Goal: Task Accomplishment & Management: Complete application form

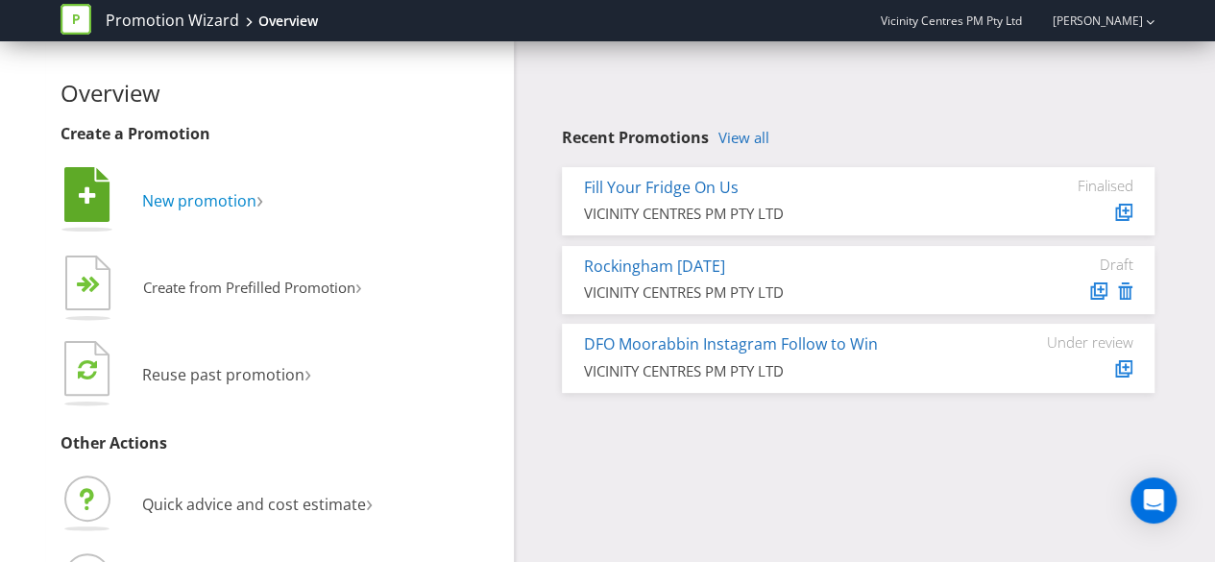
click at [199, 199] on span "New promotion" at bounding box center [199, 200] width 114 height 21
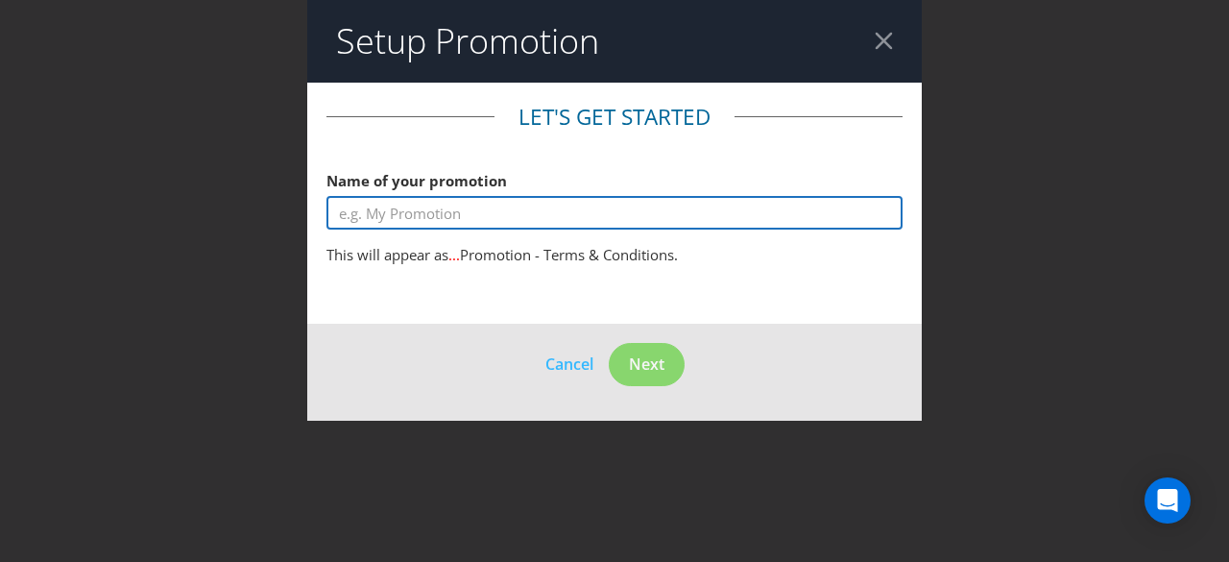
click at [405, 218] on input "text" at bounding box center [615, 213] width 576 height 34
type input "F"
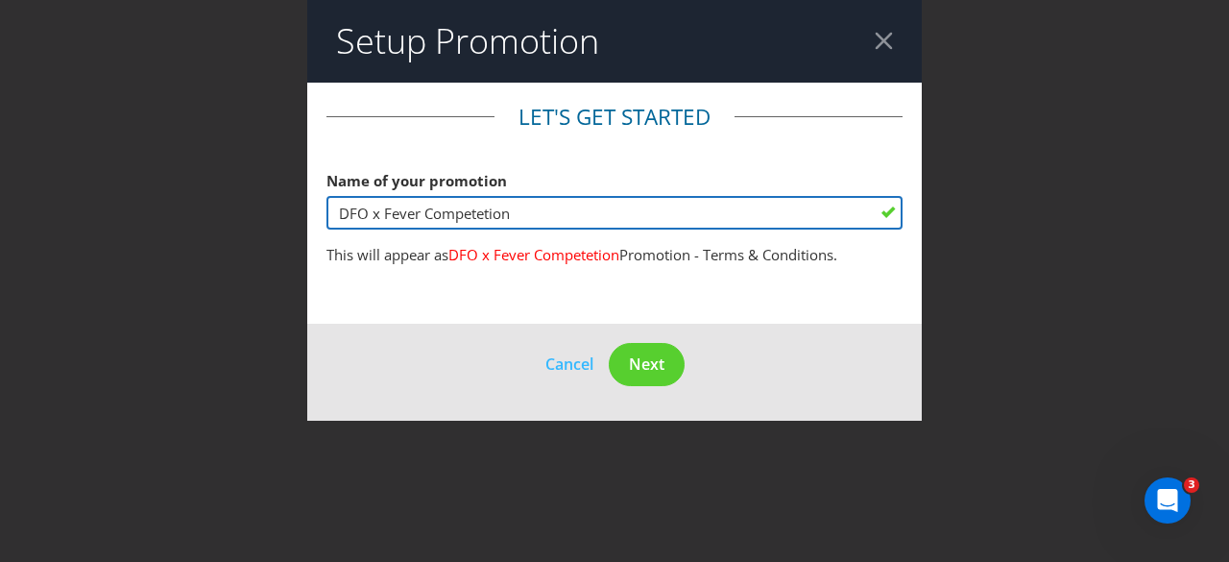
click at [457, 222] on input "DFO x Fever Competetion" at bounding box center [615, 213] width 576 height 34
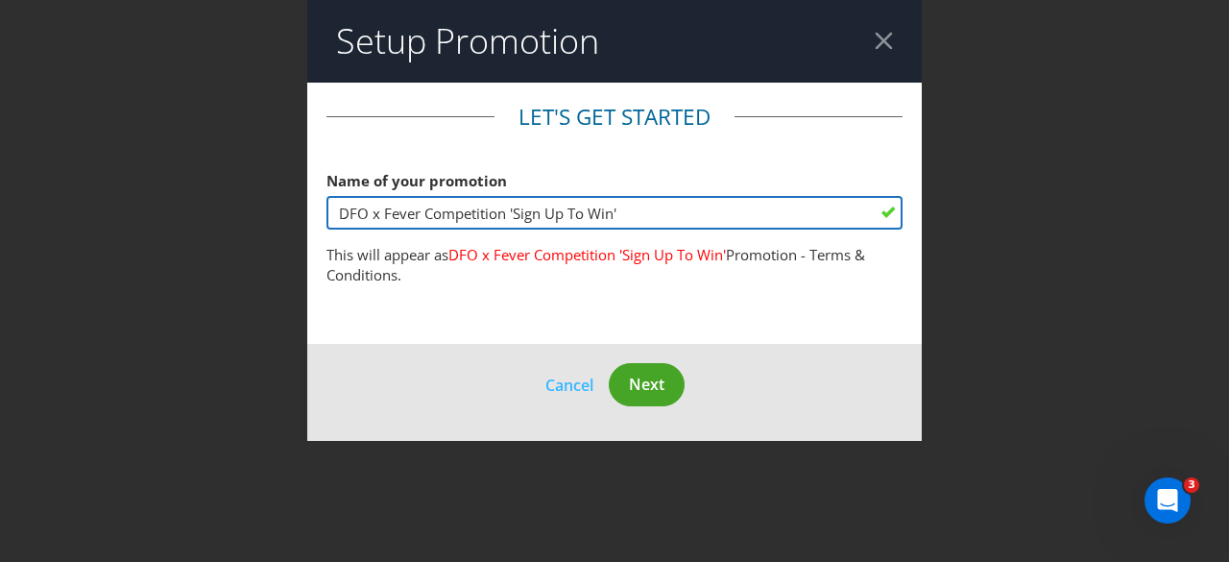
type input "DFO x Fever Competition 'Sign Up To Win'"
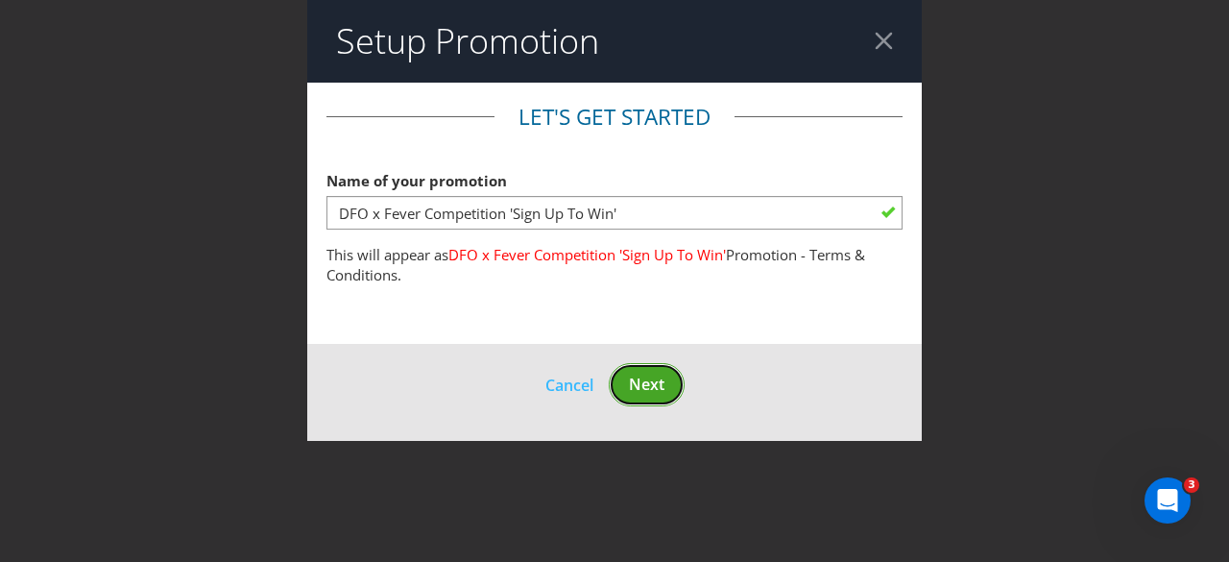
click at [670, 377] on button "Next" at bounding box center [647, 384] width 76 height 43
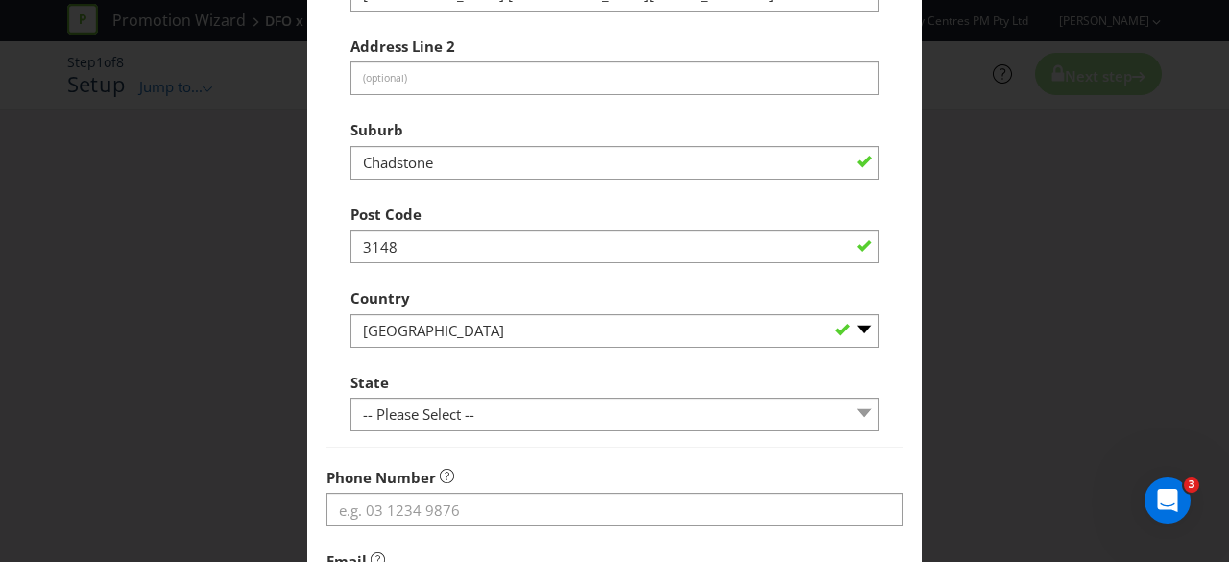
scroll to position [384, 0]
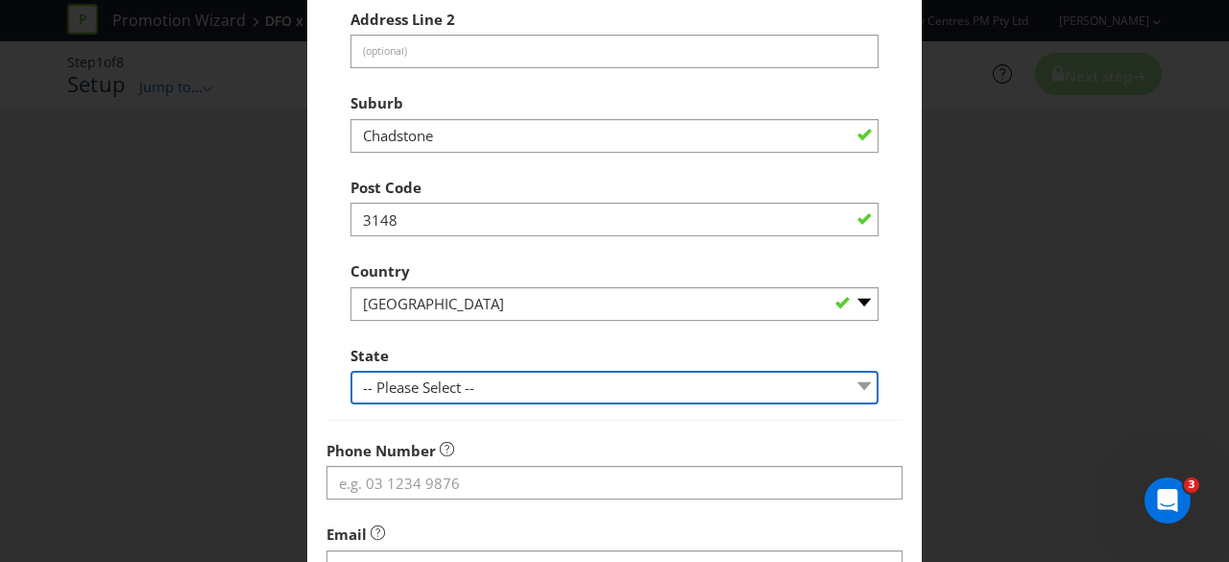
click at [580, 396] on select "-- Please Select -- [GEOGRAPHIC_DATA] [GEOGRAPHIC_DATA] [GEOGRAPHIC_DATA] [GEOG…" at bounding box center [615, 388] width 528 height 34
click at [580, 389] on select "-- Please Select -- [GEOGRAPHIC_DATA] [GEOGRAPHIC_DATA] [GEOGRAPHIC_DATA] [GEOG…" at bounding box center [615, 388] width 528 height 34
select select "VIC"
click at [351, 371] on select "-- Please Select -- [GEOGRAPHIC_DATA] [GEOGRAPHIC_DATA] [GEOGRAPHIC_DATA] [GEOG…" at bounding box center [615, 388] width 528 height 34
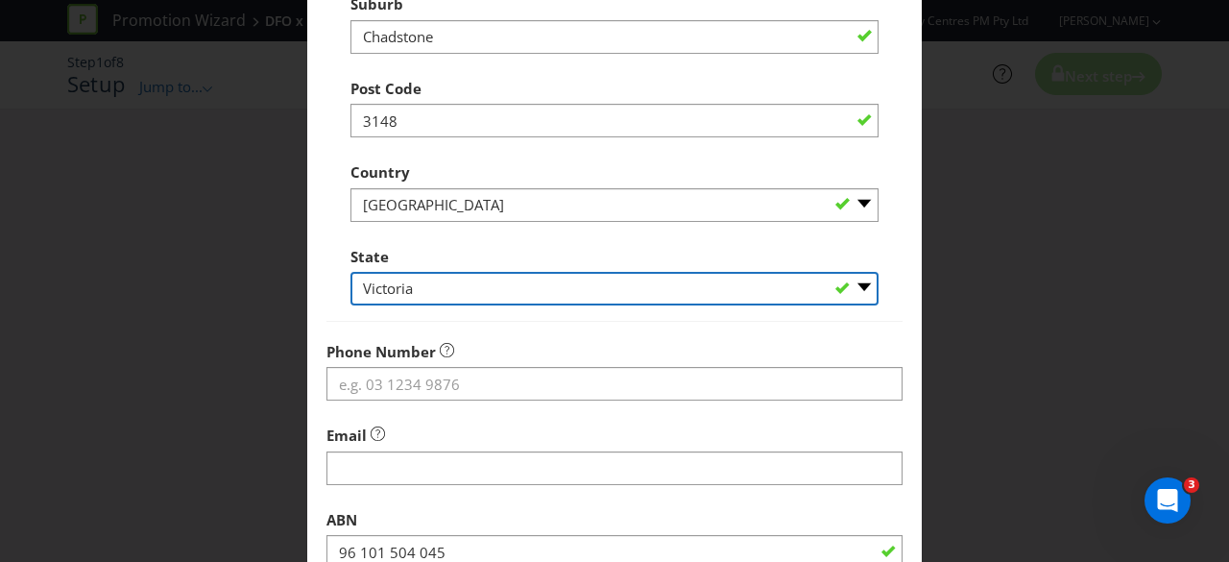
scroll to position [576, 0]
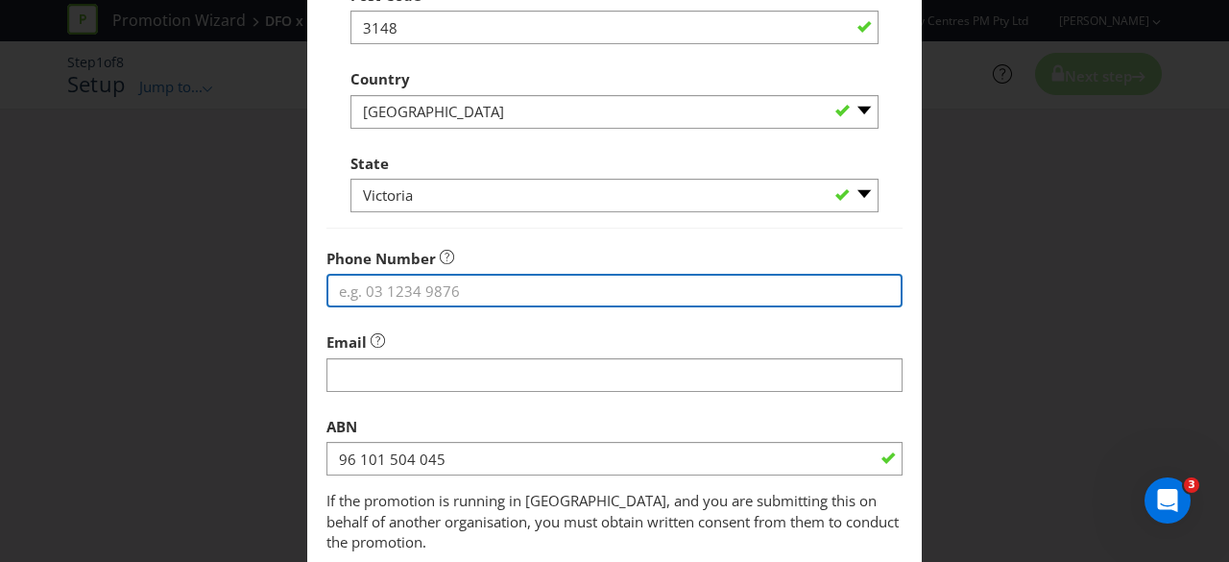
click at [499, 294] on input "tel" at bounding box center [615, 291] width 576 height 34
type input "0410618354"
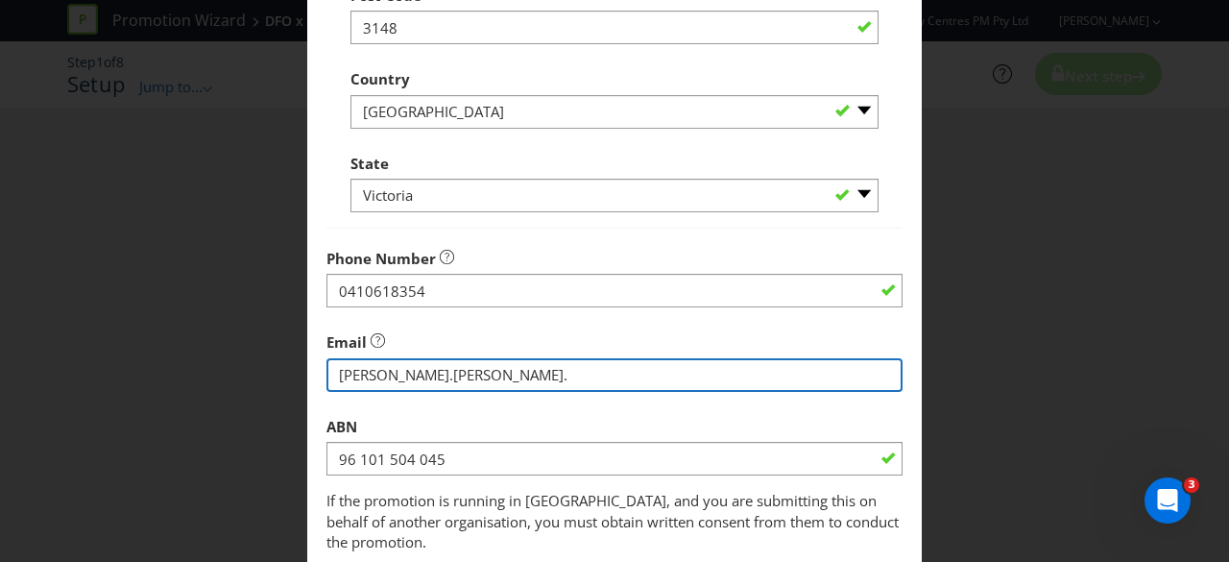
type input "[PERSON_NAME][EMAIL_ADDRESS][PERSON_NAME][PERSON_NAME][DOMAIN_NAME]"
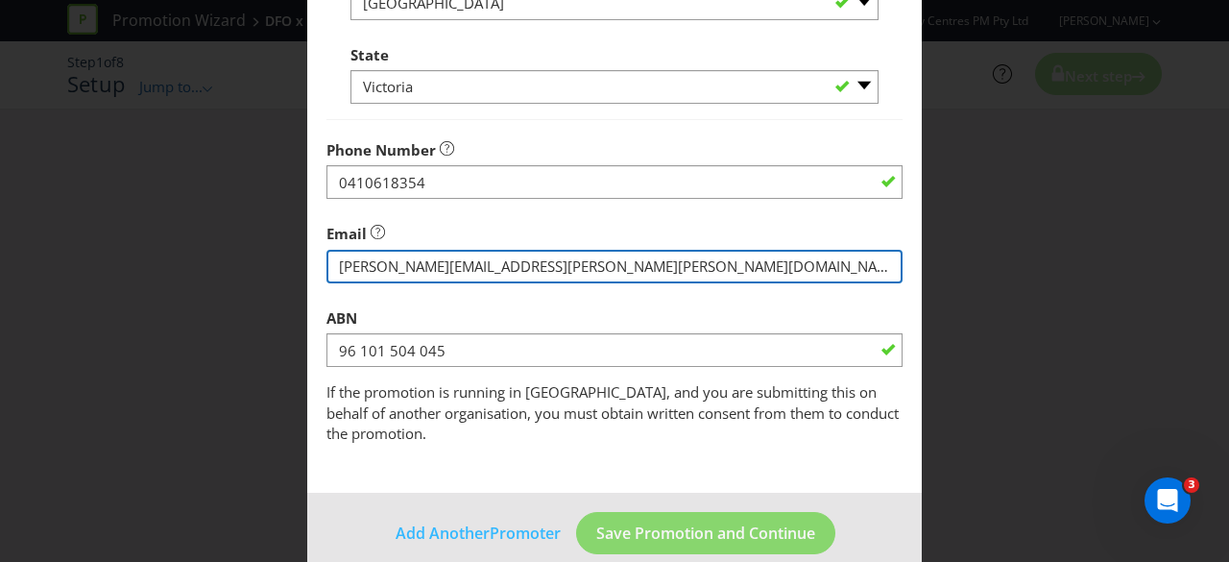
scroll to position [690, 0]
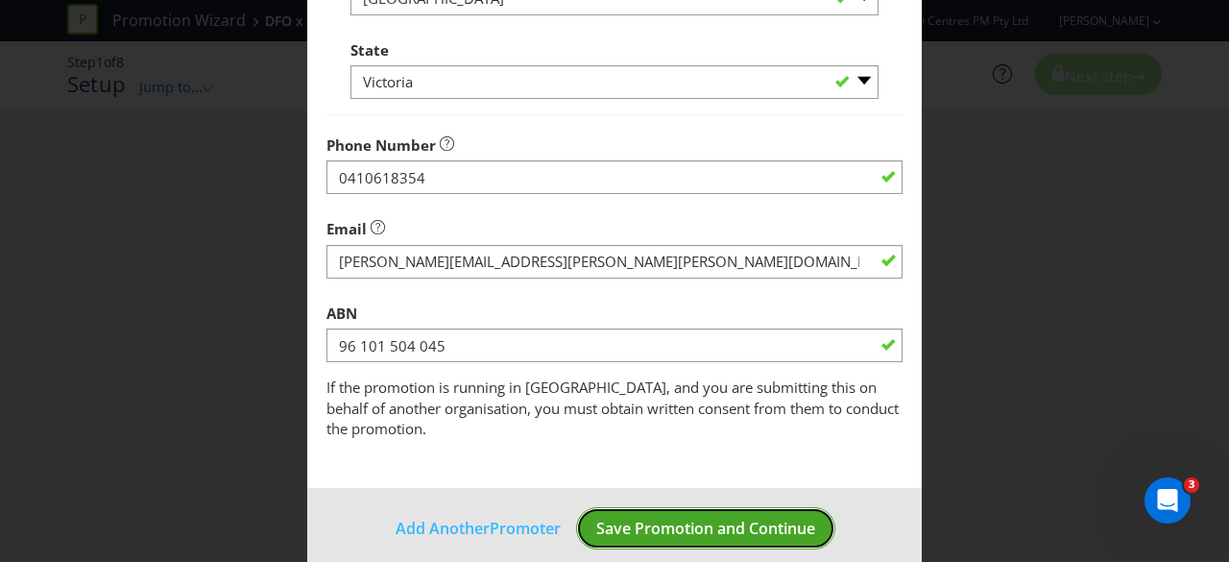
click at [687, 518] on span "Save Promotion and Continue" at bounding box center [705, 528] width 219 height 21
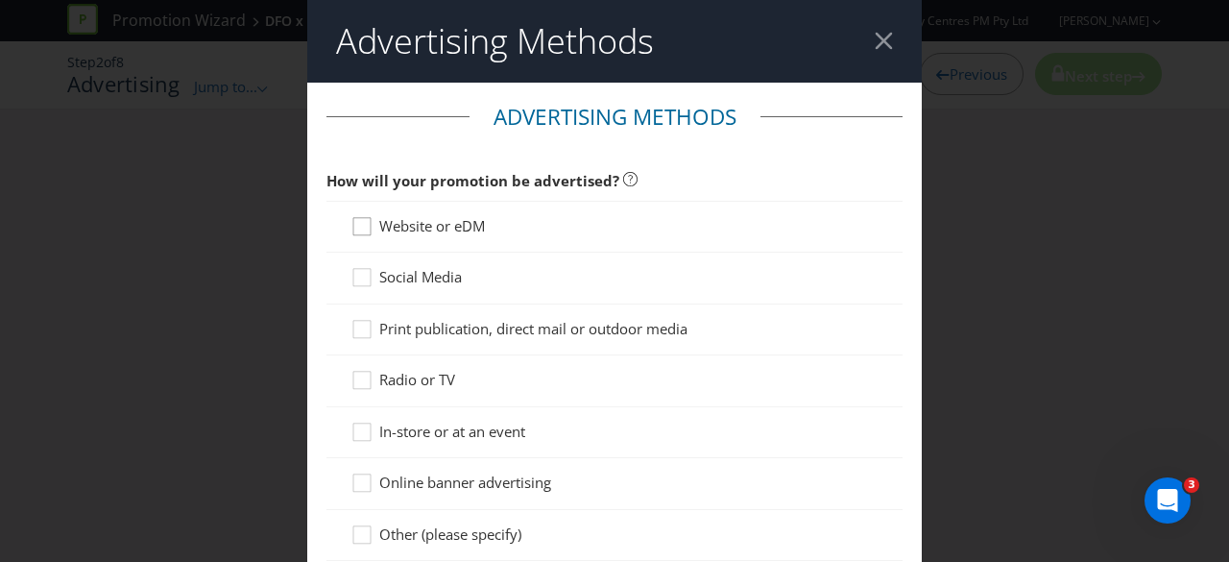
click at [363, 230] on icon at bounding box center [365, 230] width 29 height 29
click at [0, 0] on input "Website or eDM" at bounding box center [0, 0] width 0 height 0
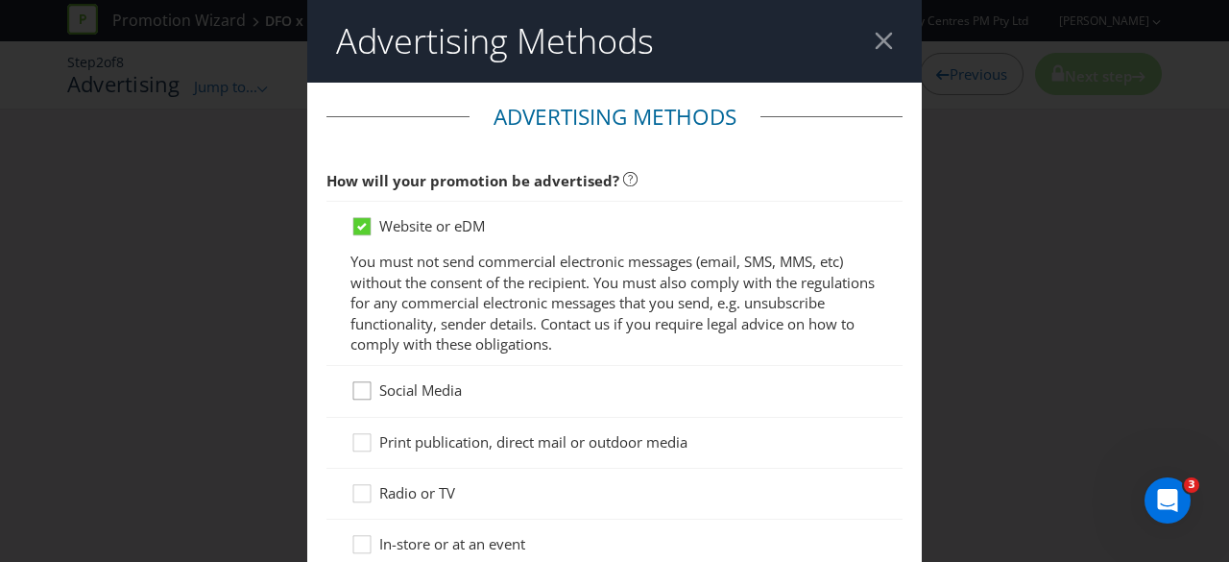
click at [354, 390] on icon at bounding box center [365, 394] width 29 height 29
click at [0, 0] on input "Social Media" at bounding box center [0, 0] width 0 height 0
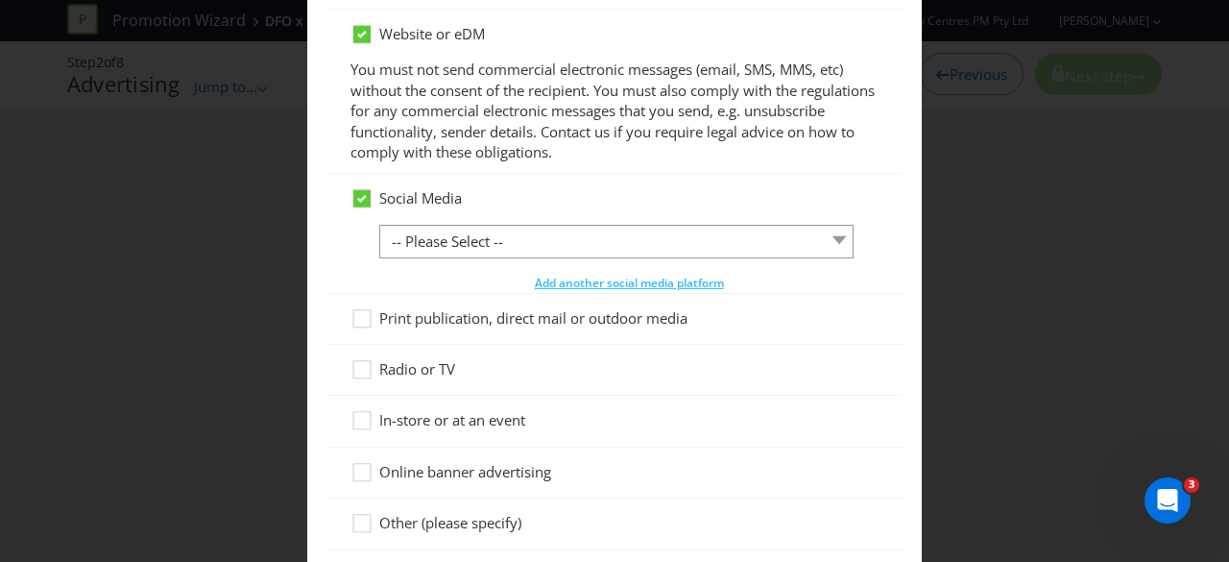
scroll to position [288, 0]
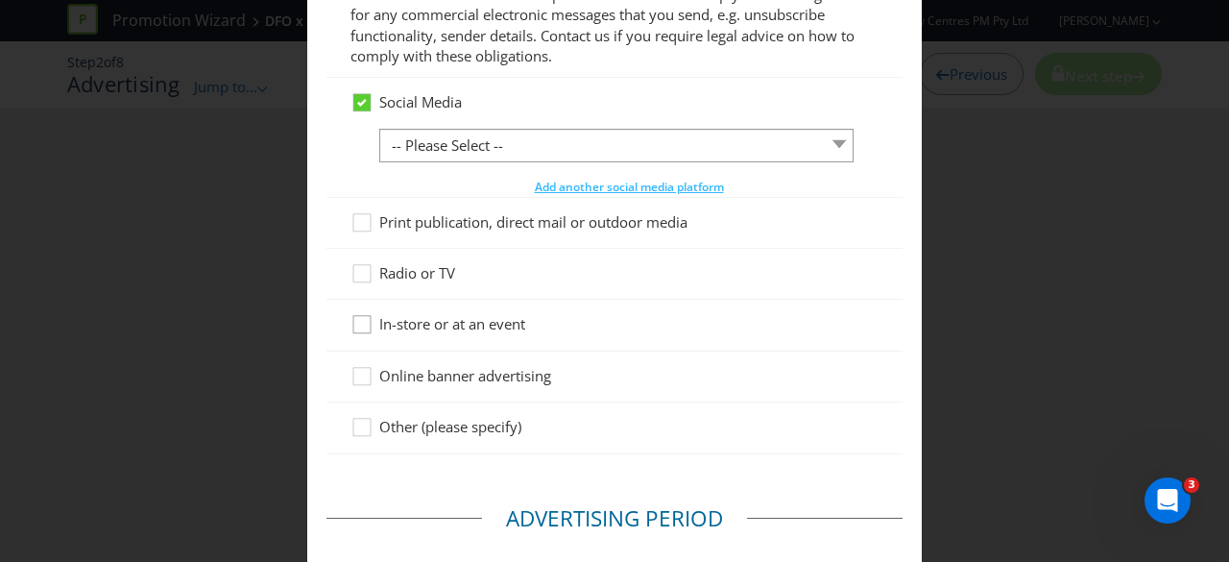
click at [357, 320] on div at bounding box center [362, 318] width 10 height 10
click at [0, 0] on input "In-store or at an event" at bounding box center [0, 0] width 0 height 0
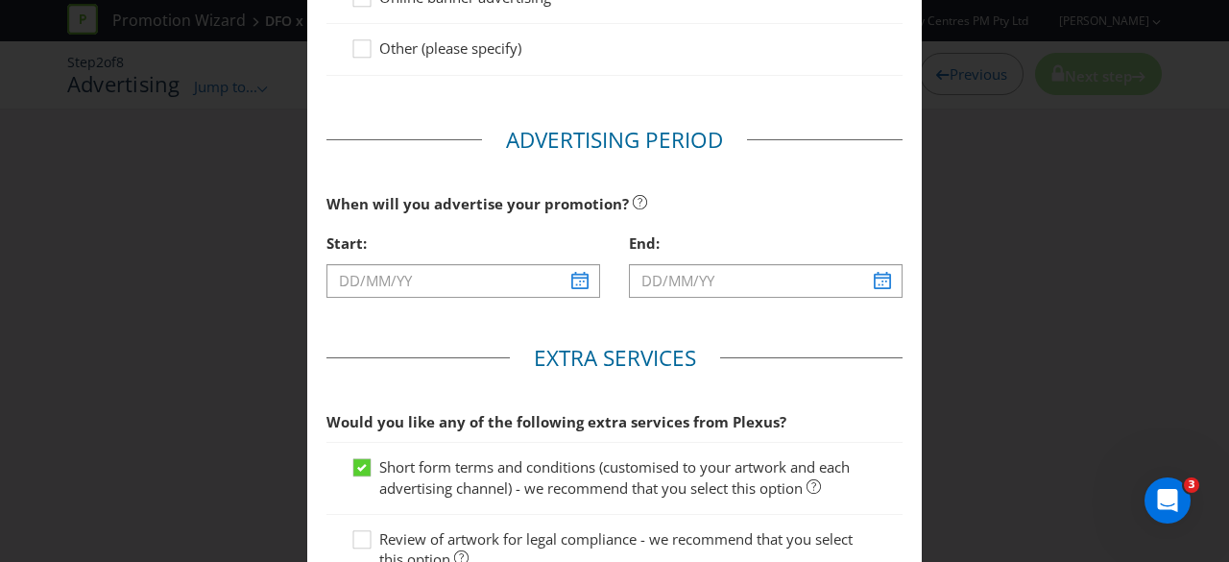
scroll to position [768, 0]
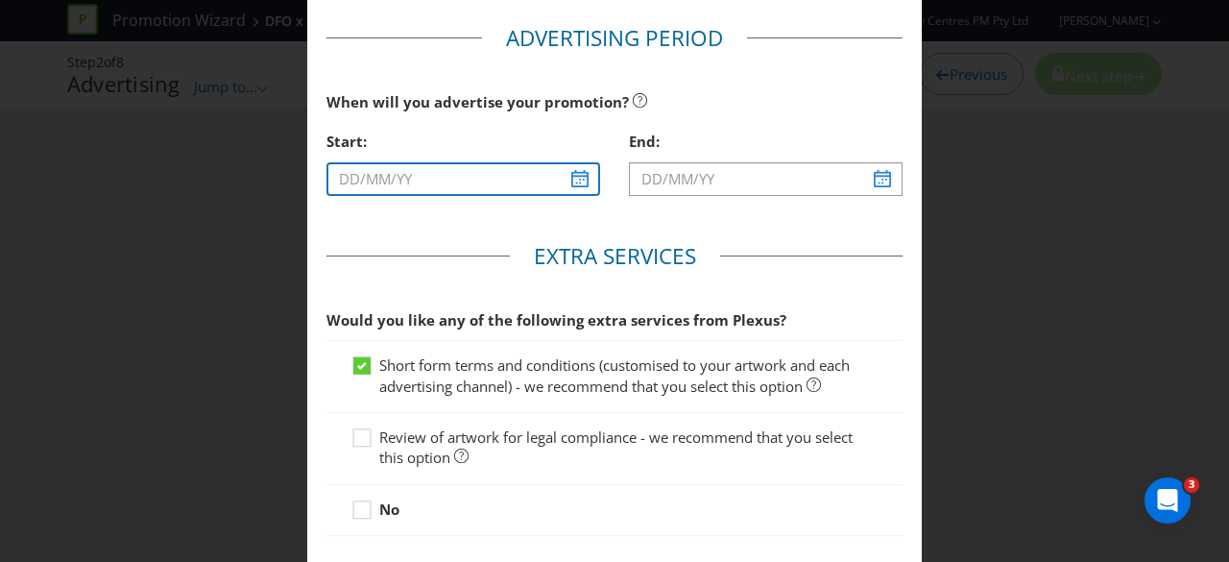
click at [570, 178] on input "text" at bounding box center [464, 179] width 274 height 34
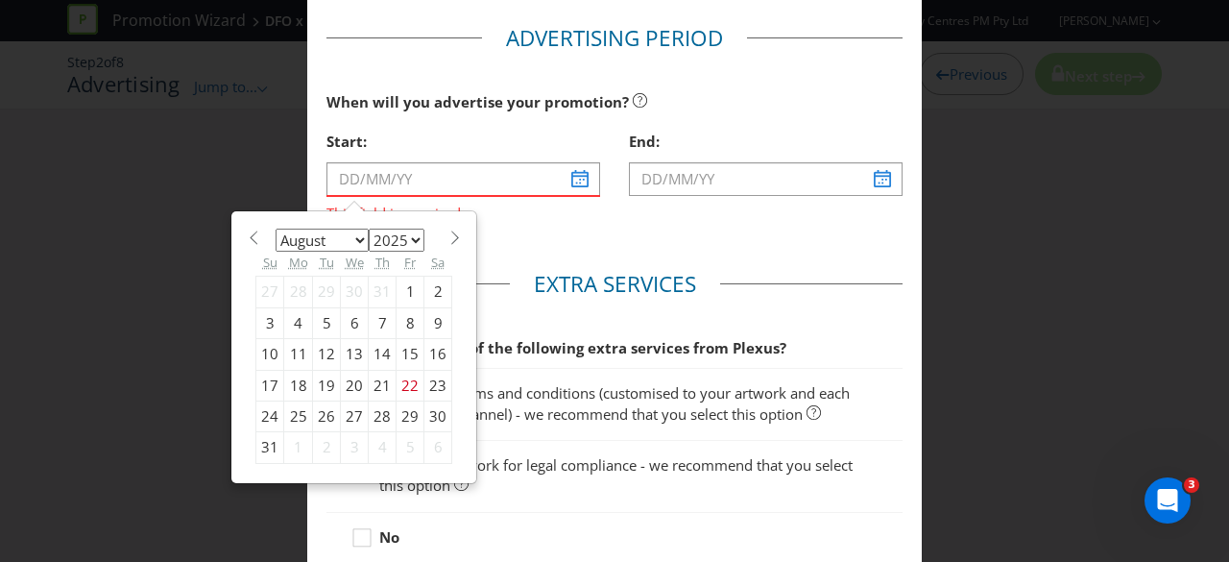
click at [666, 348] on div "Would you like any of the following extra services from Plexus? Short form term…" at bounding box center [615, 446] width 576 height 237
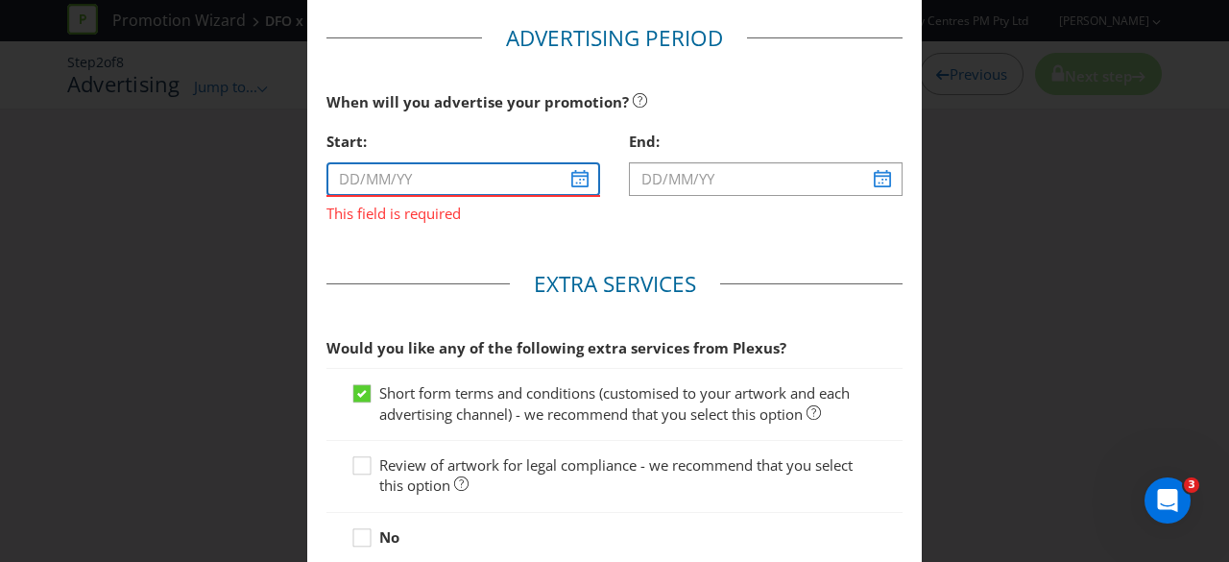
click at [591, 182] on input "text" at bounding box center [464, 179] width 274 height 34
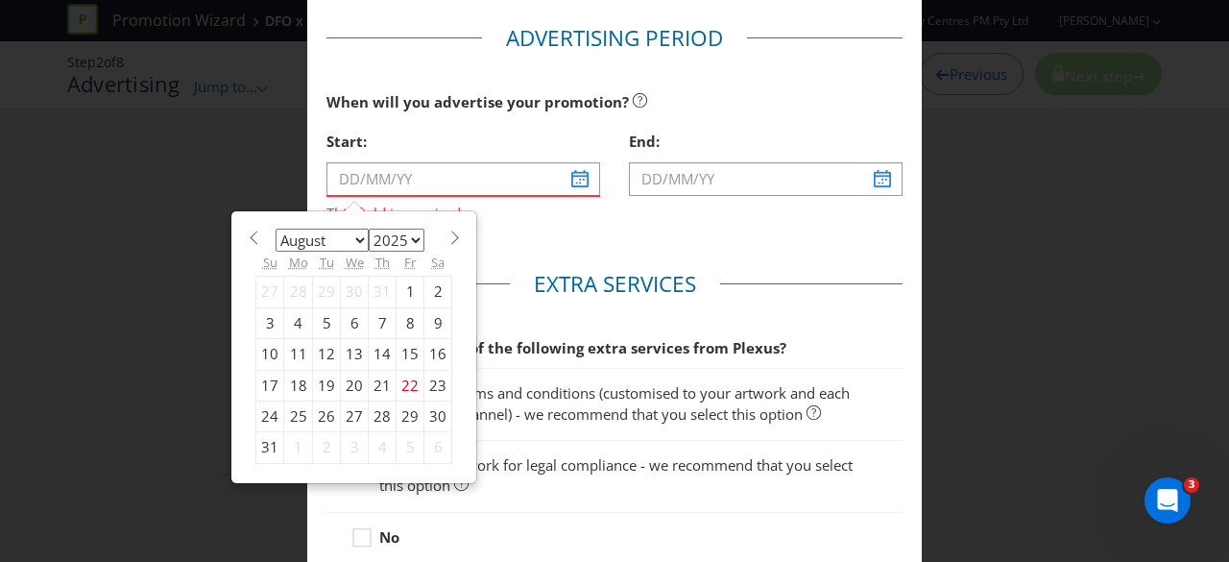
click at [593, 220] on div "Start: This field is required January February March April May June July August…" at bounding box center [463, 180] width 303 height 116
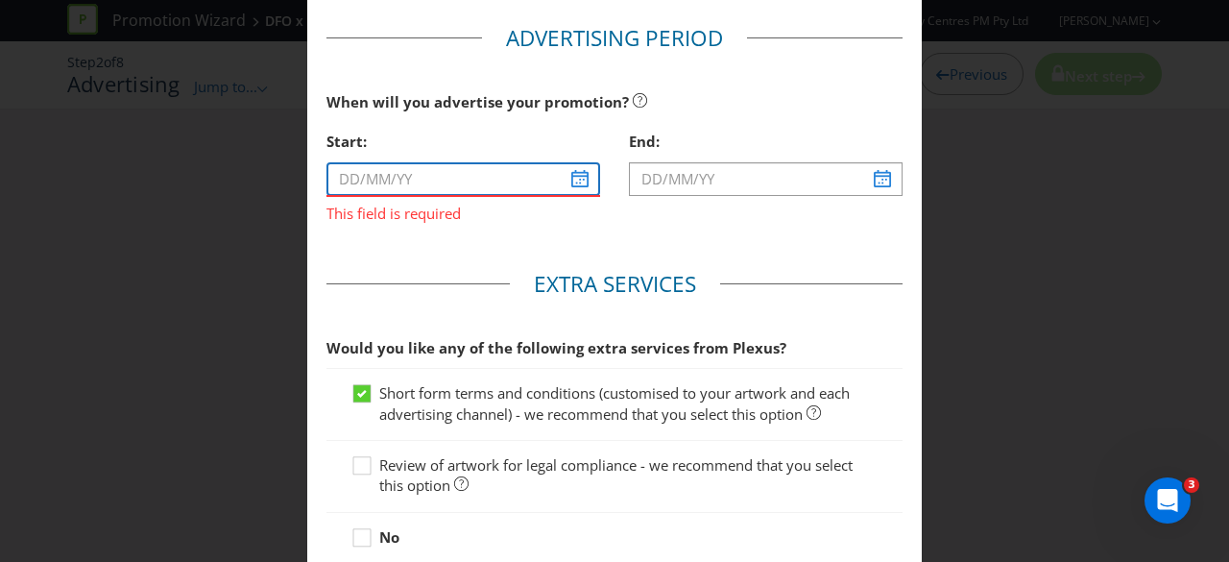
click at [576, 178] on input "text" at bounding box center [464, 179] width 274 height 34
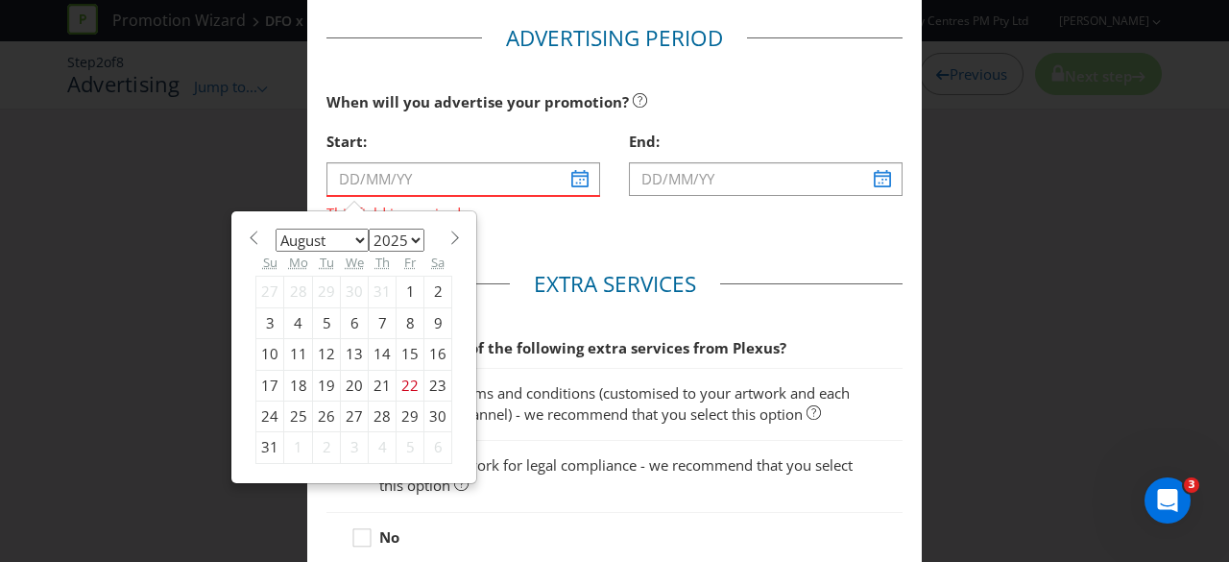
click at [638, 269] on legend "Extra Services" at bounding box center [615, 284] width 210 height 31
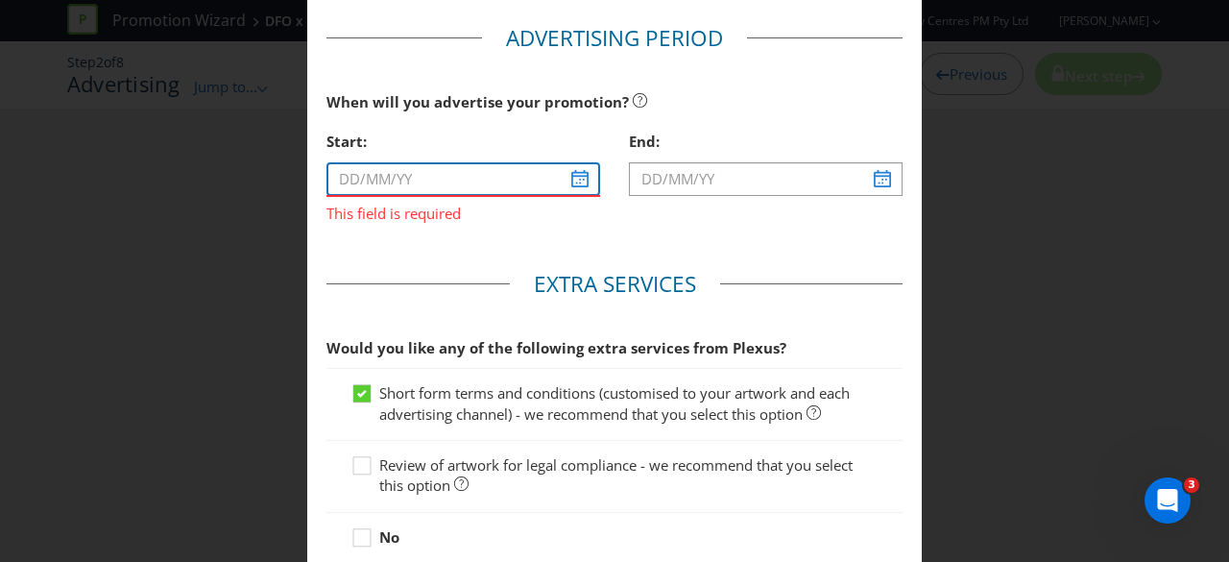
click at [578, 176] on input "text" at bounding box center [464, 179] width 274 height 34
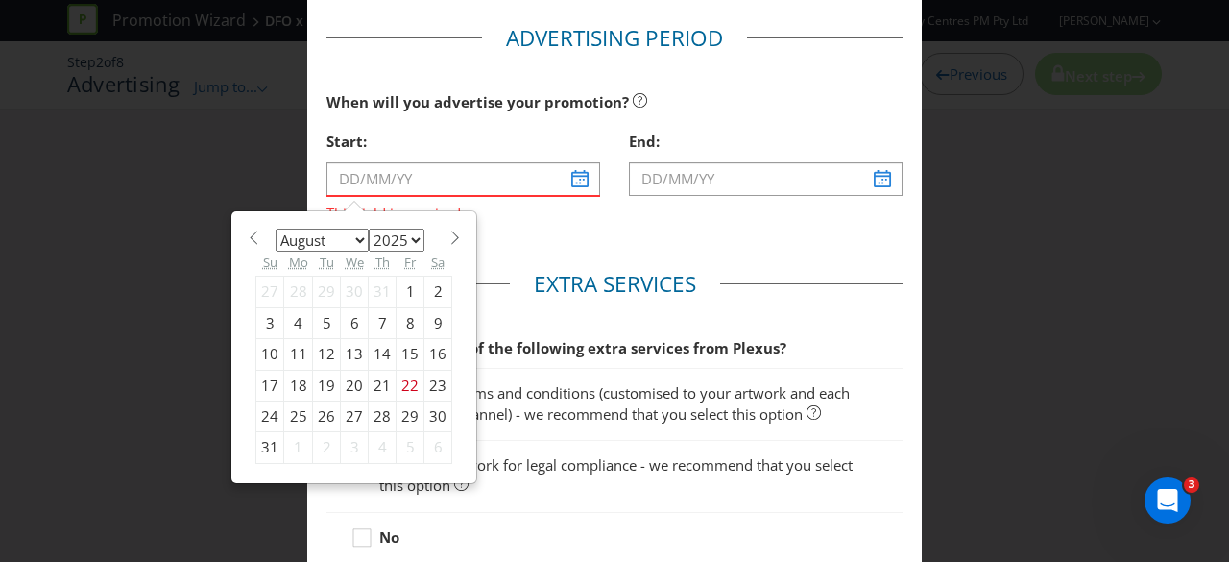
click at [335, 237] on select "January February March April May June July August September October November De…" at bounding box center [322, 240] width 93 height 23
select select "8"
click at [276, 229] on select "January February March April May June July August September October November De…" at bounding box center [322, 240] width 93 height 23
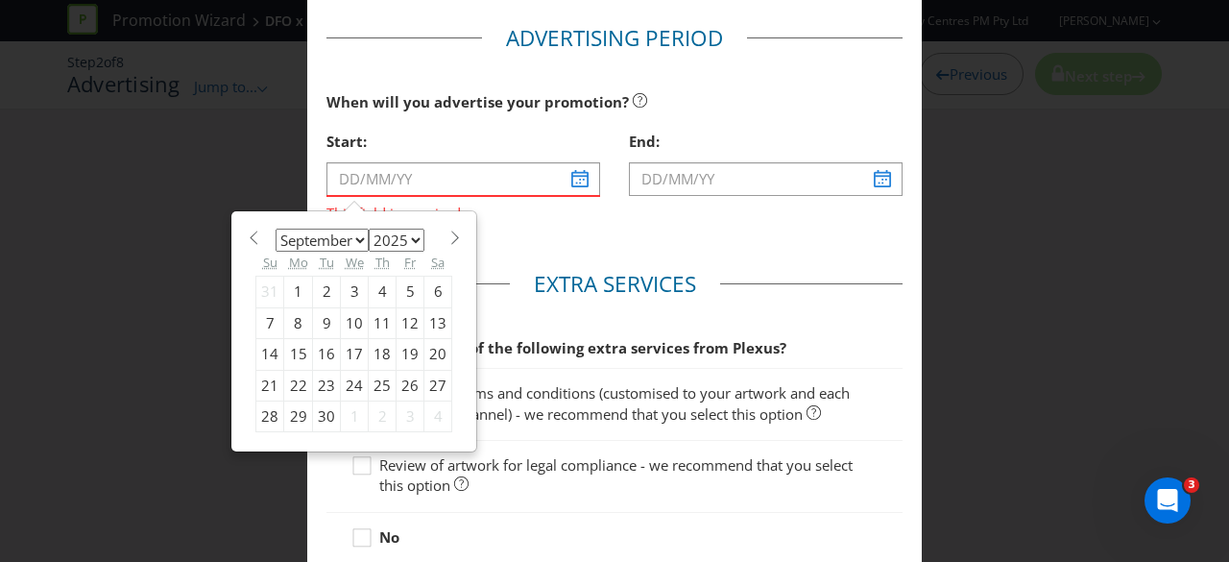
click at [399, 385] on div "26" at bounding box center [411, 385] width 28 height 31
type input "[DATE]"
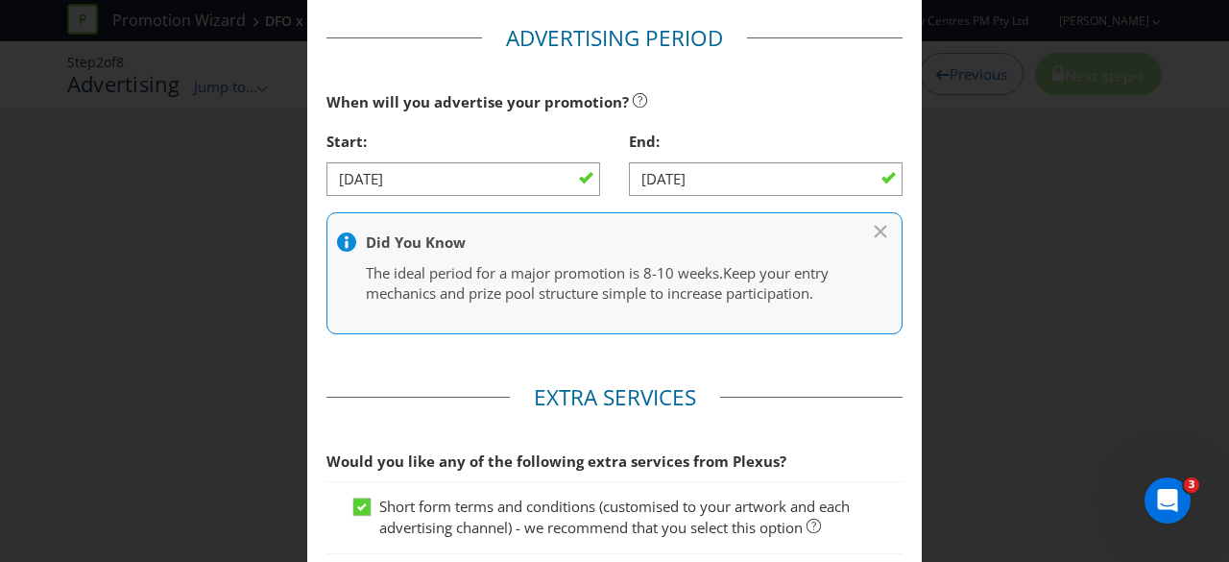
scroll to position [882, 0]
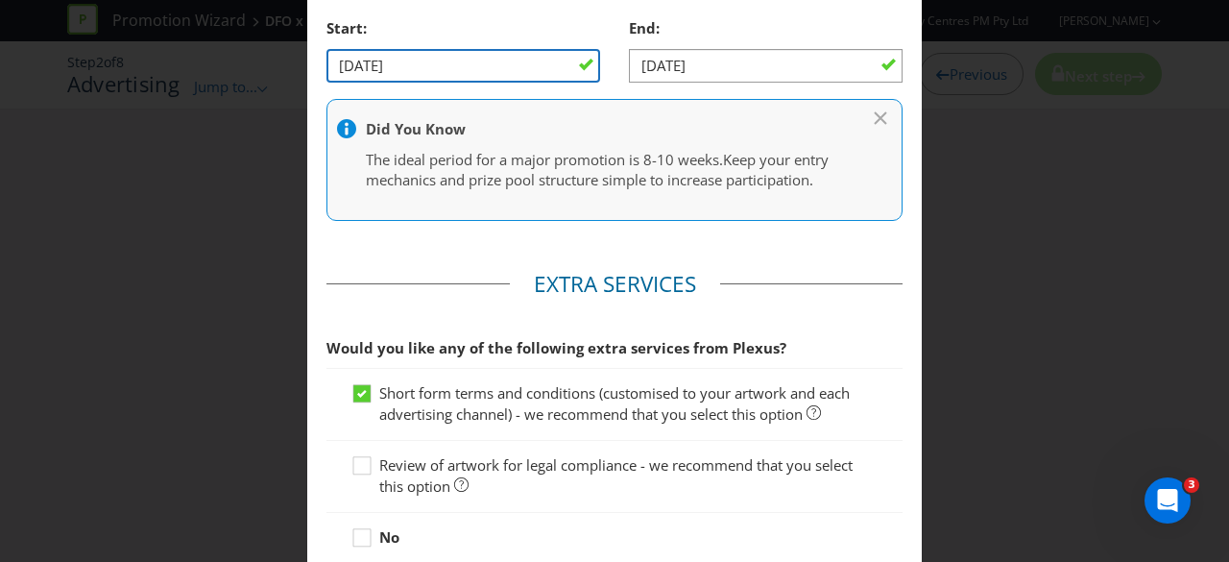
click at [511, 63] on input "[DATE]" at bounding box center [464, 66] width 274 height 34
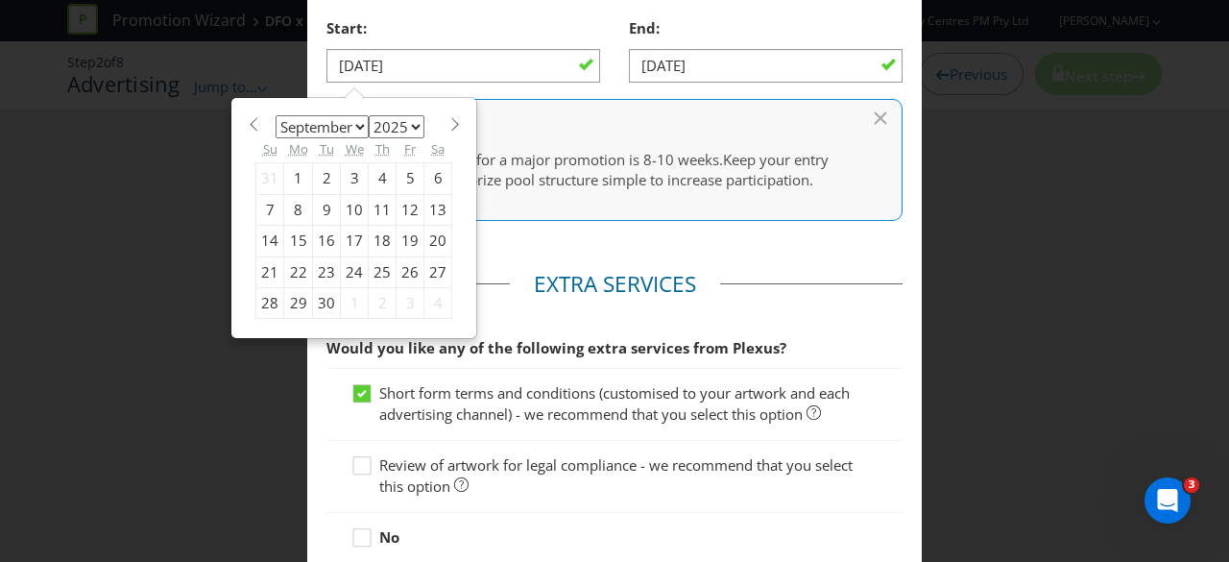
click at [372, 267] on div "25" at bounding box center [383, 271] width 28 height 31
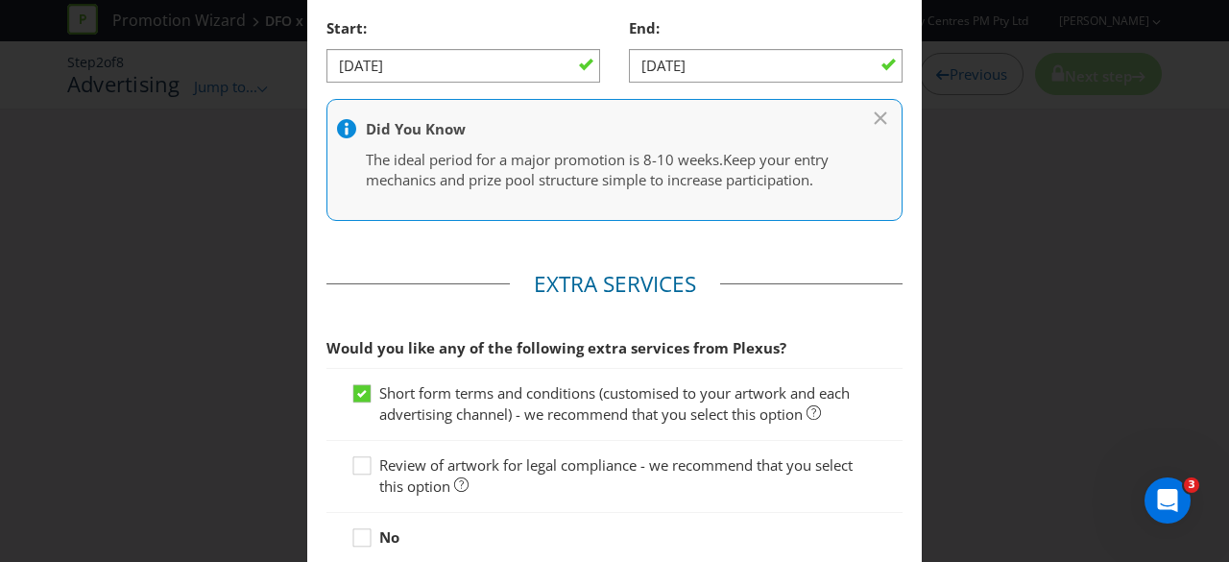
click at [535, 80] on div "Start: [DATE]" at bounding box center [463, 53] width 303 height 88
click at [536, 67] on input "[DATE]" at bounding box center [464, 66] width 274 height 34
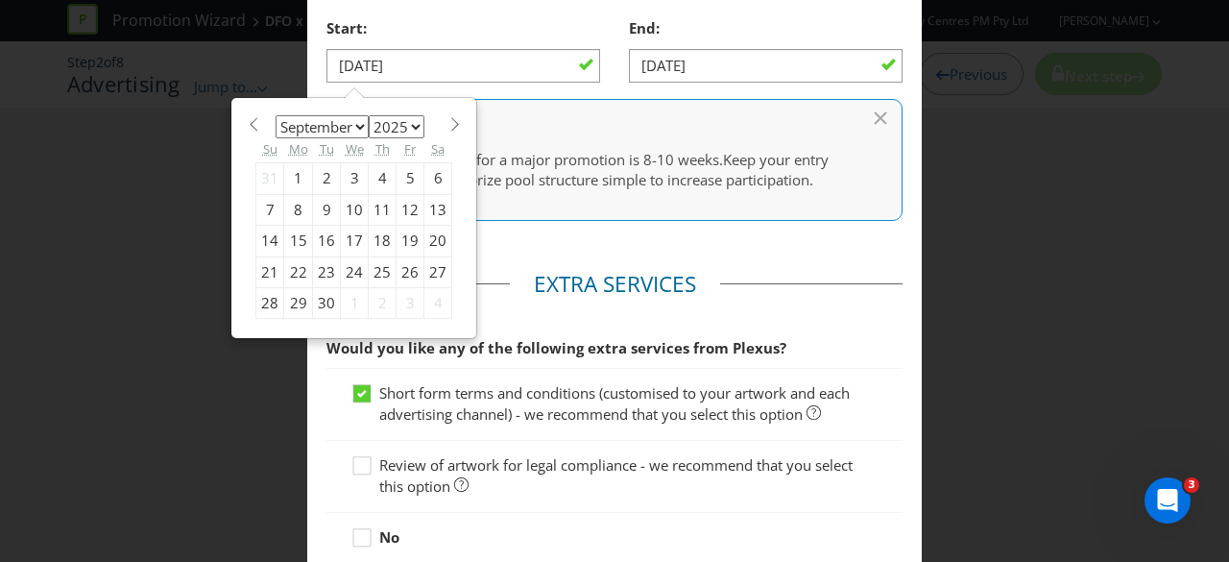
click at [397, 270] on div "26" at bounding box center [411, 271] width 28 height 31
type input "[DATE]"
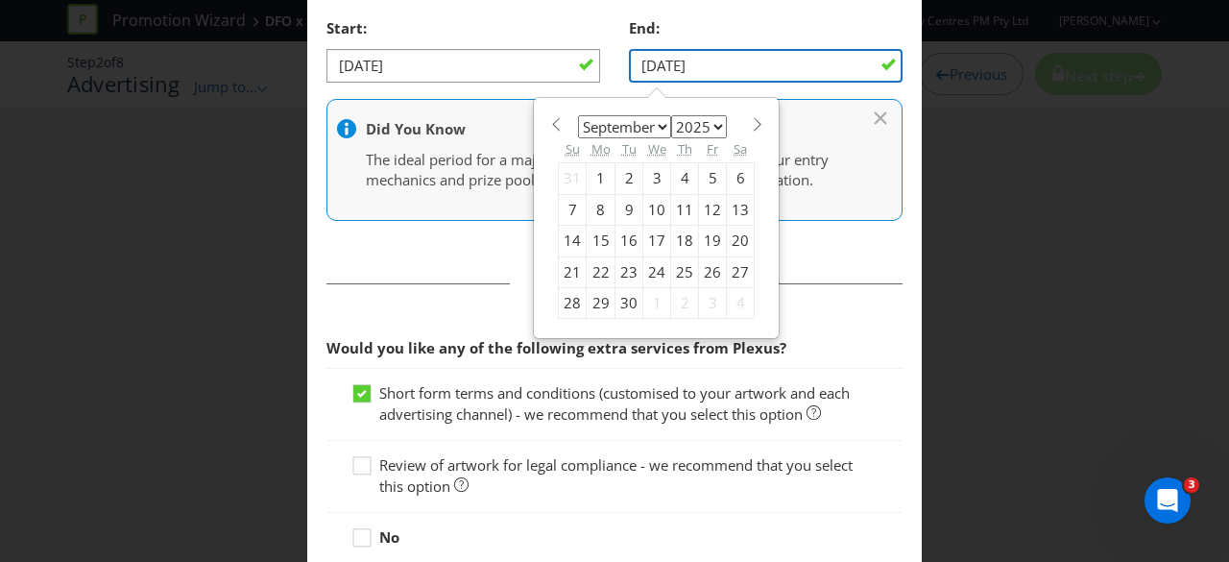
click at [745, 67] on input "[DATE]" at bounding box center [766, 66] width 274 height 34
click at [750, 118] on span at bounding box center [757, 124] width 14 height 14
select select "9"
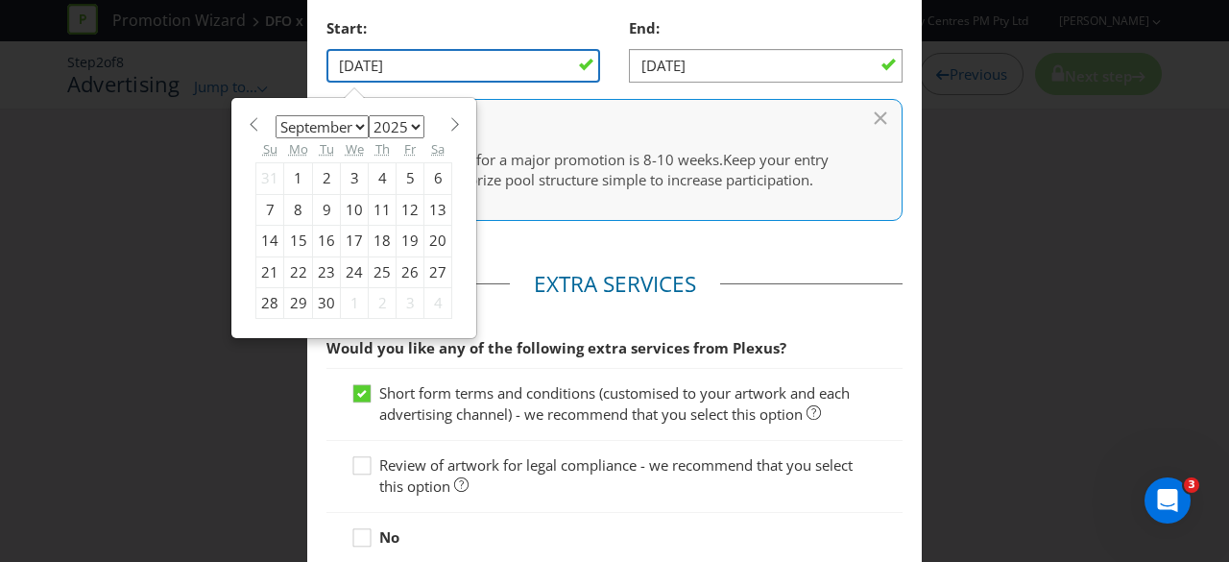
click at [536, 49] on input "[DATE]" at bounding box center [464, 66] width 274 height 34
click at [401, 271] on div "26" at bounding box center [411, 271] width 28 height 31
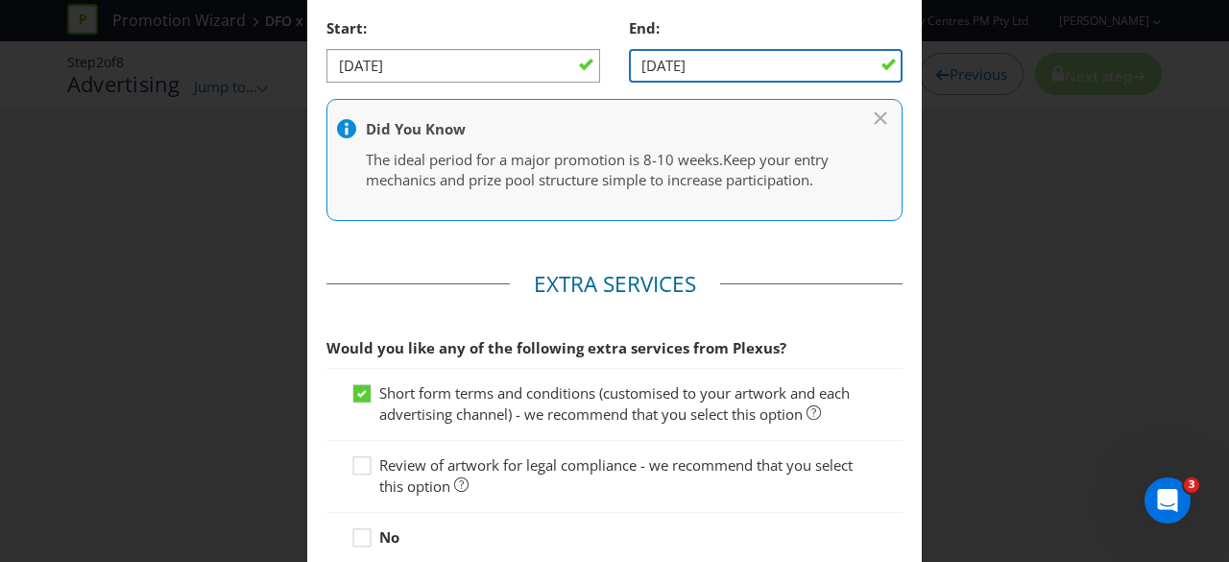
click at [710, 62] on input "[DATE]" at bounding box center [766, 66] width 274 height 34
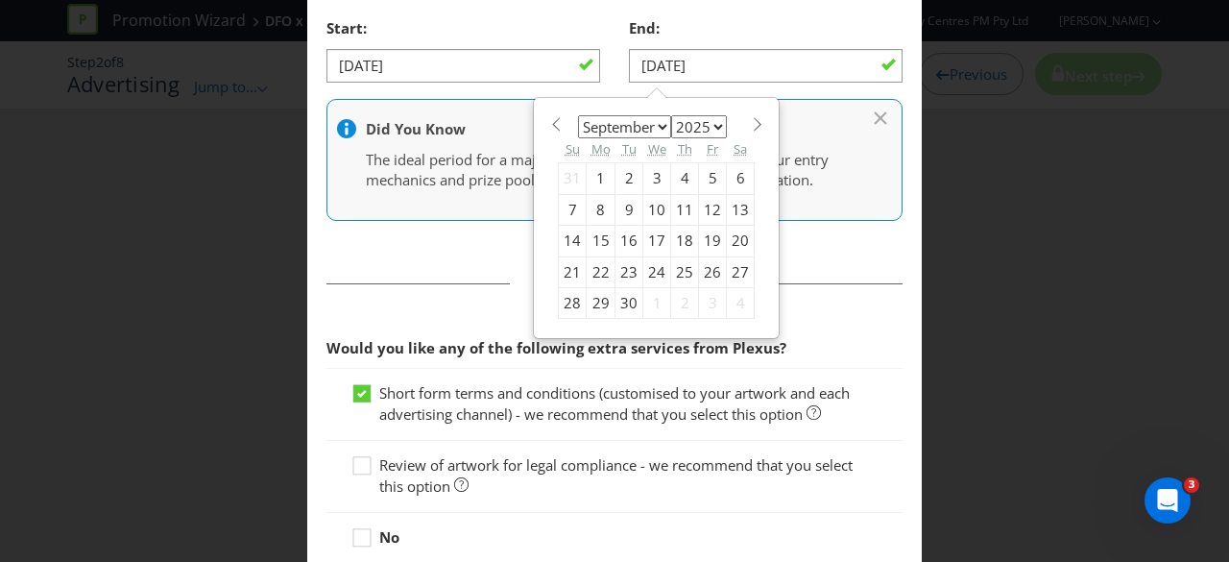
click at [644, 123] on select "January February March April May June July August September October November De…" at bounding box center [624, 126] width 93 height 23
select select "9"
click at [578, 115] on select "January February March April May June July August September October November De…" at bounding box center [624, 126] width 93 height 23
click at [591, 210] on div "6" at bounding box center [601, 209] width 29 height 31
type input "[DATE]"
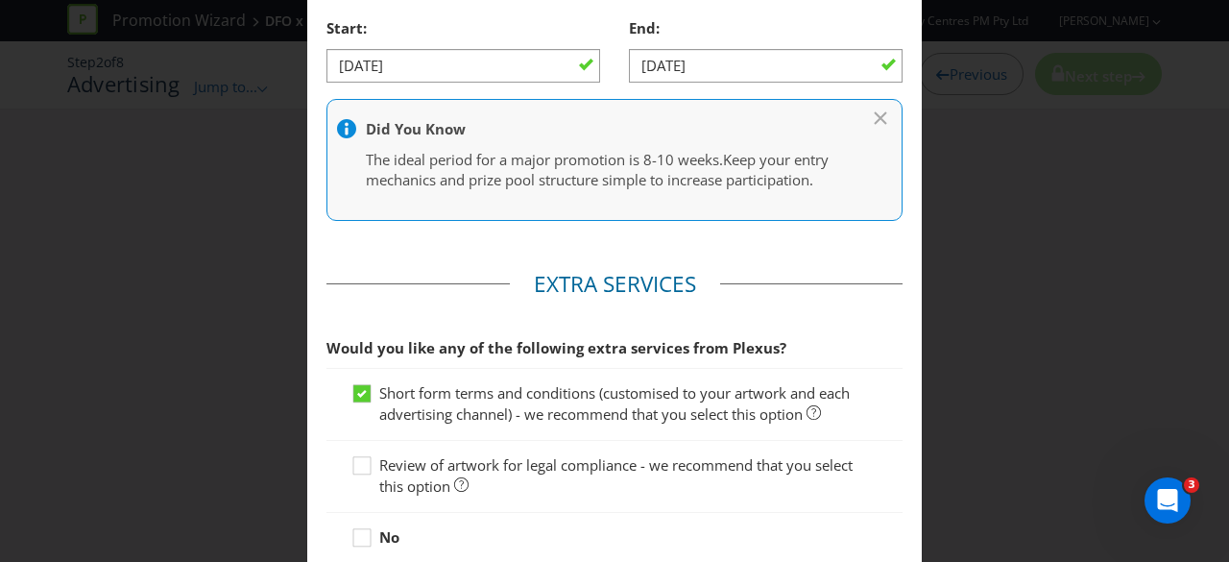
scroll to position [1033, 0]
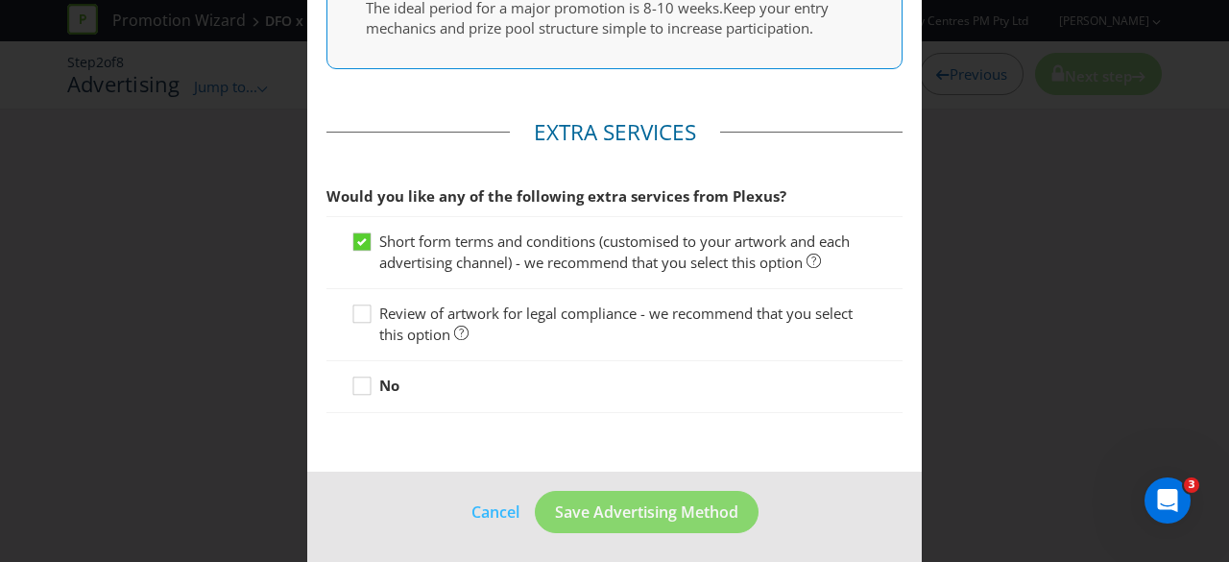
click at [398, 314] on span "Review of artwork for legal compliance - we recommend that you select this opti…" at bounding box center [615, 322] width 473 height 39
click at [0, 0] on input "Review of artwork for legal compliance - we recommend that you select this opti…" at bounding box center [0, 0] width 0 height 0
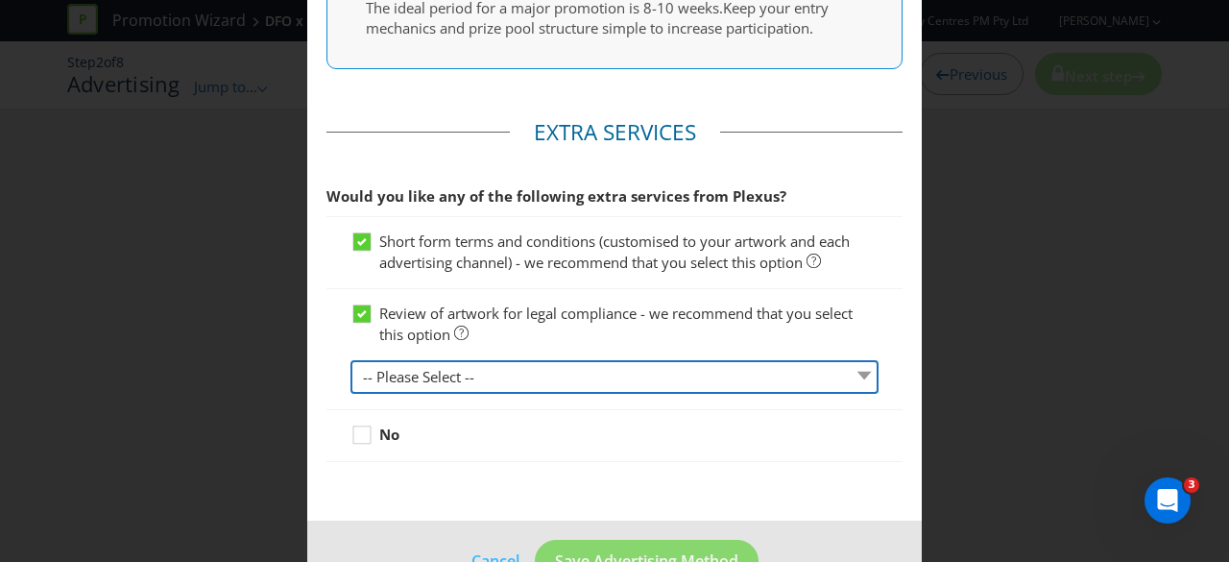
click at [396, 374] on select "-- Please Select -- 1 piece 2-4 pieces (provided at same time) 5-7 pieces (prov…" at bounding box center [615, 377] width 528 height 34
select select "MARKETING_REVIEW_1"
click at [351, 360] on select "-- Please Select -- 1 piece 2-4 pieces (provided at same time) 5-7 pieces (prov…" at bounding box center [615, 377] width 528 height 34
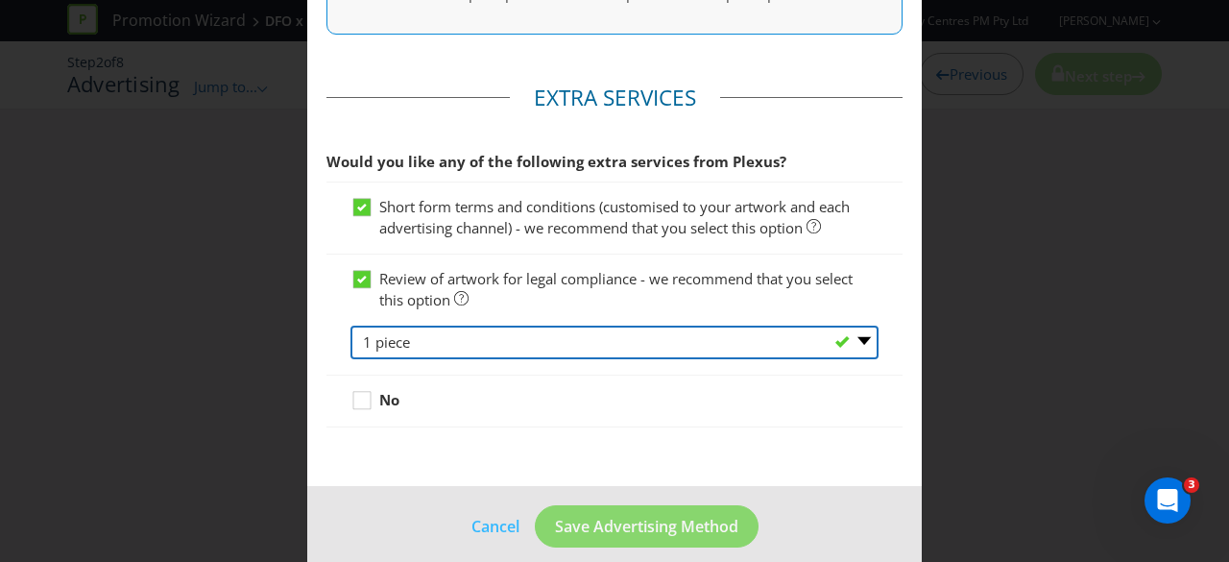
scroll to position [1082, 0]
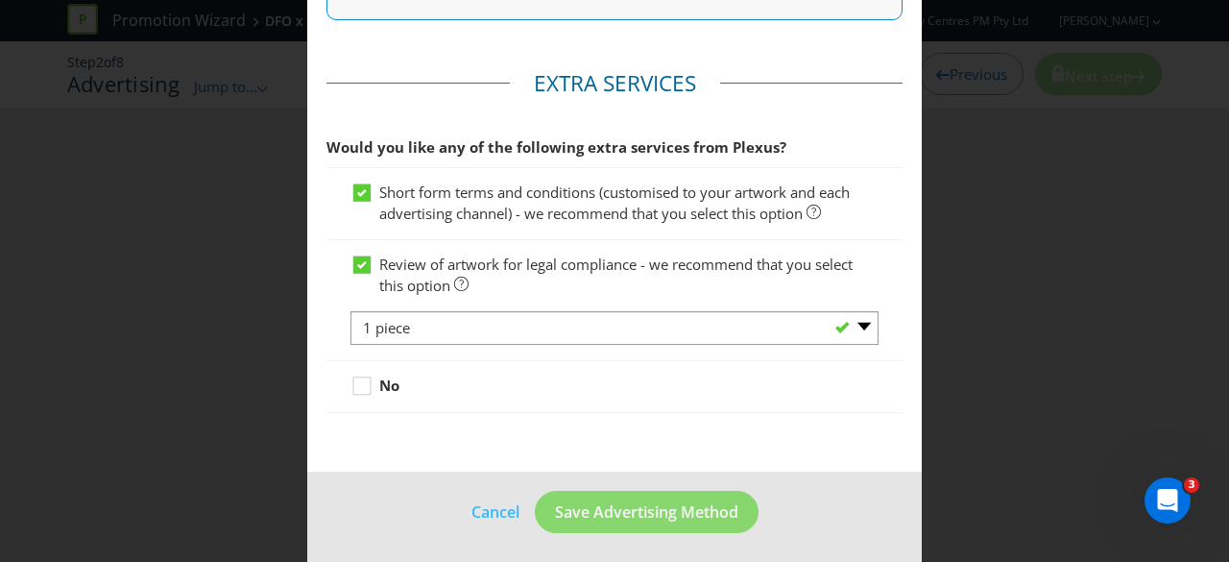
click at [409, 416] on fieldset "Extra Services Would you like any of the following extra services from Plexus? …" at bounding box center [615, 245] width 576 height 355
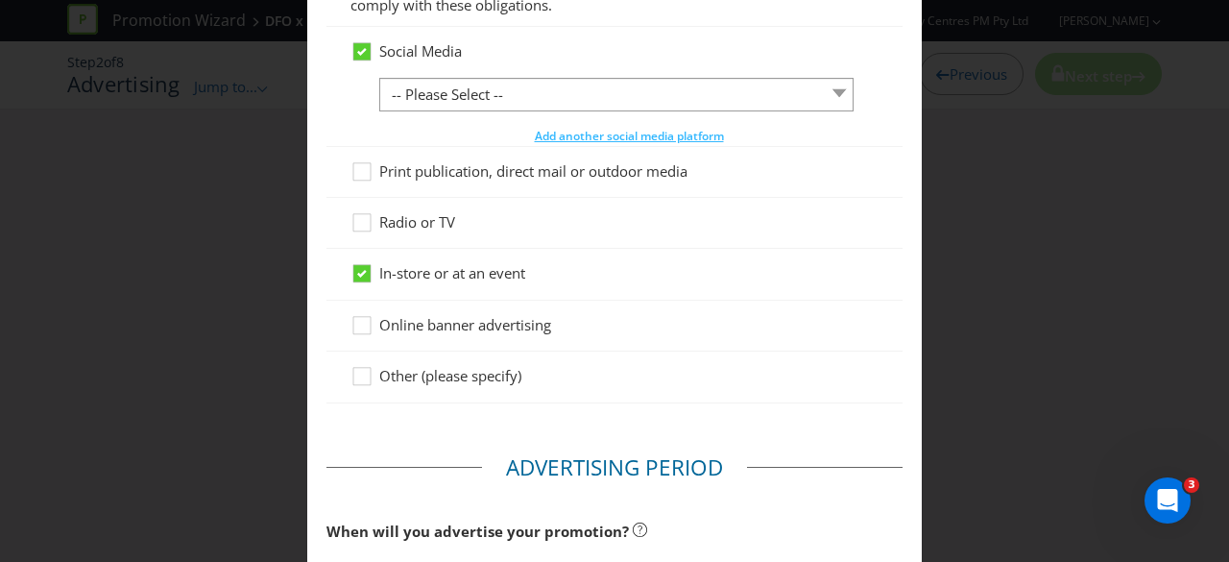
scroll to position [314, 0]
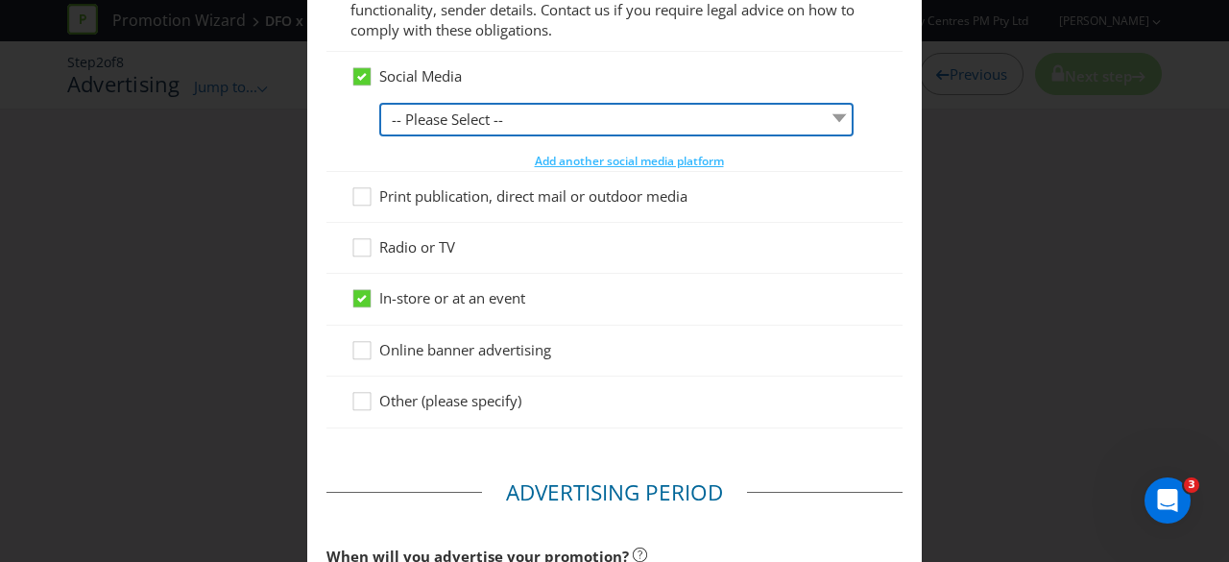
click at [485, 124] on select "-- Please Select -- Facebook X Instagram Snapchat LinkedIn Pinterest Tumblr You…" at bounding box center [616, 120] width 474 height 34
select select "INSTAGRAM"
click at [379, 103] on select "-- Please Select -- Facebook X Instagram Snapchat LinkedIn Pinterest Tumblr You…" at bounding box center [616, 120] width 474 height 34
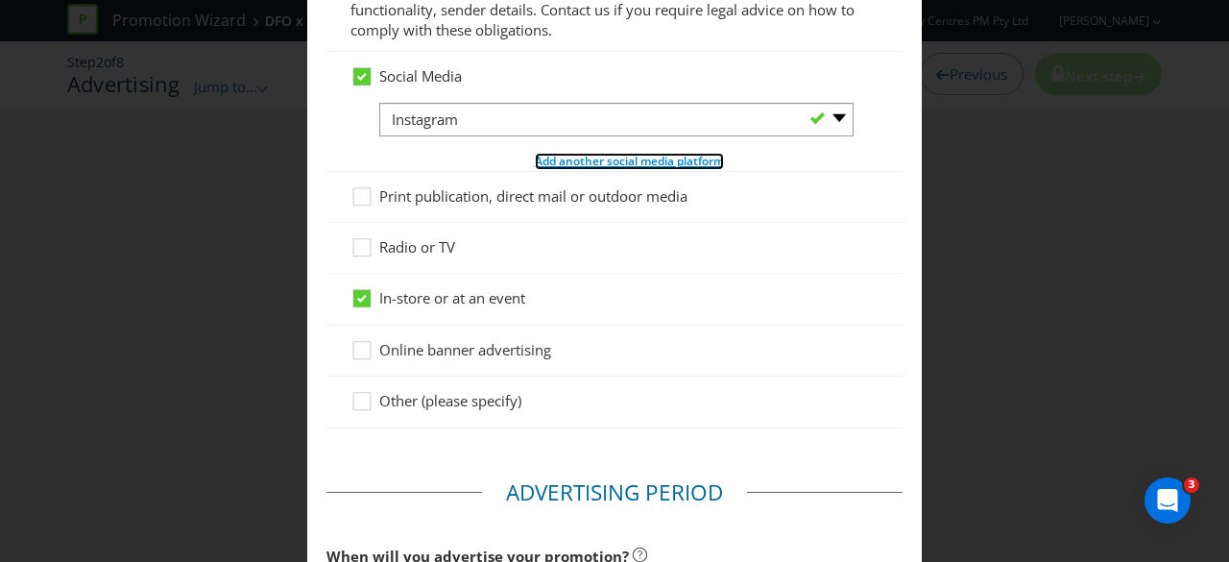
click at [549, 159] on span "Add another social media platform" at bounding box center [629, 161] width 189 height 16
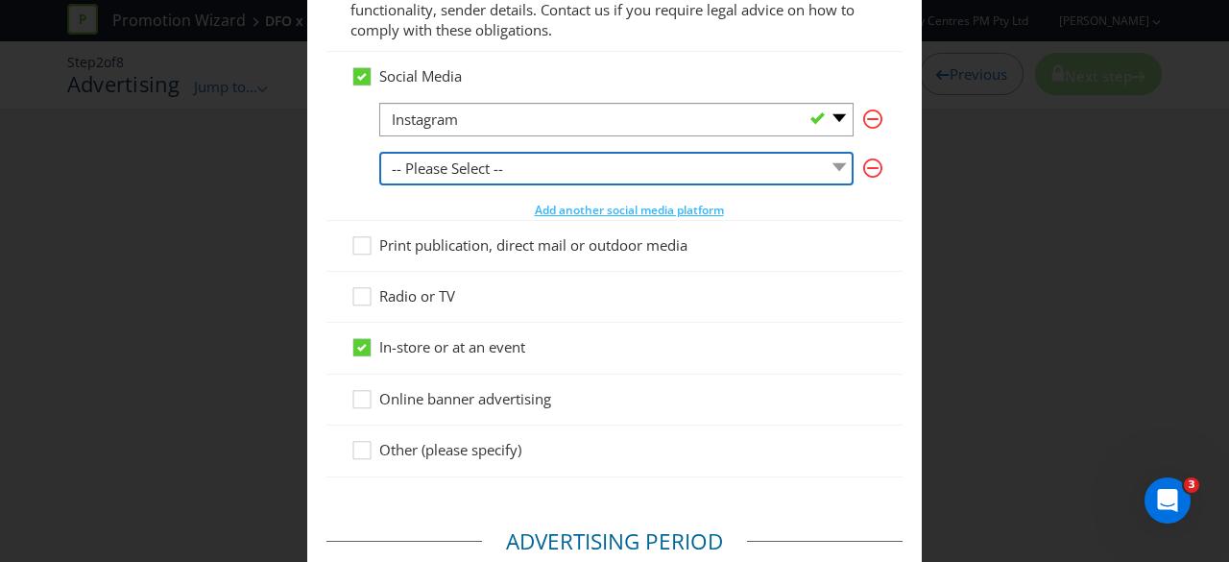
click at [538, 170] on select "-- Please Select -- Facebook X Instagram Snapchat LinkedIn Pinterest Tumblr You…" at bounding box center [616, 169] width 474 height 34
select select "FACEBOOK"
click at [379, 152] on select "-- Please Select -- Facebook X Instagram Snapchat LinkedIn Pinterest Tumblr You…" at bounding box center [616, 169] width 474 height 34
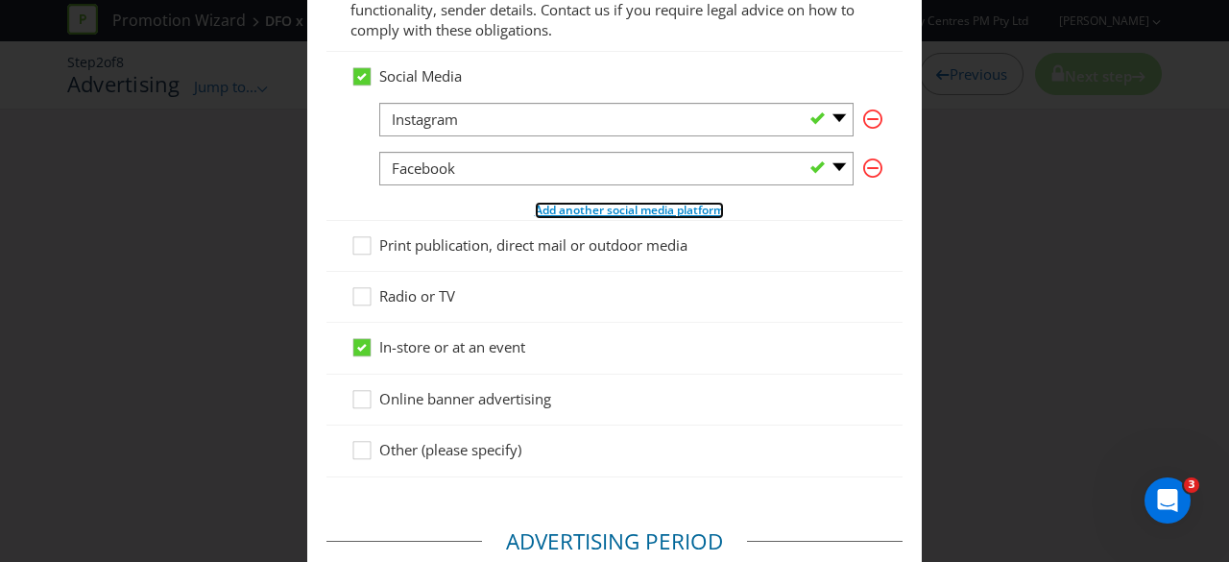
click at [559, 209] on span "Add another social media platform" at bounding box center [629, 210] width 189 height 16
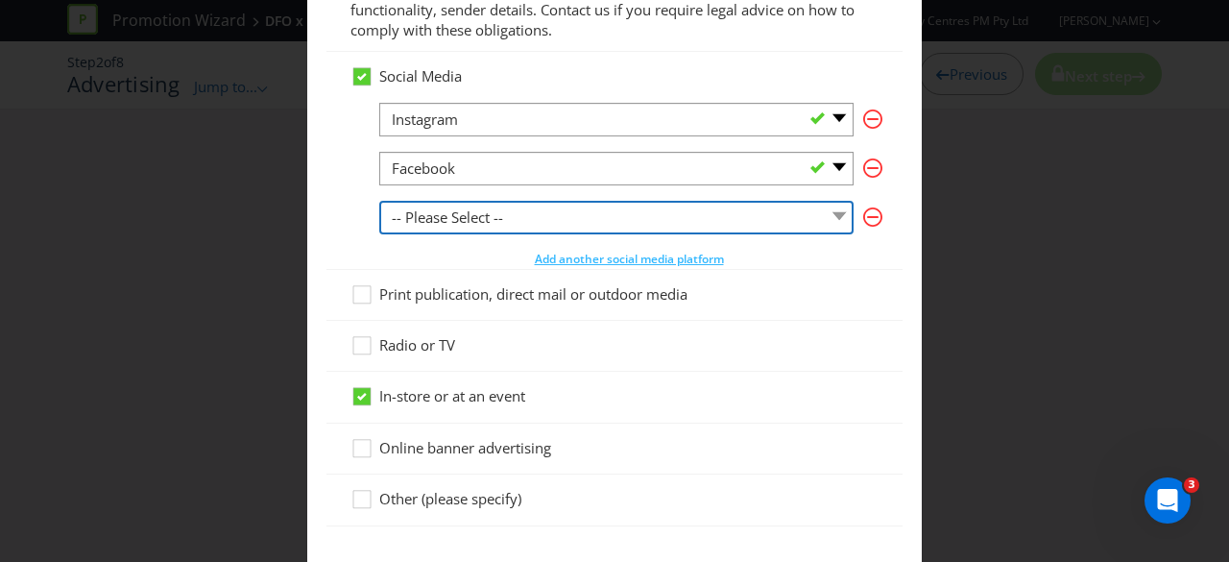
click at [534, 219] on select "-- Please Select -- Facebook X Instagram Snapchat LinkedIn Pinterest Tumblr You…" at bounding box center [616, 218] width 474 height 34
select select "OTHER"
click at [379, 201] on select "-- Please Select -- Facebook X Instagram Snapchat LinkedIn Pinterest Tumblr You…" at bounding box center [616, 218] width 474 height 34
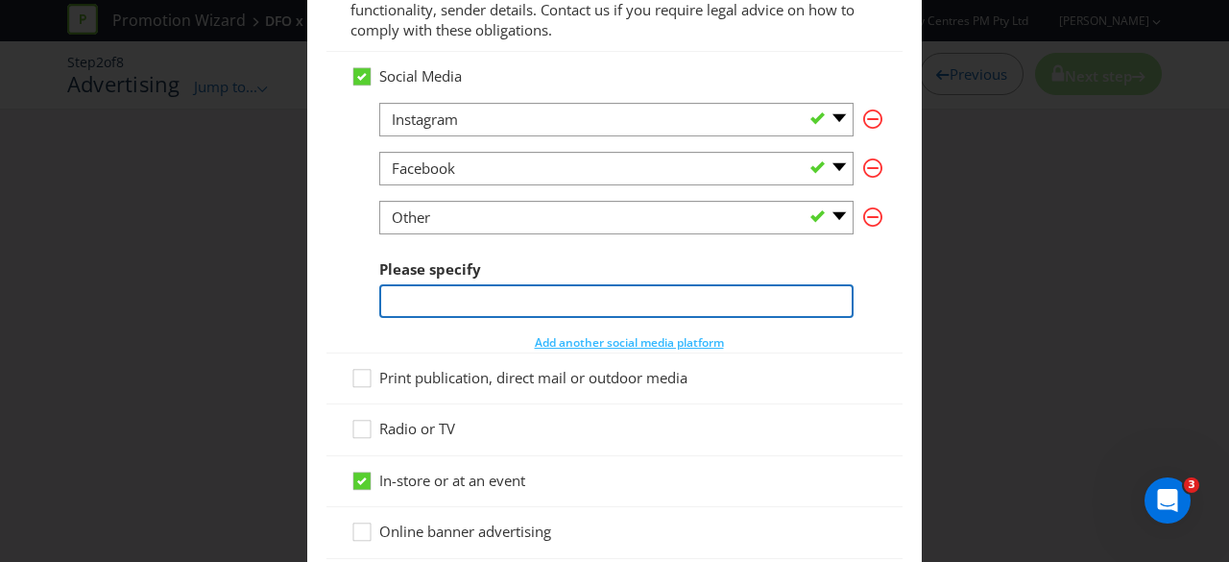
click at [467, 290] on input "text" at bounding box center [616, 301] width 474 height 34
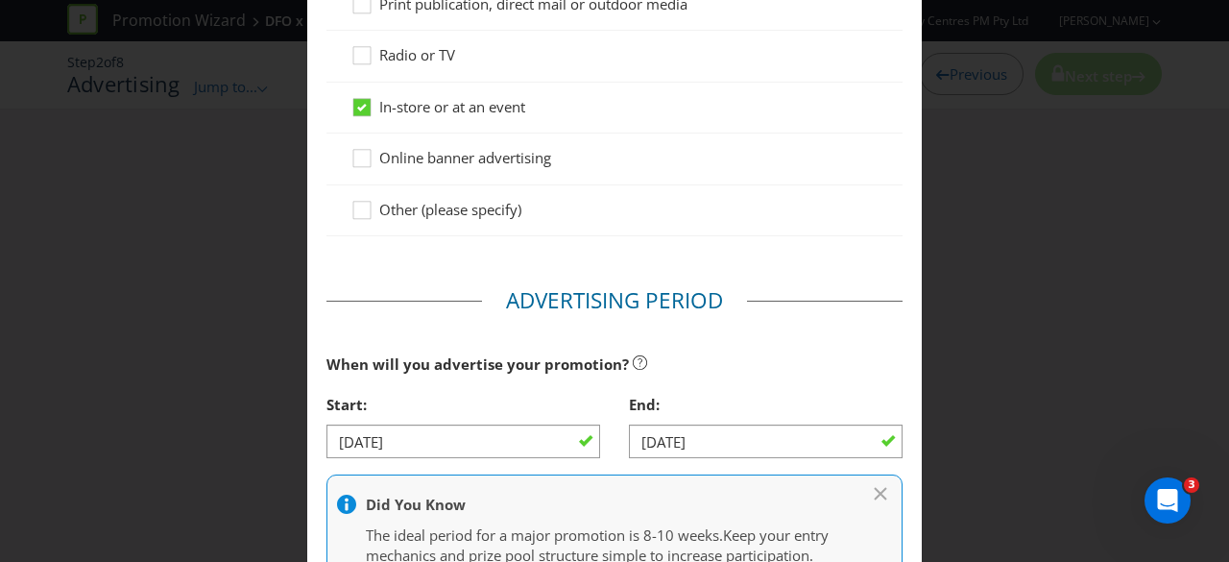
scroll to position [399, 0]
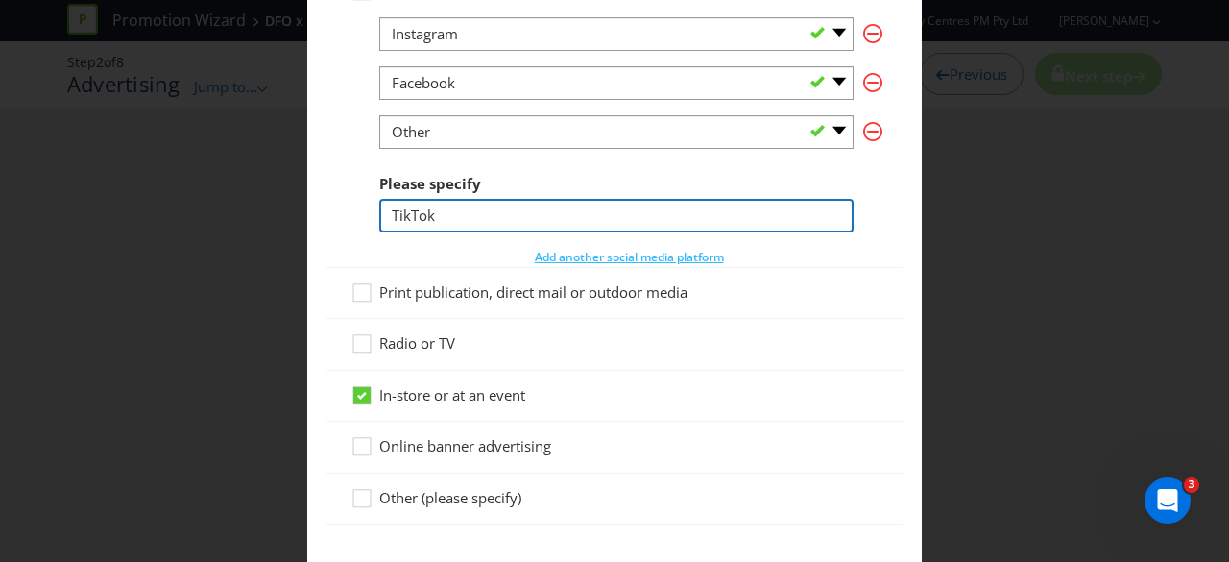
type input "TikTok"
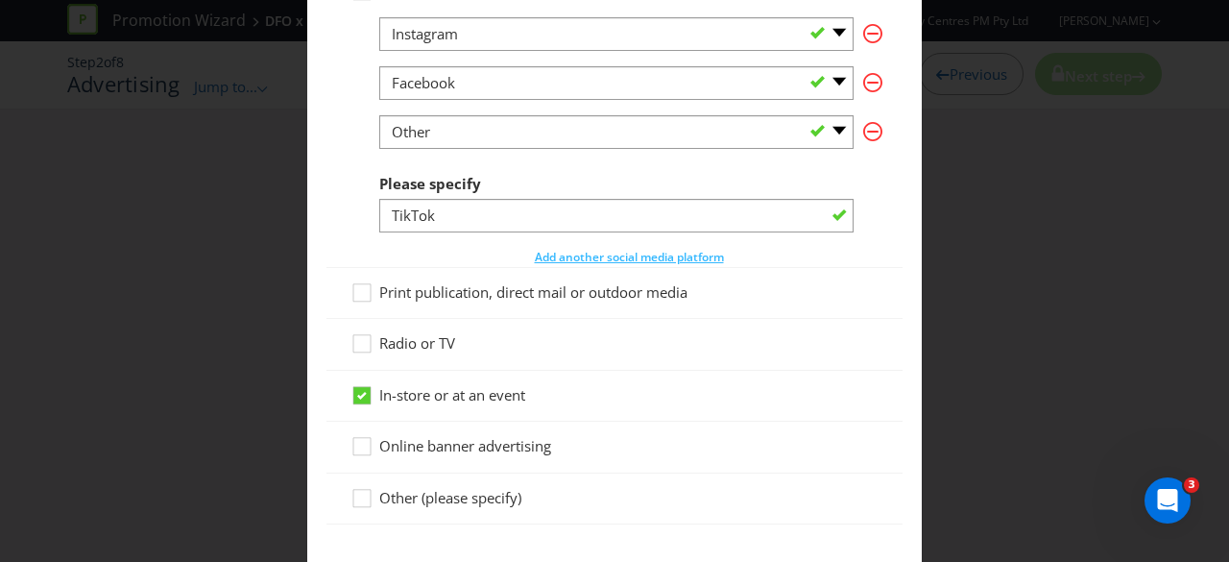
click at [893, 220] on main "Advertising Methods How will your promotion be advertised? Website or eDM You m…" at bounding box center [614, 509] width 615 height 1653
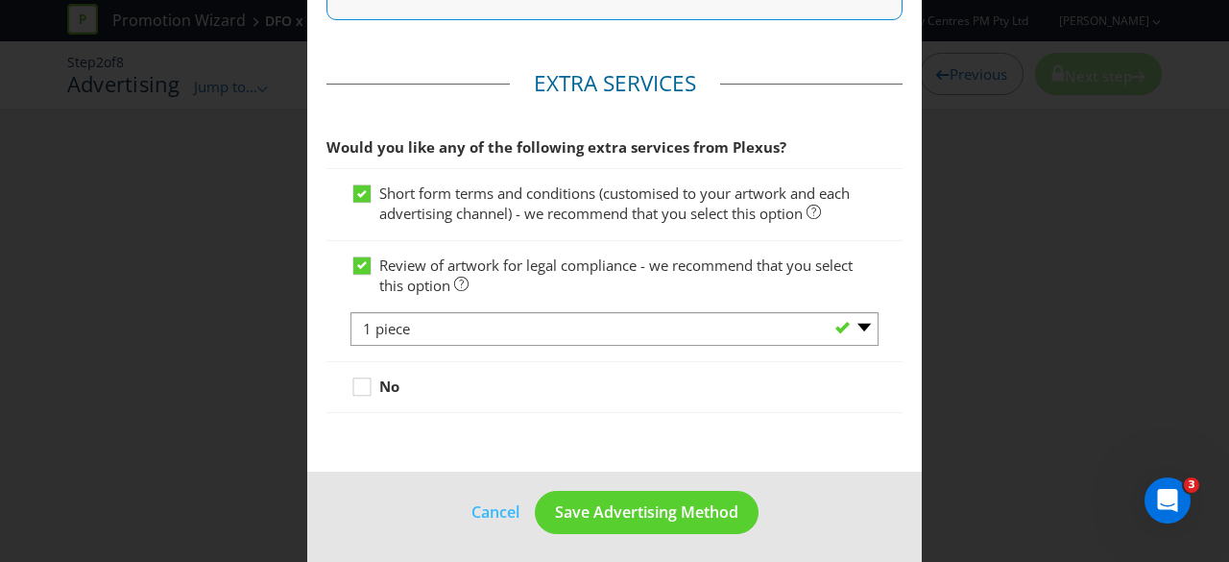
scroll to position [1264, 0]
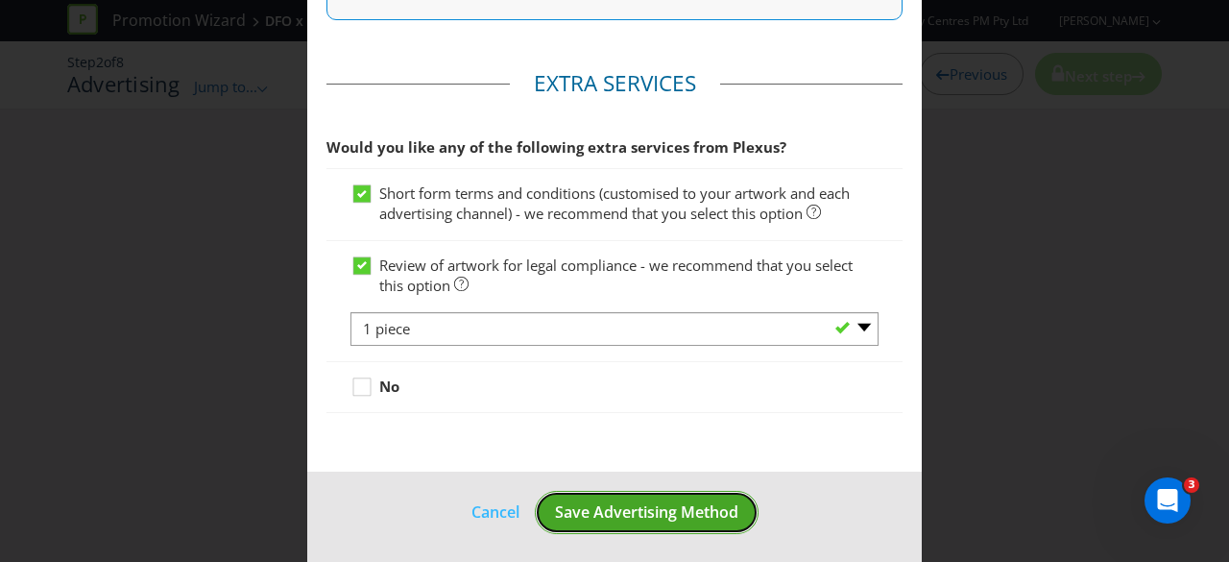
click at [699, 506] on span "Save Advertising Method" at bounding box center [646, 511] width 183 height 21
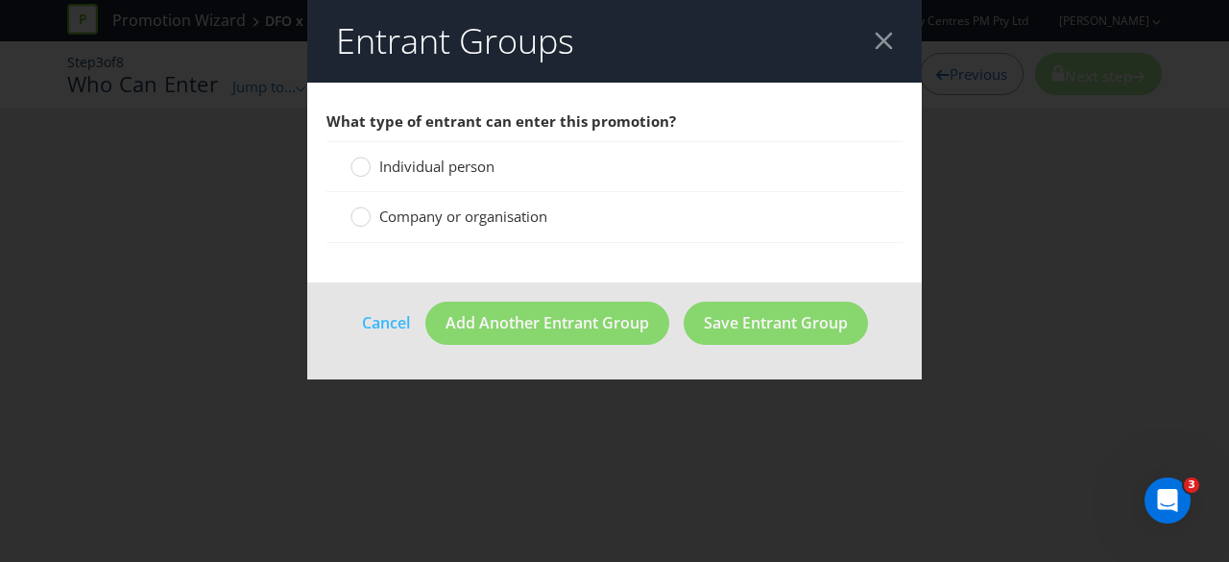
click at [428, 158] on span "Individual person" at bounding box center [436, 166] width 115 height 19
click at [0, 0] on input "Individual person" at bounding box center [0, 0] width 0 height 0
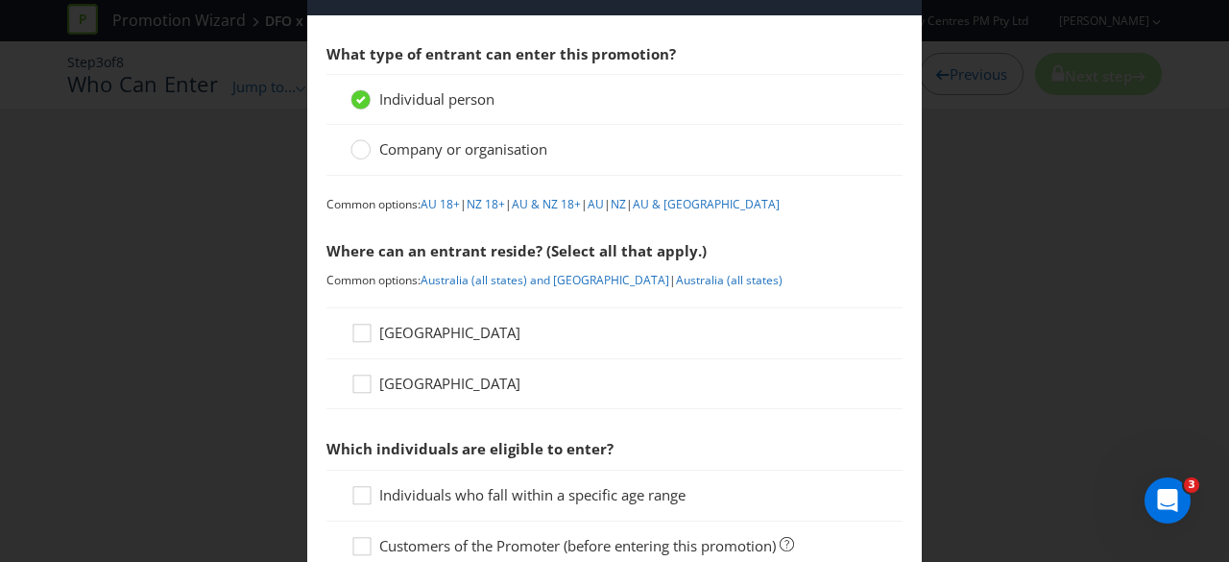
scroll to position [96, 0]
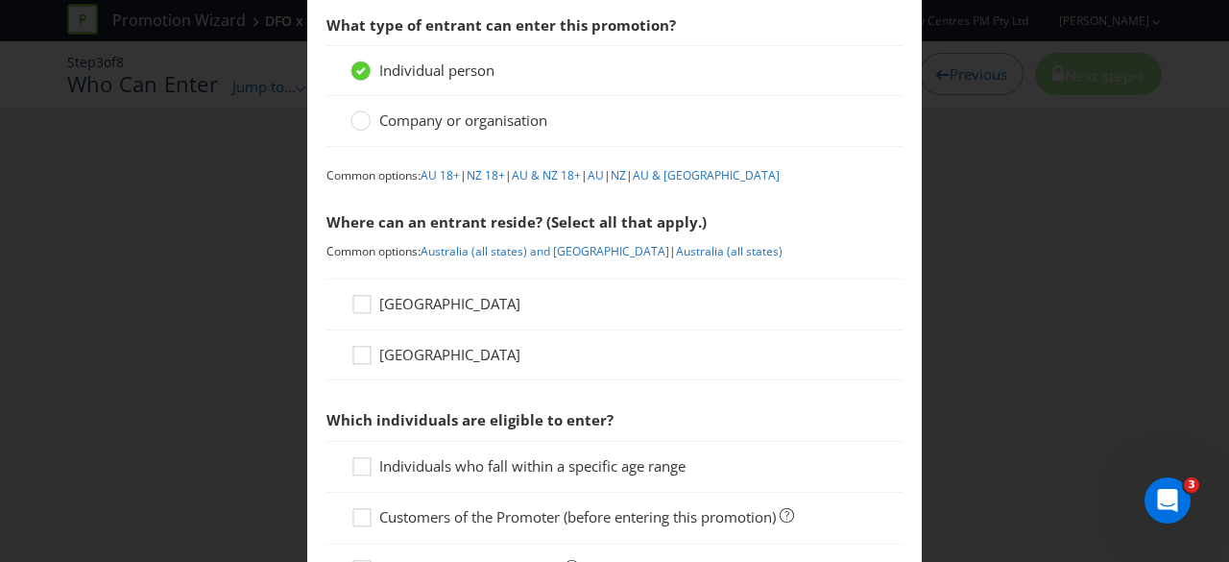
click at [400, 303] on span "[GEOGRAPHIC_DATA]" at bounding box center [449, 303] width 141 height 19
click at [0, 0] on input "[GEOGRAPHIC_DATA]" at bounding box center [0, 0] width 0 height 0
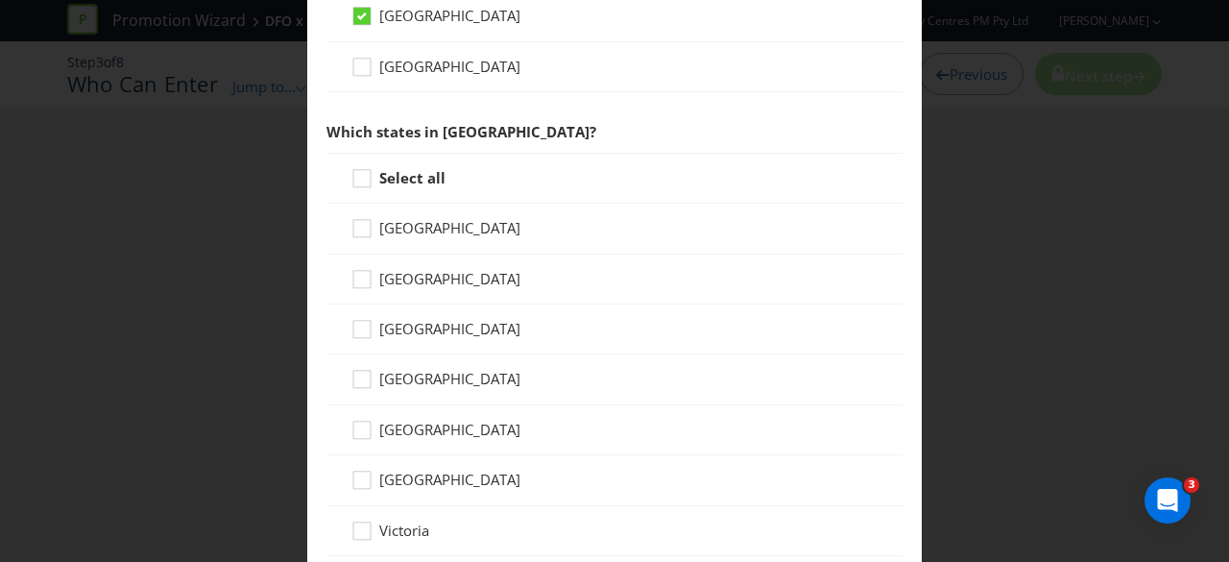
scroll to position [480, 0]
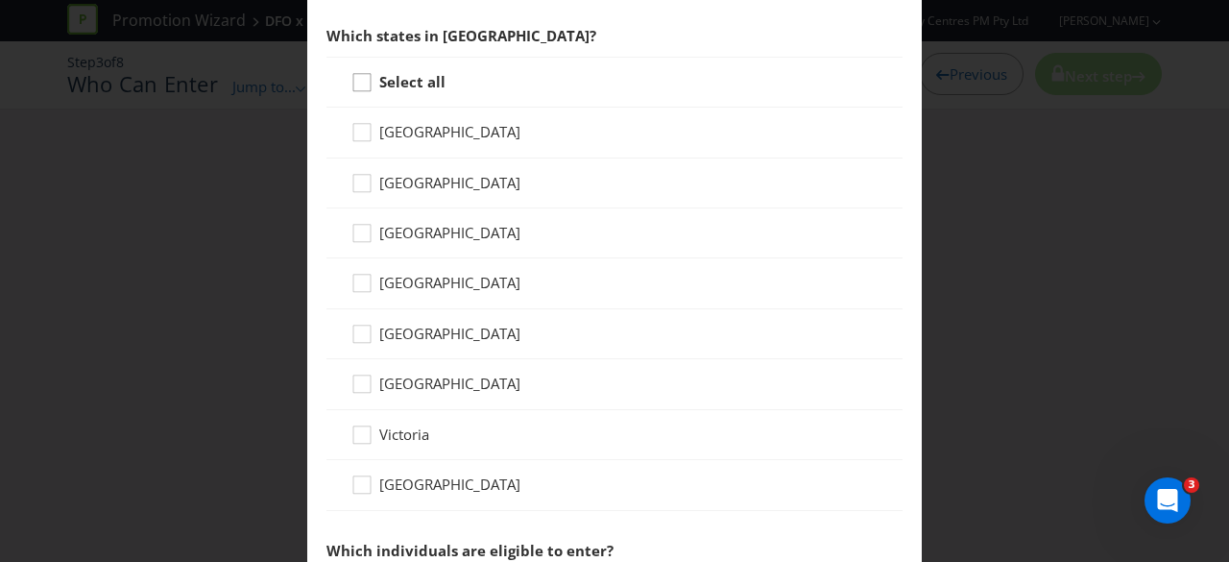
click at [371, 87] on icon at bounding box center [365, 86] width 29 height 29
click at [0, 0] on input "Select all" at bounding box center [0, 0] width 0 height 0
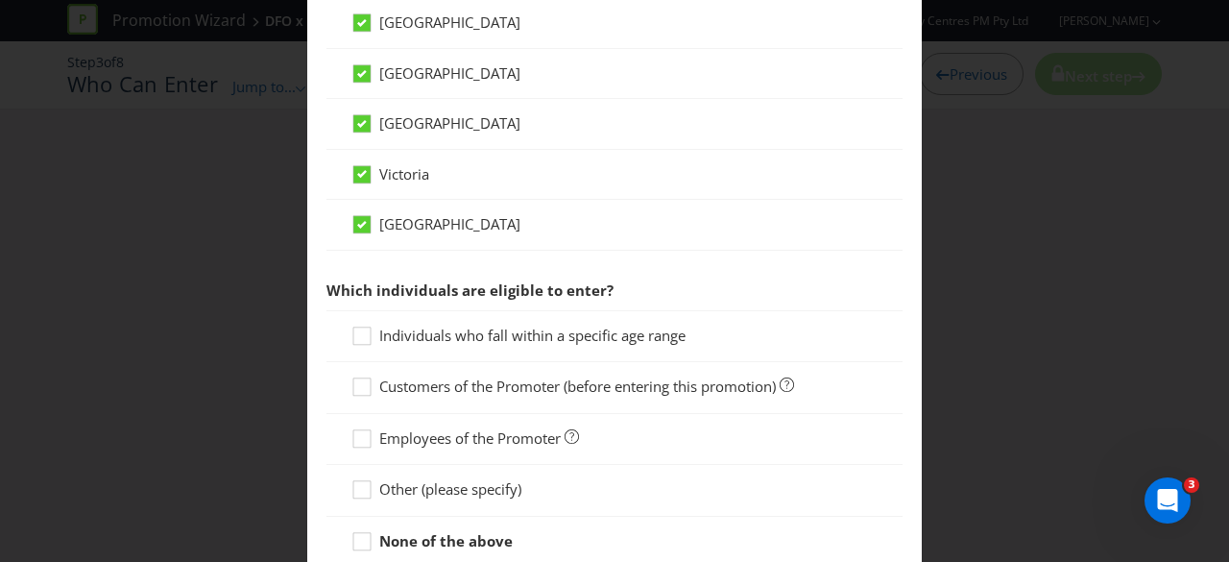
scroll to position [768, 0]
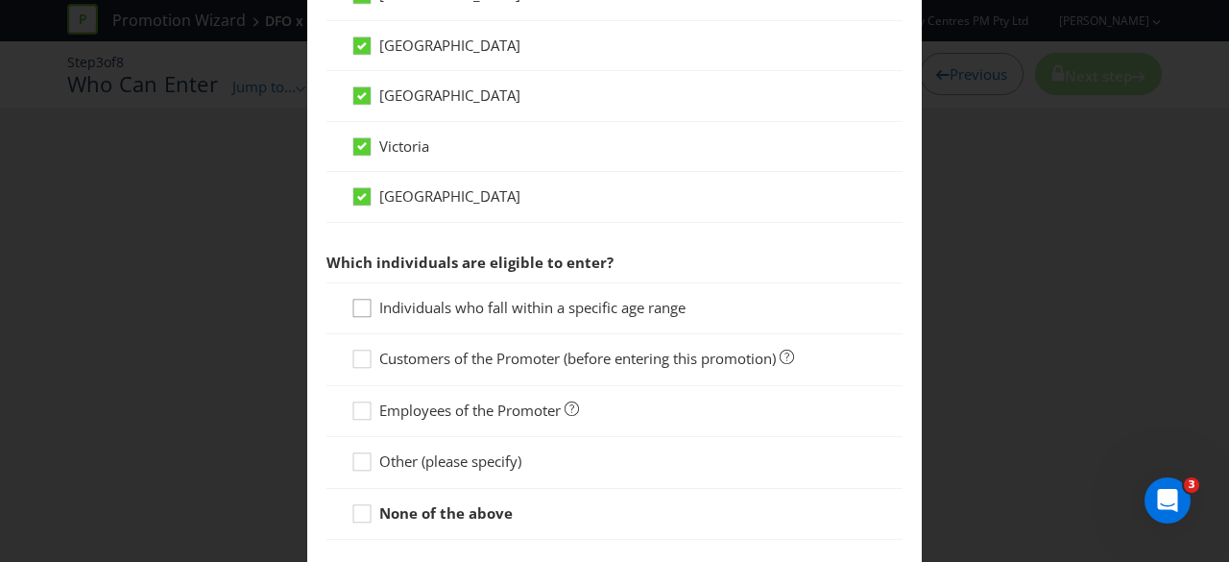
click at [359, 297] on div at bounding box center [362, 302] width 10 height 10
click at [0, 0] on input "Individuals who fall within a specific age range" at bounding box center [0, 0] width 0 height 0
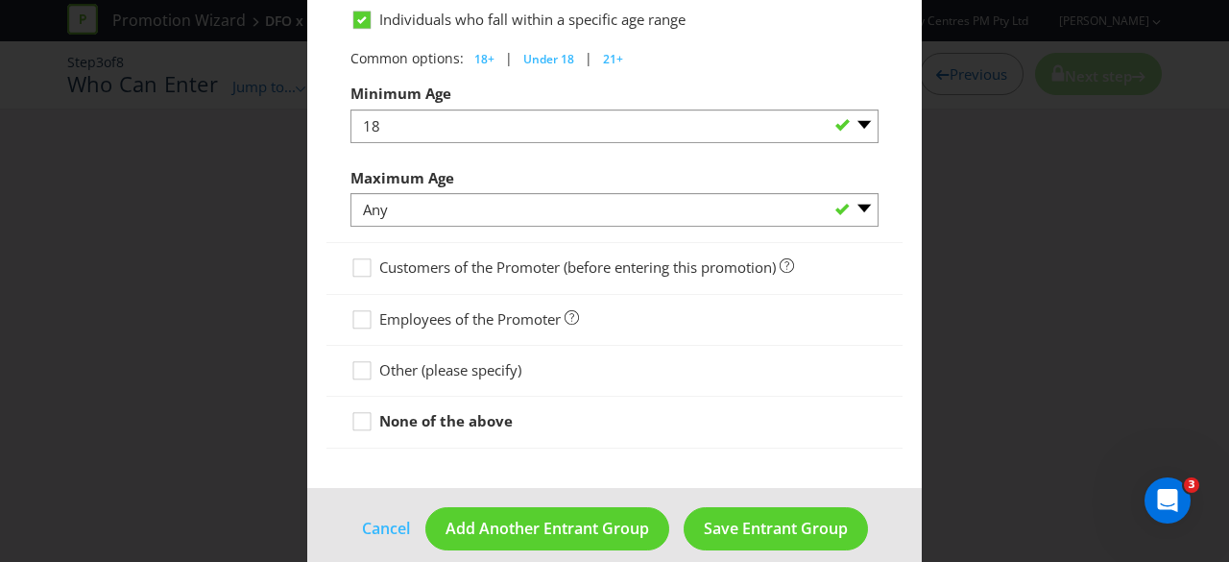
scroll to position [1070, 0]
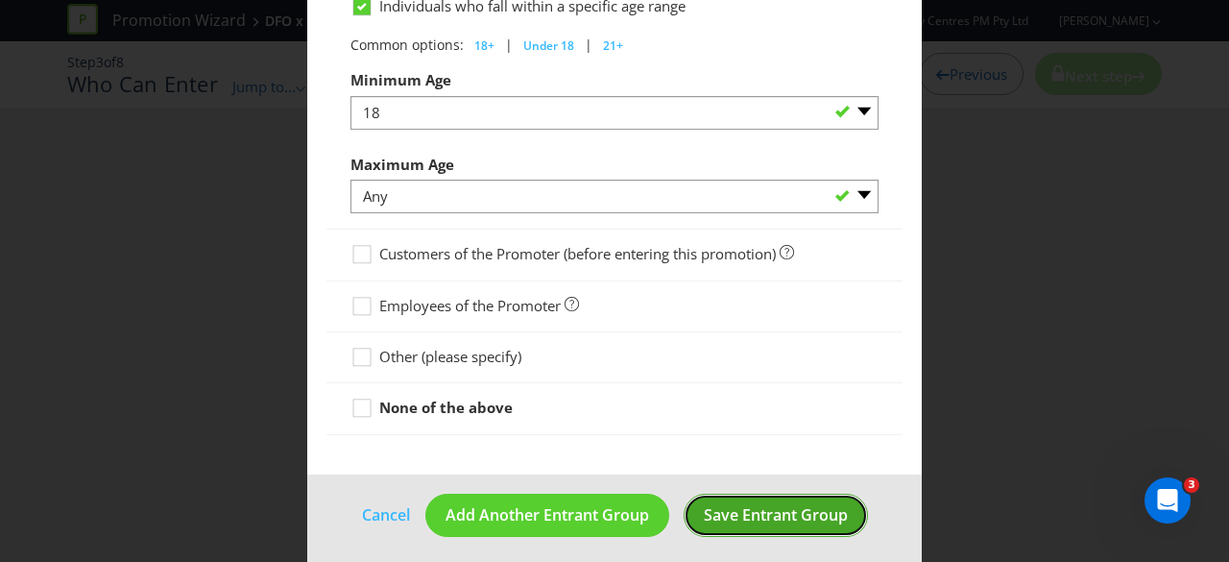
click at [704, 504] on span "Save Entrant Group" at bounding box center [776, 514] width 144 height 21
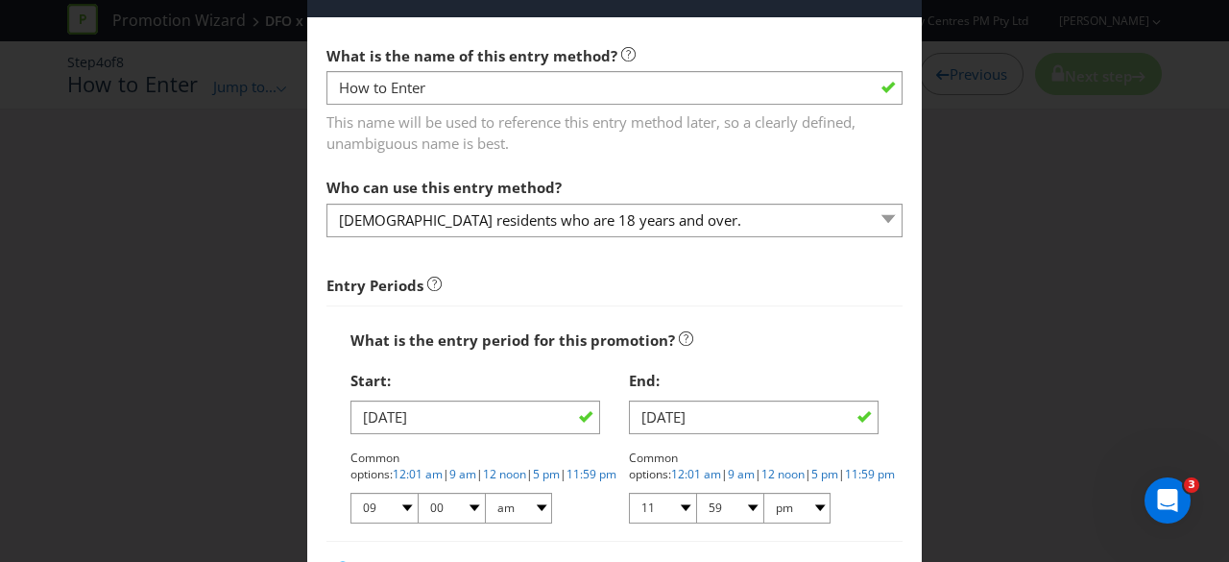
scroll to position [96, 0]
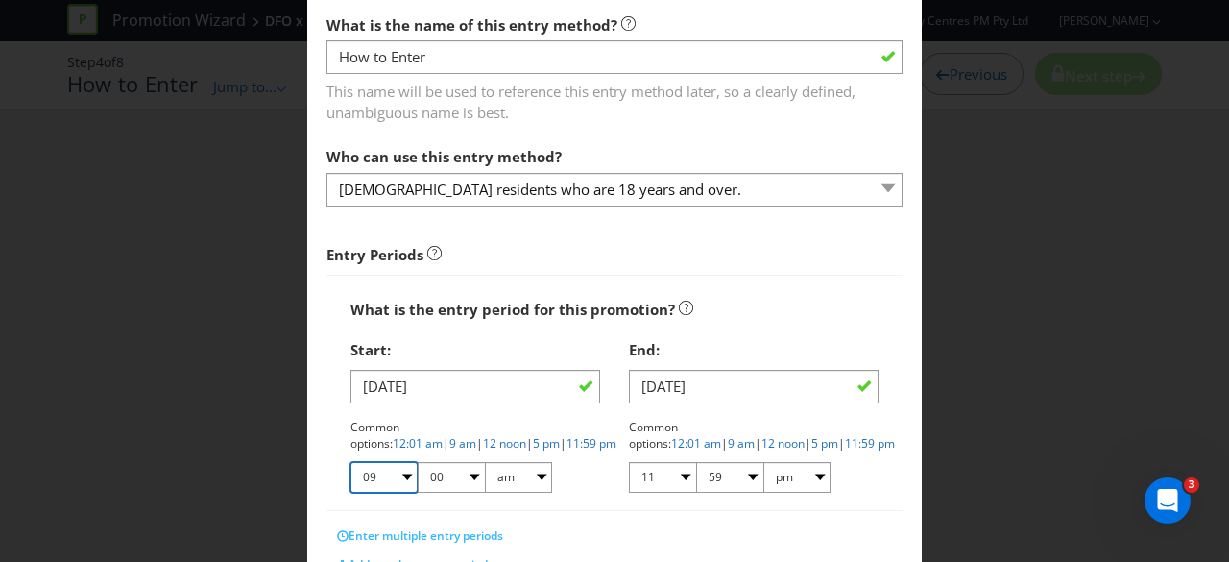
click at [396, 479] on select "01 02 03 04 05 06 07 08 09 10 11 12" at bounding box center [384, 477] width 67 height 31
select select "10"
click at [351, 462] on select "01 02 03 04 05 06 07 08 09 10 11 12" at bounding box center [384, 477] width 67 height 31
click at [653, 468] on select "01 02 03 04 05 06 07 08 09 10 11 12" at bounding box center [662, 477] width 67 height 31
select select "06"
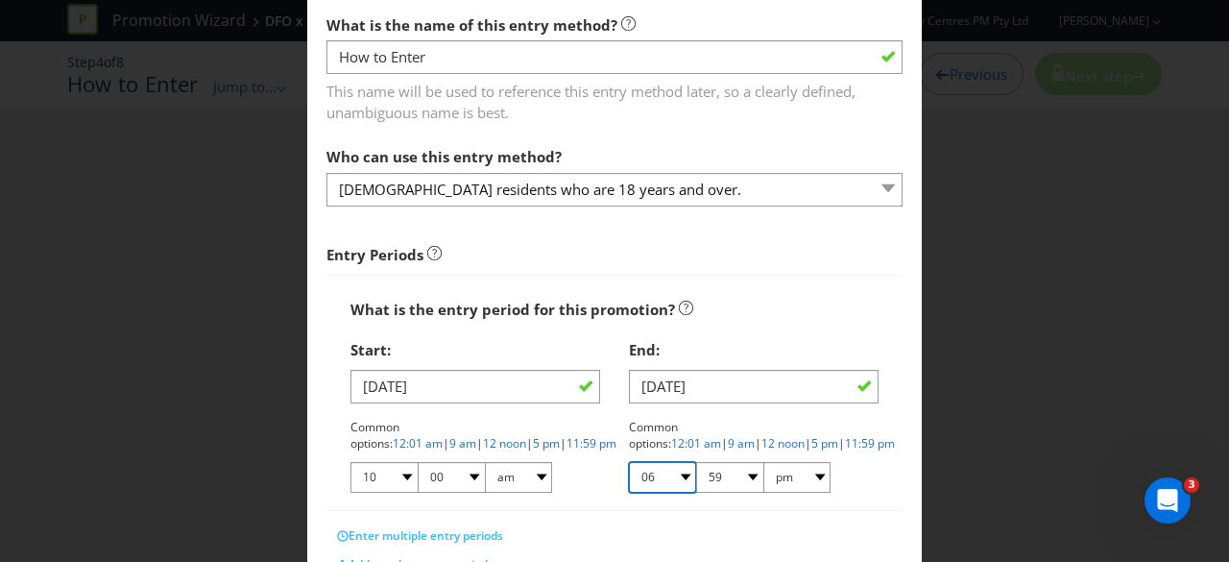
click at [629, 462] on select "01 02 03 04 05 06 07 08 09 10 11 12" at bounding box center [662, 477] width 67 height 31
click at [720, 489] on select "00 01 05 10 15 20 25 29 30 35 40 45 50 55 59" at bounding box center [729, 477] width 67 height 31
select select "00"
click at [696, 462] on select "00 01 05 10 15 20 25 29 30 35 40 45 50 55 59" at bounding box center [729, 477] width 67 height 31
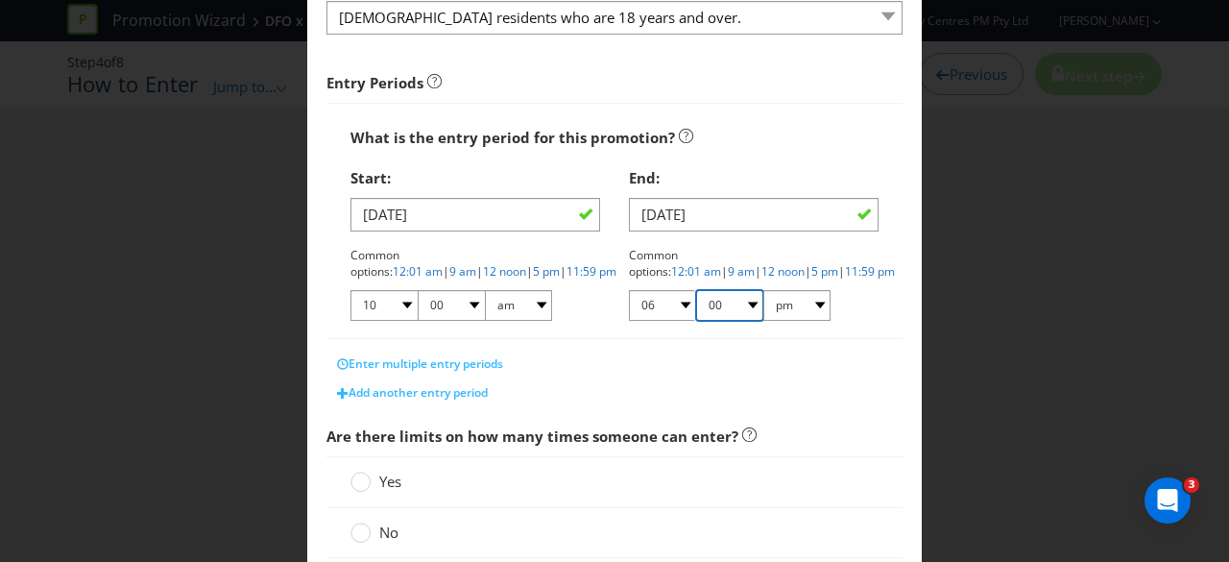
scroll to position [480, 0]
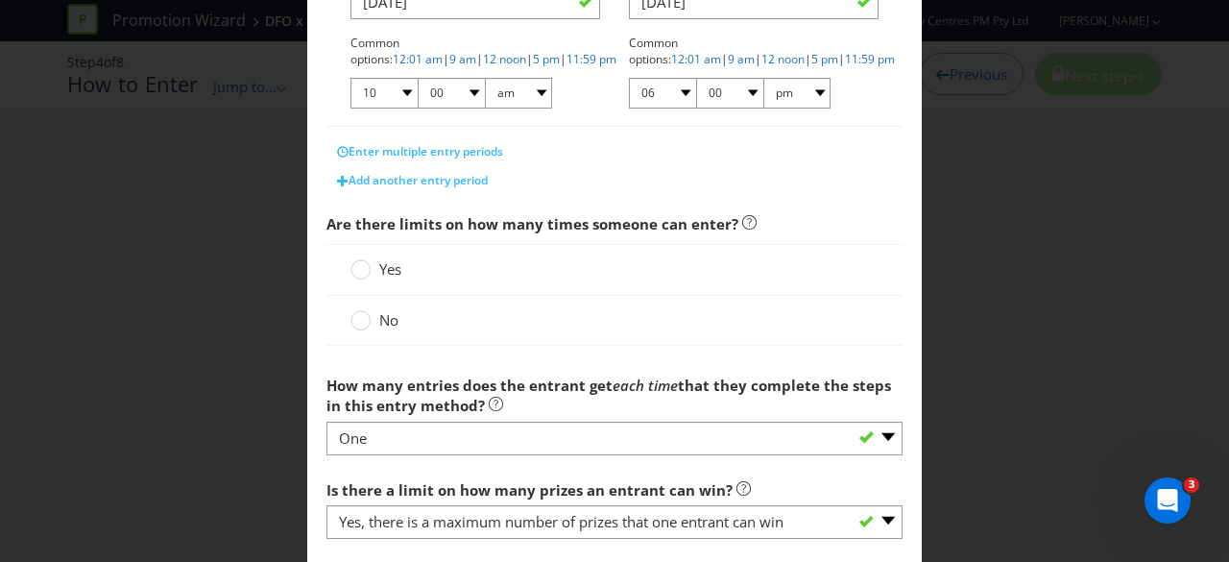
click at [367, 274] on icon at bounding box center [361, 269] width 20 height 20
click at [0, 0] on input "Yes" at bounding box center [0, 0] width 0 height 0
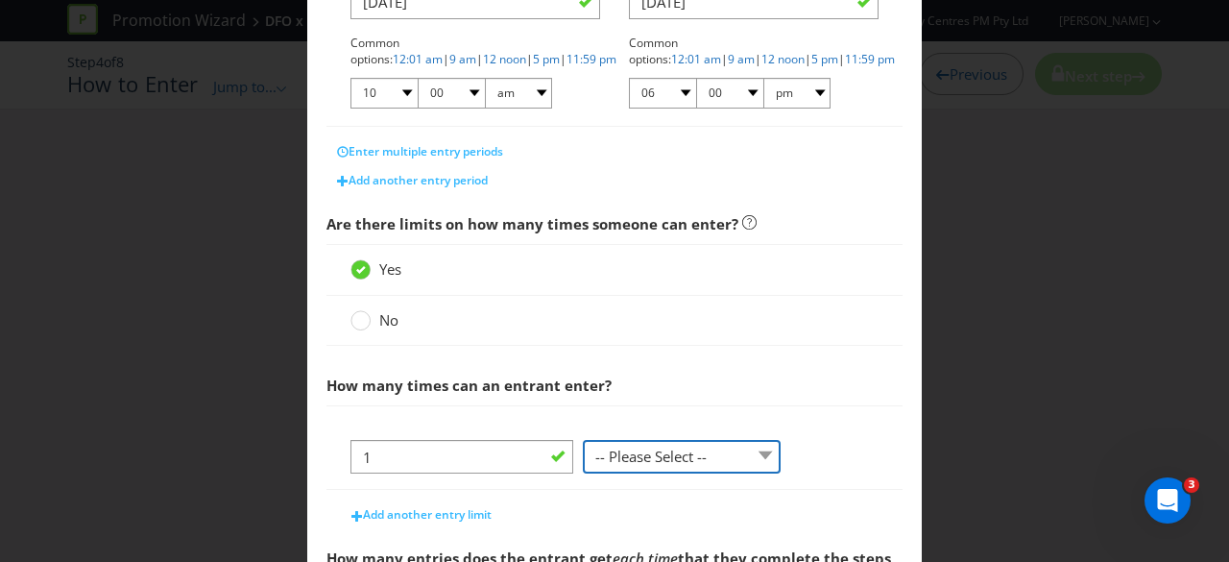
click at [631, 450] on select "-- Please Select -- per person per day per purchase per transaction Other (plea…" at bounding box center [682, 457] width 198 height 34
select select "PER_PERSON"
click at [583, 440] on select "-- Please Select -- per person per day per purchase per transaction Other (plea…" at bounding box center [682, 457] width 198 height 34
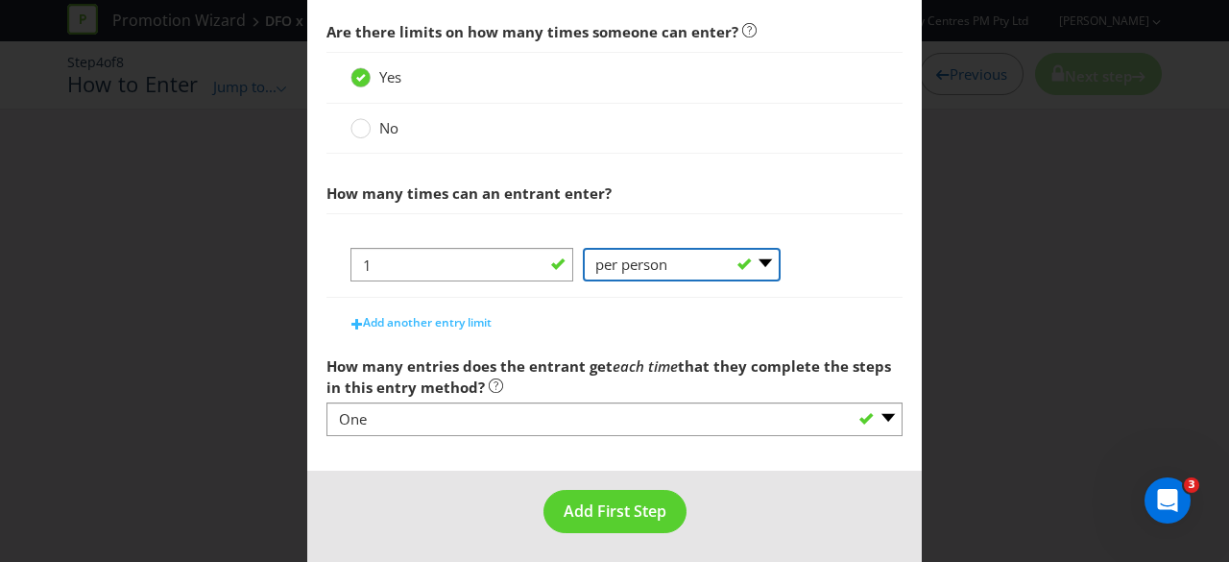
scroll to position [672, 0]
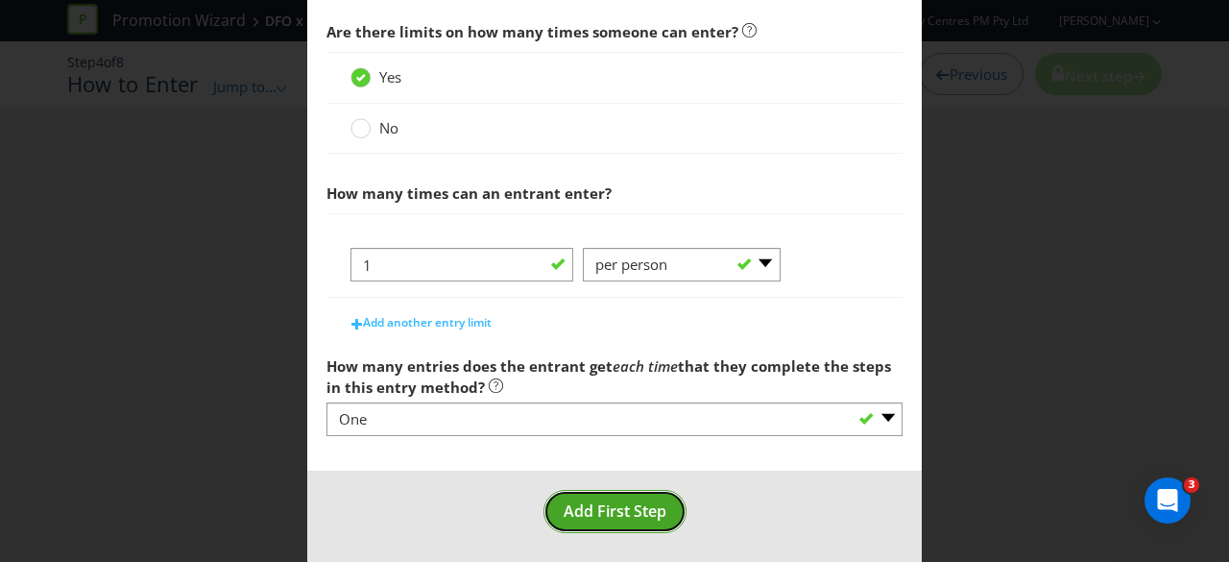
click at [578, 510] on span "Add First Step" at bounding box center [615, 510] width 103 height 21
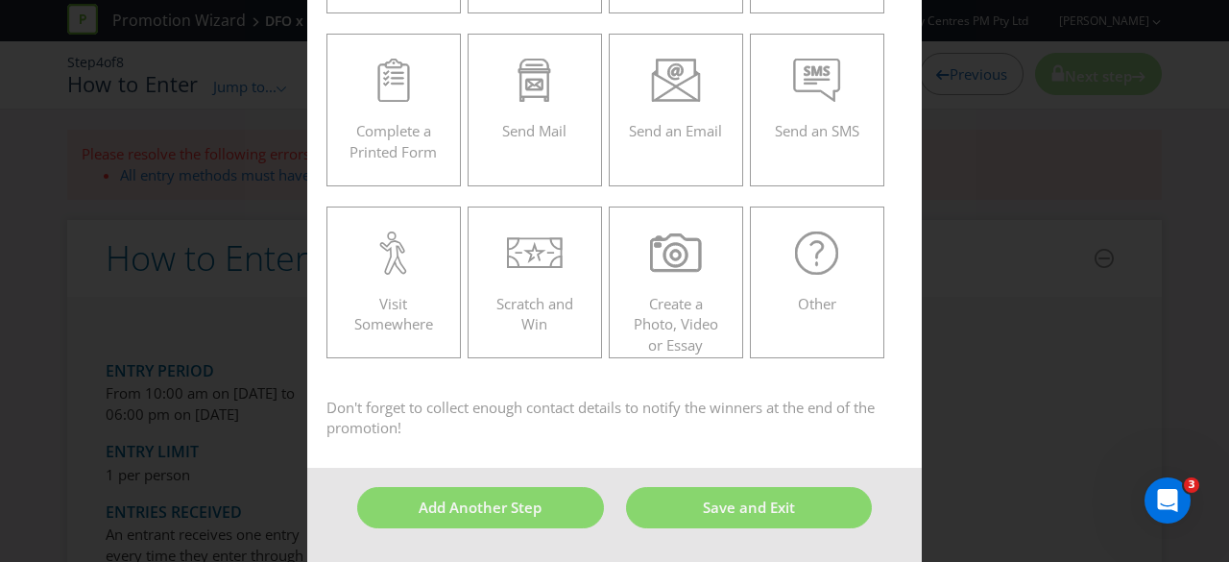
scroll to position [82, 0]
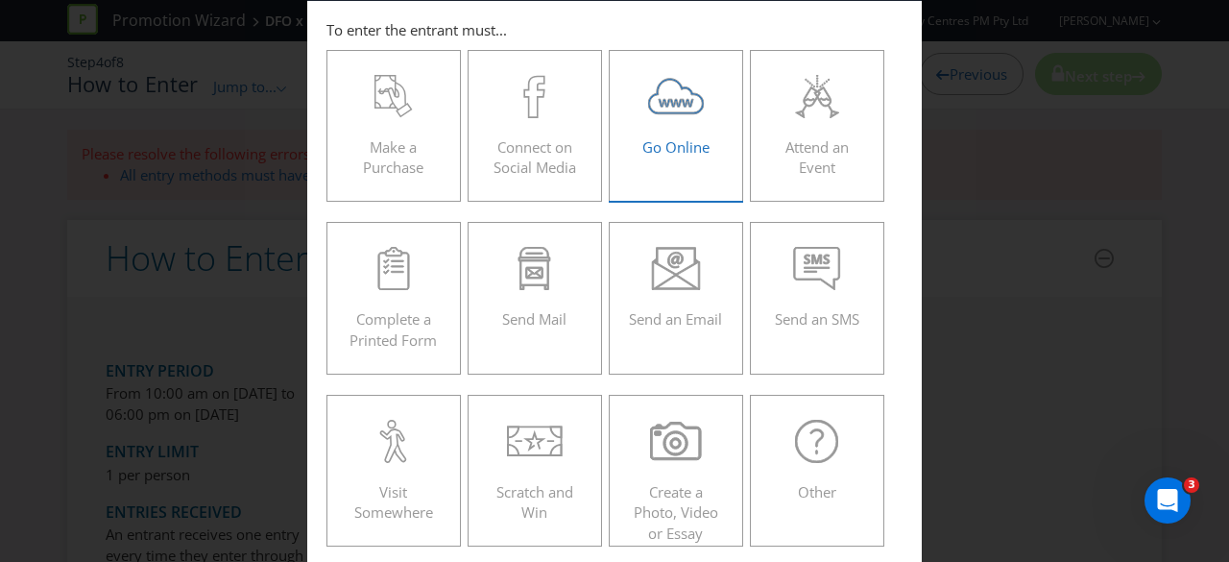
click at [651, 153] on span "Go Online" at bounding box center [675, 146] width 67 height 19
click at [0, 0] on input "Go Online" at bounding box center [0, 0] width 0 height 0
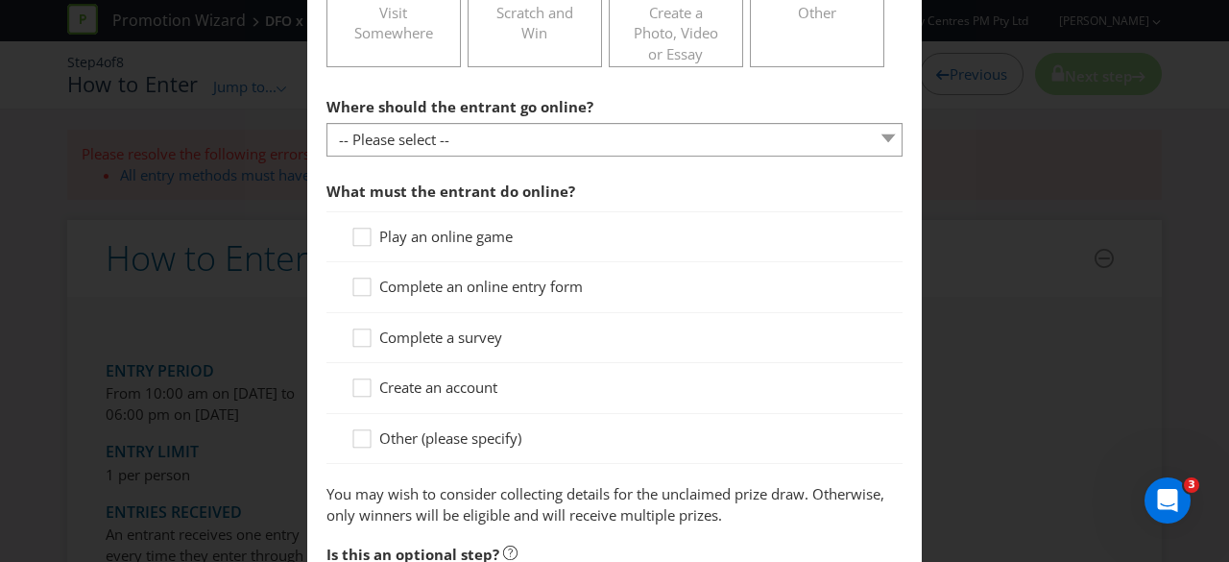
scroll to position [562, 0]
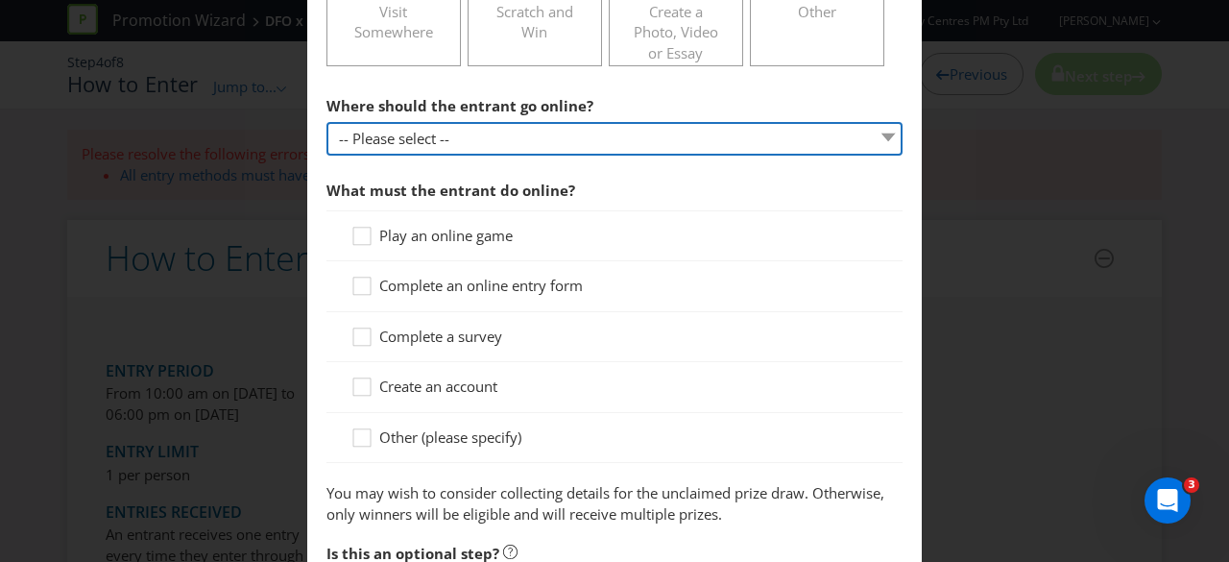
click at [575, 139] on select "-- Please select -- At a specific URL Using a direct link sent to the entrant b…" at bounding box center [615, 139] width 576 height 34
select select "SPECIFIC_URL"
click at [327, 122] on select "-- Please select -- At a specific URL Using a direct link sent to the entrant b…" at bounding box center [615, 139] width 576 height 34
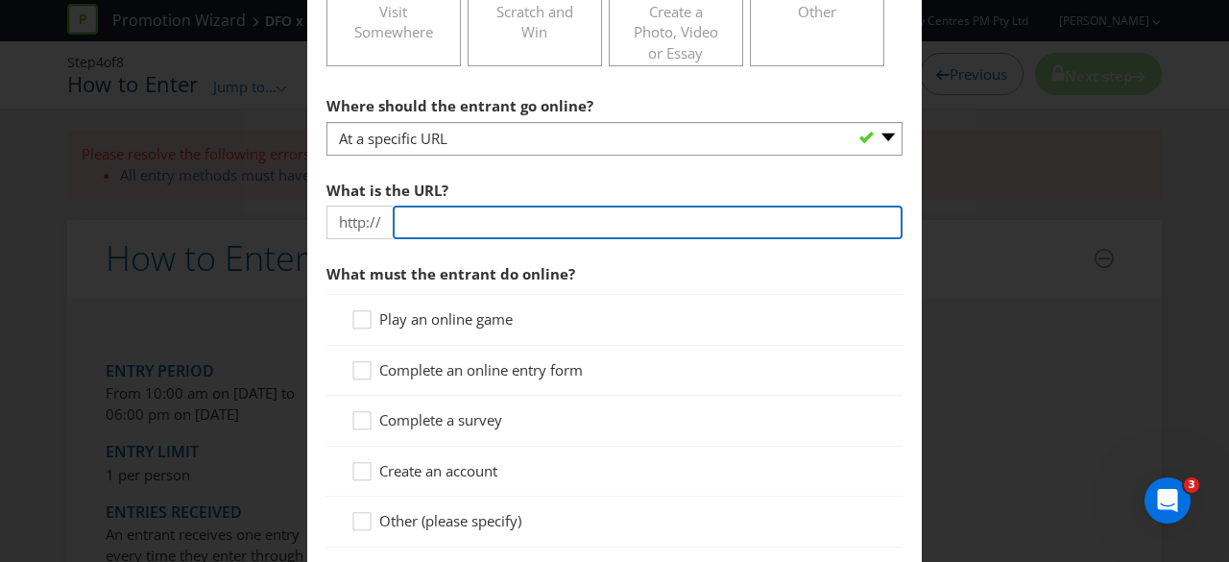
click at [563, 214] on input "text" at bounding box center [648, 223] width 510 height 34
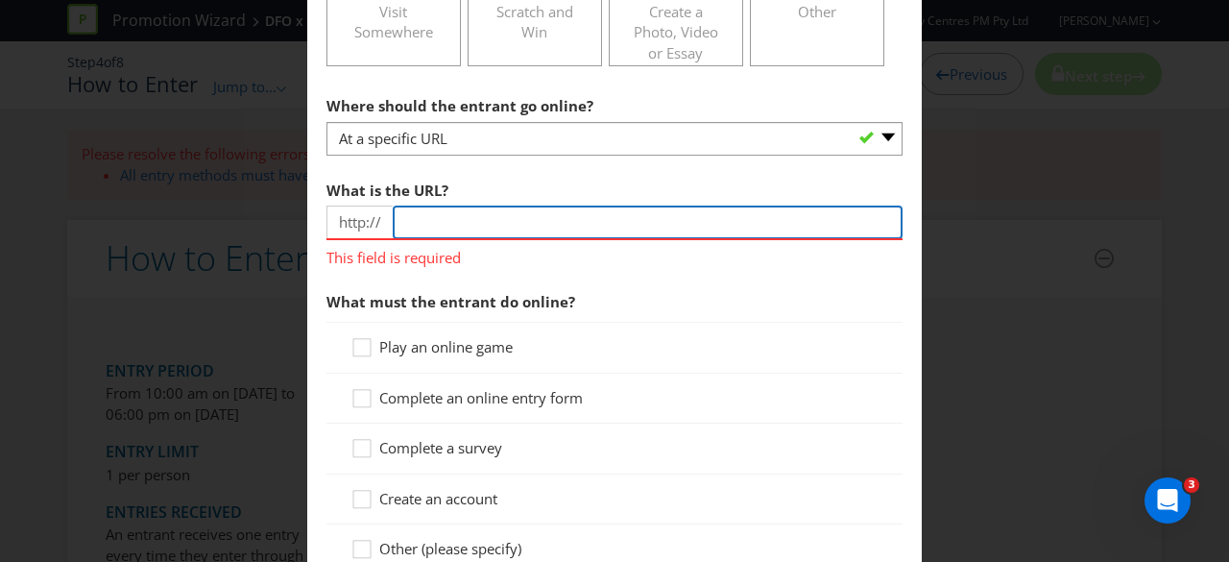
paste input "[URL][DOMAIN_NAME]"
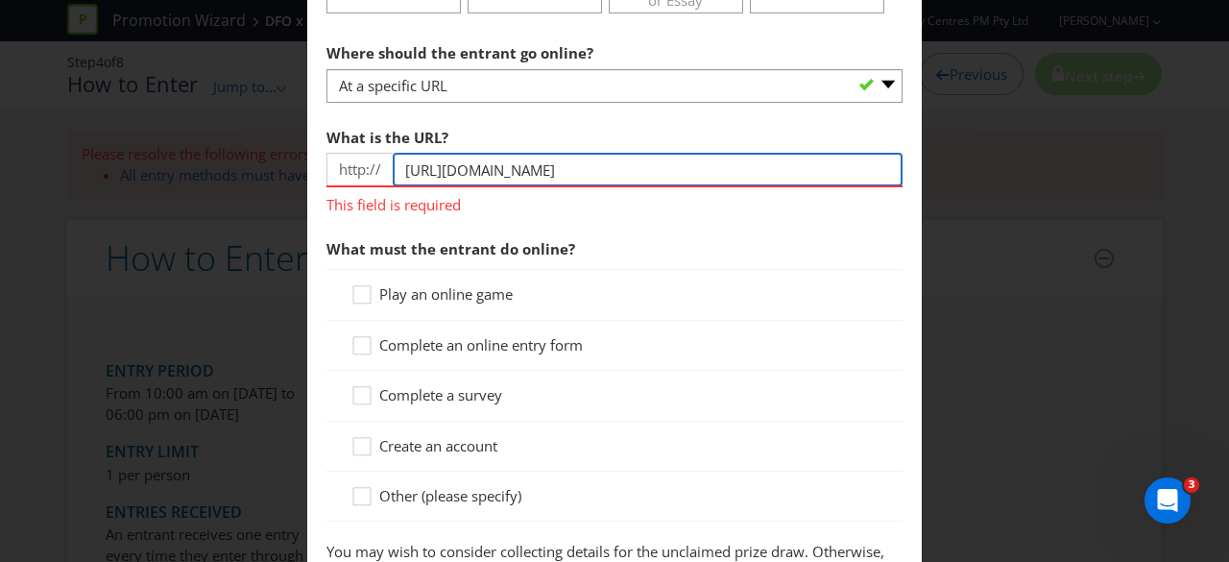
scroll to position [658, 0]
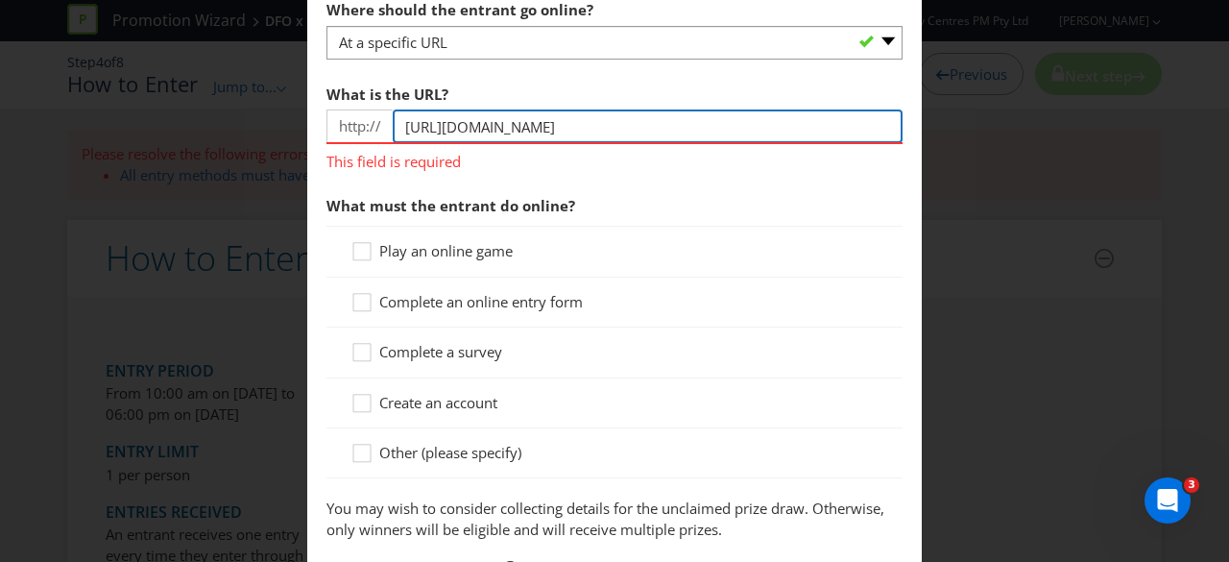
type input "[URL][DOMAIN_NAME]"
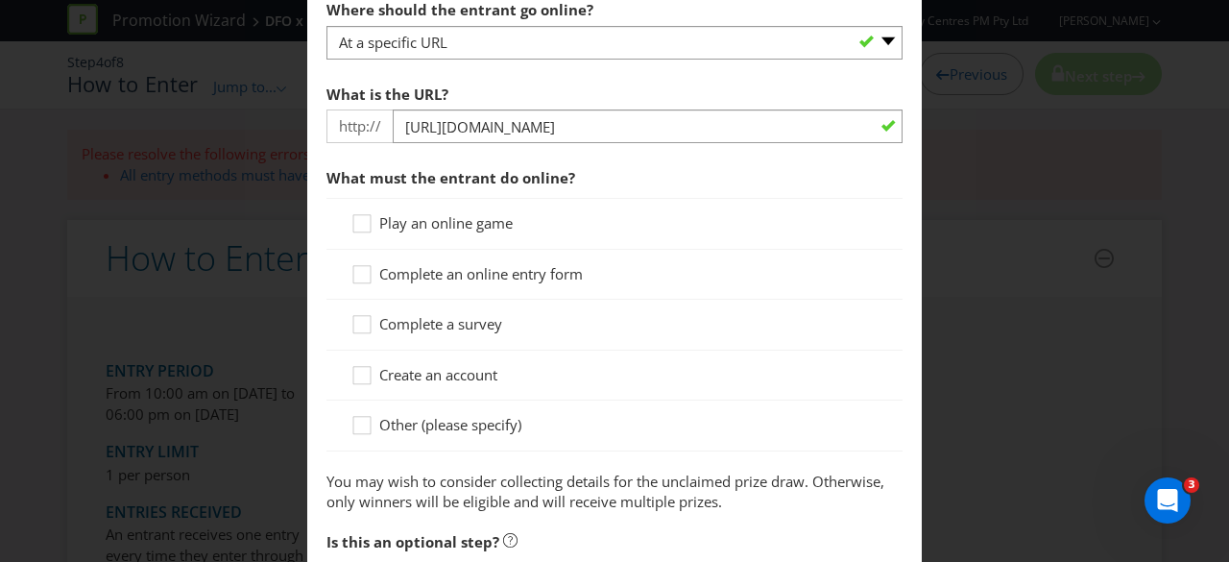
click at [544, 296] on div "Complete an online entry form" at bounding box center [615, 275] width 576 height 50
click at [541, 276] on span "Complete an online entry form" at bounding box center [481, 273] width 204 height 19
click at [0, 0] on input "Complete an online entry form" at bounding box center [0, 0] width 0 height 0
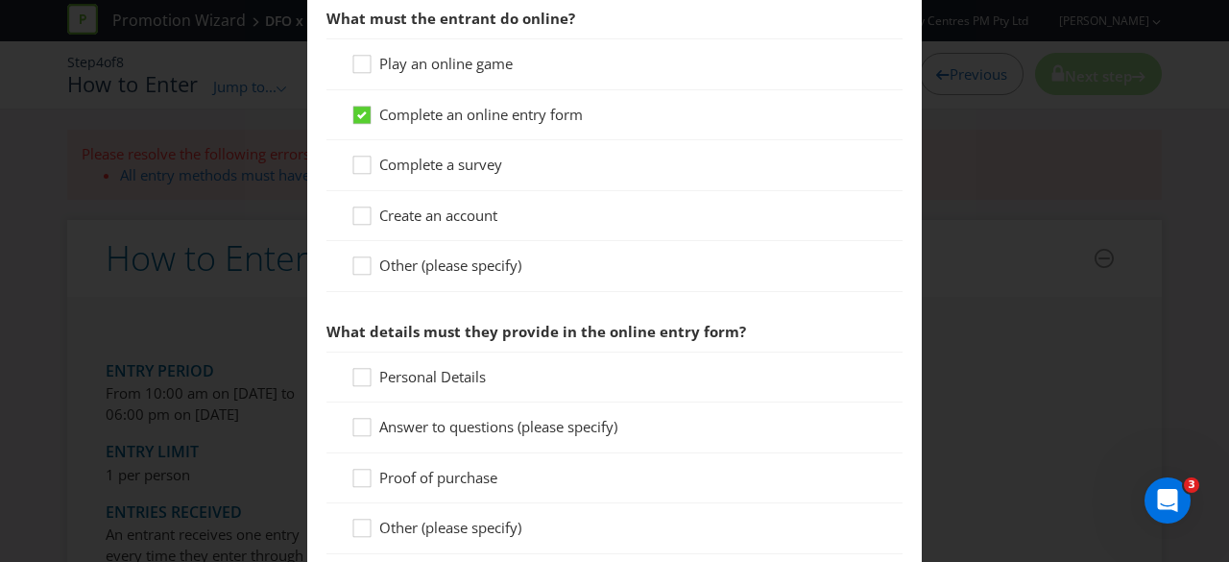
scroll to position [850, 0]
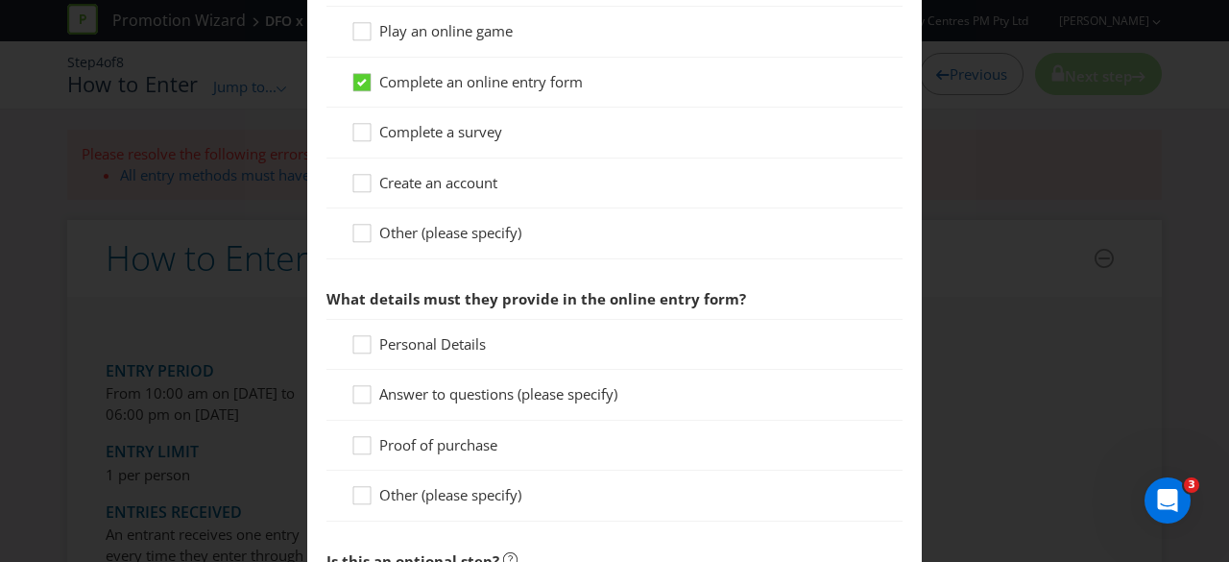
click at [451, 337] on span "Personal Details" at bounding box center [432, 343] width 107 height 19
click at [0, 0] on input "Personal Details" at bounding box center [0, 0] width 0 height 0
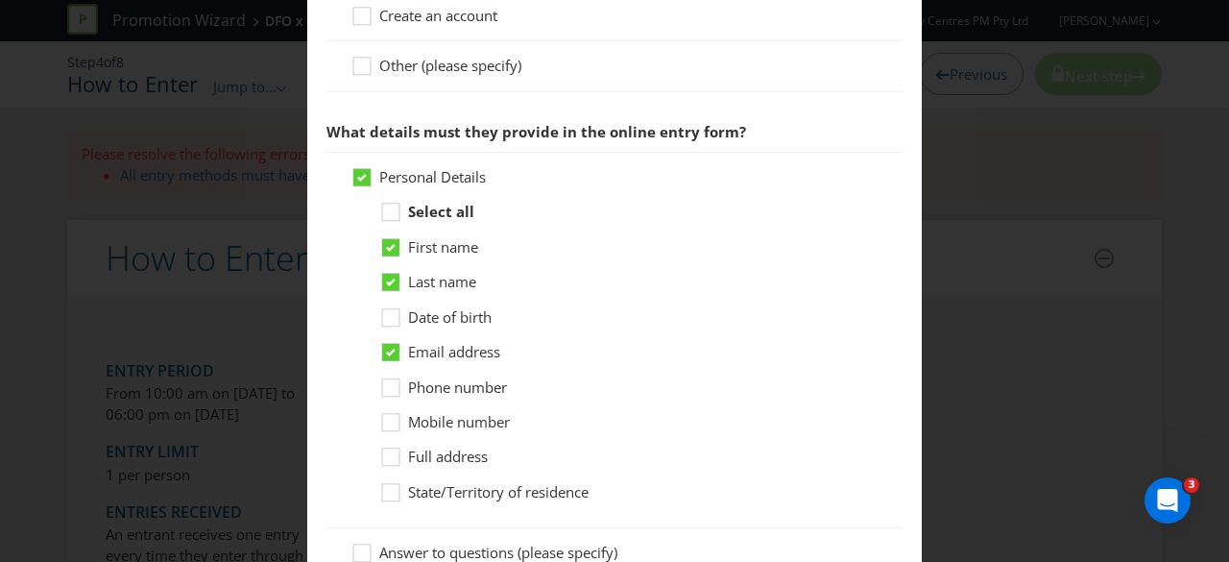
scroll to position [1042, 0]
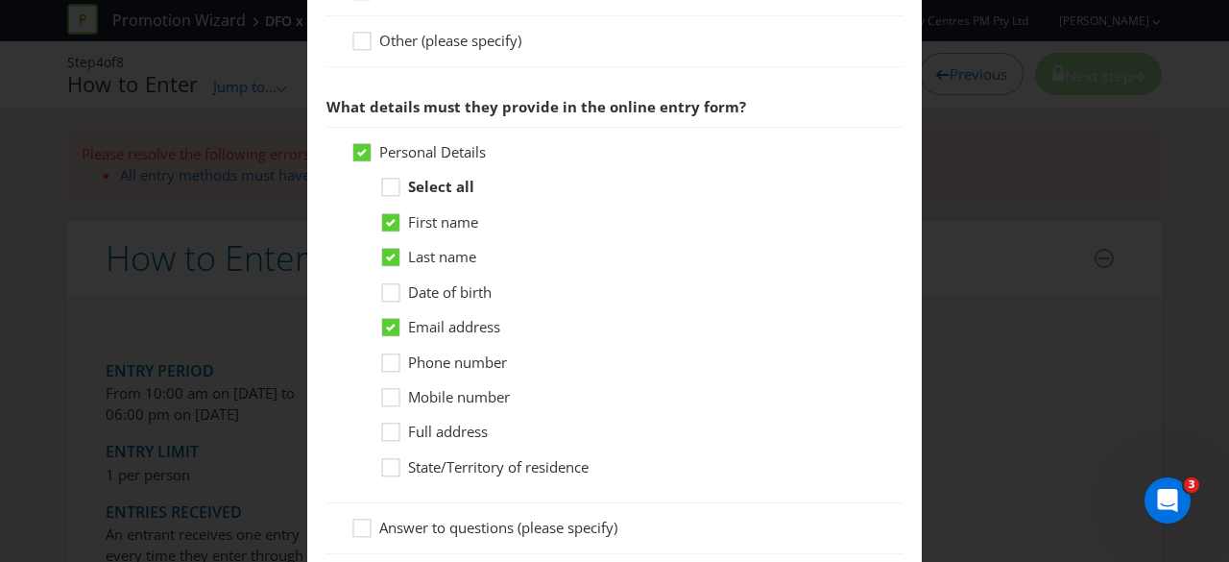
click at [442, 358] on span "Phone number" at bounding box center [457, 361] width 99 height 19
click at [0, 0] on input "Phone number" at bounding box center [0, 0] width 0 height 0
click at [442, 358] on span "Phone number" at bounding box center [457, 361] width 99 height 19
click at [0, 0] on input "Phone number" at bounding box center [0, 0] width 0 height 0
click at [414, 387] on span "Mobile number" at bounding box center [459, 396] width 102 height 19
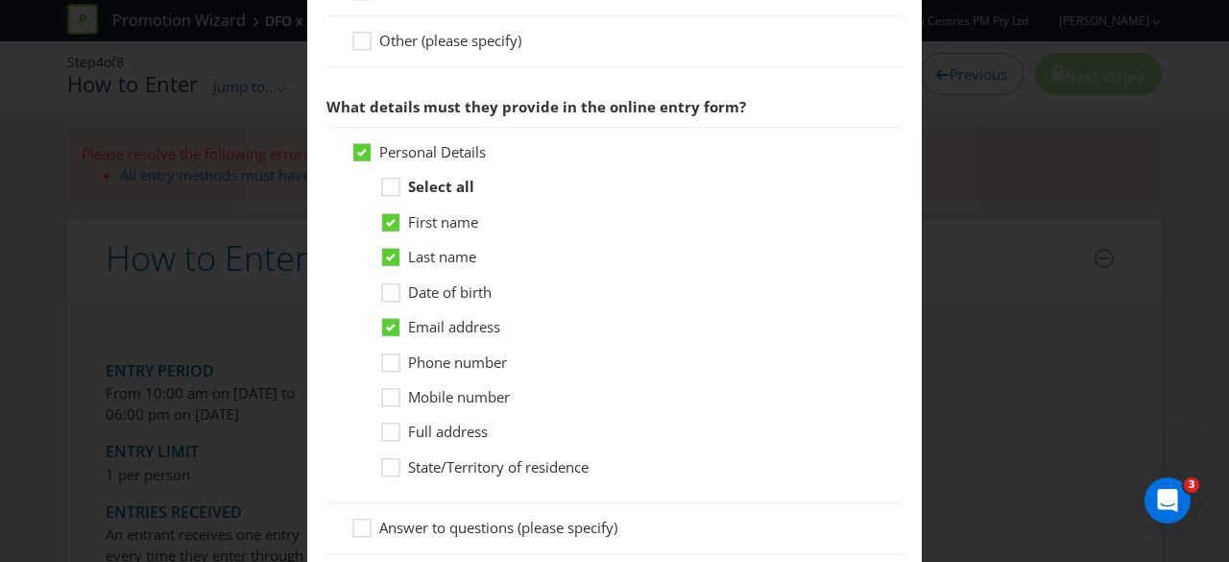
click at [0, 0] on input "Mobile number" at bounding box center [0, 0] width 0 height 0
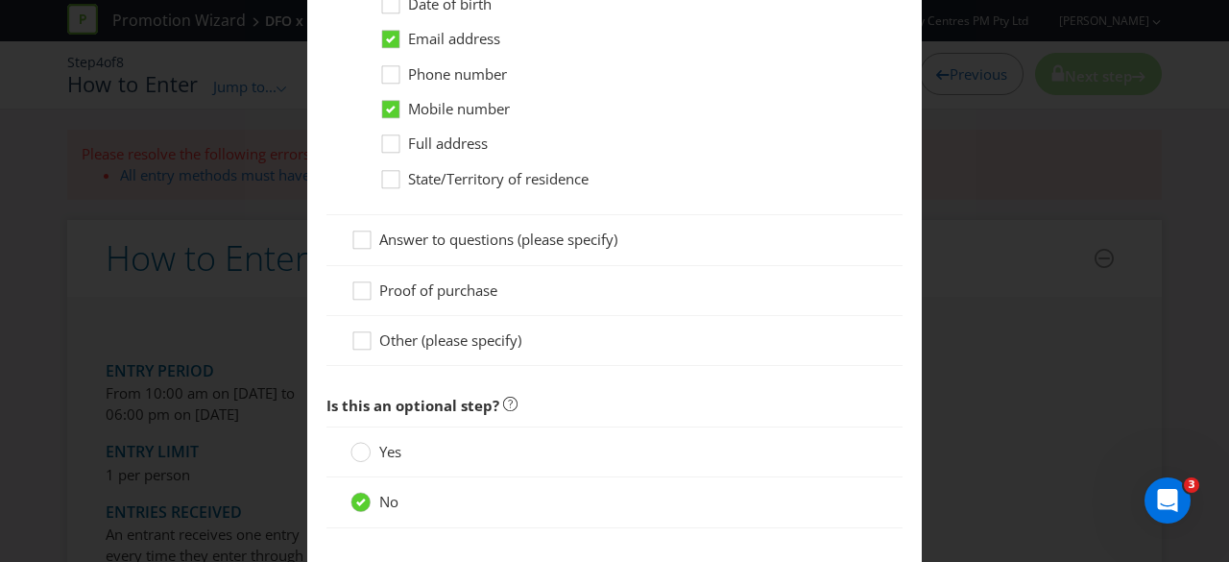
scroll to position [1422, 0]
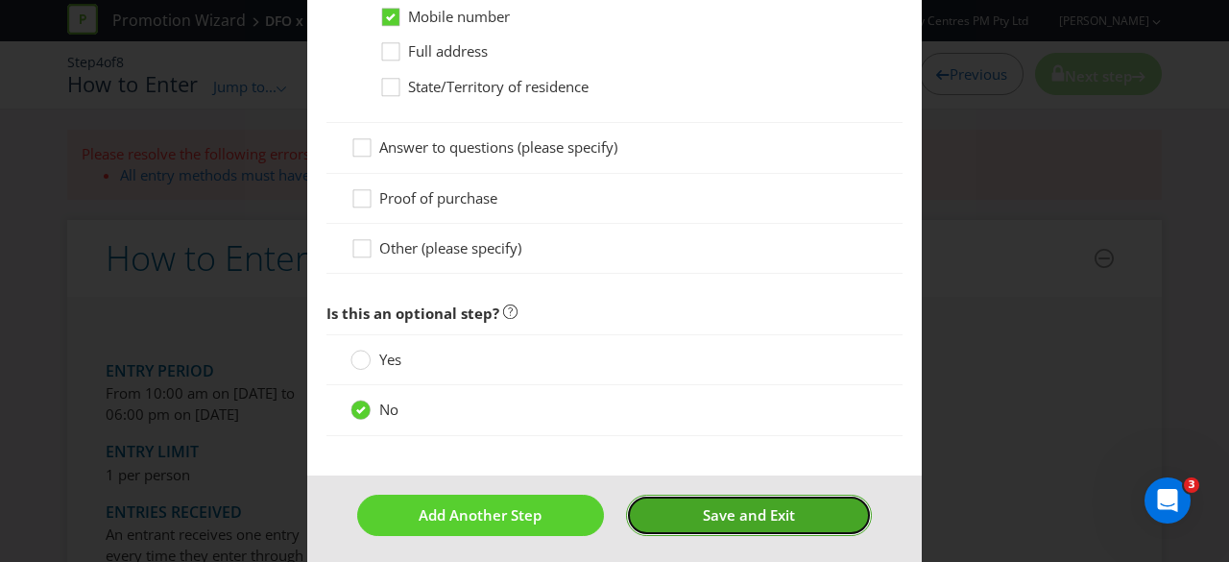
click at [721, 509] on span "Save and Exit" at bounding box center [749, 514] width 92 height 19
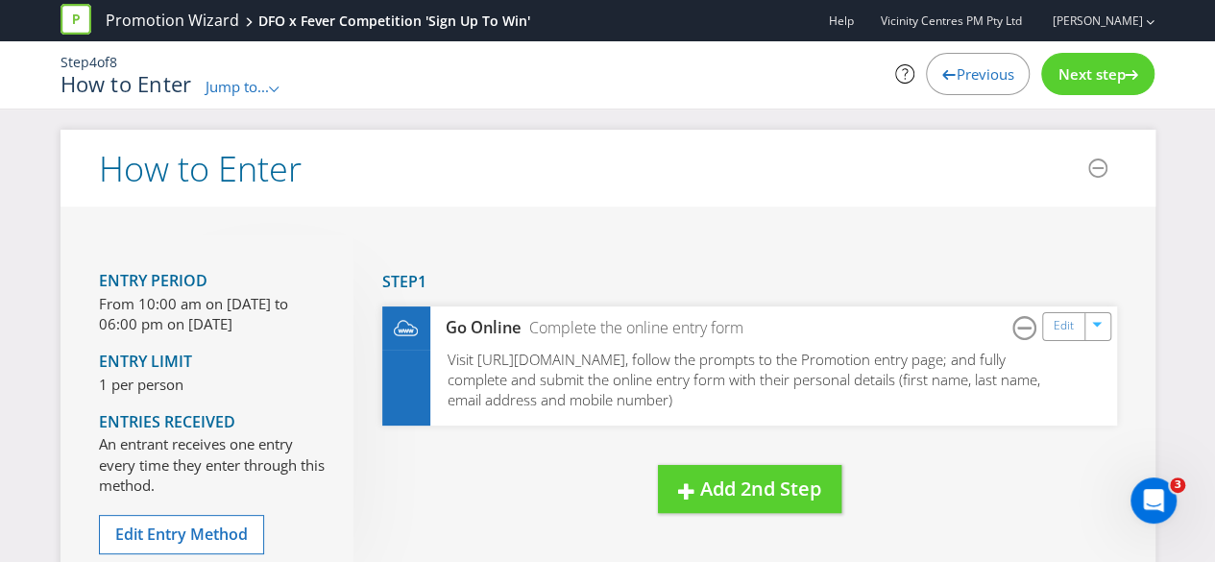
click at [1083, 99] on div "Step 4 of 8 How to Enter Jump to... .st0{fill-rule:evenodd;clip-rule:evenodd;} …" at bounding box center [608, 74] width 1124 height 67
click at [1087, 95] on div "Step 4 of 8 How to Enter Jump to... .st0{fill-rule:evenodd;clip-rule:evenodd;} …" at bounding box center [608, 75] width 1124 height 44
click at [1089, 89] on div "Next step" at bounding box center [1097, 74] width 113 height 42
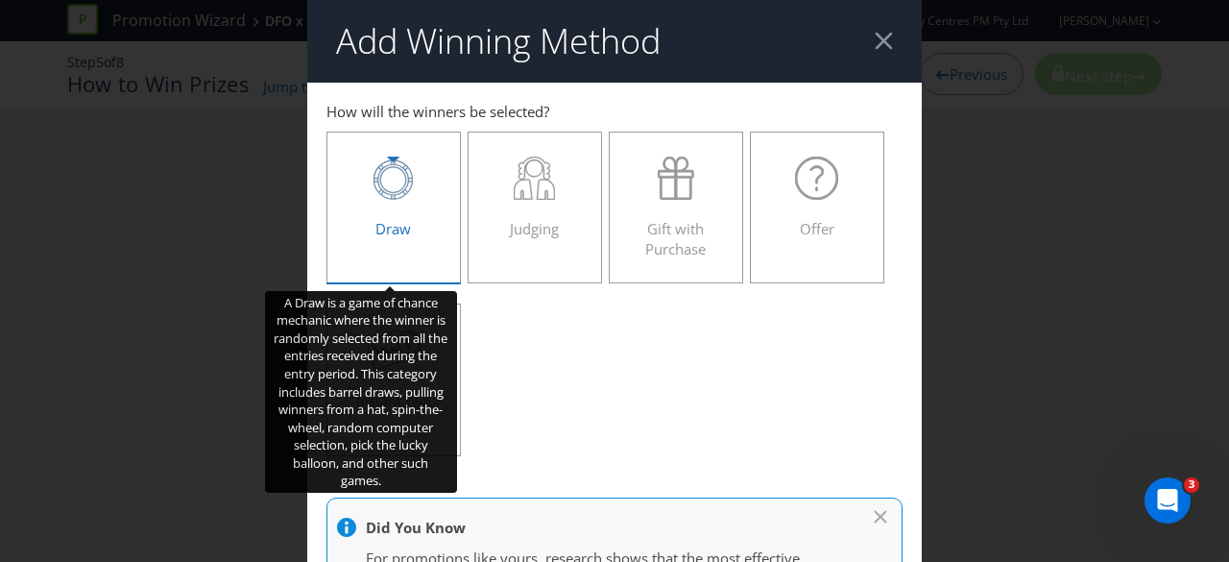
click at [377, 219] on span "Draw" at bounding box center [393, 228] width 36 height 19
click at [0, 0] on input "Draw" at bounding box center [0, 0] width 0 height 0
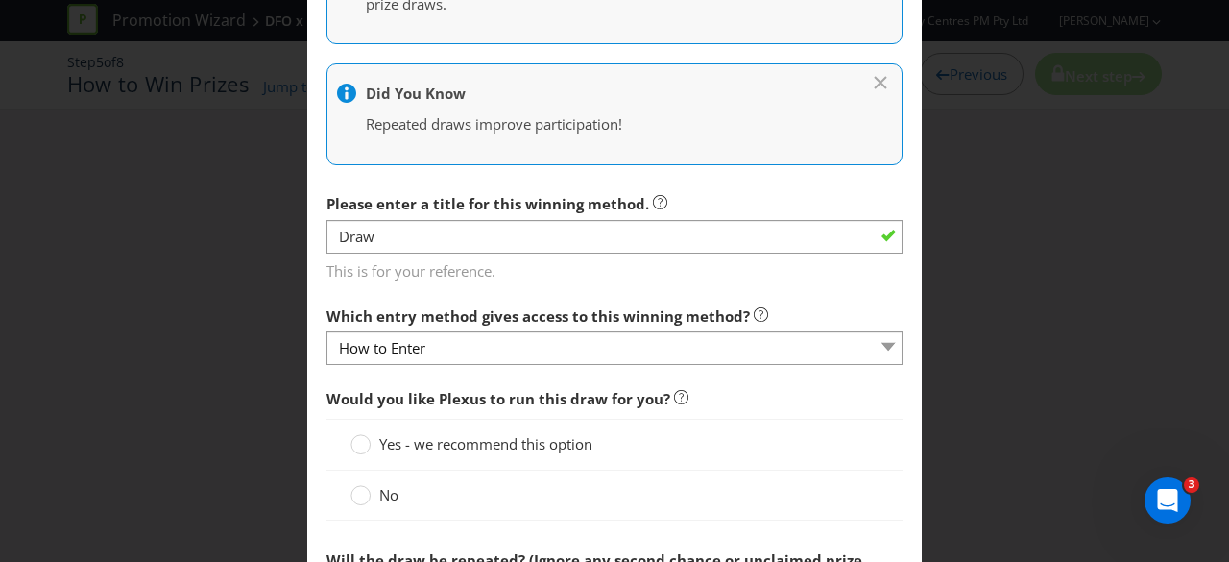
scroll to position [576, 0]
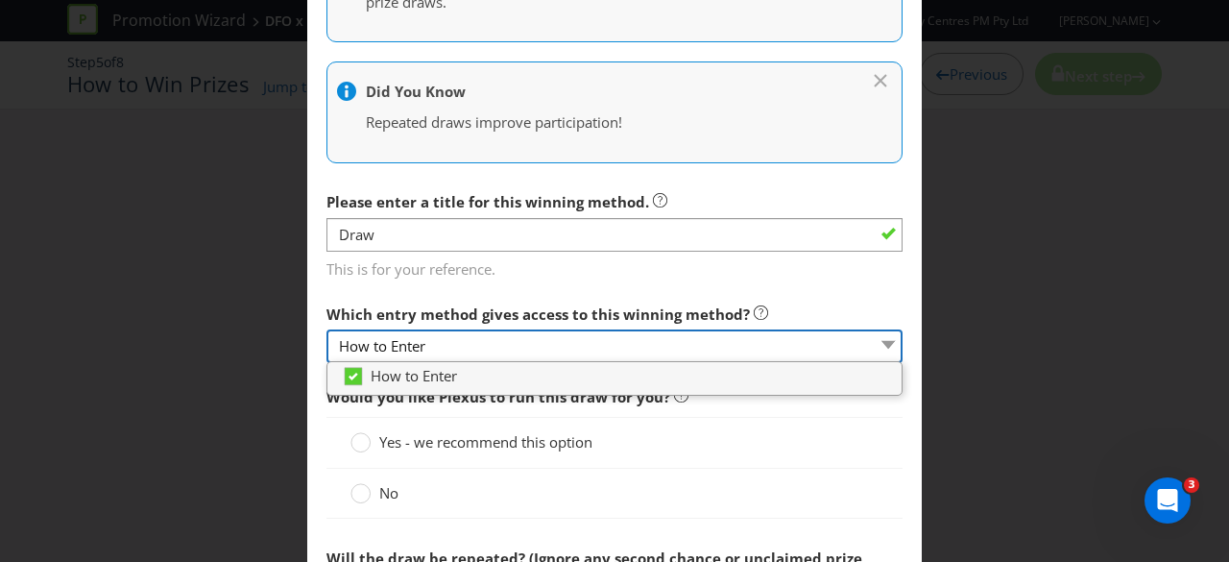
click at [586, 348] on select "How to Enter" at bounding box center [615, 346] width 576 height 34
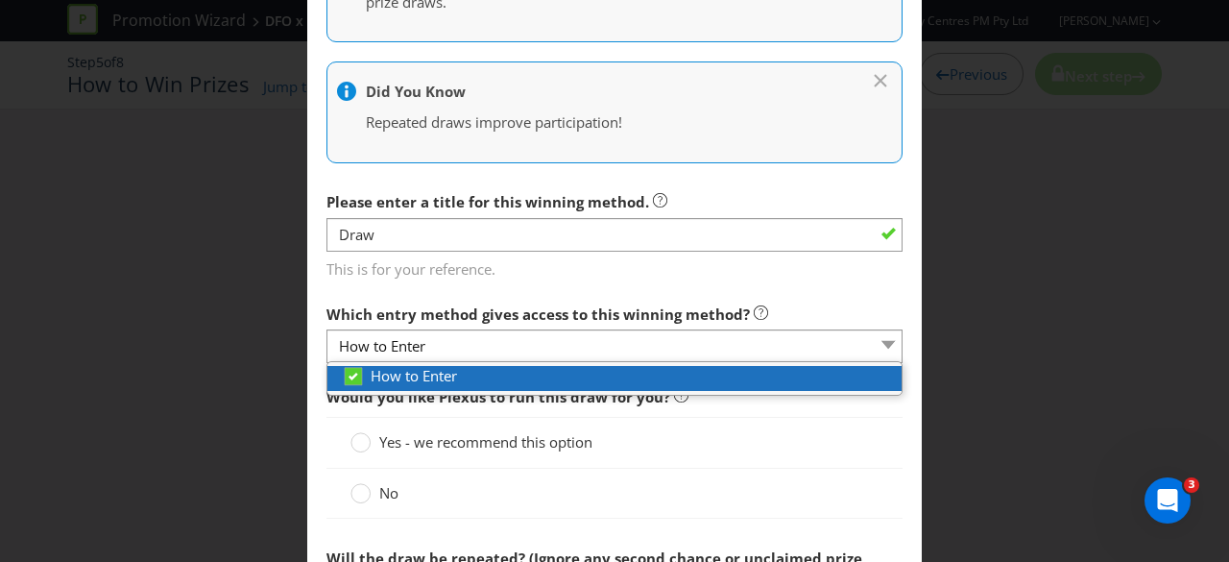
click at [579, 380] on div "How to Enter" at bounding box center [622, 376] width 560 height 20
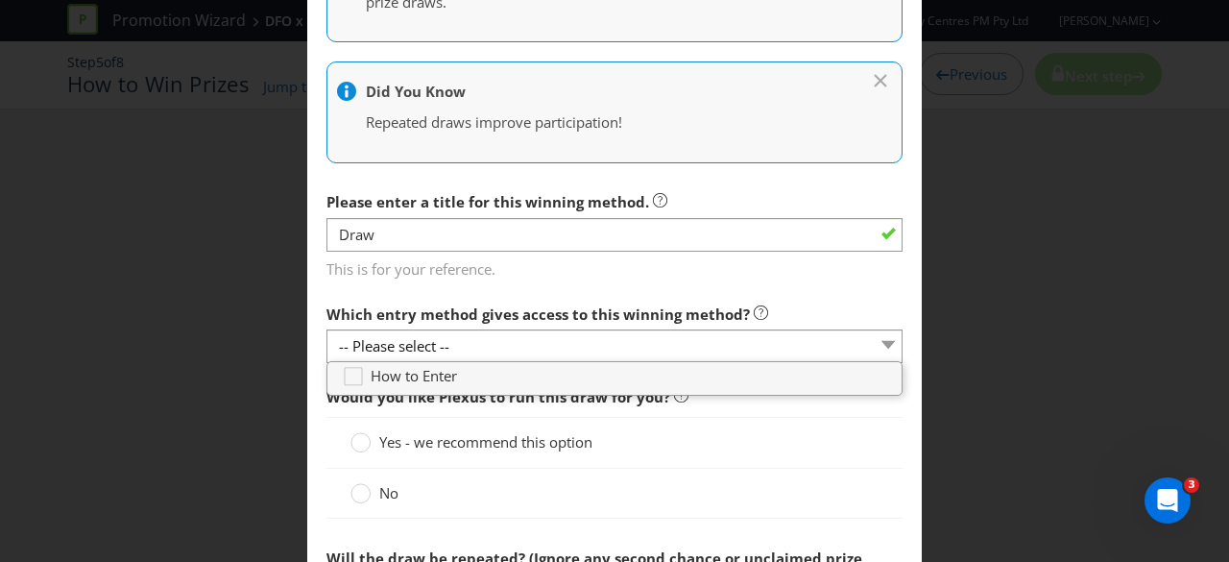
click at [680, 483] on div "No" at bounding box center [615, 493] width 528 height 20
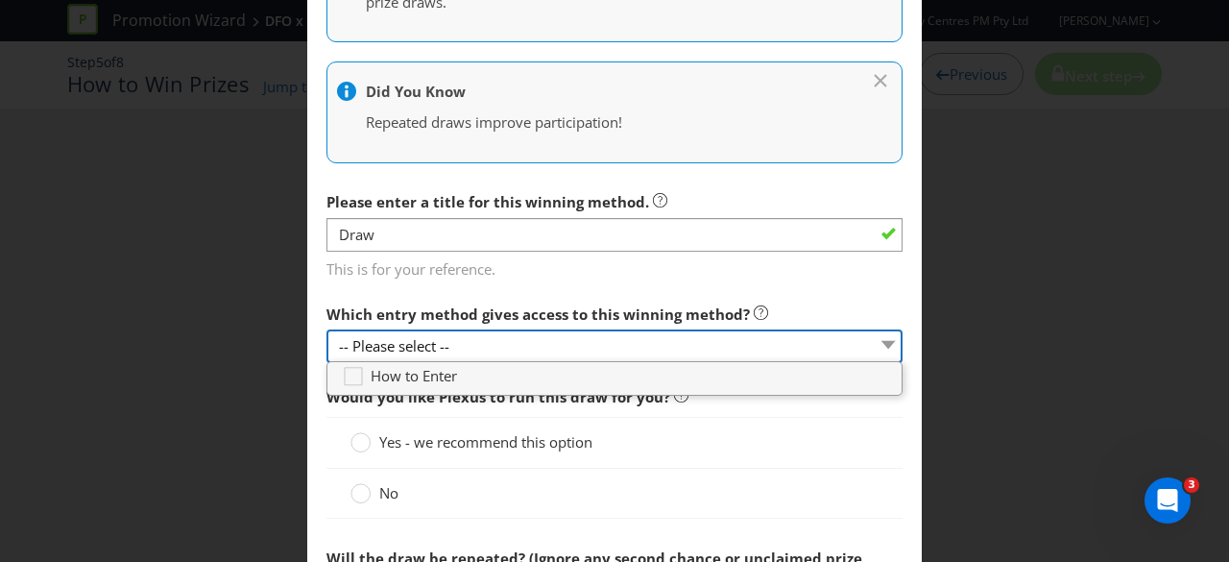
click at [713, 347] on select "-- Please select --" at bounding box center [615, 346] width 576 height 34
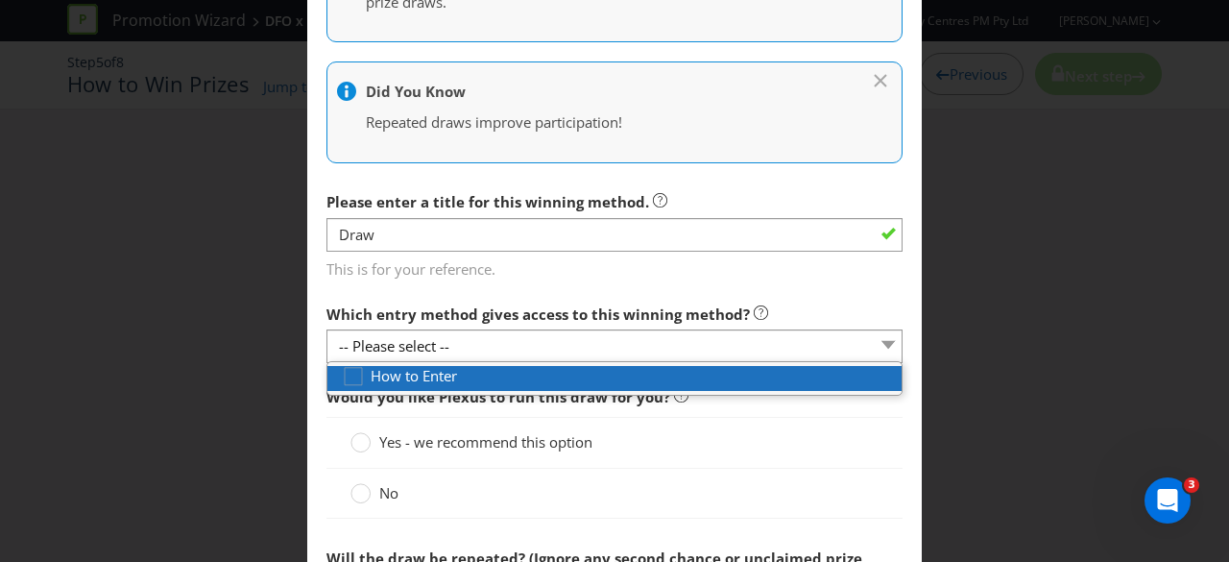
click at [707, 381] on div "How to Enter" at bounding box center [622, 376] width 560 height 20
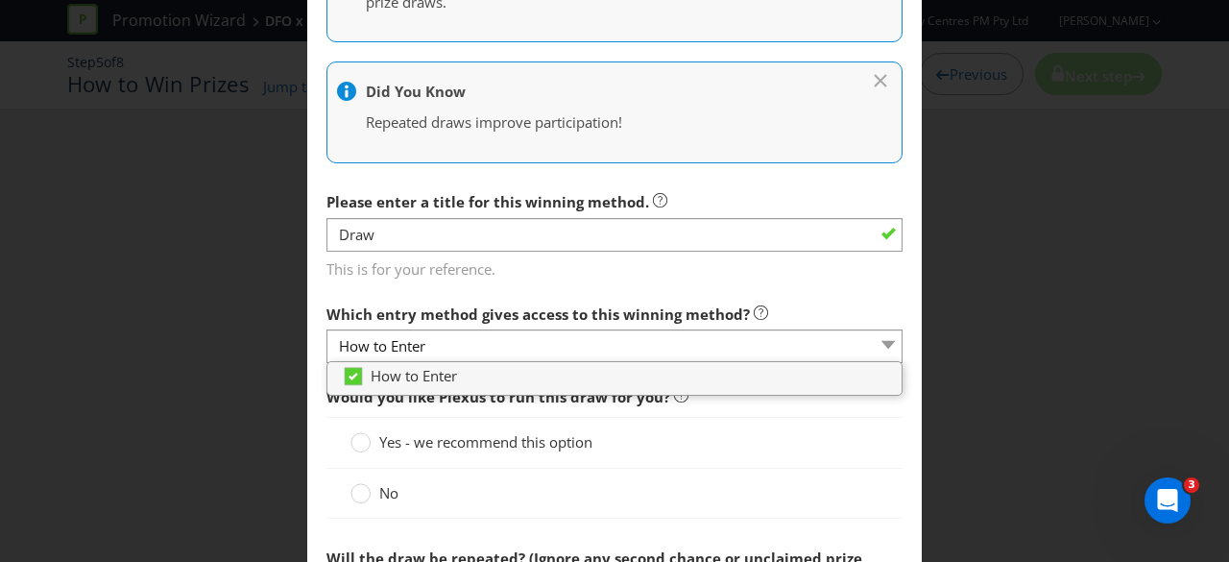
click at [736, 455] on div "Yes - we recommend this option" at bounding box center [615, 442] width 576 height 51
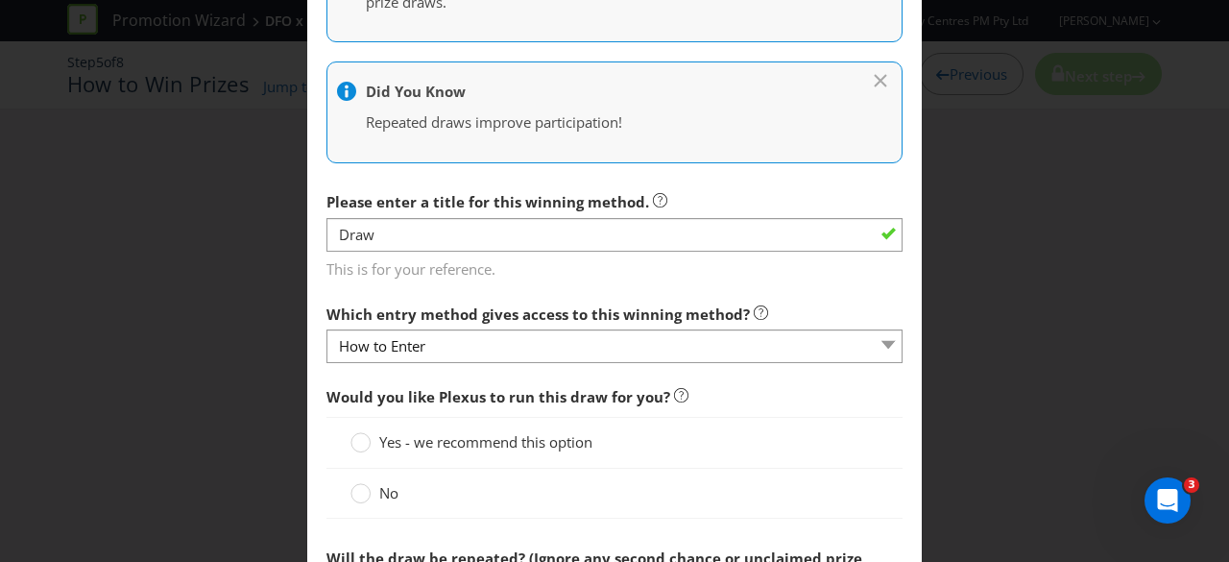
click at [371, 440] on label "Yes - we recommend this option" at bounding box center [474, 442] width 246 height 20
click at [0, 0] on input "Yes - we recommend this option" at bounding box center [0, 0] width 0 height 0
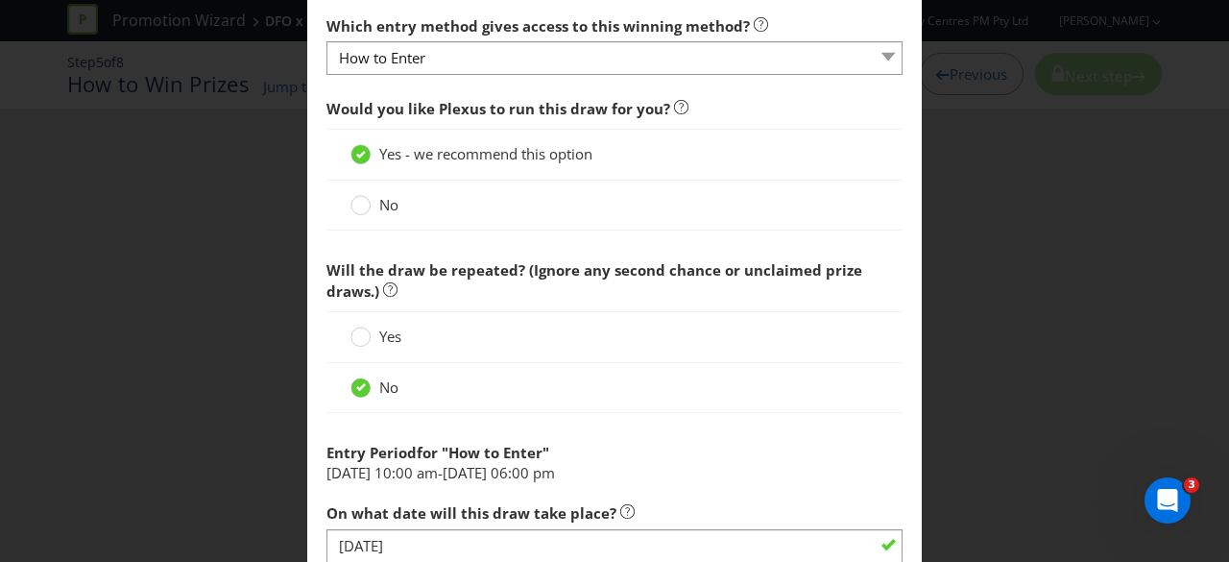
scroll to position [960, 0]
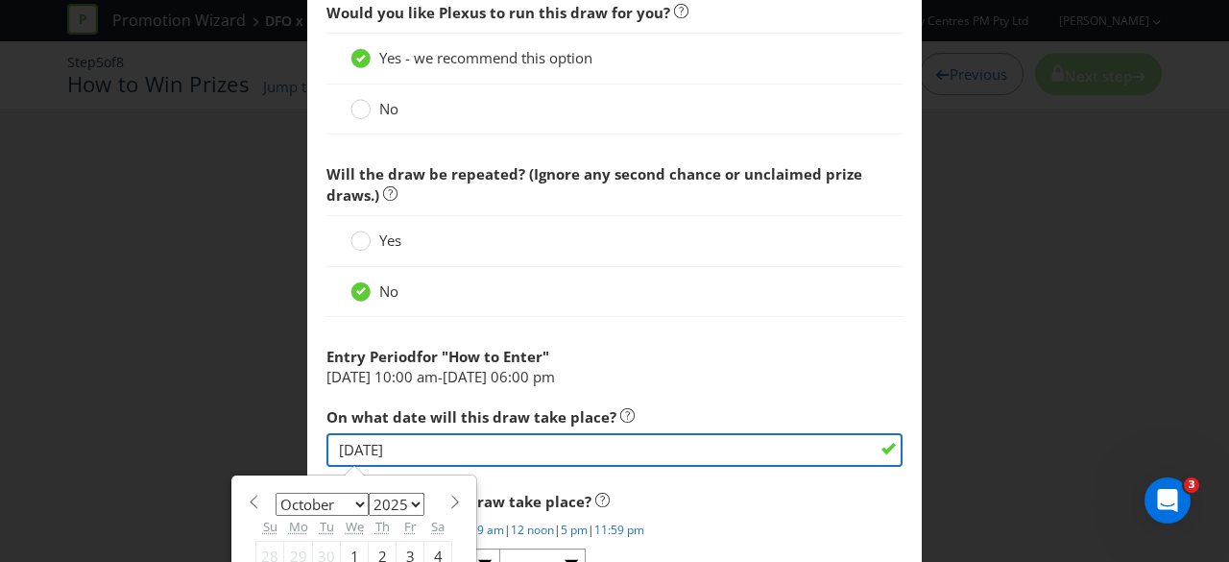
click at [442, 441] on input "[DATE]" at bounding box center [615, 450] width 576 height 34
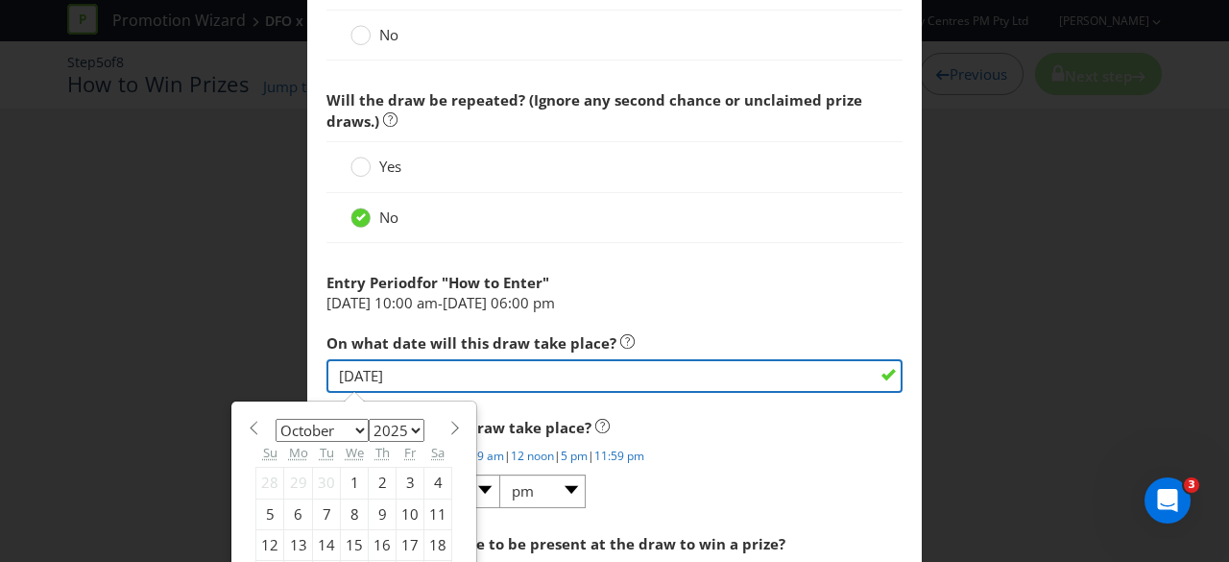
scroll to position [1248, 0]
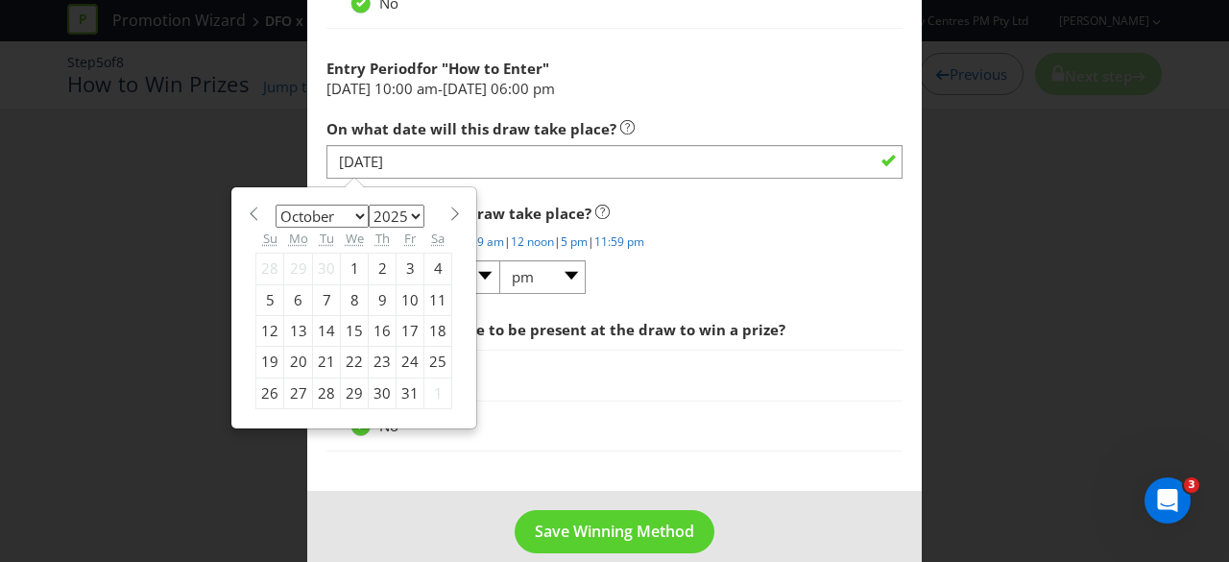
click at [401, 295] on div "10" at bounding box center [411, 299] width 28 height 31
type input "[DATE]"
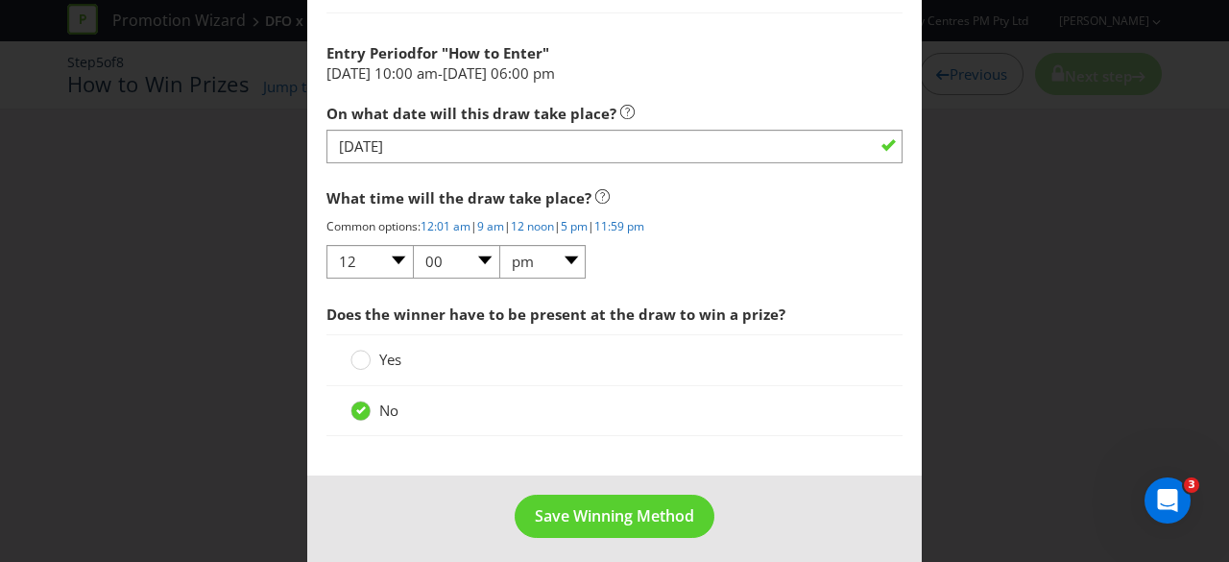
scroll to position [1268, 0]
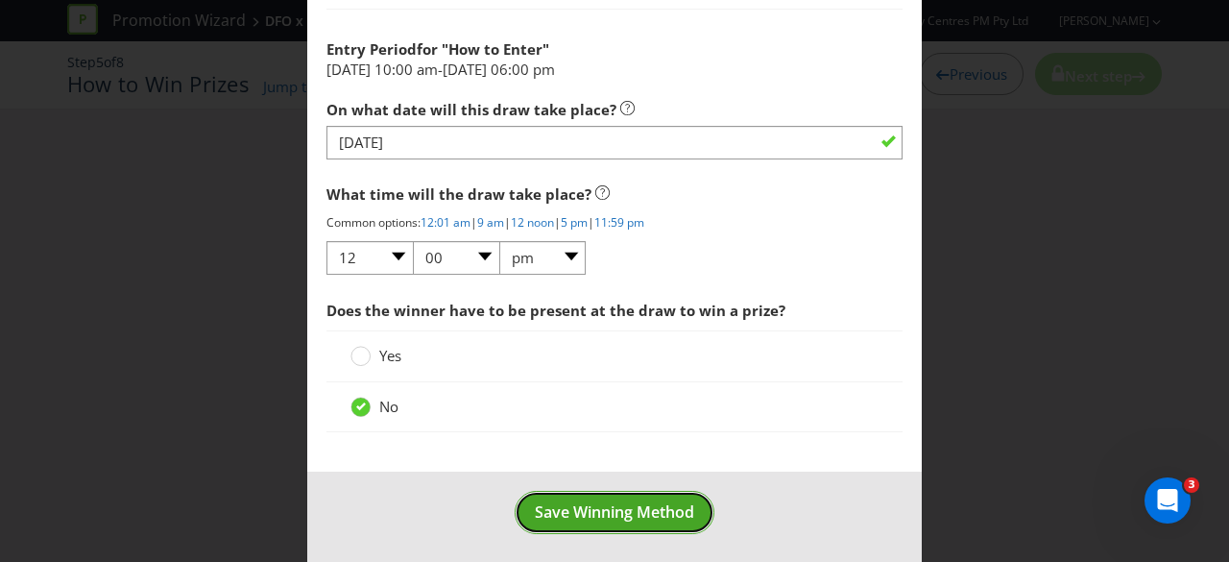
click at [548, 501] on span "Save Winning Method" at bounding box center [614, 511] width 159 height 21
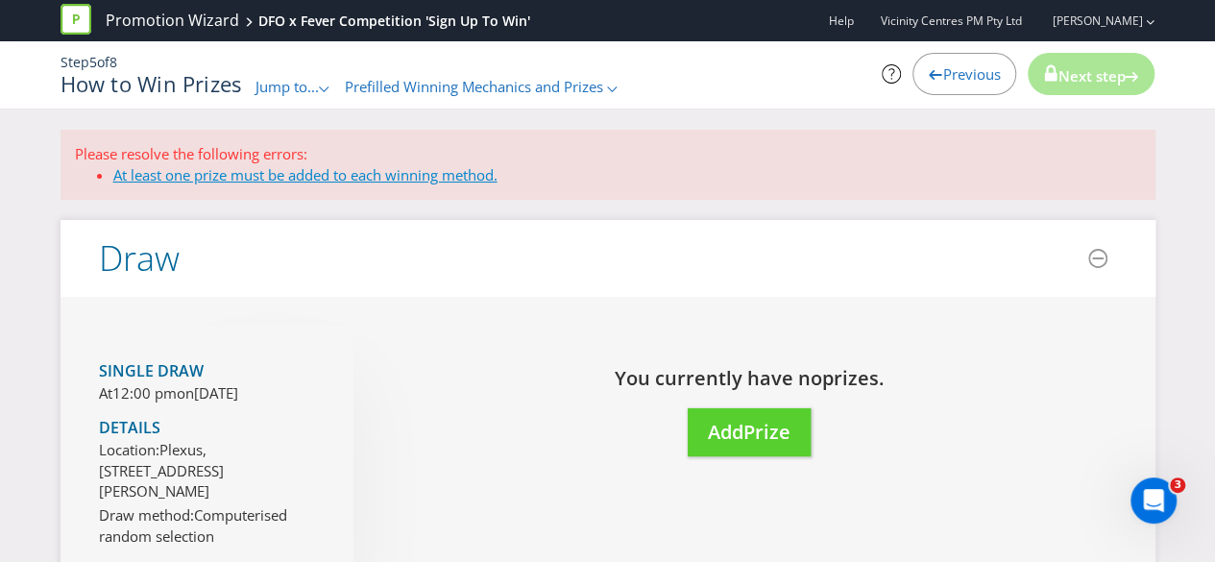
click at [338, 176] on link "At least one prize must be added to each winning method." at bounding box center [305, 174] width 384 height 19
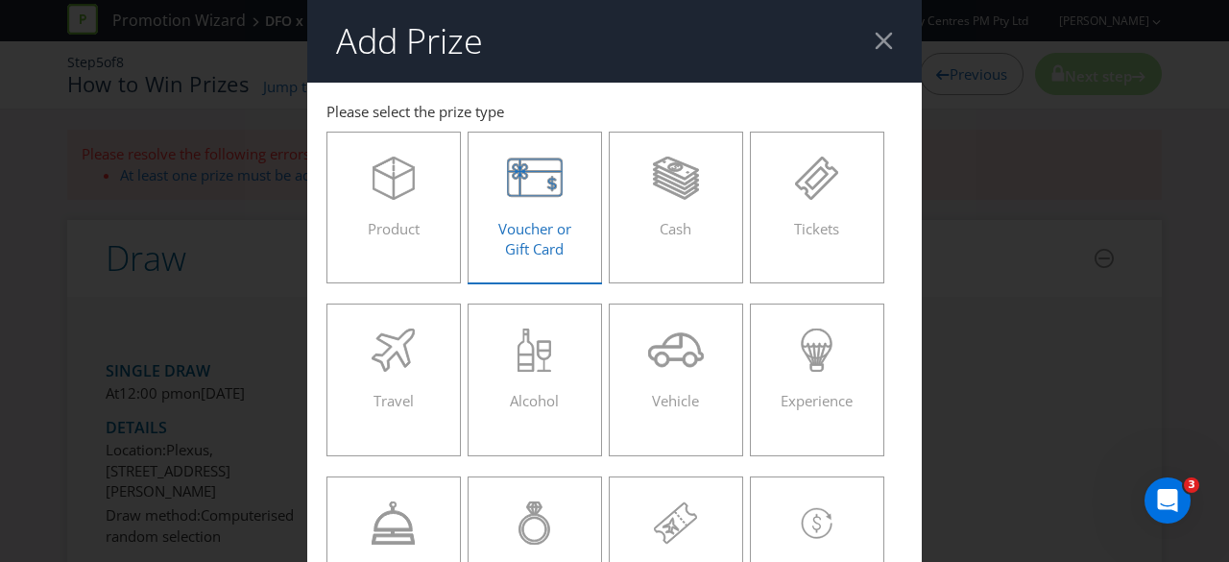
click at [568, 179] on div at bounding box center [535, 178] width 94 height 43
click at [0, 0] on input "Voucher or Gift Card" at bounding box center [0, 0] width 0 height 0
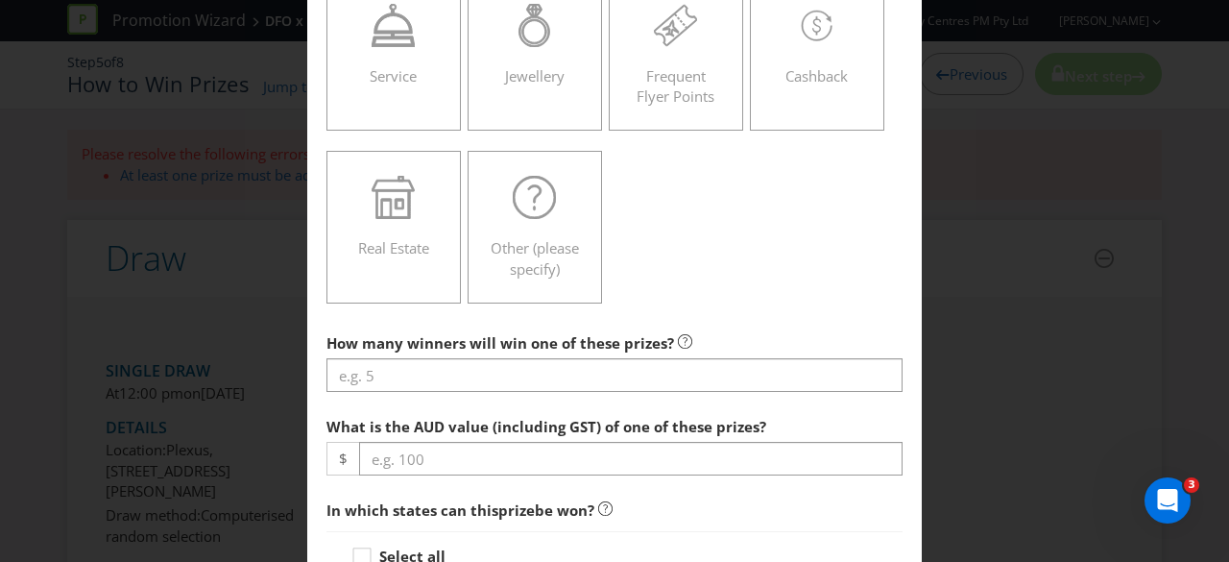
scroll to position [576, 0]
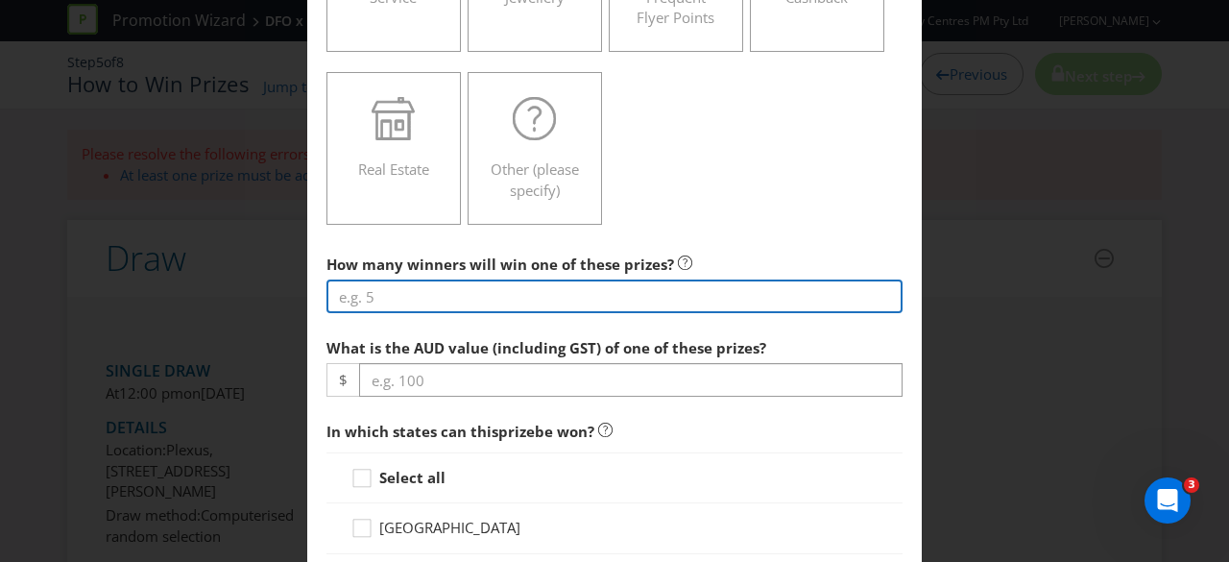
click at [591, 295] on input "number" at bounding box center [615, 296] width 576 height 34
type input "7"
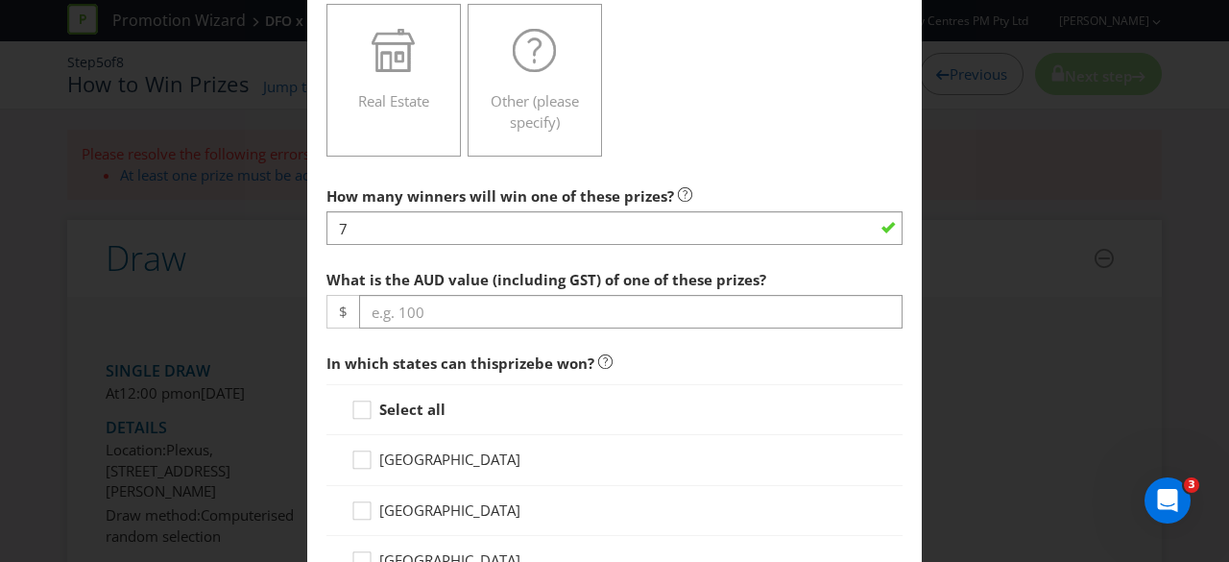
scroll to position [672, 0]
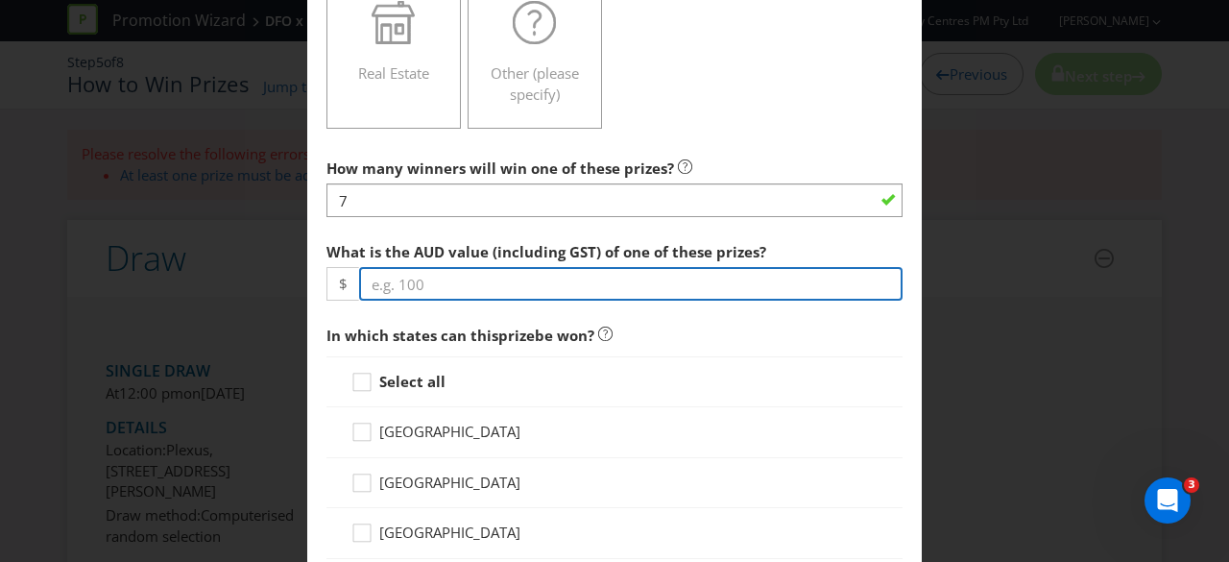
click at [770, 286] on input "number" at bounding box center [631, 284] width 544 height 34
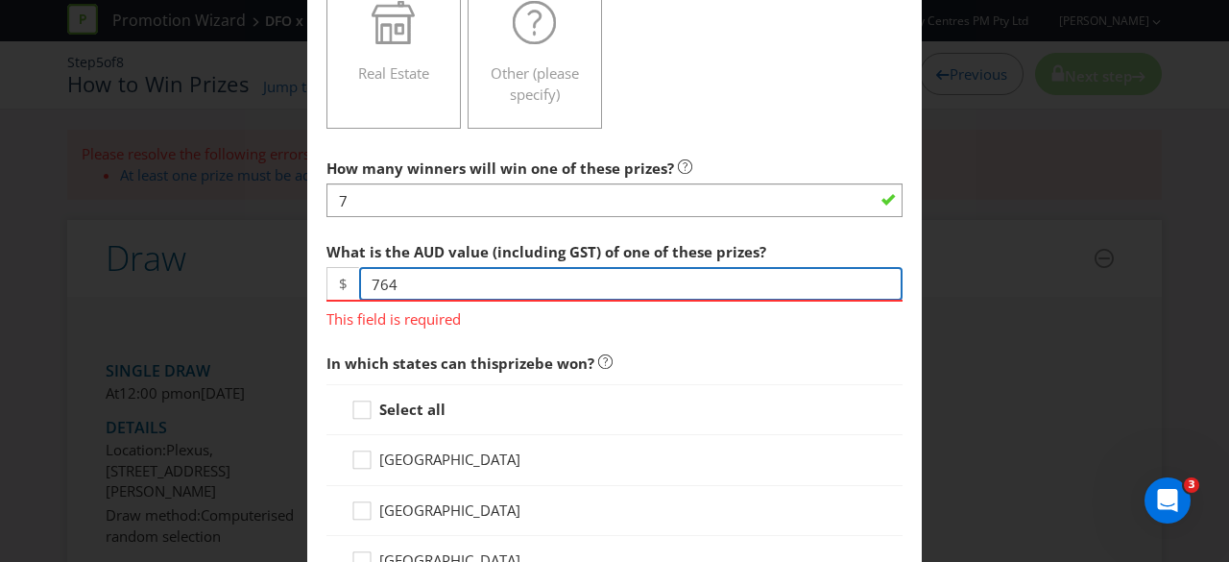
type input "764"
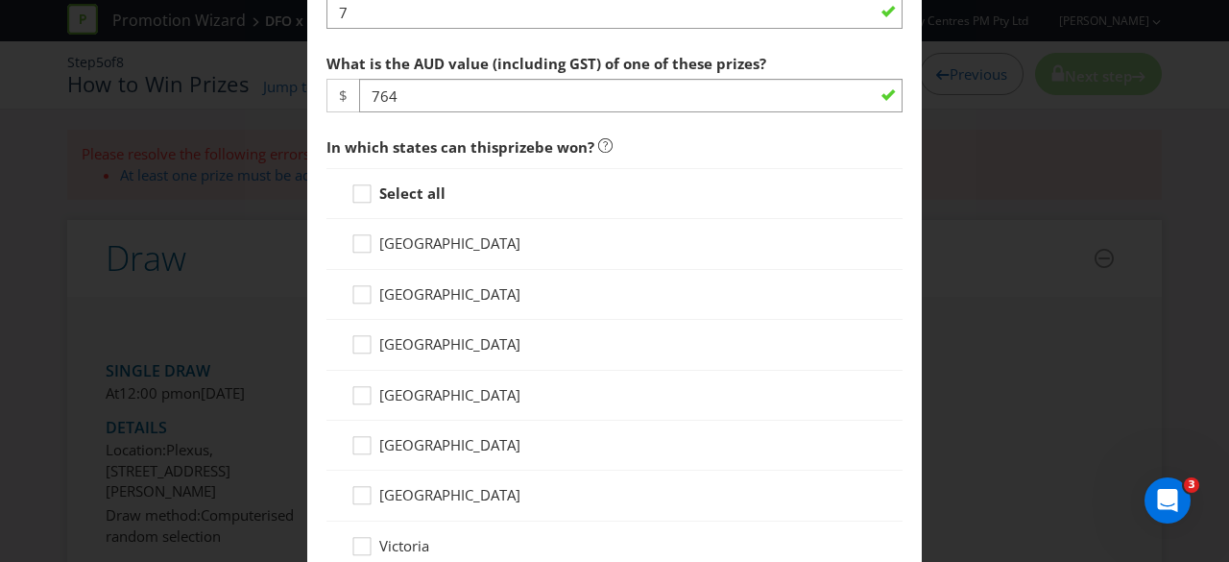
scroll to position [864, 0]
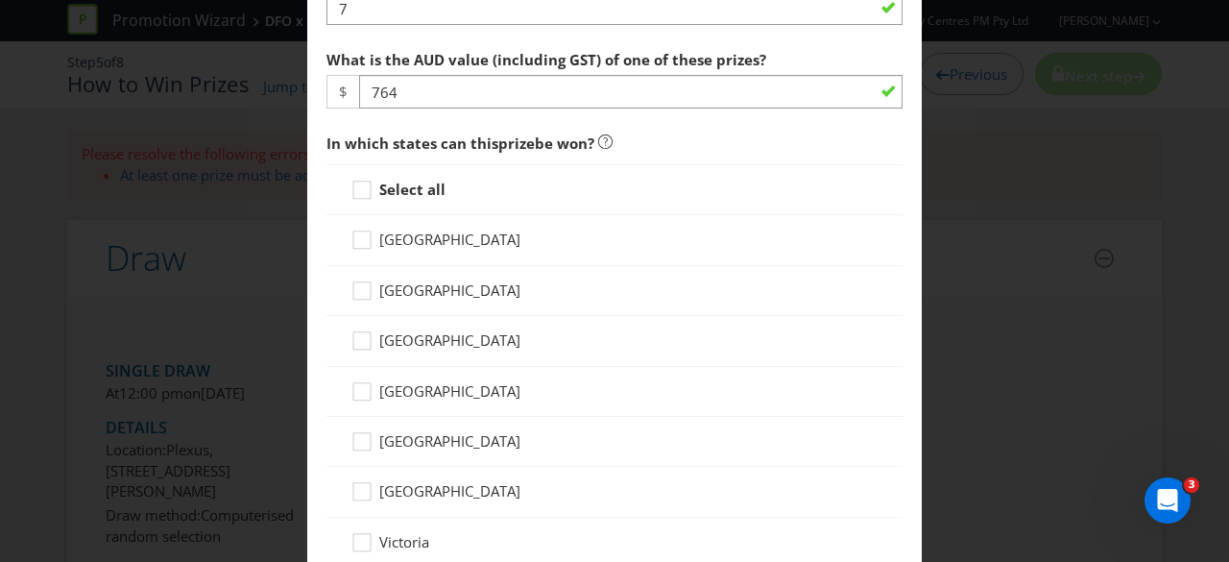
click at [386, 192] on strong "Select all" at bounding box center [412, 189] width 66 height 19
click at [0, 0] on input "Select all" at bounding box center [0, 0] width 0 height 0
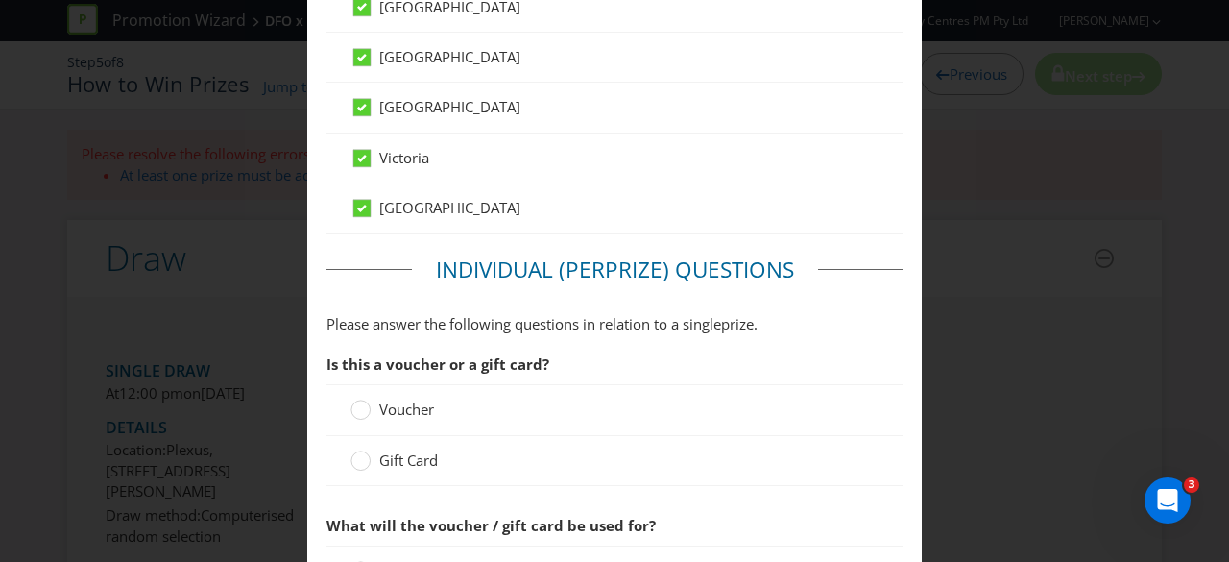
scroll to position [1344, 0]
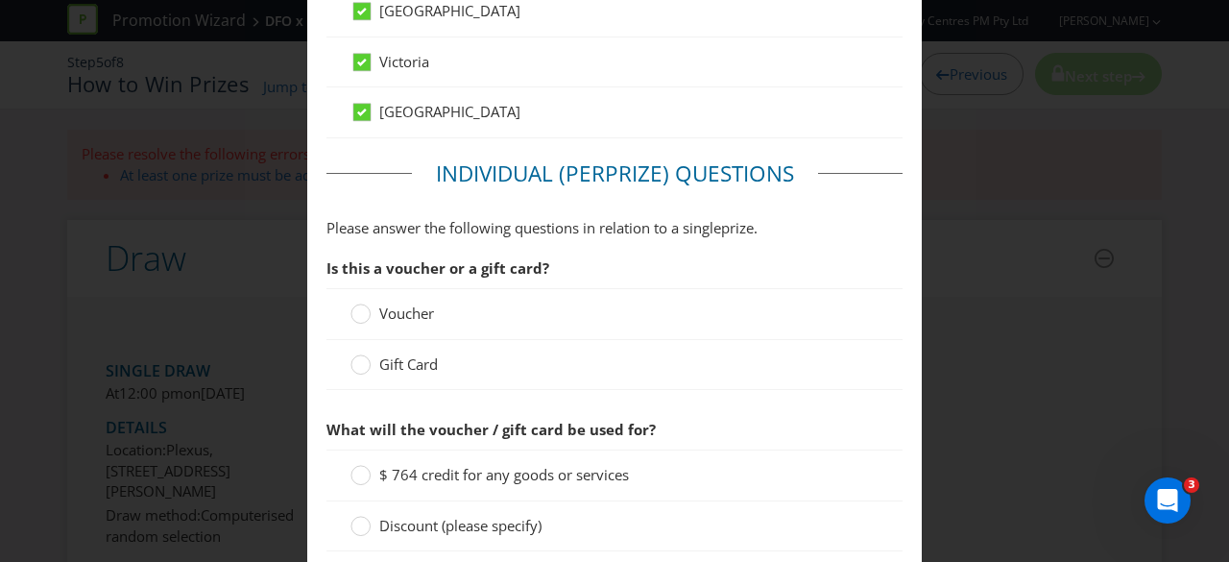
click at [411, 368] on div "Gift Card" at bounding box center [615, 365] width 576 height 50
click at [417, 357] on span "Gift Card" at bounding box center [408, 363] width 59 height 19
click at [0, 0] on input "Gift Card" at bounding box center [0, 0] width 0 height 0
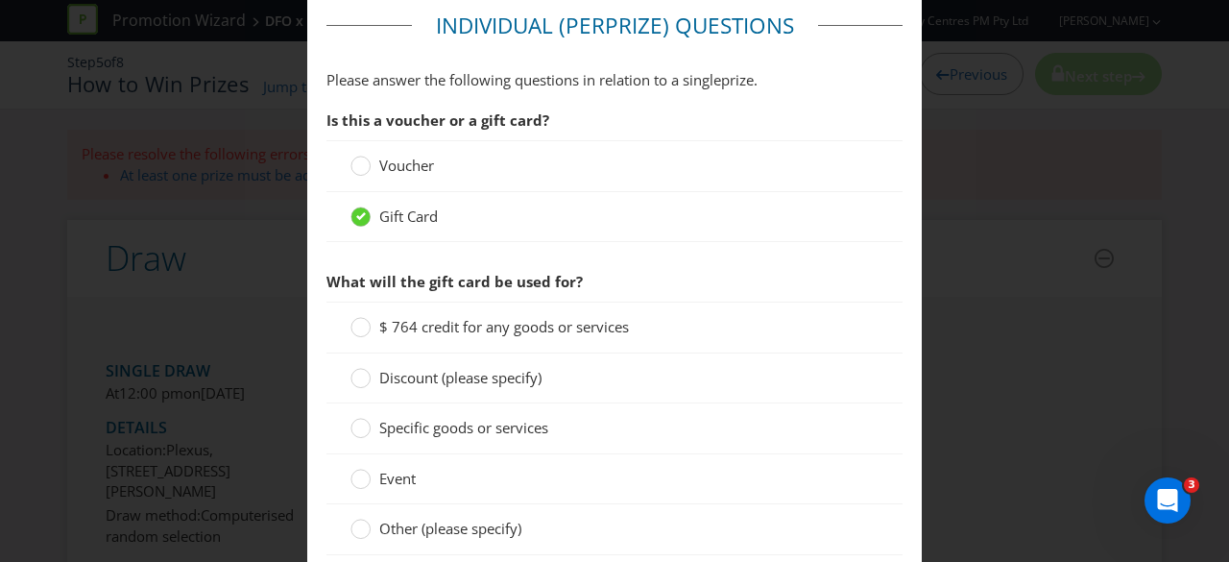
scroll to position [1537, 0]
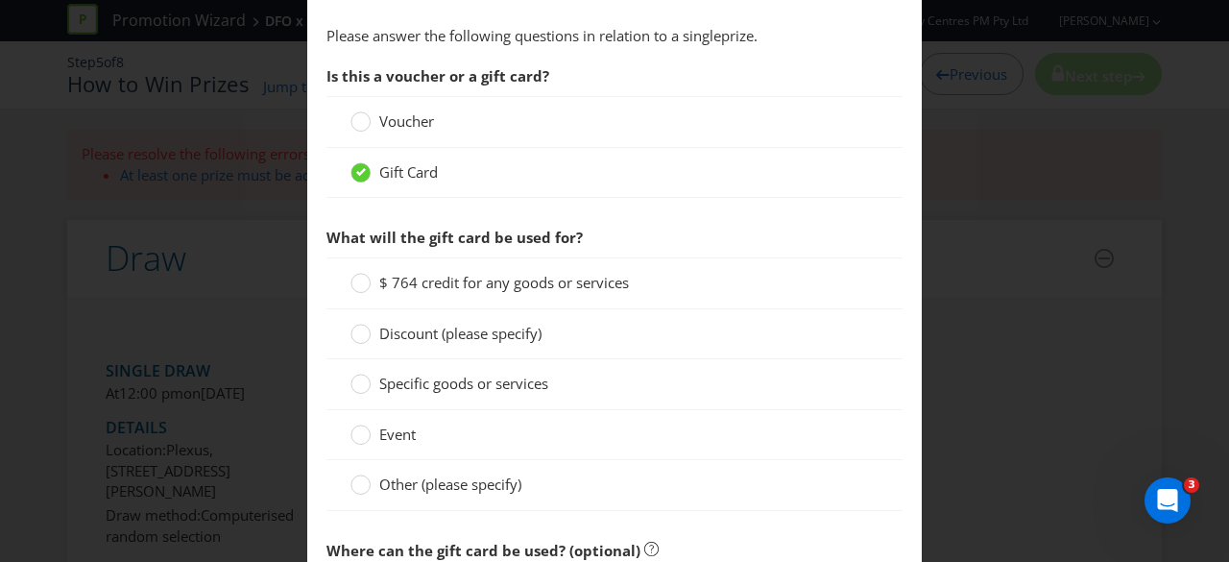
click at [430, 475] on span "Other (please specify)" at bounding box center [450, 483] width 142 height 19
click at [0, 0] on input "Other (please specify)" at bounding box center [0, 0] width 0 height 0
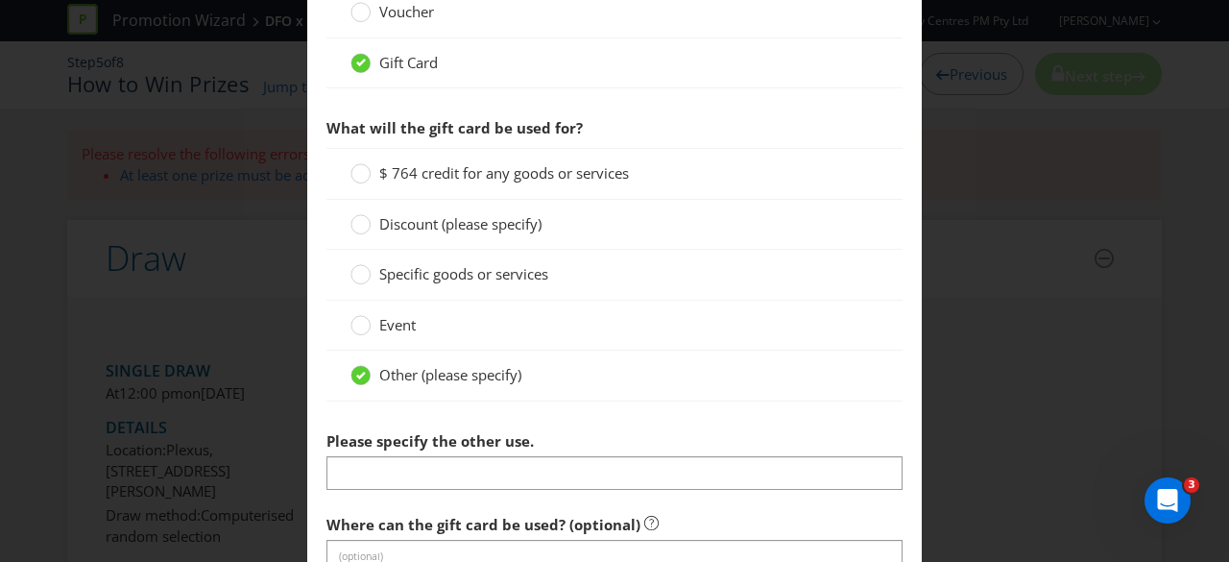
scroll to position [1729, 0]
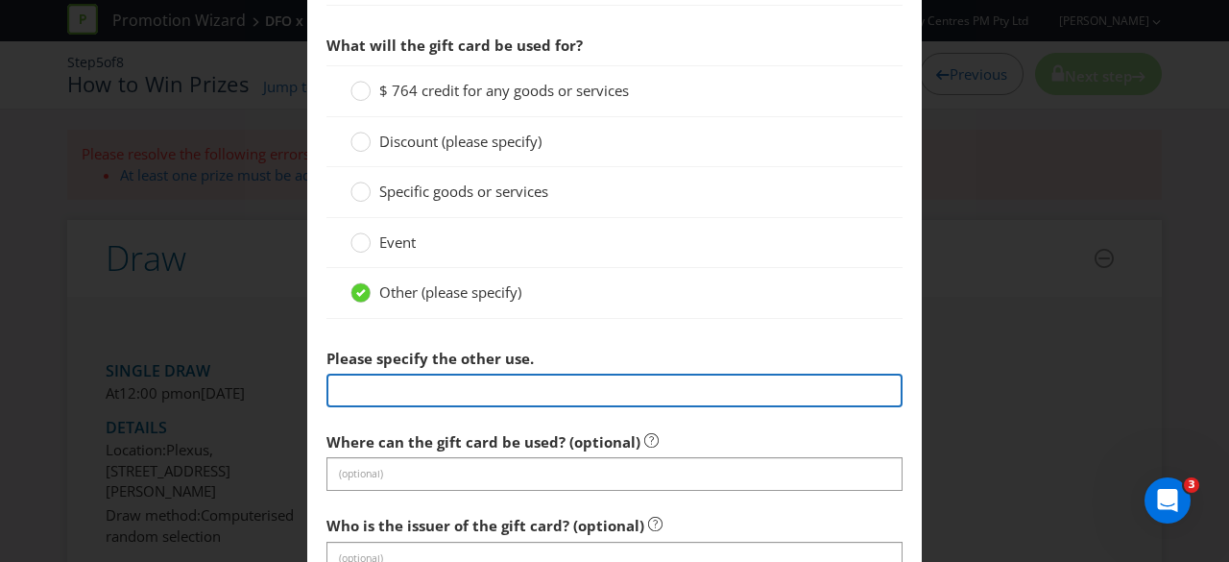
click at [455, 381] on input "text" at bounding box center [615, 391] width 576 height 34
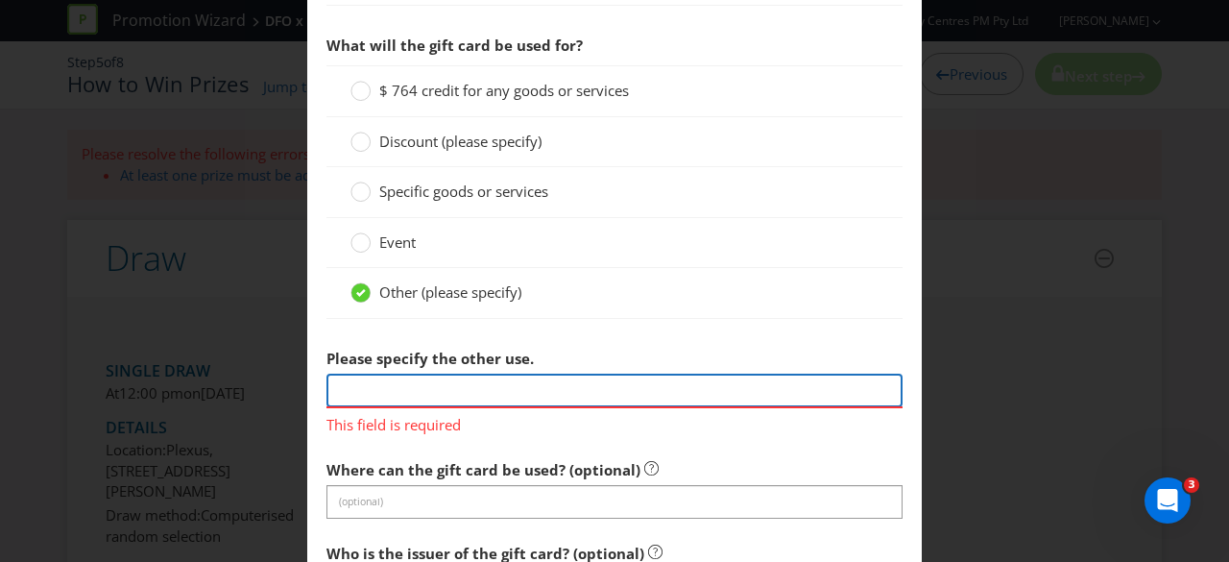
paste input "1 x group pass (max 4 people) to 123Boom!"
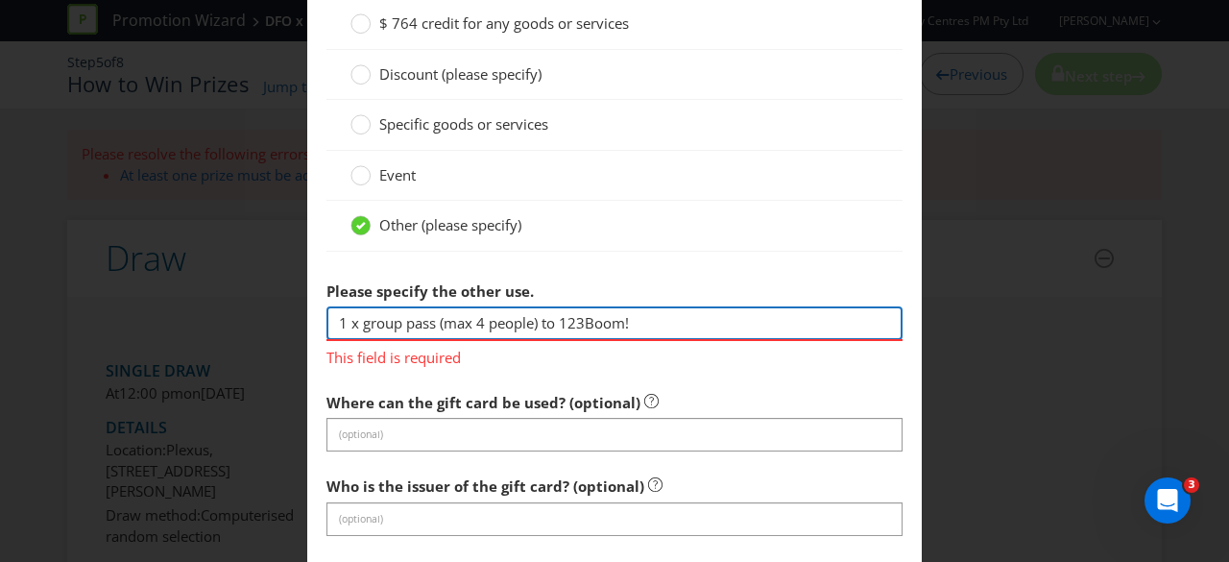
scroll to position [1825, 0]
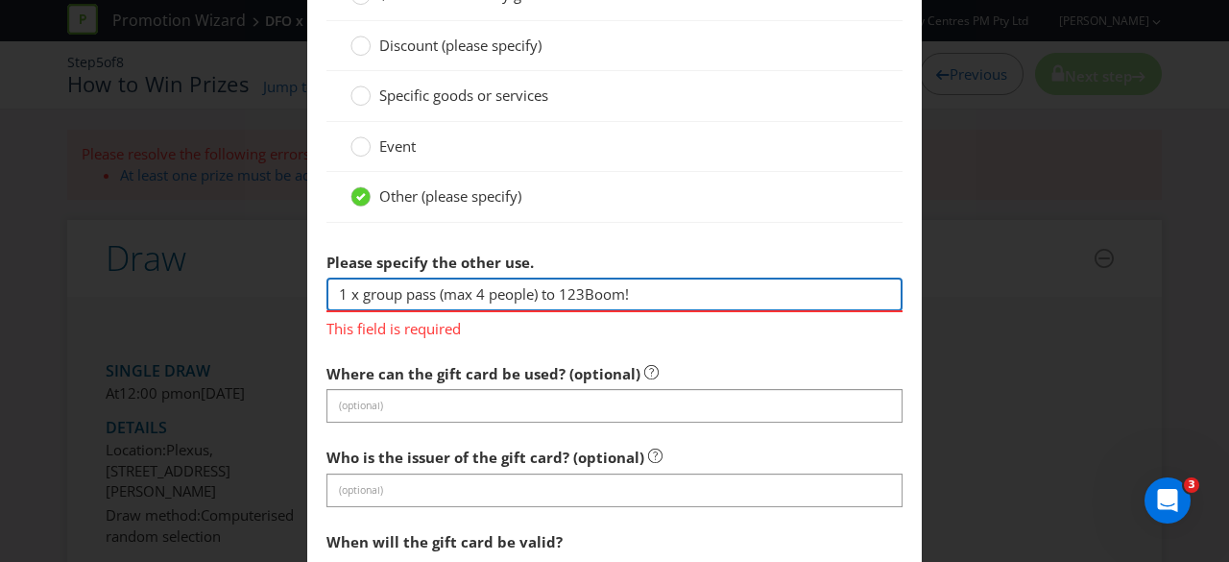
type input "1 x group pass (max 4 people) to 123Boom!"
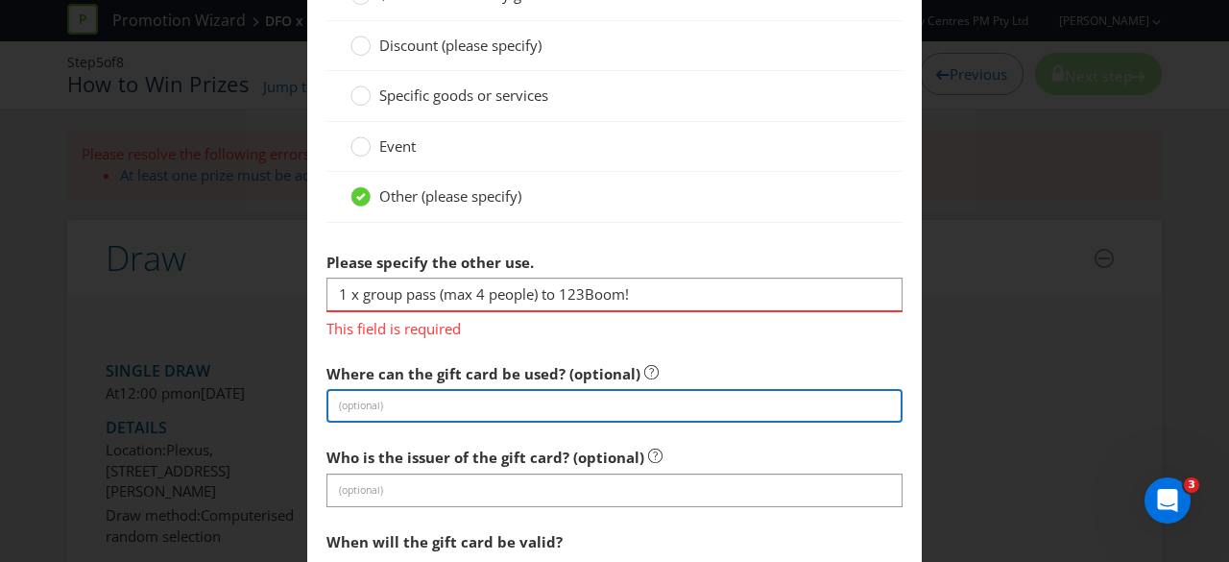
click at [795, 397] on section "Is this a voucher or a gift card? Voucher Gift Card What will the gift card be …" at bounding box center [615, 326] width 576 height 1115
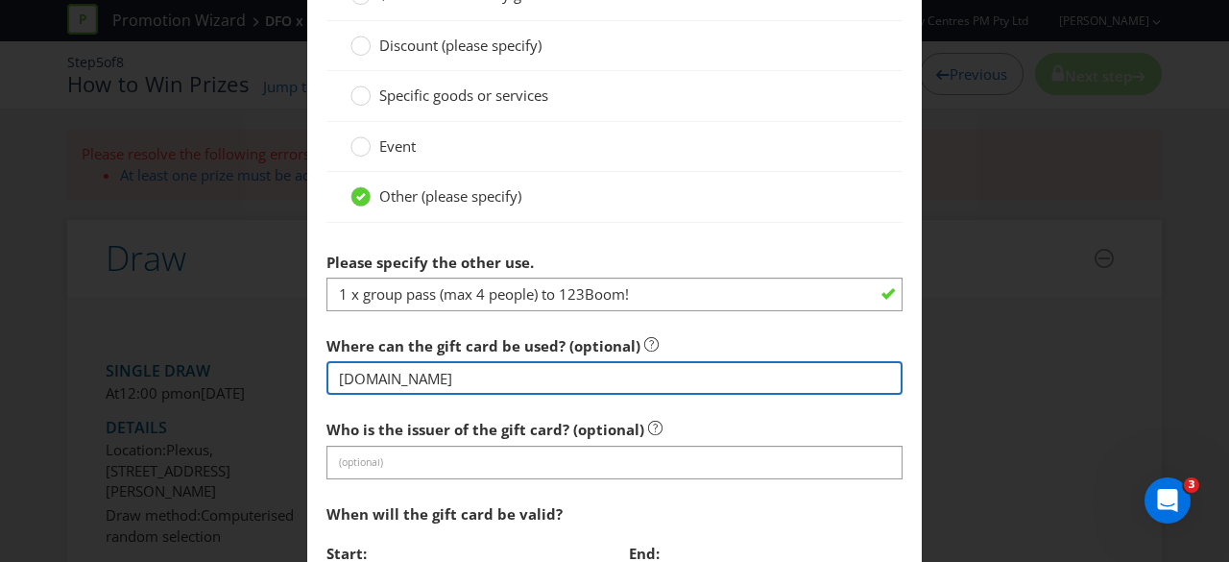
type input "[DOMAIN_NAME]"
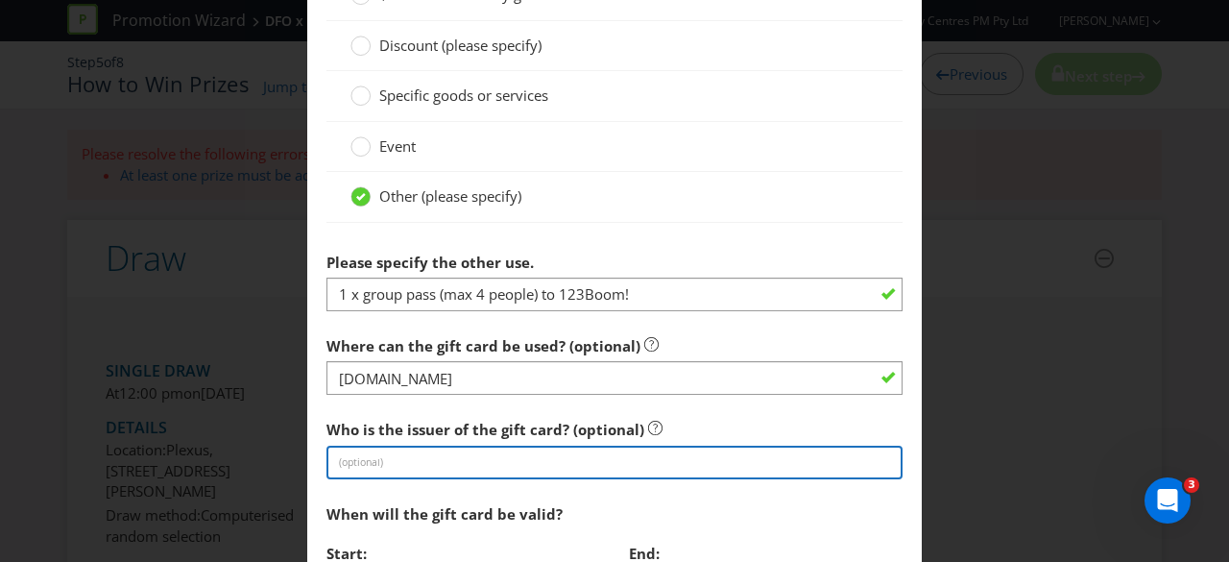
click at [577, 458] on input "text" at bounding box center [615, 463] width 576 height 34
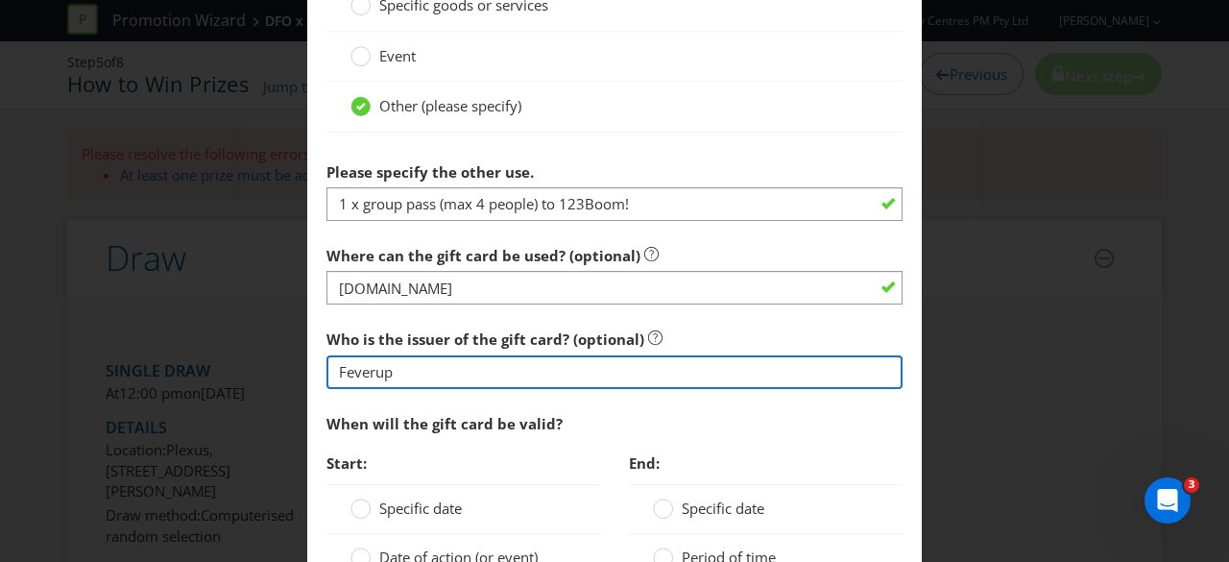
scroll to position [2017, 0]
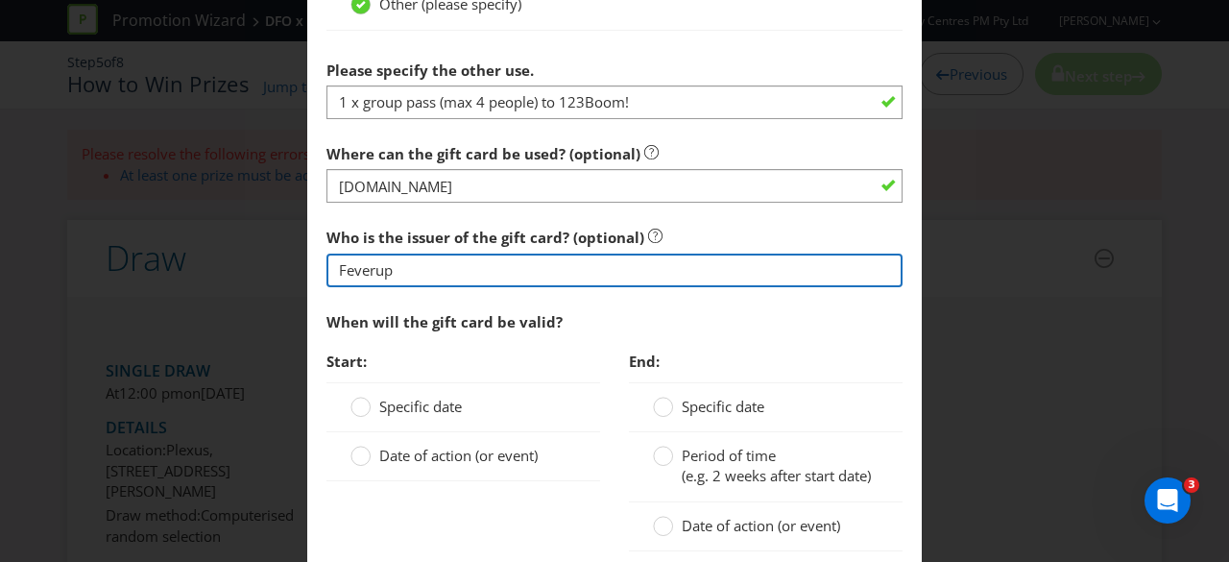
type input "Feverup"
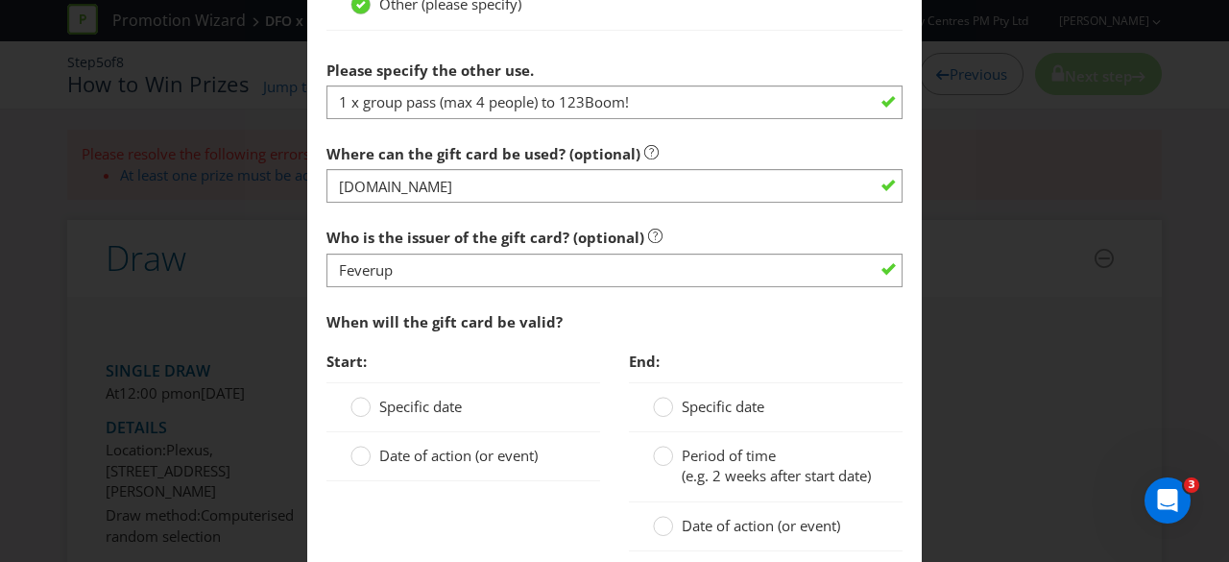
click at [444, 402] on span "Specific date" at bounding box center [420, 406] width 83 height 19
click at [0, 0] on input "Specific date" at bounding box center [0, 0] width 0 height 0
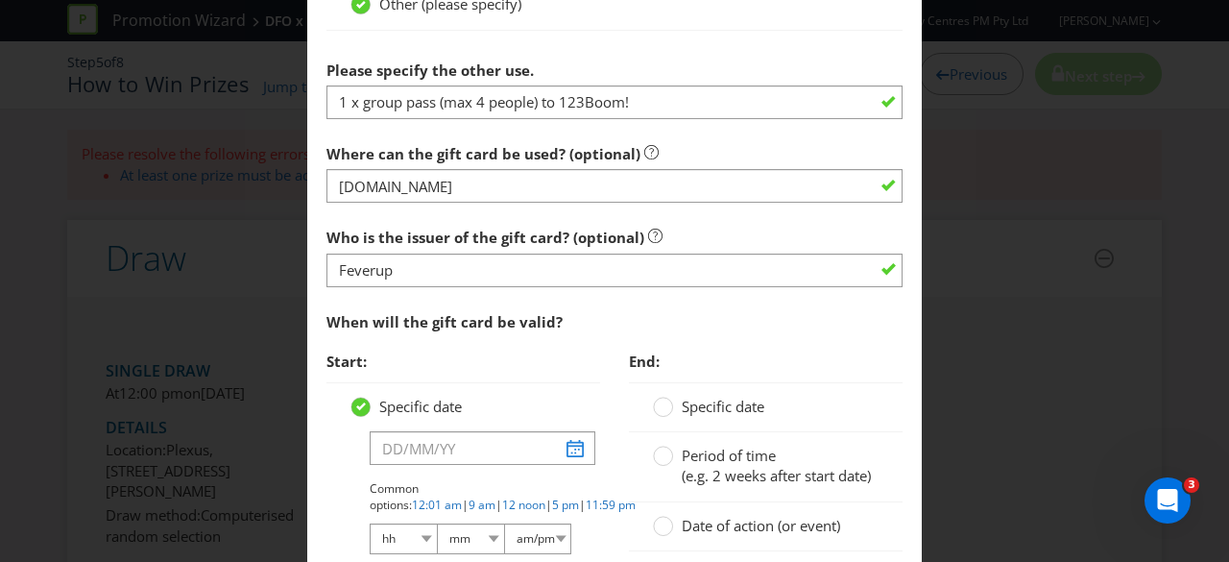
click at [444, 402] on span "Specific date" at bounding box center [420, 406] width 83 height 19
click at [0, 0] on input "Specific date" at bounding box center [0, 0] width 0 height 0
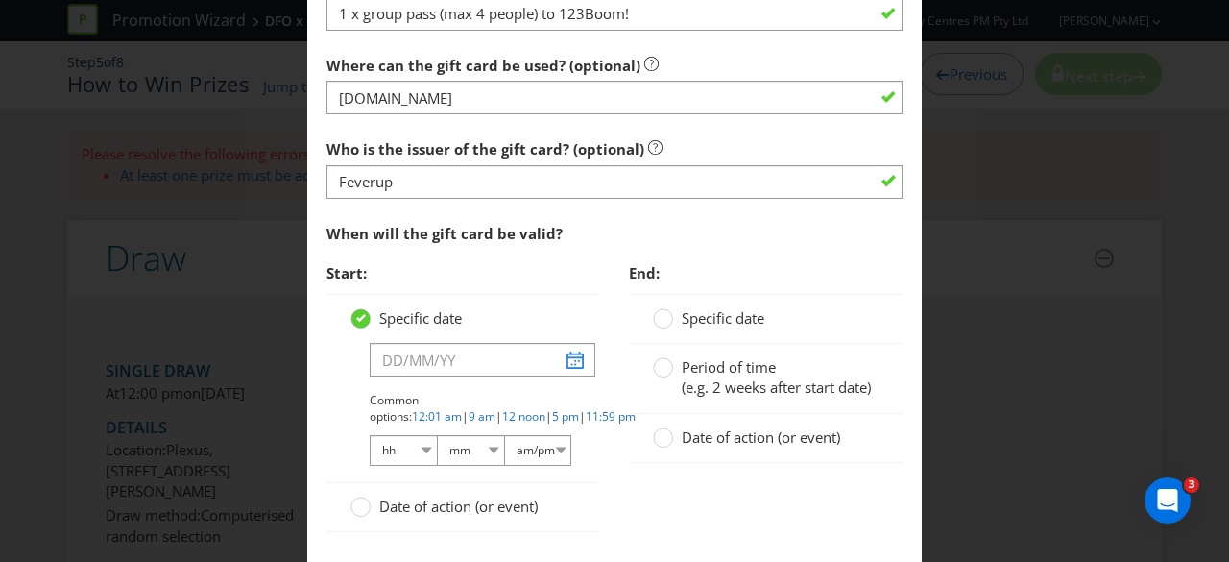
scroll to position [2209, 0]
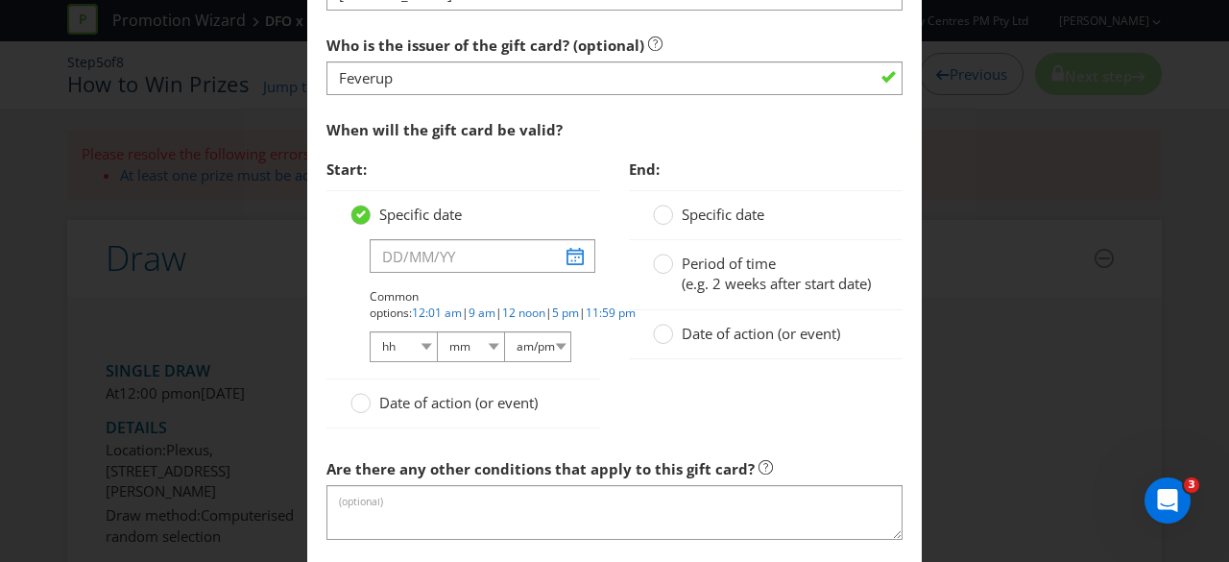
click at [395, 400] on span "Date of action (or event)" at bounding box center [458, 402] width 158 height 19
click at [0, 0] on input "Date of action (or event)" at bounding box center [0, 0] width 0 height 0
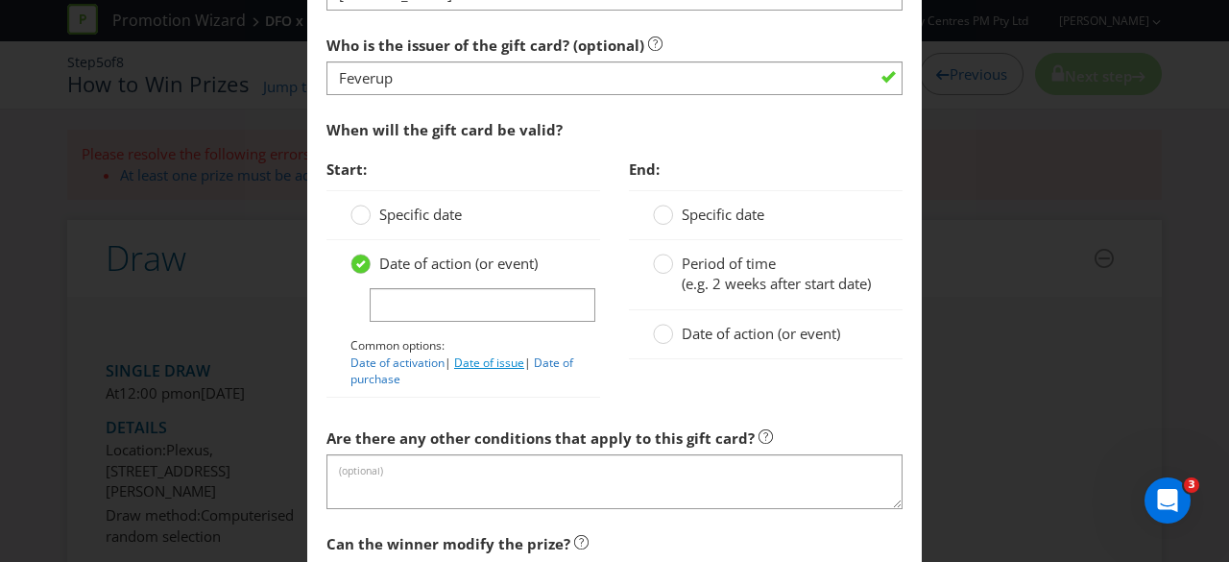
click at [474, 354] on link "Date of issue" at bounding box center [489, 362] width 70 height 16
type input "Date of issue"
click at [762, 355] on div "Date of action (or event)" at bounding box center [766, 334] width 274 height 49
click at [666, 323] on div "Date of action (or event)" at bounding box center [766, 334] width 274 height 49
click at [665, 344] on circle at bounding box center [663, 334] width 19 height 19
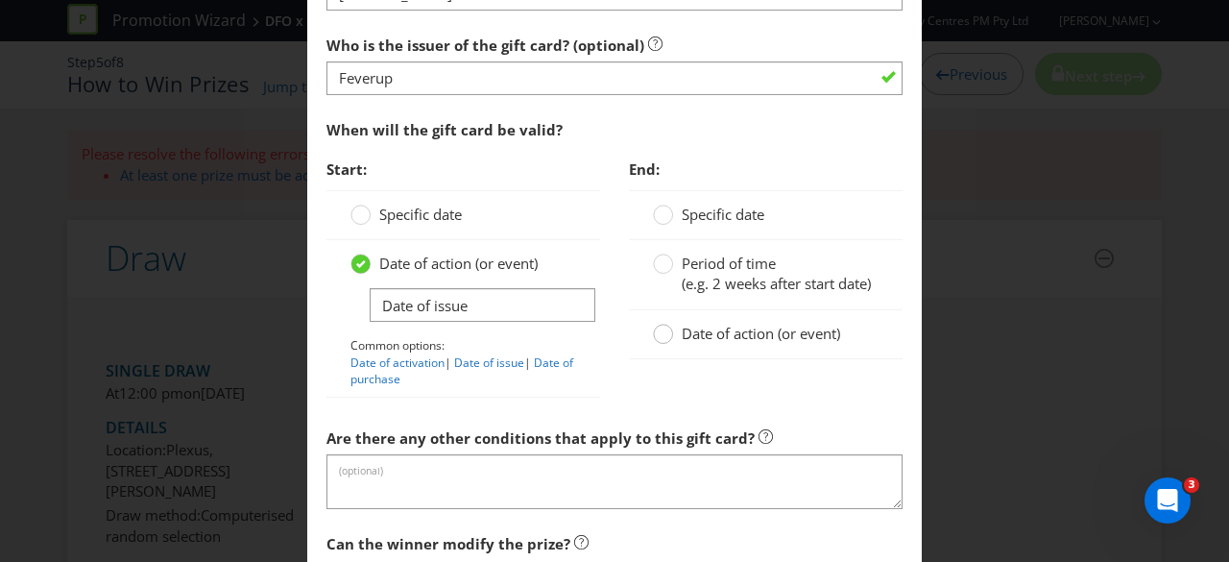
click at [0, 0] on input "Date of action (or event)" at bounding box center [0, 0] width 0 height 0
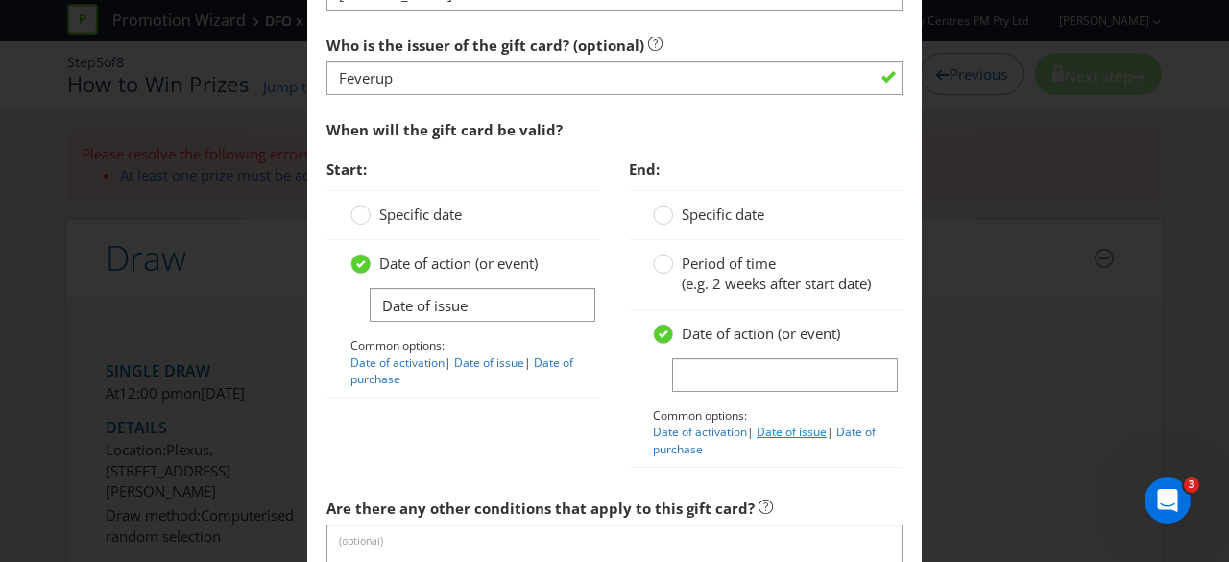
click at [770, 440] on link "Date of issue" at bounding box center [792, 432] width 70 height 16
type input "Date of issue"
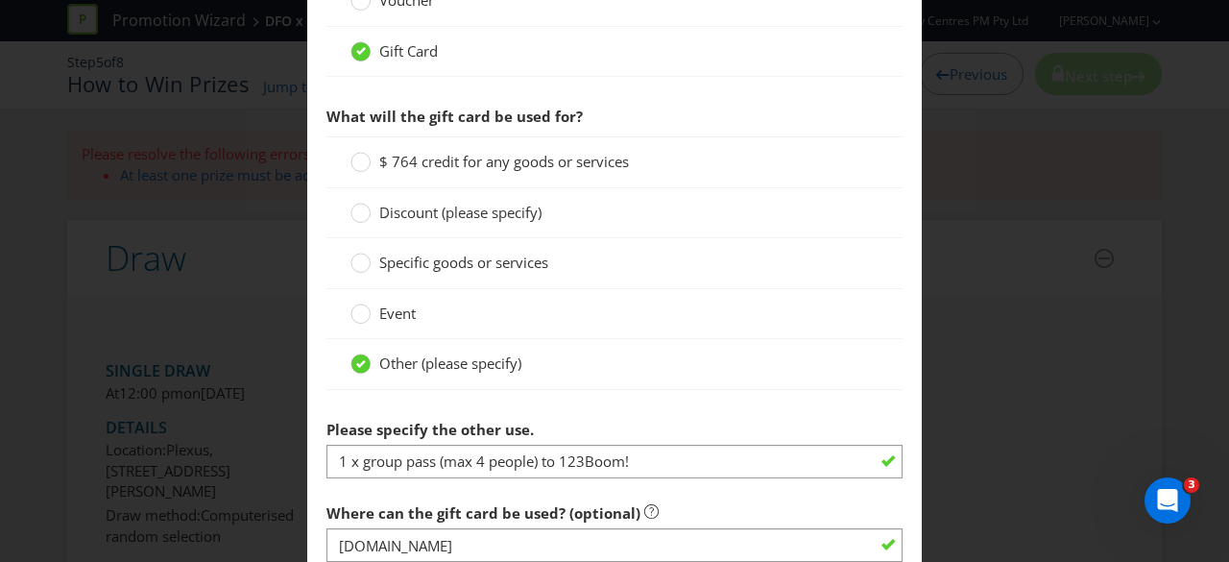
scroll to position [1537, 0]
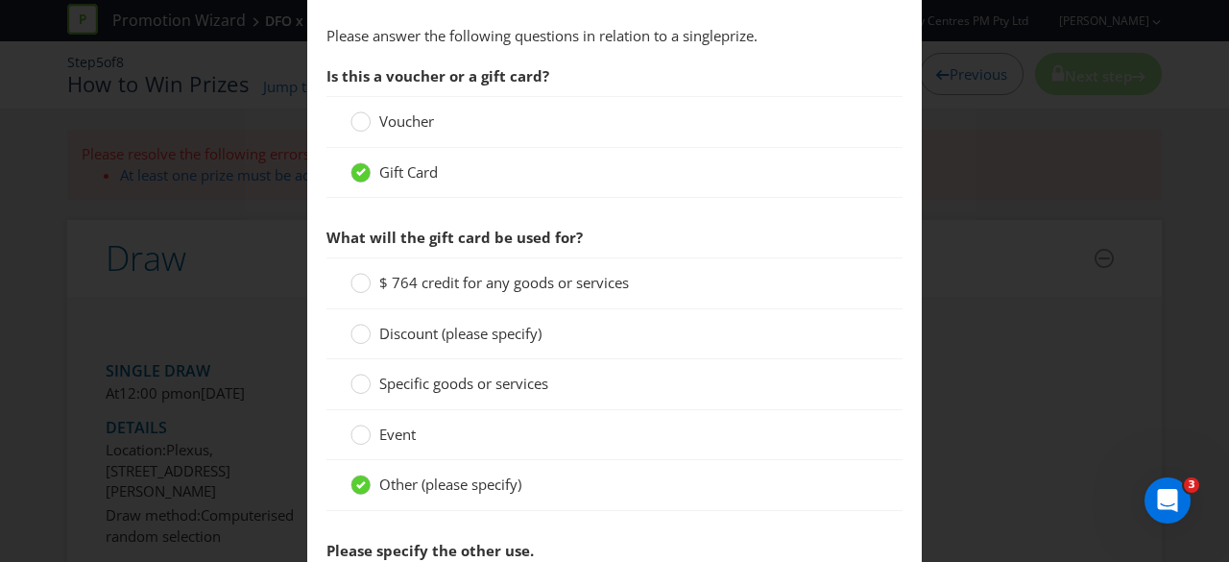
click at [397, 120] on span "Voucher" at bounding box center [406, 120] width 55 height 19
click at [0, 0] on input "Voucher" at bounding box center [0, 0] width 0 height 0
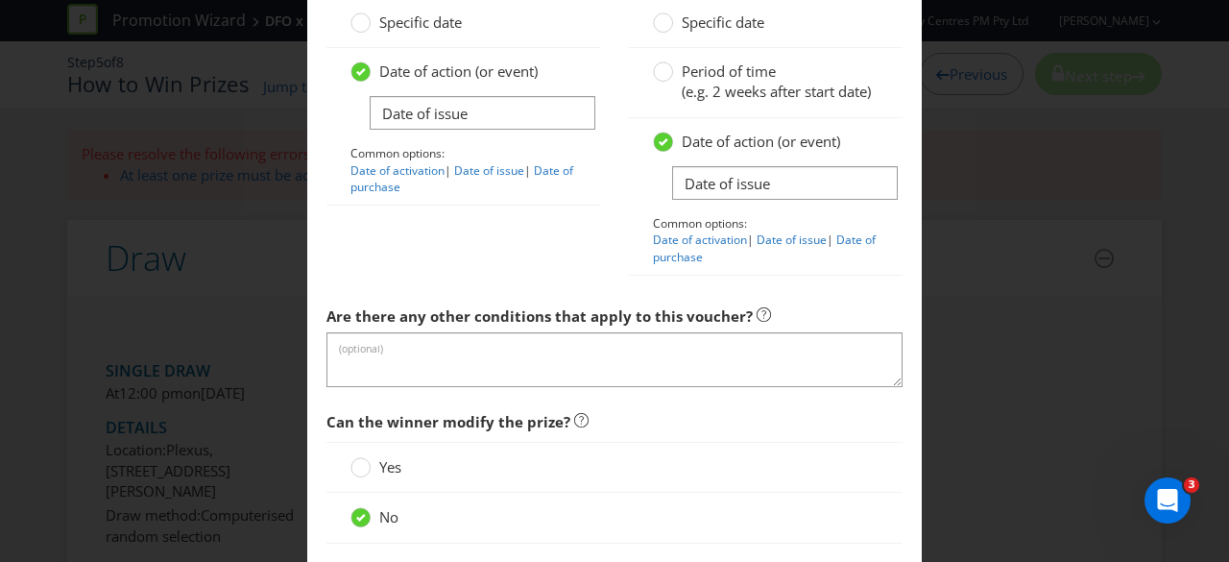
scroll to position [2553, 0]
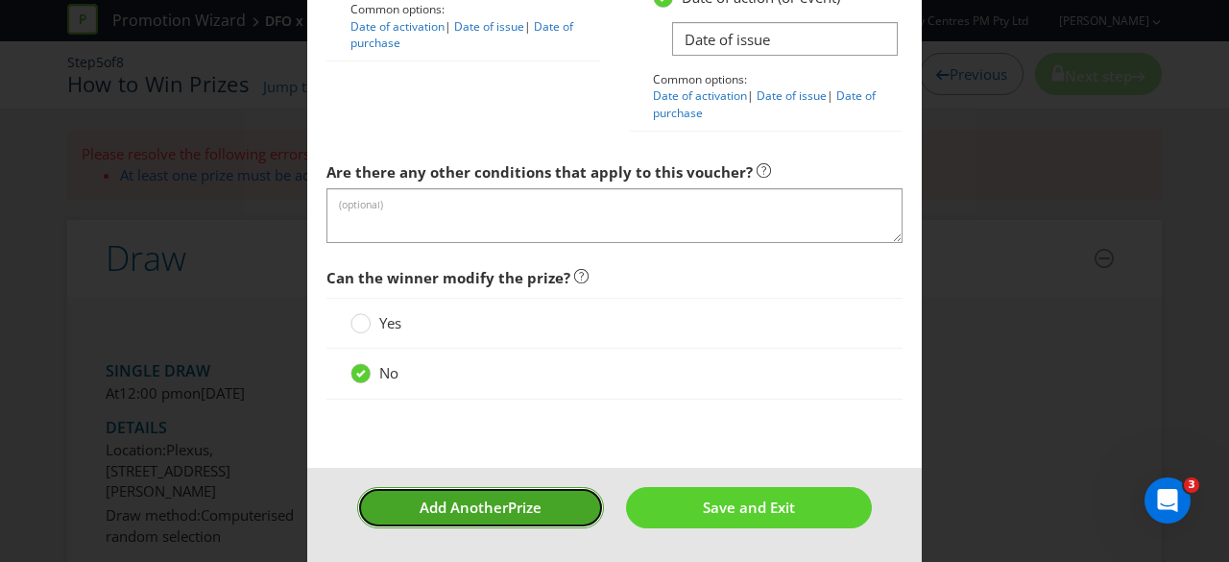
click at [442, 506] on span "Add Another" at bounding box center [464, 506] width 88 height 19
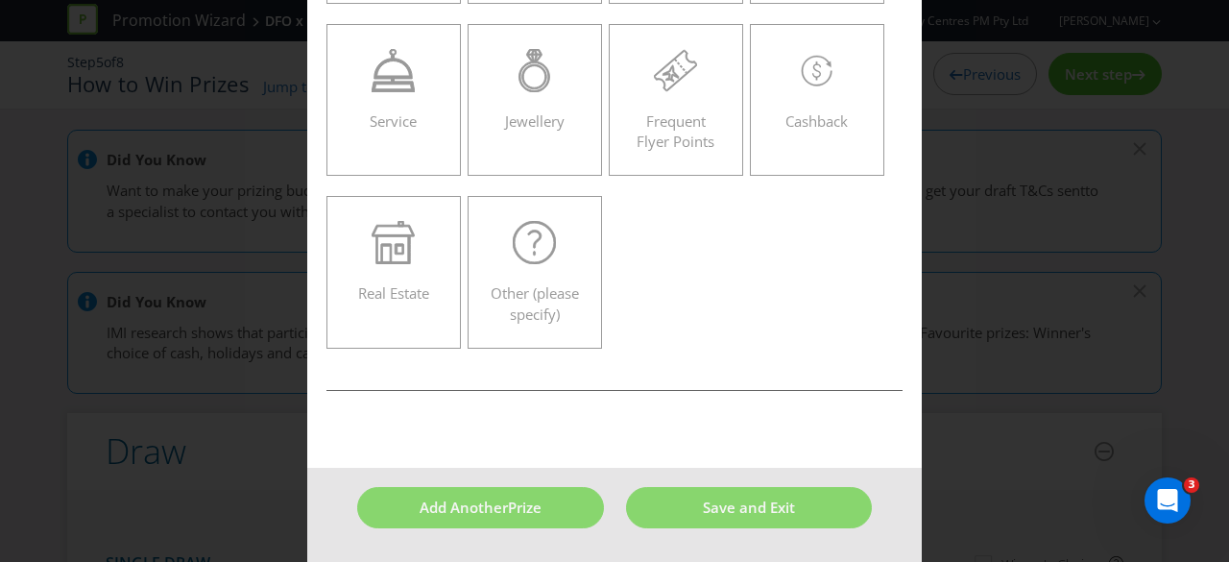
scroll to position [82, 0]
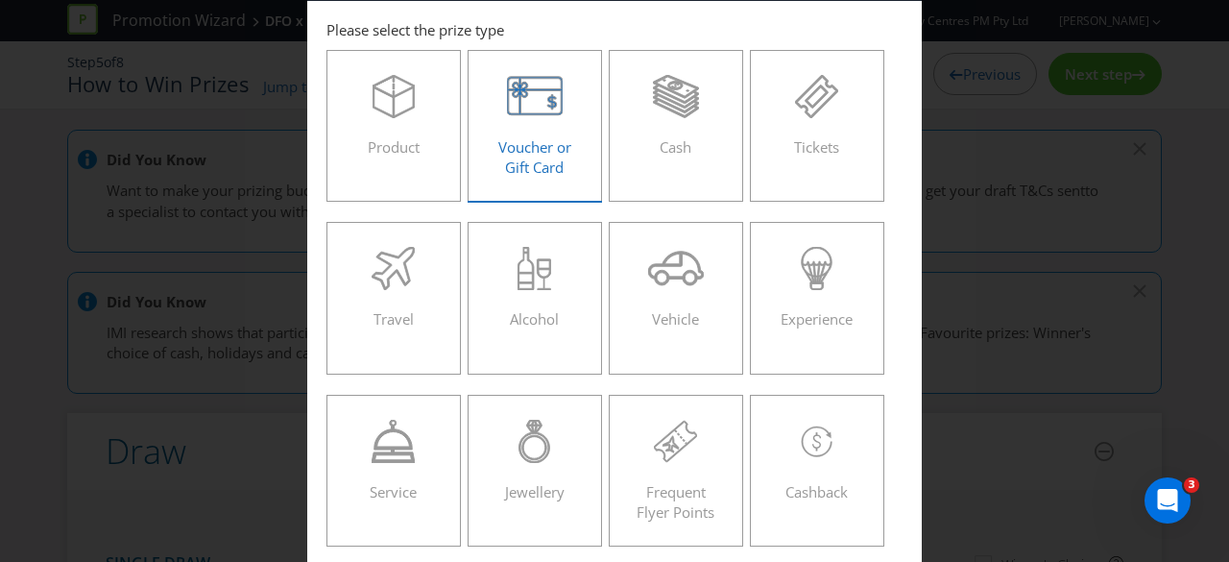
click at [566, 125] on div "Voucher or Gift Card" at bounding box center [535, 118] width 94 height 86
click at [0, 0] on input "Voucher or Gift Card" at bounding box center [0, 0] width 0 height 0
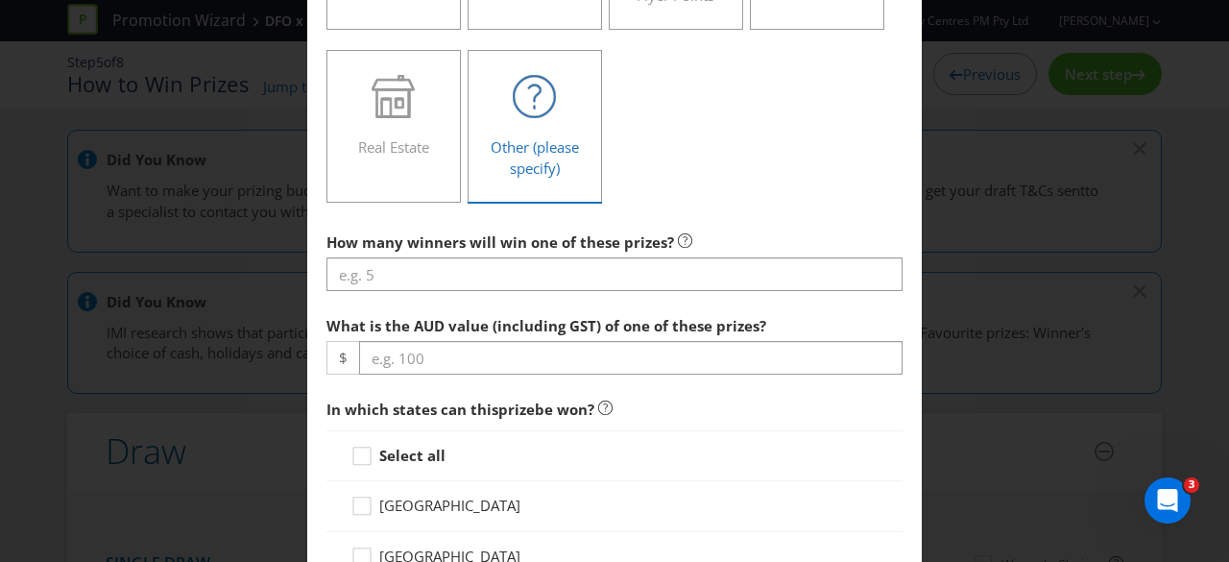
scroll to position [658, 0]
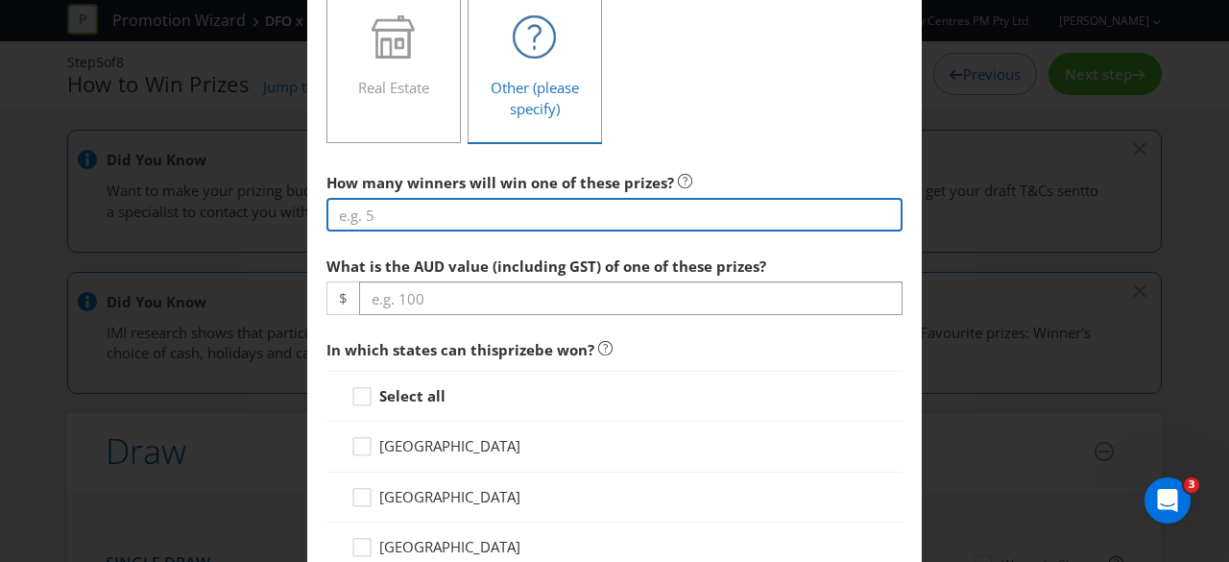
click at [579, 208] on input "number" at bounding box center [615, 215] width 576 height 34
type input "7"
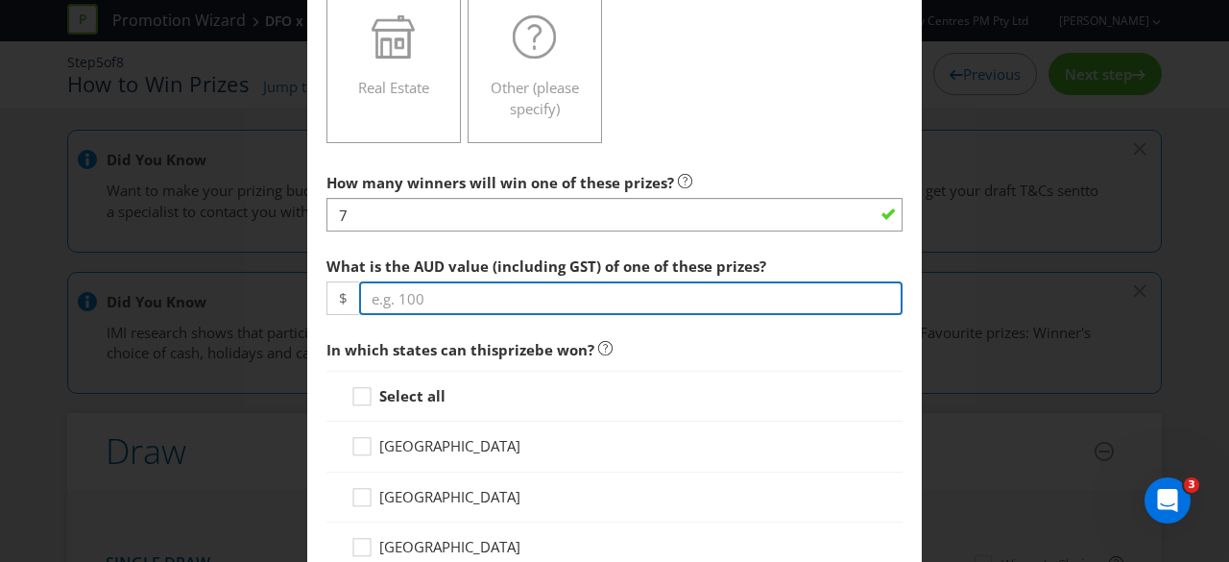
click at [567, 293] on input "number" at bounding box center [631, 298] width 544 height 34
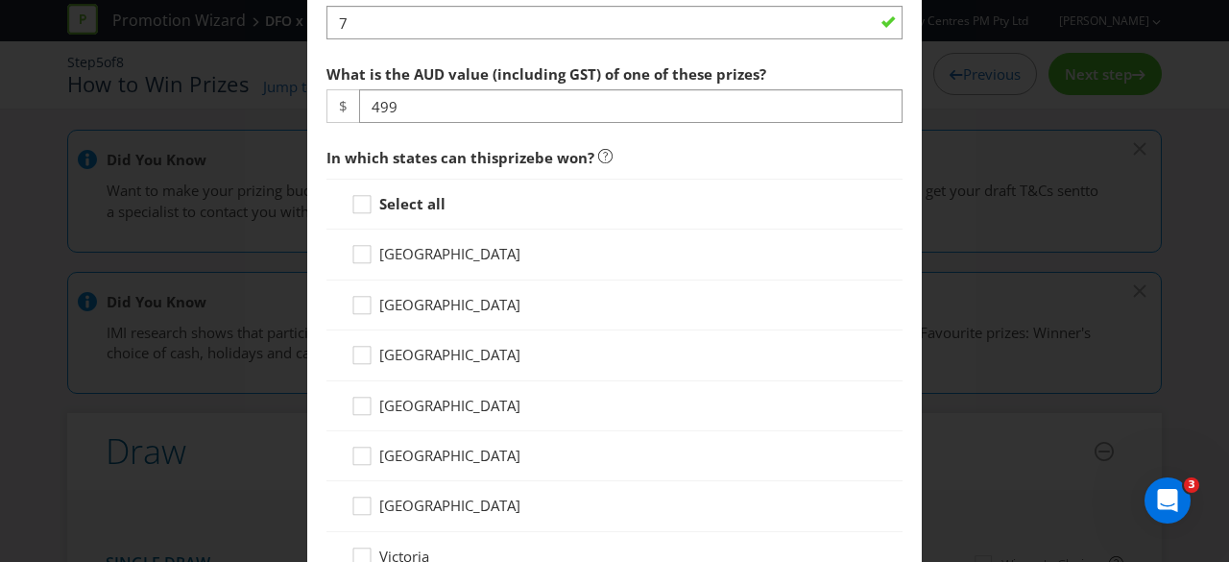
click at [415, 214] on div "Select all" at bounding box center [615, 204] width 576 height 51
click at [415, 207] on strong "Select all" at bounding box center [412, 203] width 66 height 19
click at [0, 0] on input "Select all" at bounding box center [0, 0] width 0 height 0
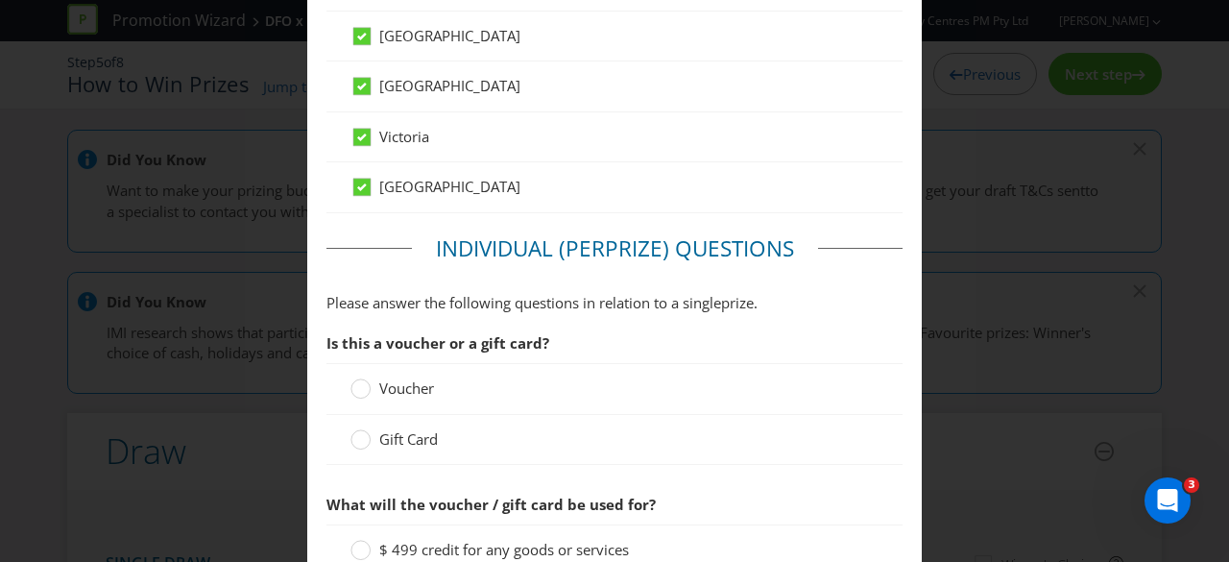
scroll to position [1426, 0]
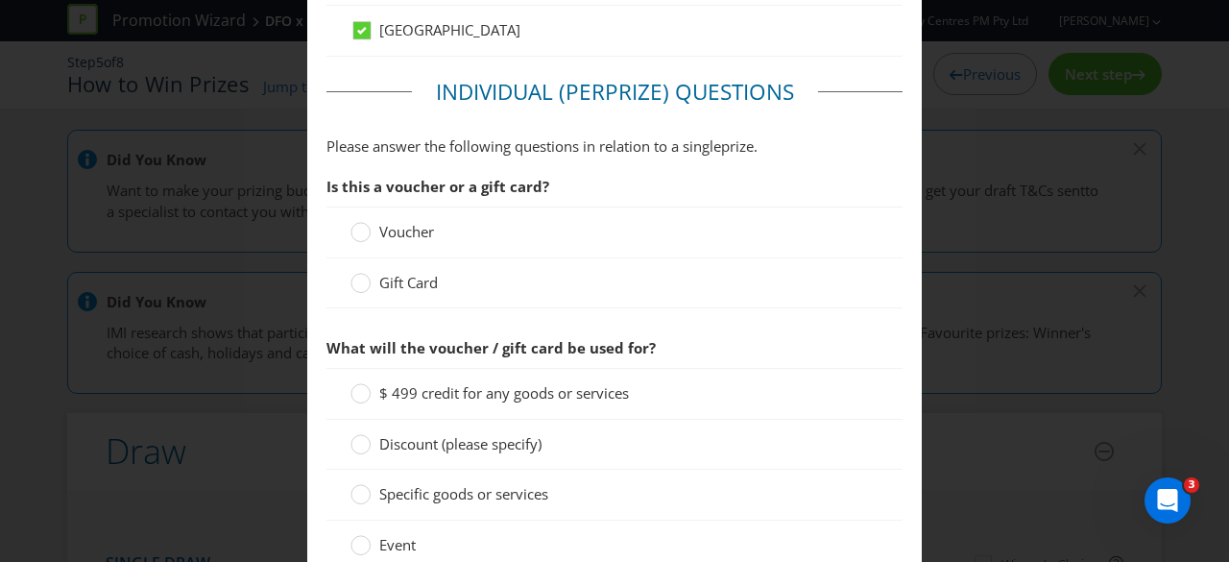
click at [408, 281] on span "Gift Card" at bounding box center [408, 282] width 59 height 19
click at [0, 0] on input "Gift Card" at bounding box center [0, 0] width 0 height 0
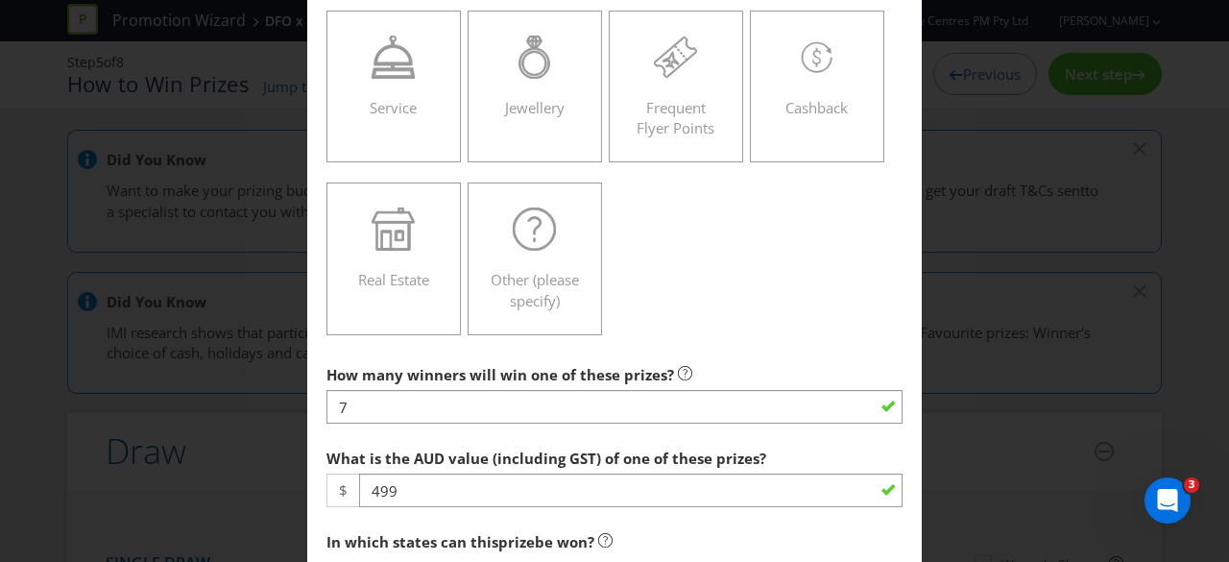
scroll to position [562, 0]
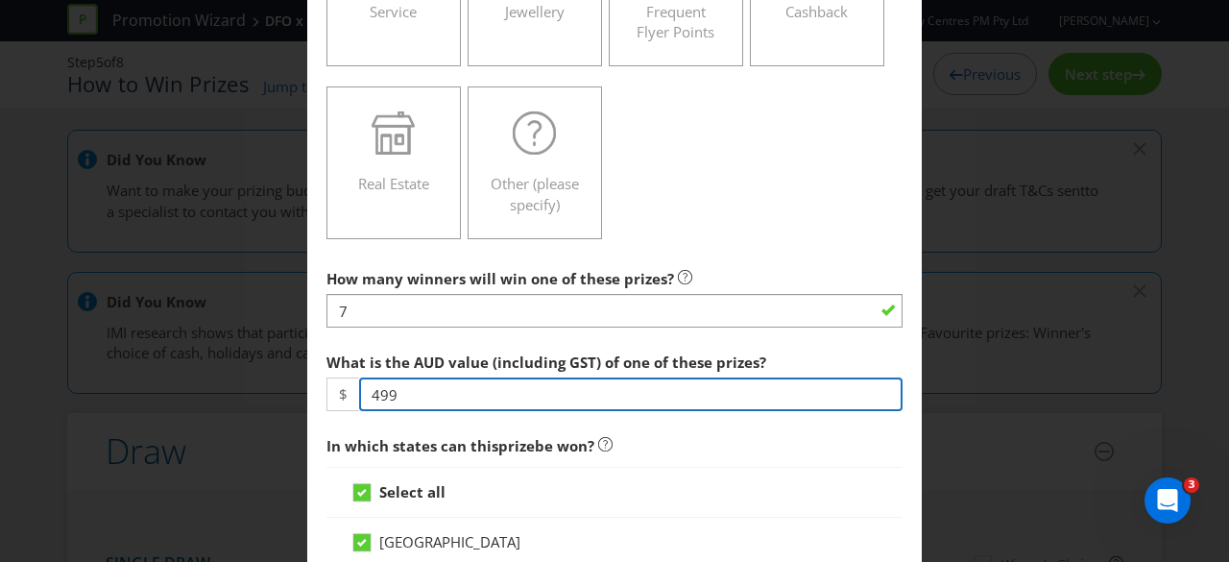
click at [481, 393] on input "499" at bounding box center [631, 394] width 544 height 34
type input "4"
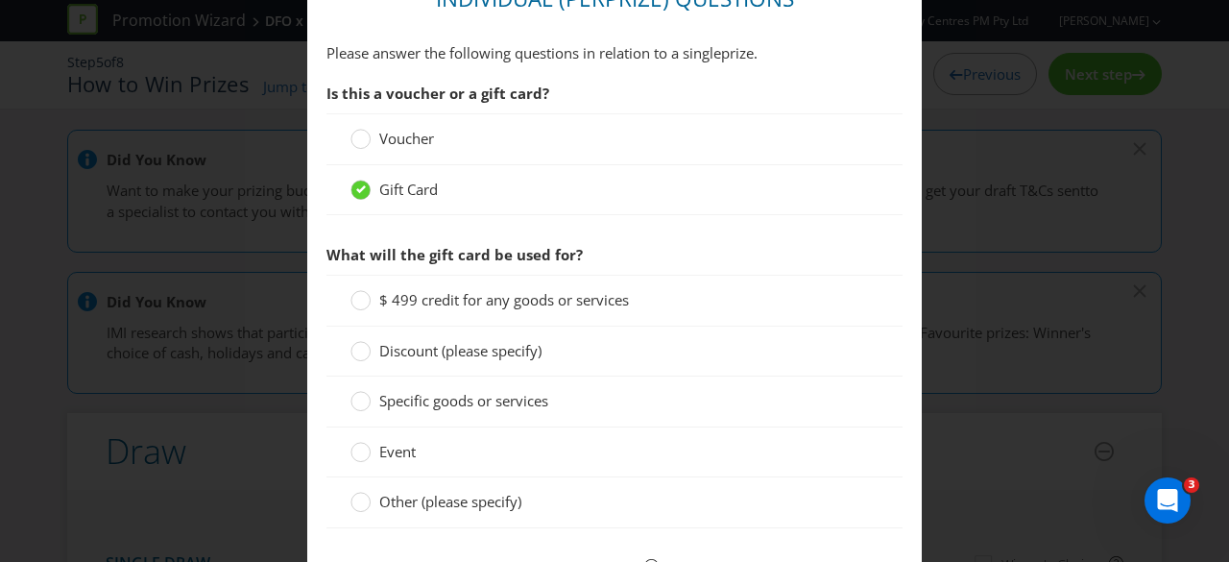
scroll to position [1522, 0]
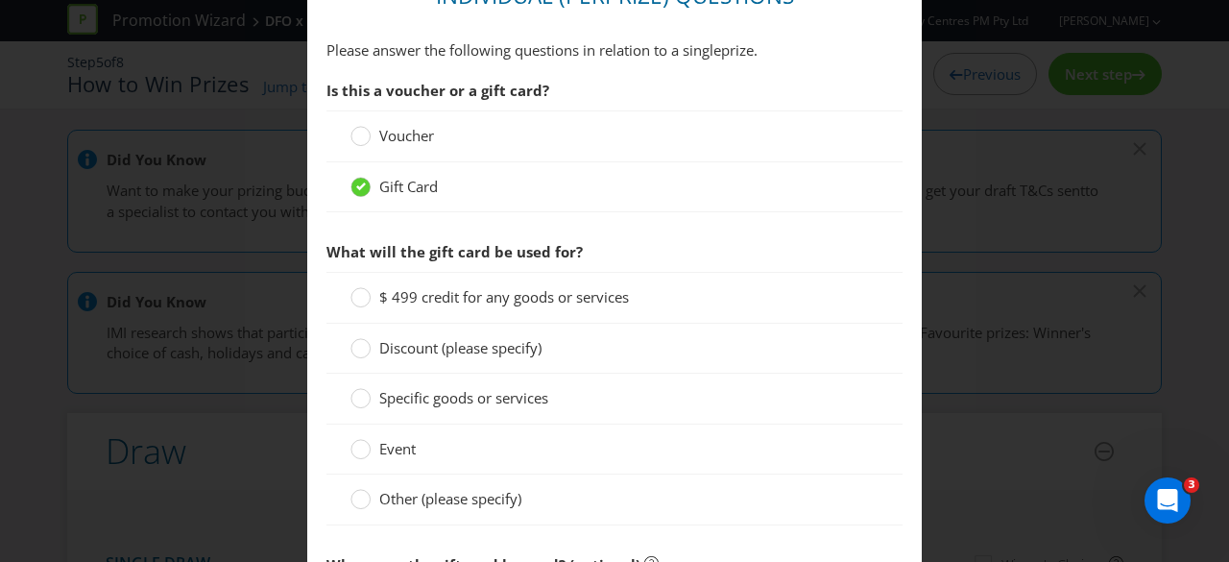
type input "500"
click at [621, 203] on div "Gift Card" at bounding box center [615, 187] width 576 height 50
click at [592, 277] on div "$ 500 credit for any goods or services" at bounding box center [615, 297] width 576 height 51
click at [593, 287] on span "$ 500 credit for any goods or services" at bounding box center [504, 296] width 250 height 19
click at [0, 0] on input "$ 500 credit for any goods or services" at bounding box center [0, 0] width 0 height 0
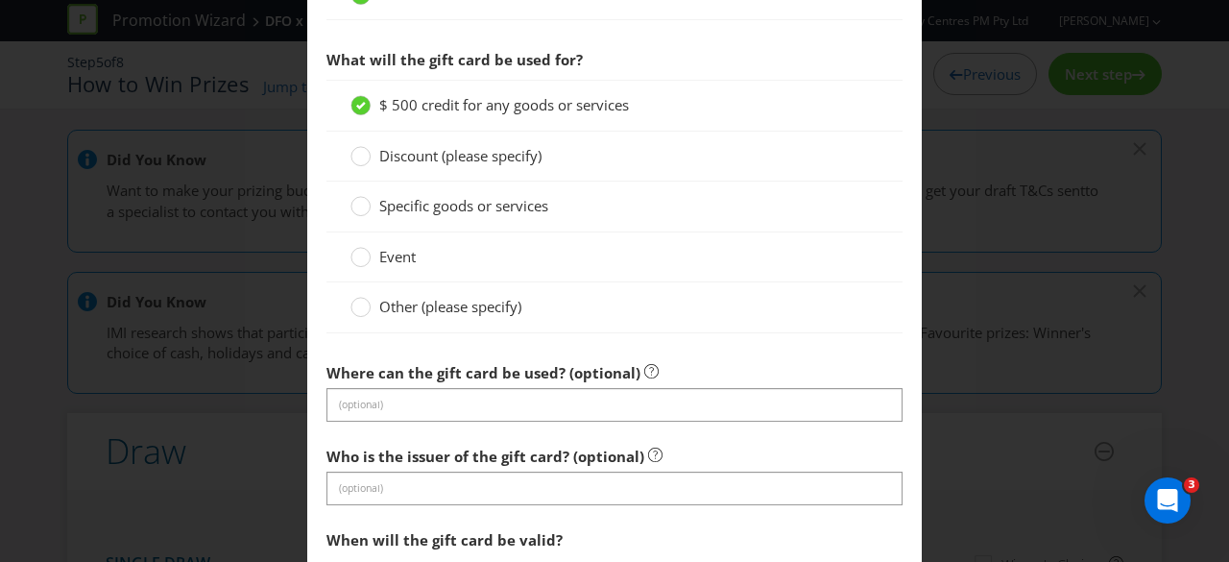
scroll to position [1810, 0]
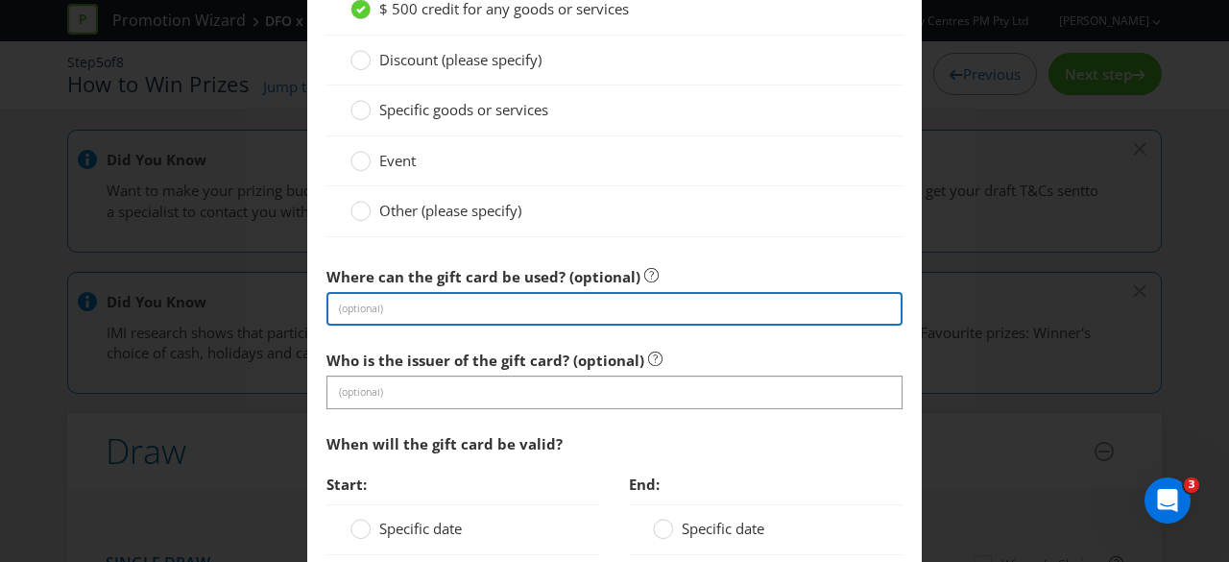
click at [593, 297] on input "text" at bounding box center [615, 309] width 576 height 34
type input "DFO Shopping Centres"
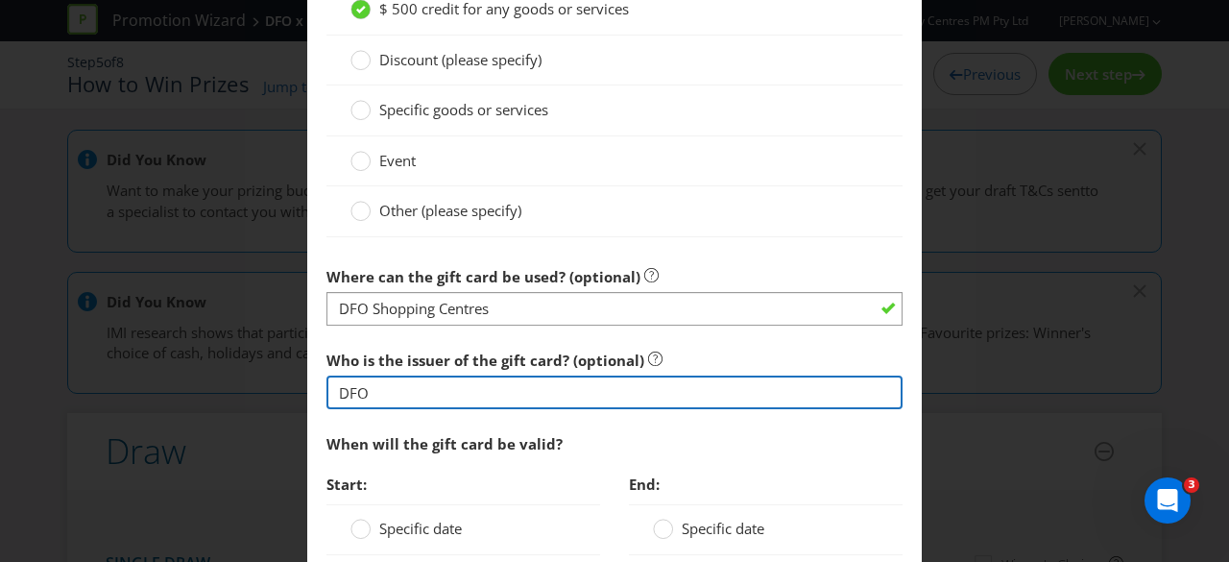
scroll to position [2002, 0]
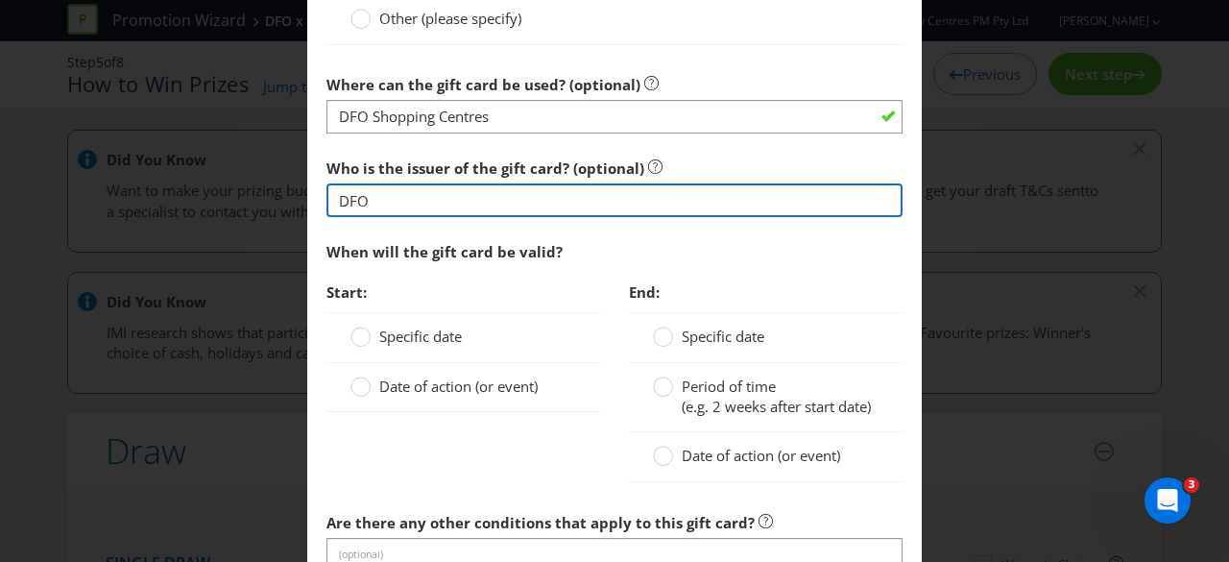
type input "DFO"
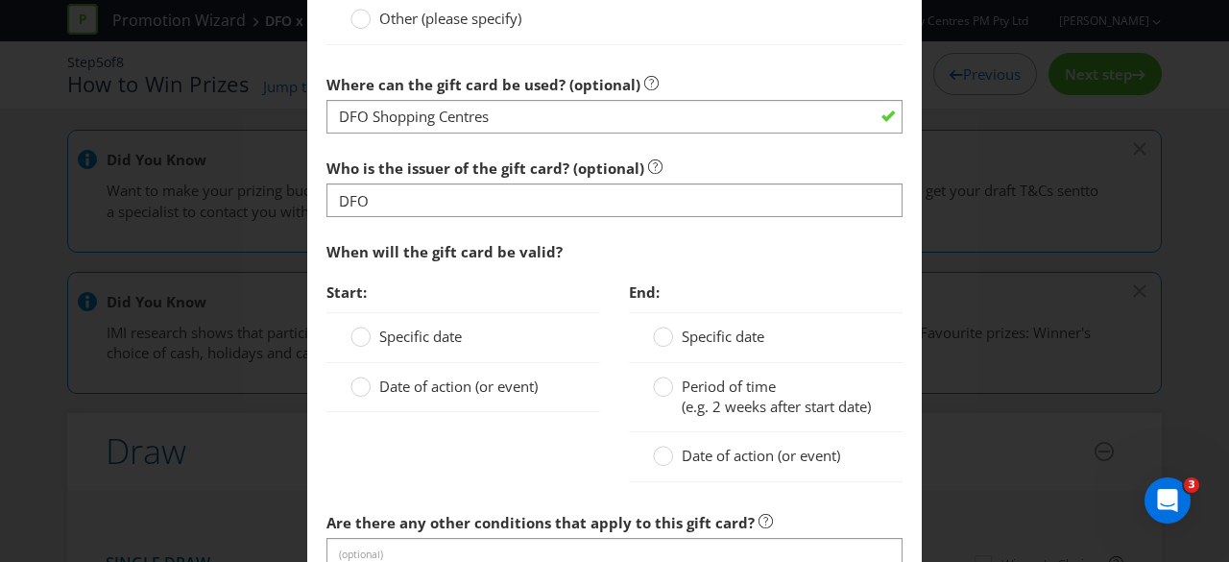
click at [430, 376] on span "Date of action (or event)" at bounding box center [458, 385] width 158 height 19
click at [0, 0] on input "Date of action (or event)" at bounding box center [0, 0] width 0 height 0
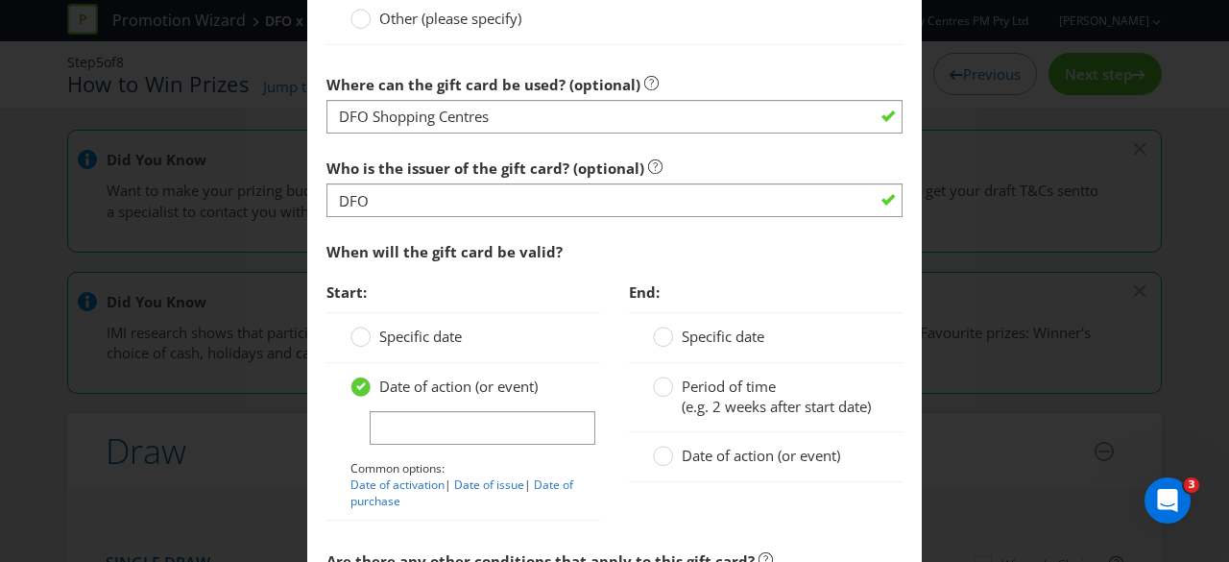
scroll to position [2098, 0]
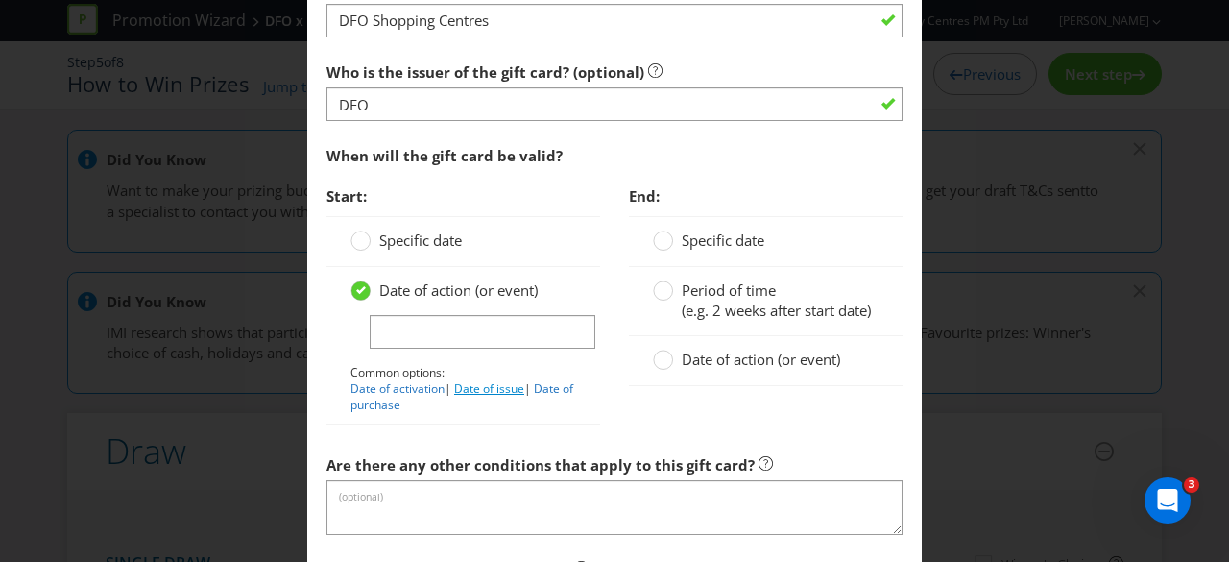
click at [511, 380] on link "Date of issue" at bounding box center [489, 388] width 70 height 16
type input "Date of issue"
click at [671, 370] on label "Date of action (or event)" at bounding box center [748, 360] width 191 height 20
click at [0, 0] on input "Date of action (or event)" at bounding box center [0, 0] width 0 height 0
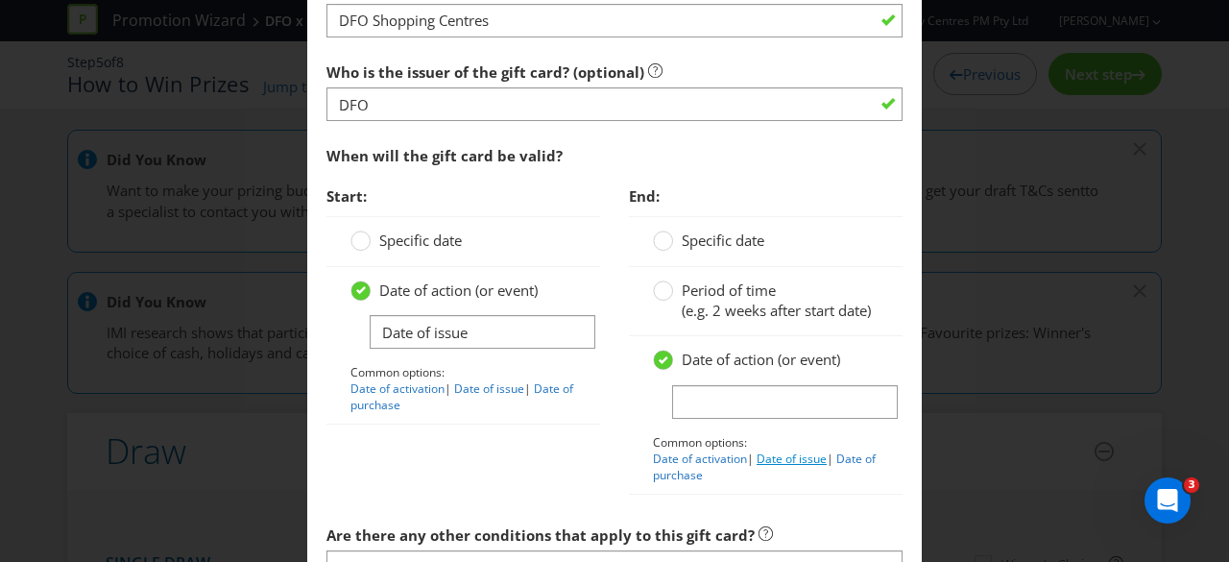
click at [789, 467] on link "Date of issue" at bounding box center [792, 458] width 70 height 16
type input "Date of issue"
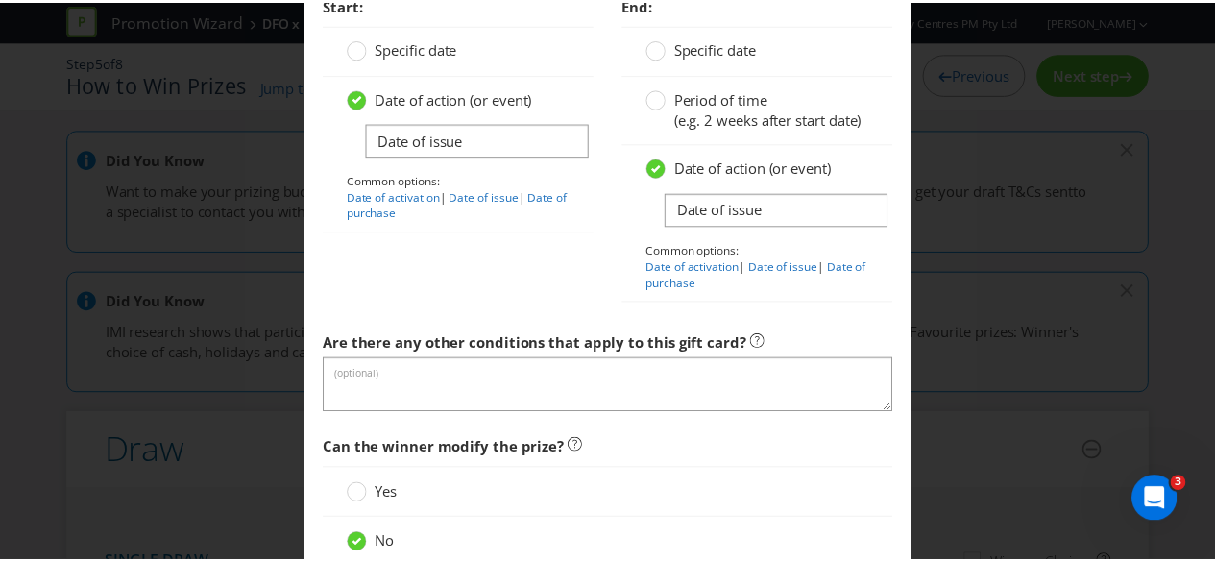
scroll to position [2469, 0]
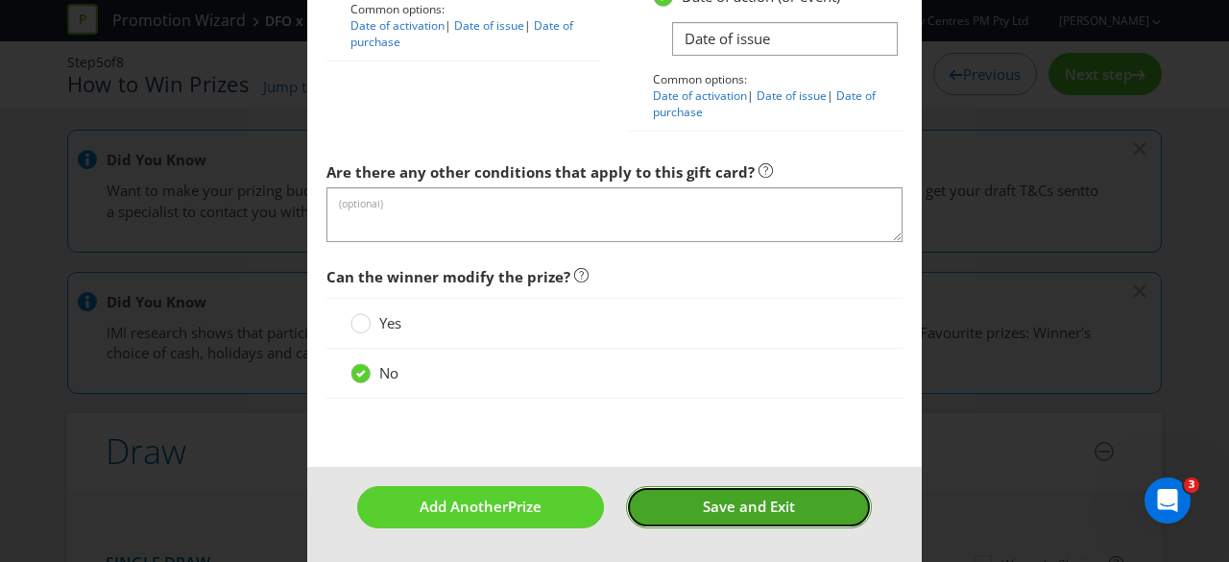
click at [778, 496] on span "Save and Exit" at bounding box center [749, 505] width 92 height 19
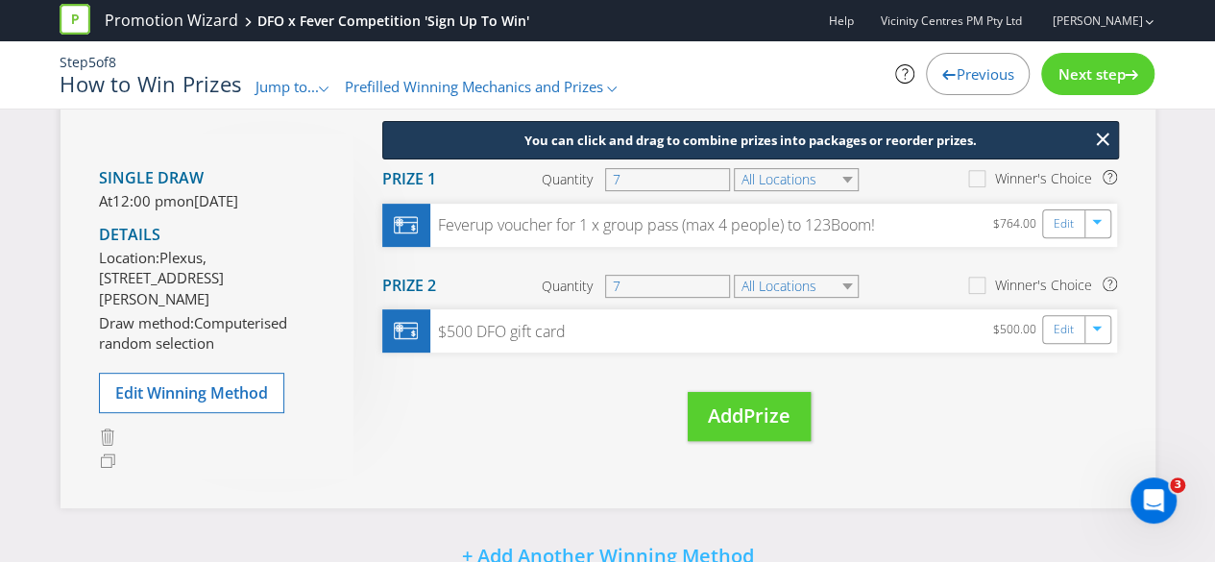
scroll to position [288, 0]
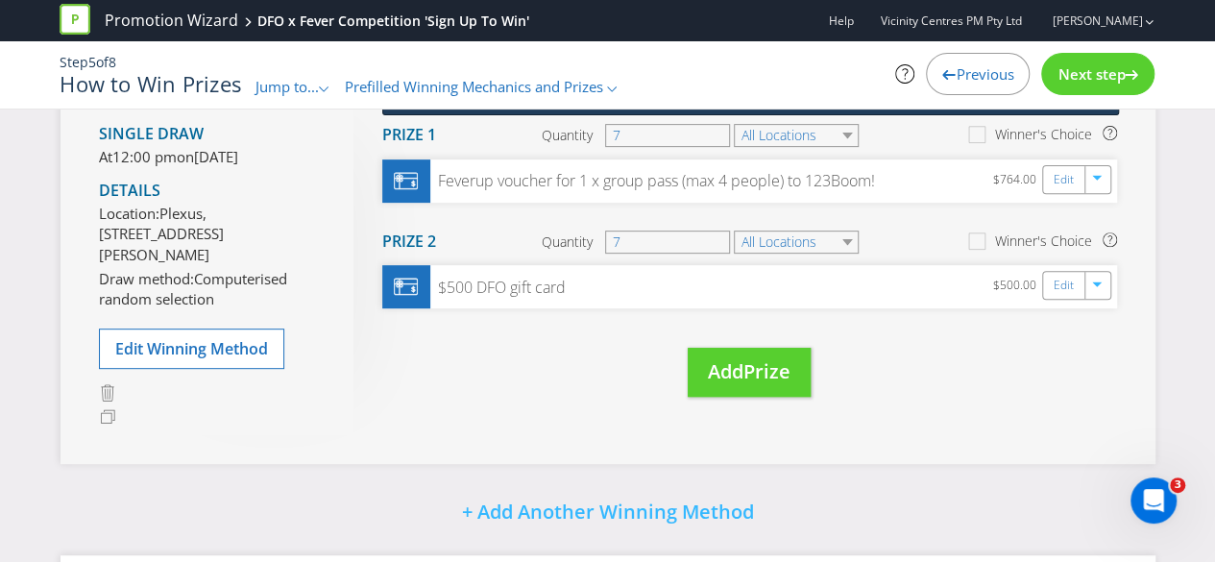
click at [1101, 94] on div "Next step" at bounding box center [1097, 74] width 113 height 42
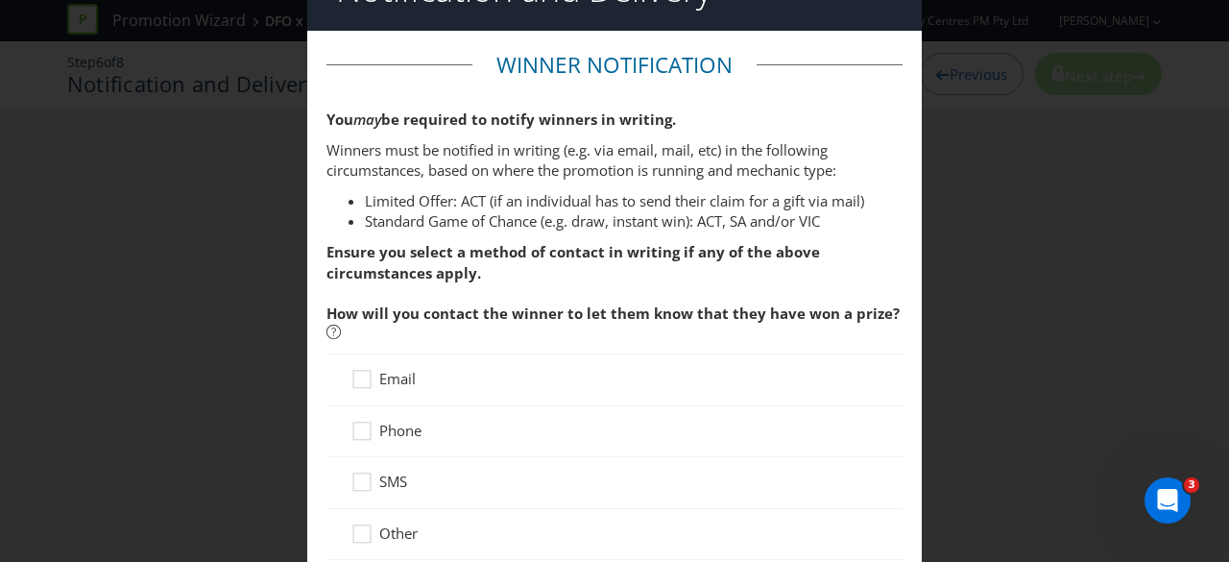
scroll to position [96, 0]
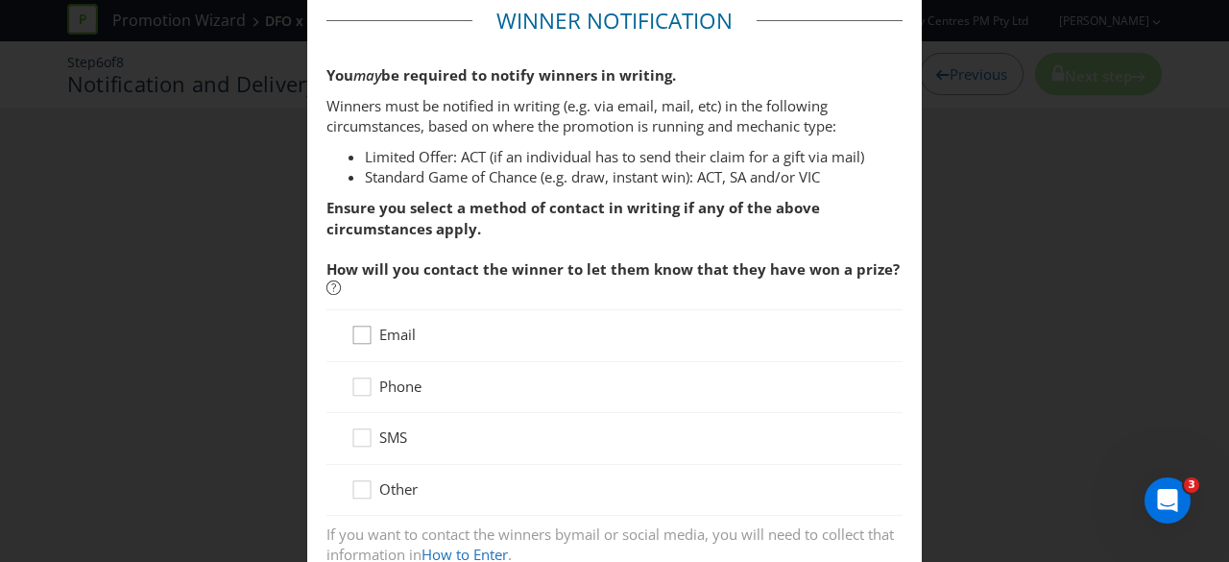
click at [362, 339] on icon at bounding box center [365, 339] width 29 height 29
click at [0, 0] on input "Email" at bounding box center [0, 0] width 0 height 0
click at [363, 376] on icon at bounding box center [365, 390] width 29 height 29
click at [0, 0] on input "Phone" at bounding box center [0, 0] width 0 height 0
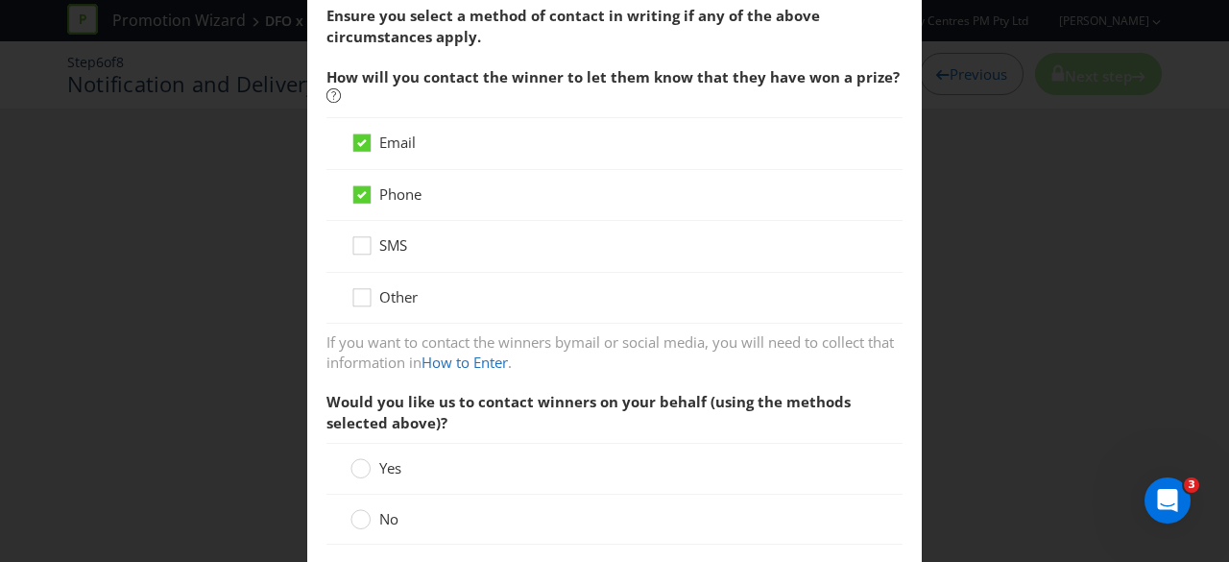
scroll to position [480, 0]
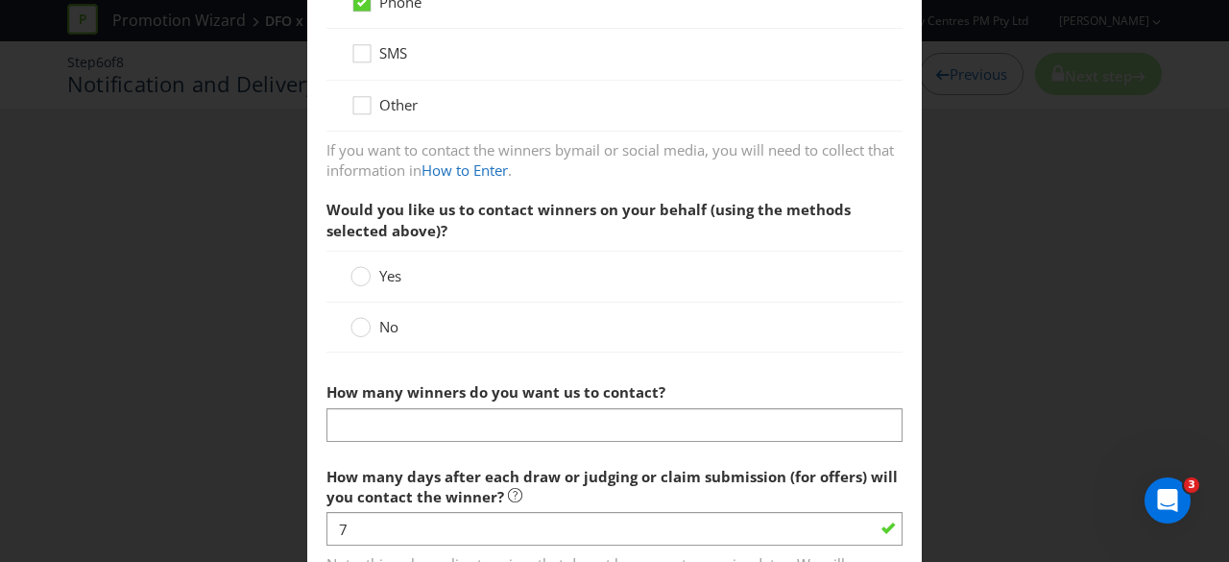
click at [386, 327] on span "No" at bounding box center [388, 326] width 19 height 19
click at [0, 0] on input "No" at bounding box center [0, 0] width 0 height 0
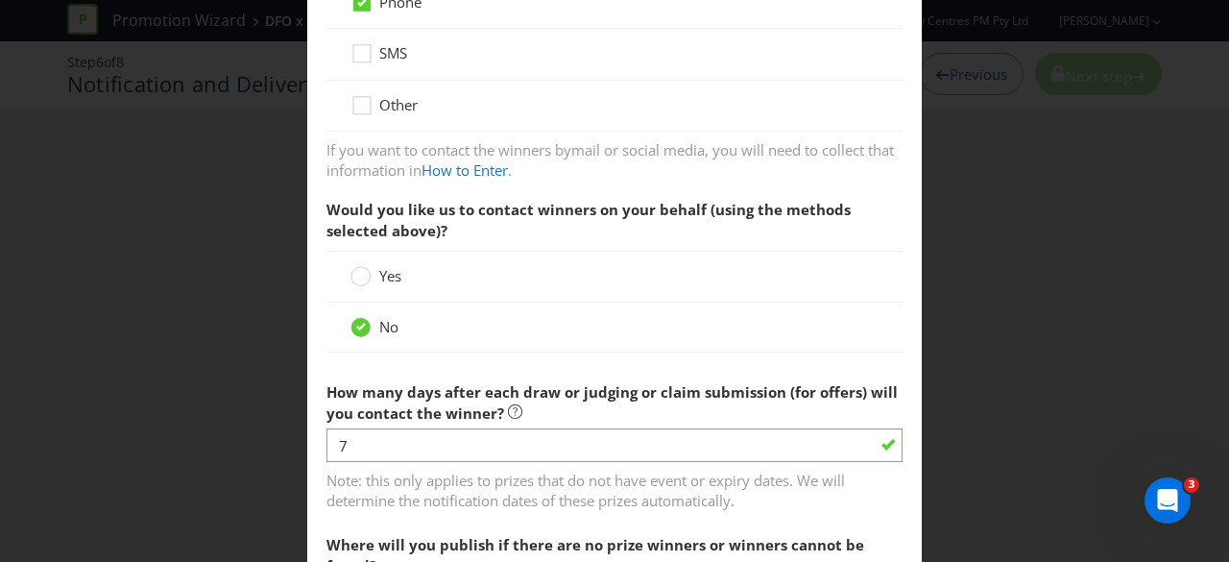
scroll to position [672, 0]
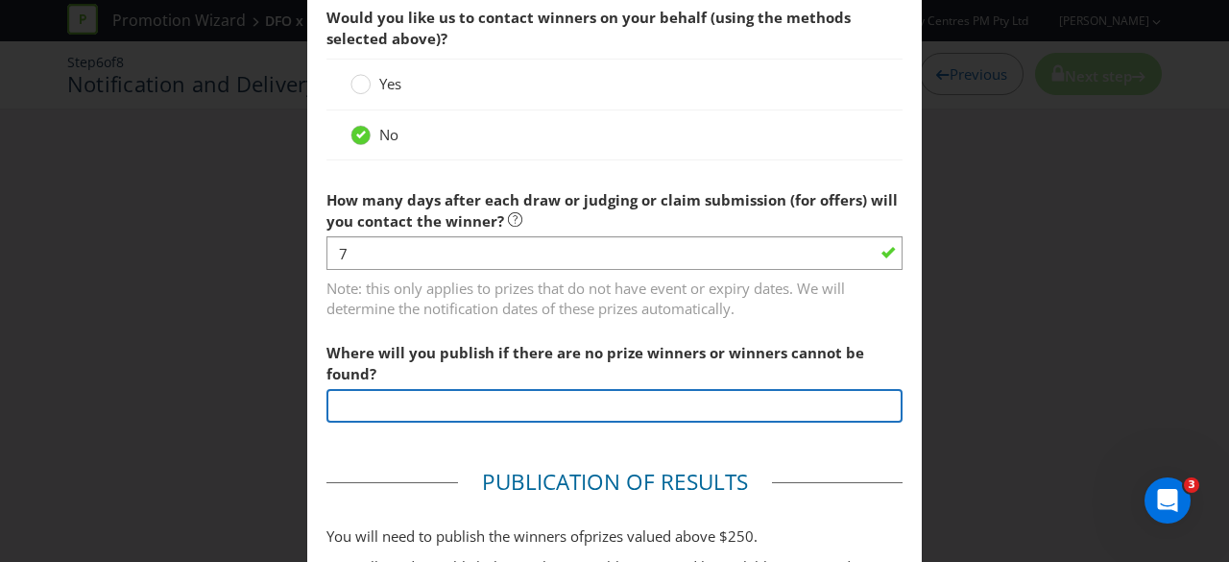
click at [396, 410] on input "text" at bounding box center [615, 406] width 576 height 34
type input "[URL][DOMAIN_NAME]"
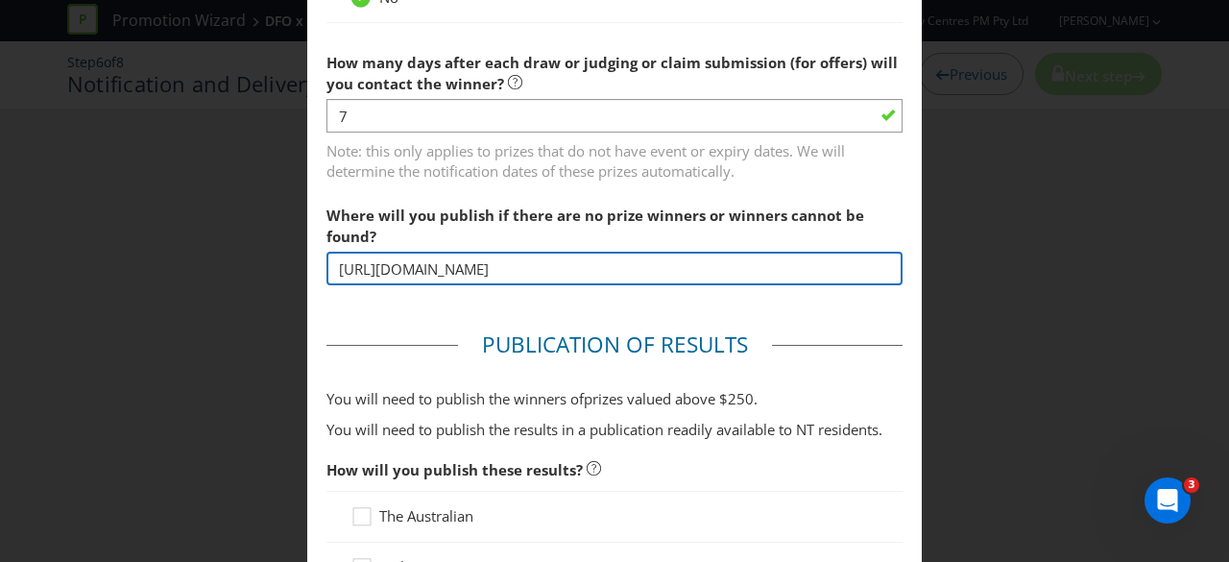
scroll to position [960, 0]
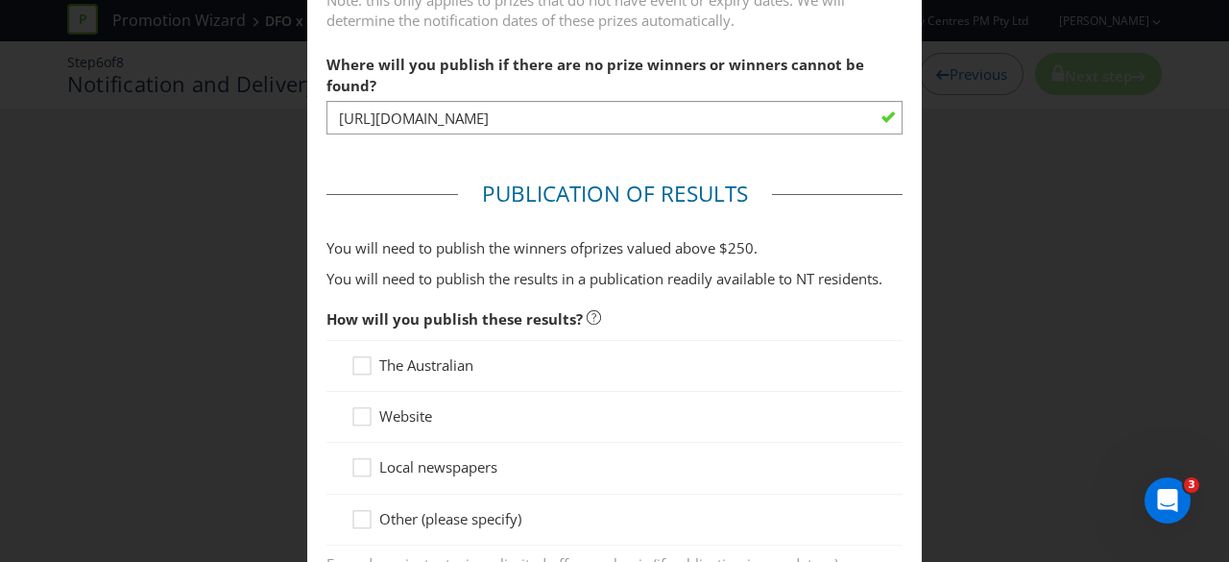
click at [419, 416] on span "Website" at bounding box center [405, 415] width 53 height 19
click at [0, 0] on input "Website" at bounding box center [0, 0] width 0 height 0
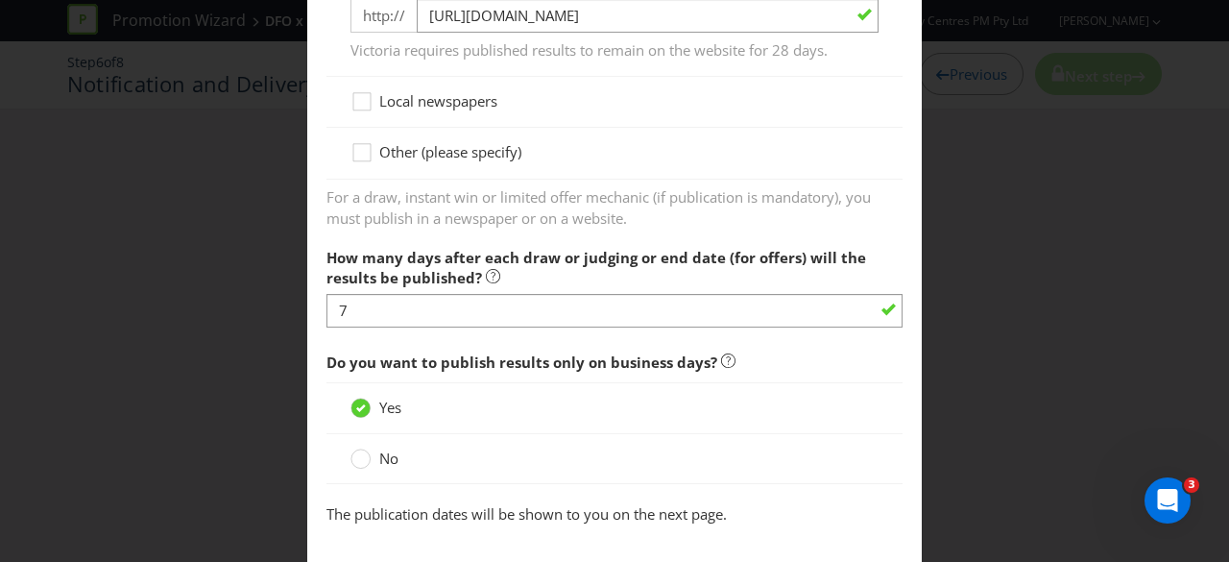
scroll to position [1440, 0]
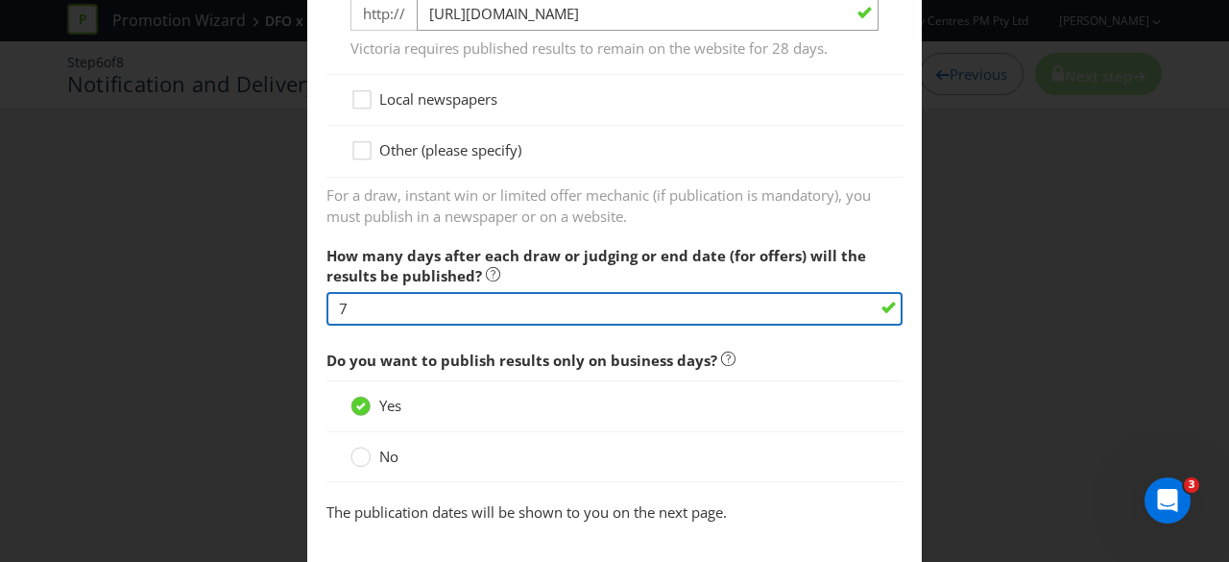
click at [423, 292] on input "7" at bounding box center [615, 309] width 576 height 34
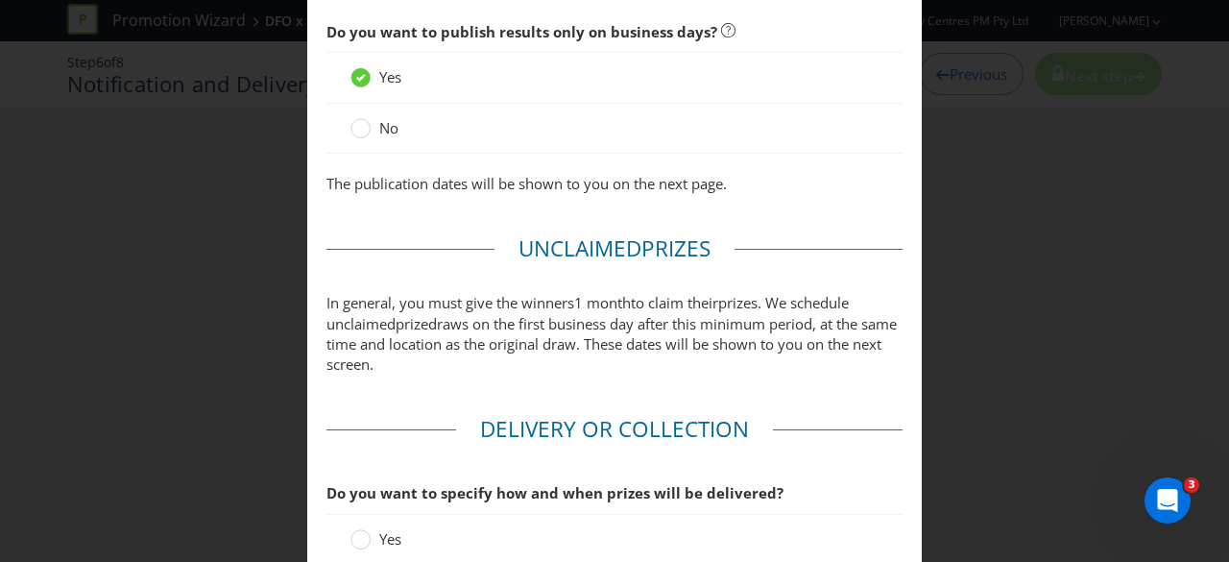
scroll to position [1980, 0]
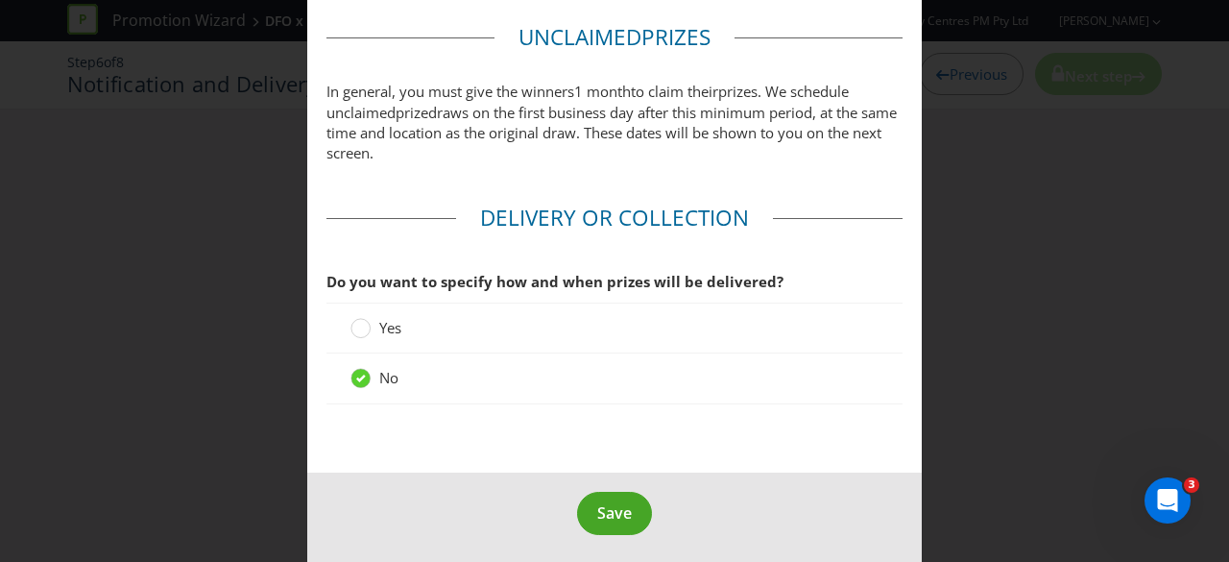
type input "14"
click at [590, 492] on button "Save" at bounding box center [614, 513] width 75 height 43
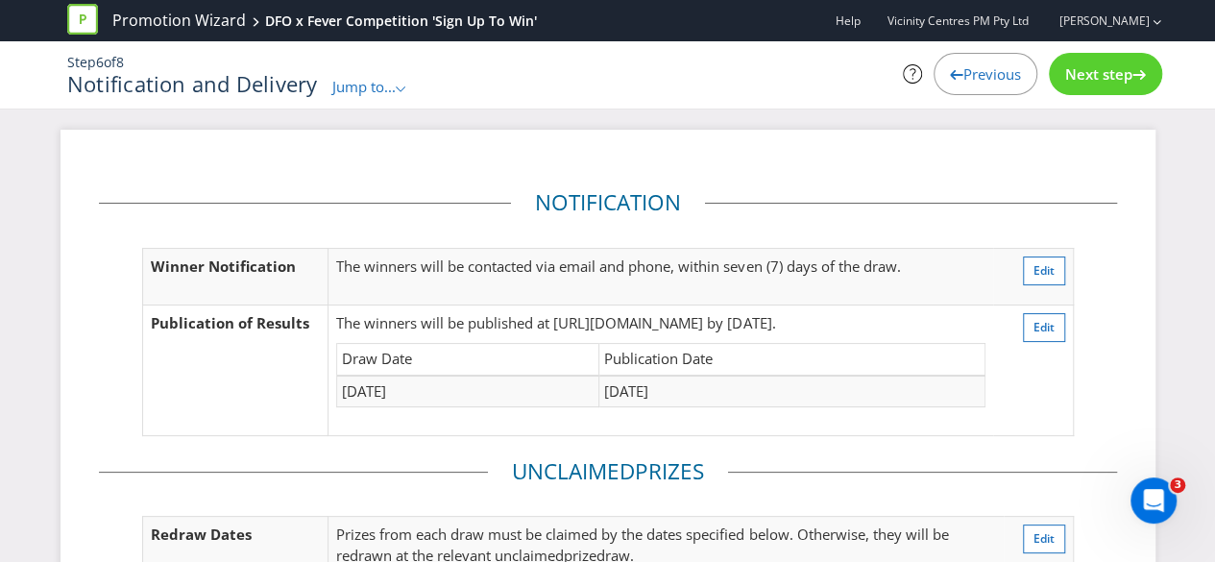
click at [1078, 68] on span "Next step" at bounding box center [1098, 73] width 67 height 19
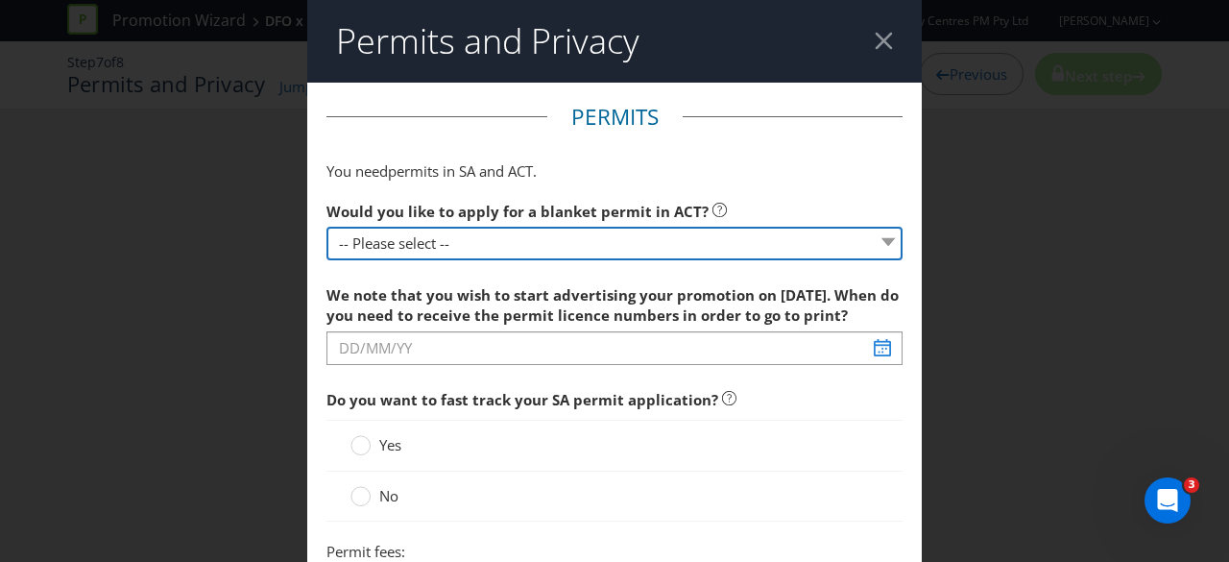
click at [547, 247] on select "-- Please select -- Yes, please apply for a new blanket permit No, this promoti…" at bounding box center [615, 244] width 576 height 34
click at [327, 227] on select "-- Please select -- Yes, please apply for a new blanket permit No, this promoti…" at bounding box center [615, 244] width 576 height 34
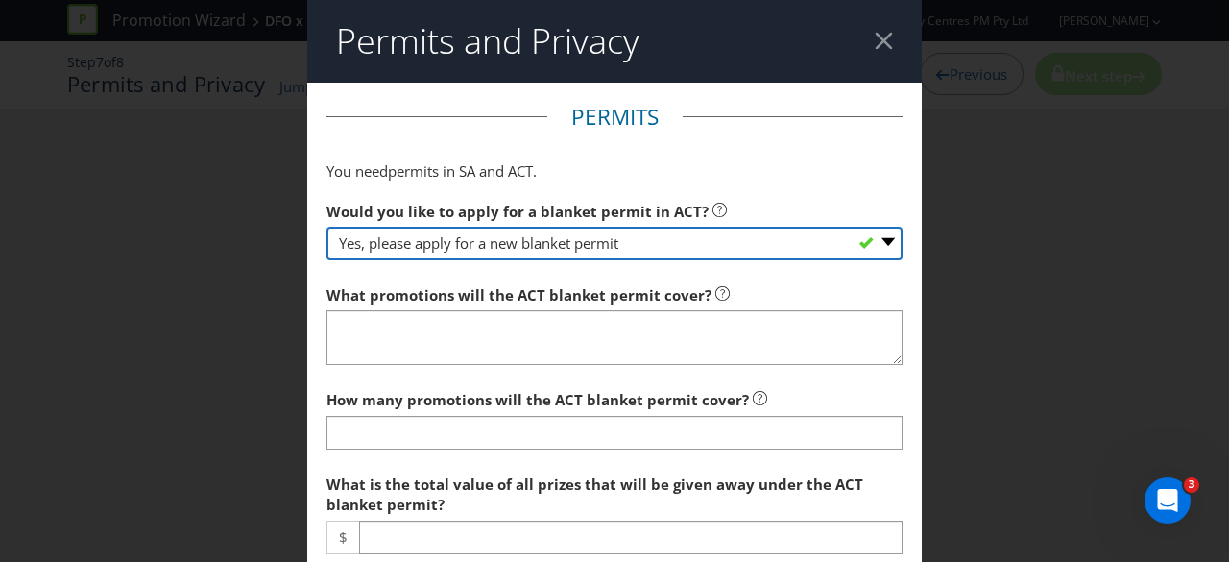
drag, startPoint x: 564, startPoint y: 233, endPoint x: 559, endPoint y: 252, distance: 18.9
click at [564, 233] on select "-- Please select -- Yes, please apply for a new blanket permit No, this promoti…" at bounding box center [615, 244] width 576 height 34
select select "NO_NONE"
click at [327, 227] on select "-- Please select -- Yes, please apply for a new blanket permit No, this promoti…" at bounding box center [615, 244] width 576 height 34
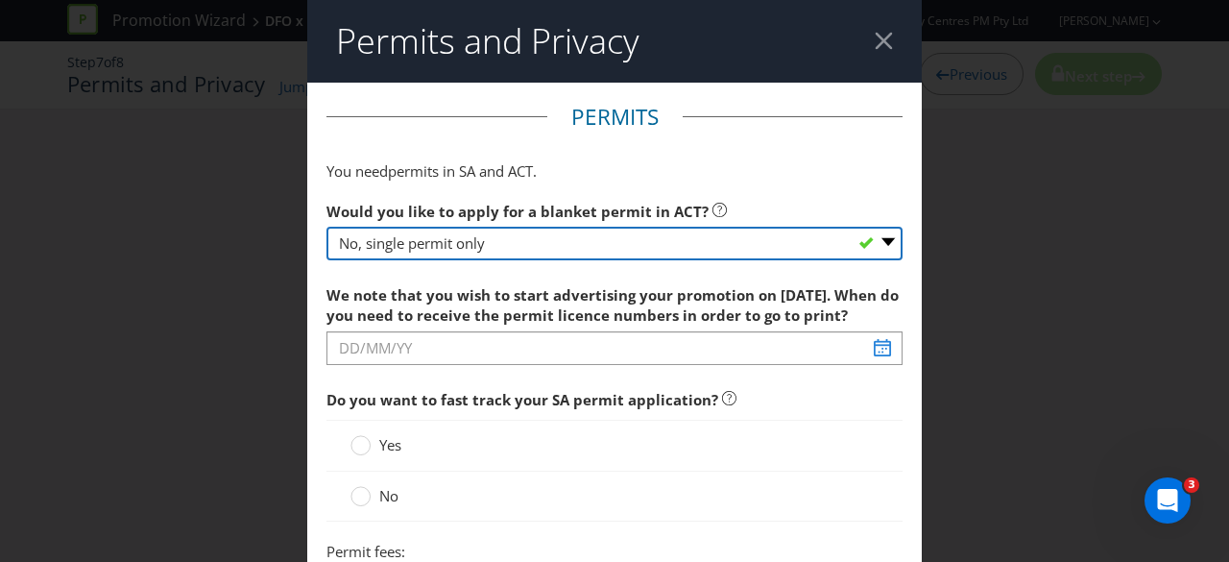
scroll to position [96, 0]
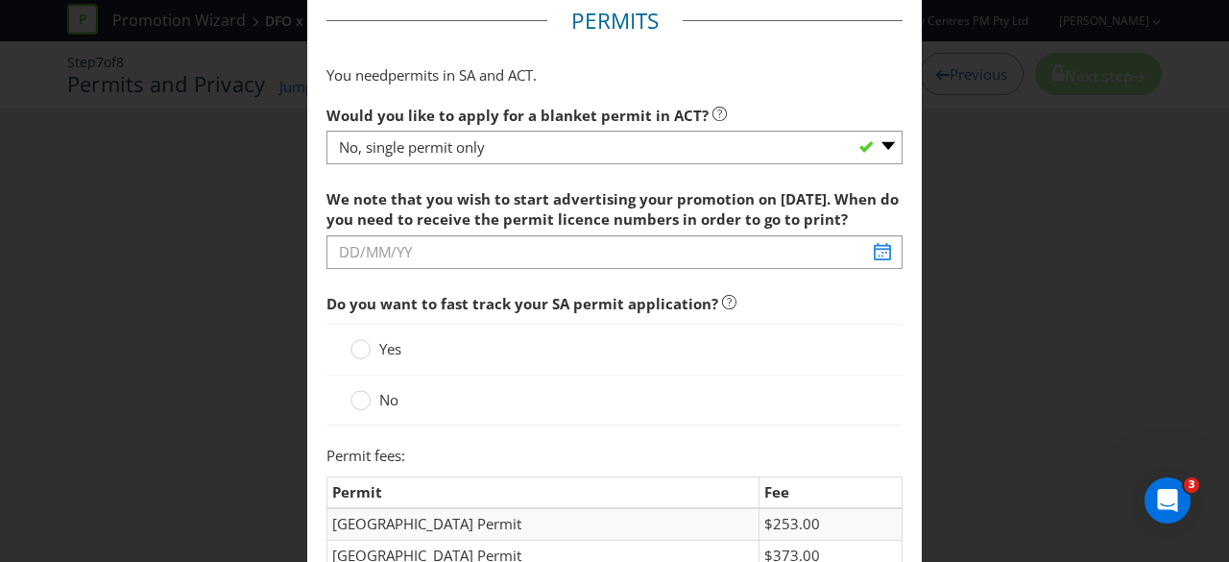
click at [390, 395] on span "No" at bounding box center [388, 399] width 19 height 19
click at [0, 0] on input "No" at bounding box center [0, 0] width 0 height 0
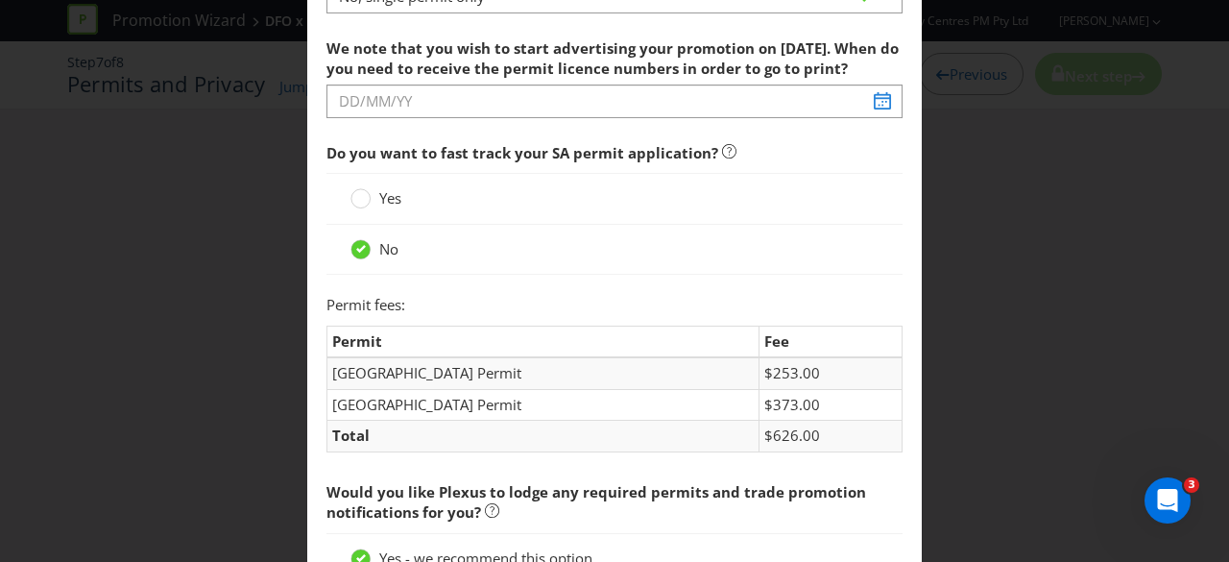
scroll to position [480, 0]
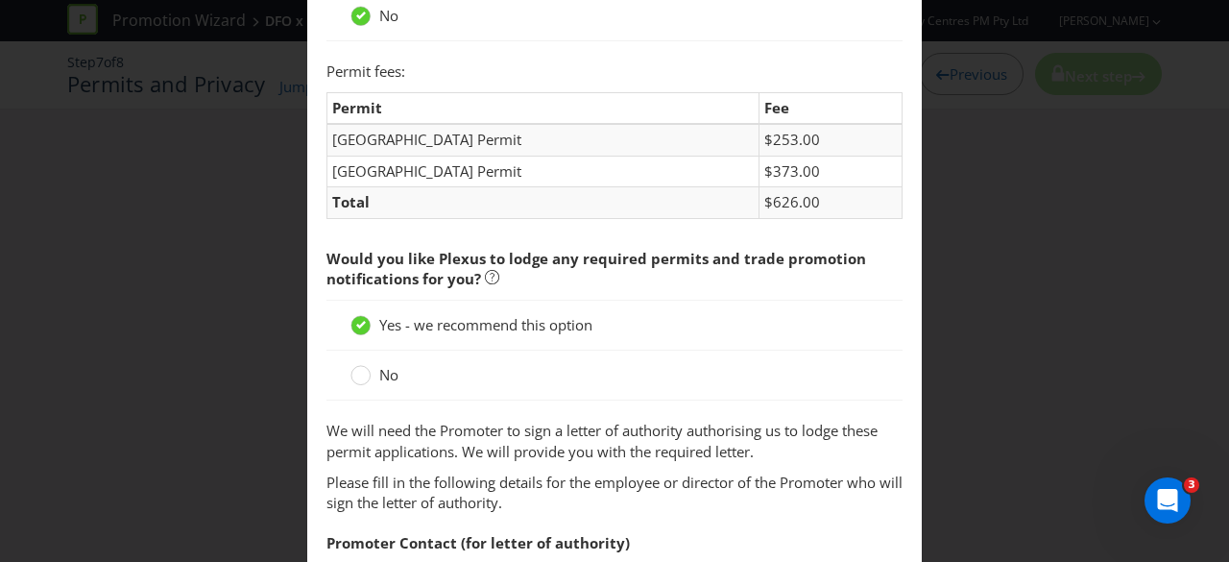
click at [390, 372] on span "No" at bounding box center [388, 374] width 19 height 19
click at [0, 0] on input "No" at bounding box center [0, 0] width 0 height 0
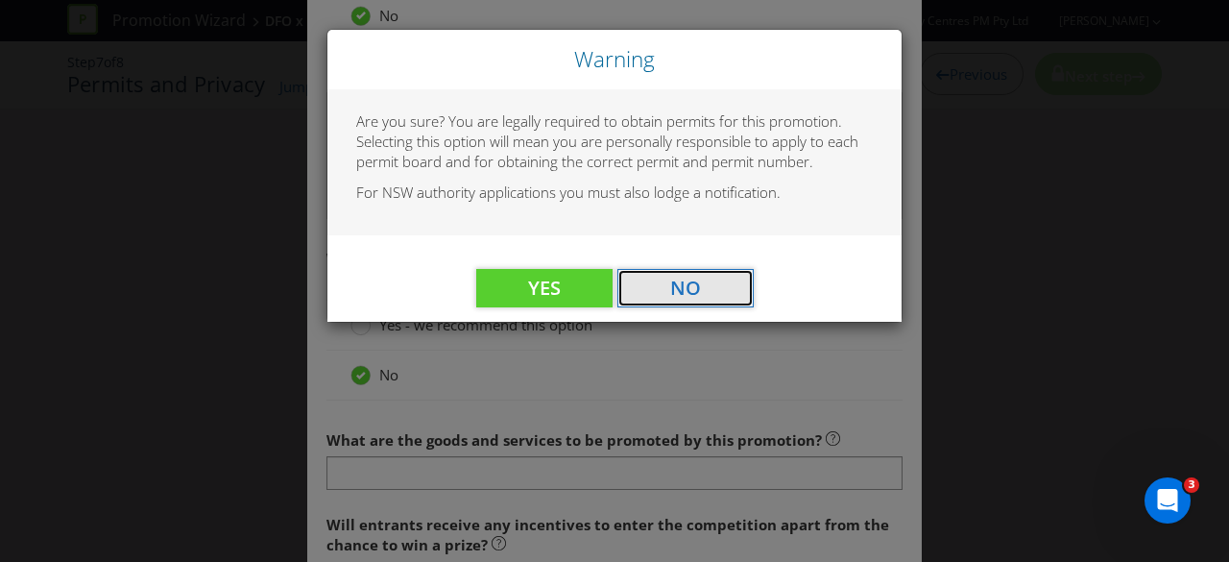
click at [726, 291] on button "No" at bounding box center [685, 288] width 136 height 38
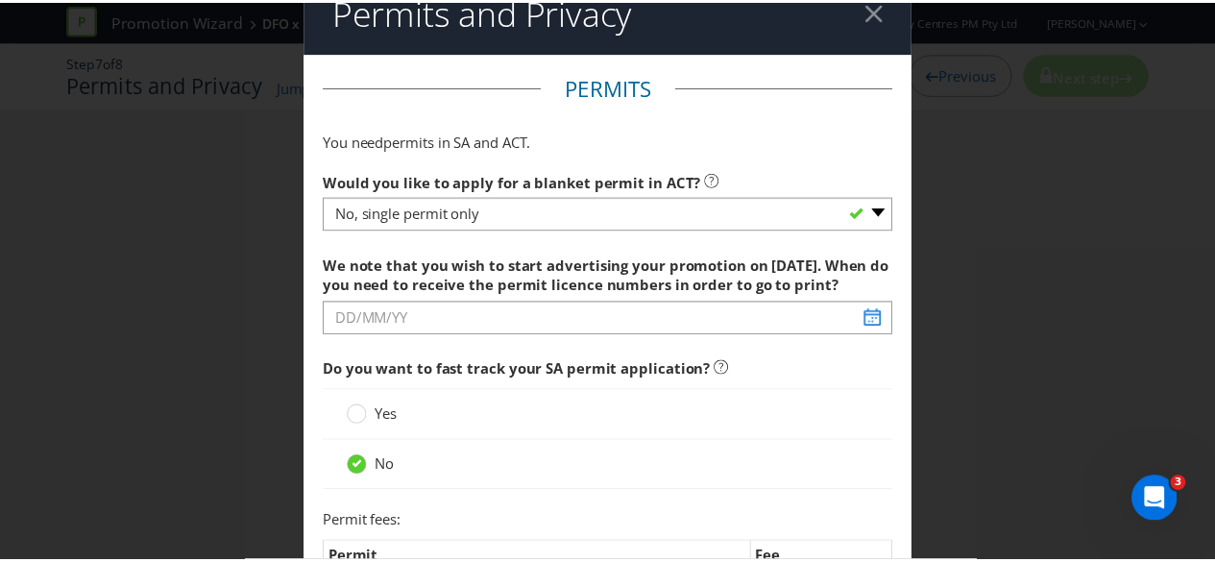
scroll to position [0, 0]
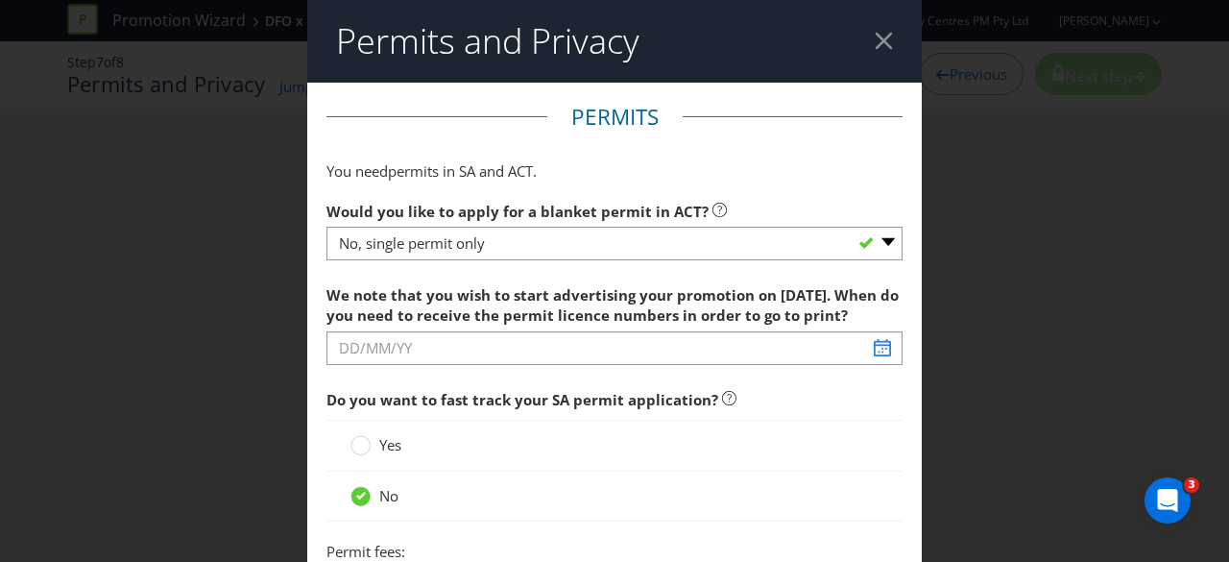
click at [883, 42] on header "Permits and Privacy" at bounding box center [614, 41] width 615 height 83
click at [875, 40] on div at bounding box center [884, 41] width 18 height 18
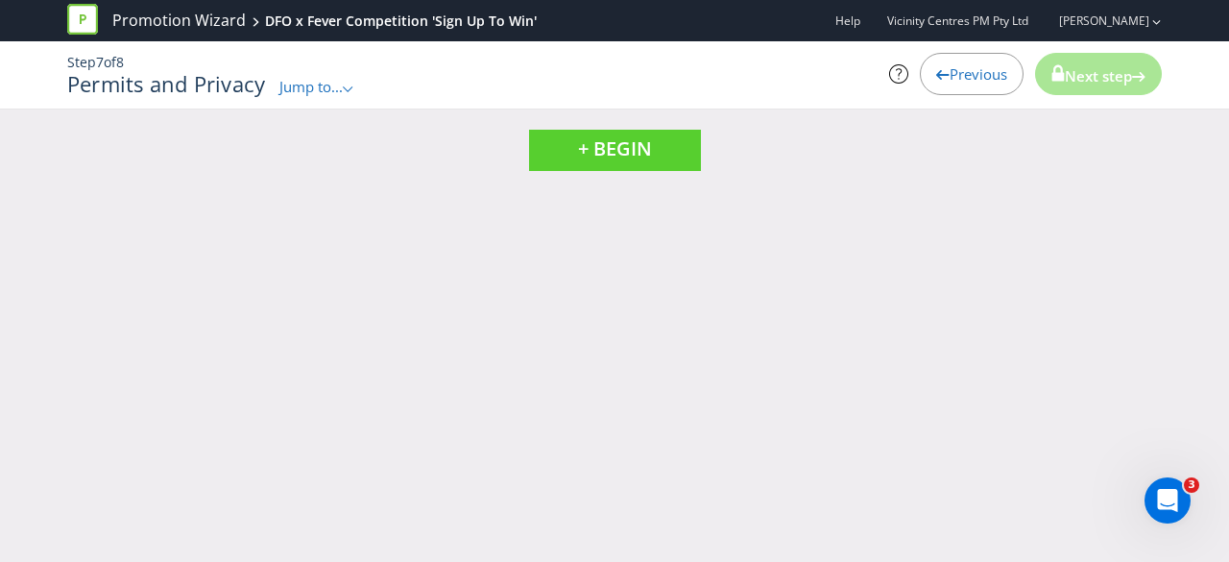
click at [950, 83] on span "Previous" at bounding box center [979, 73] width 58 height 19
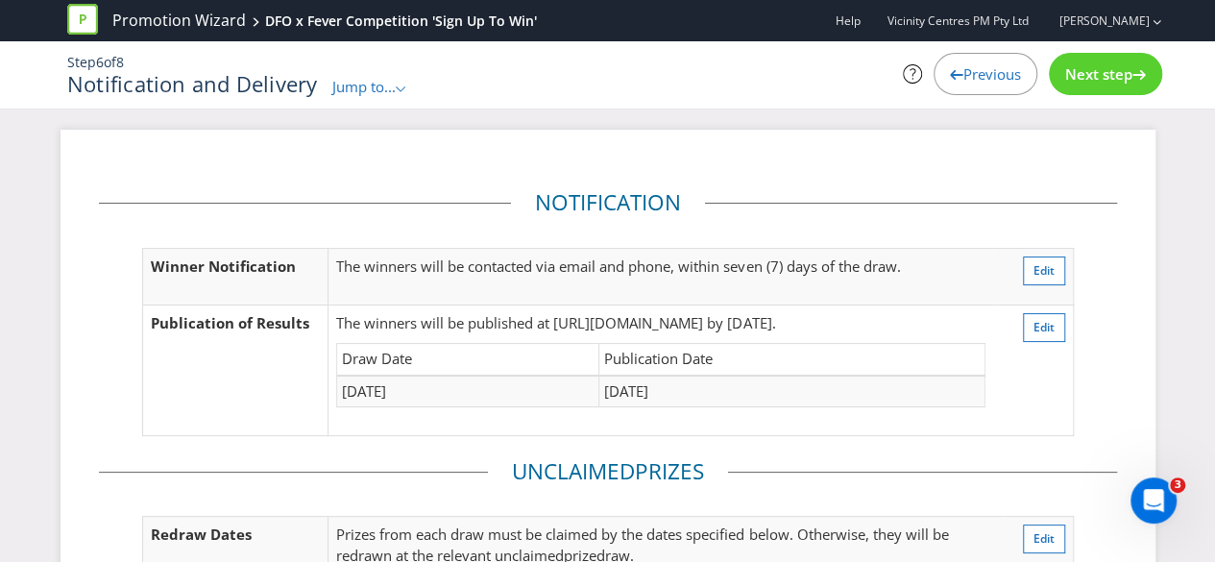
click at [943, 83] on div "Previous" at bounding box center [985, 74] width 104 height 42
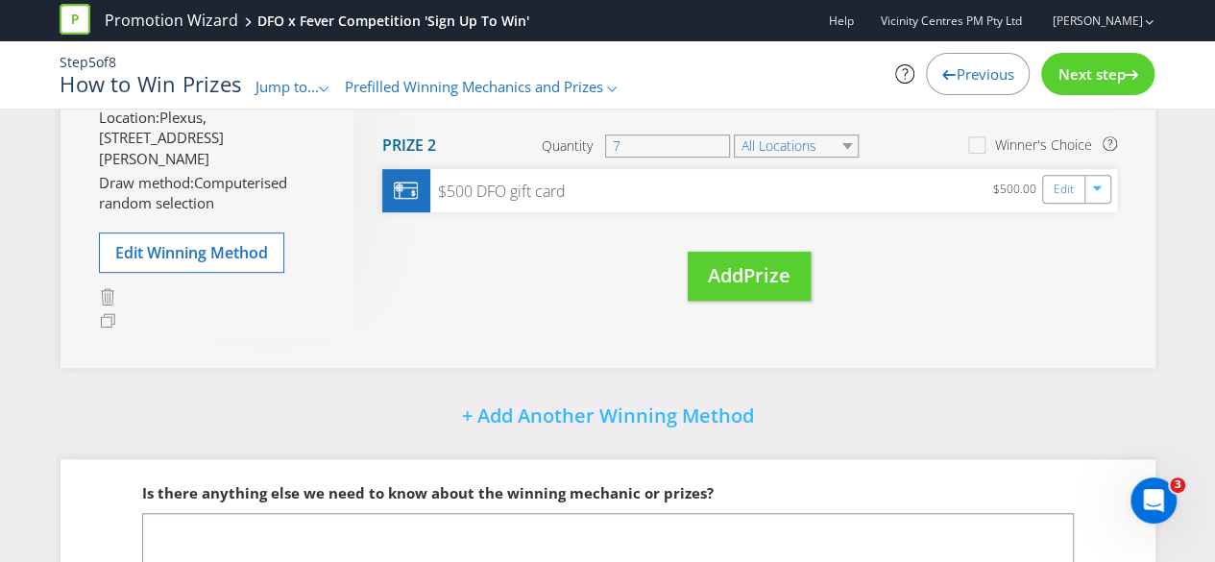
scroll to position [536, 0]
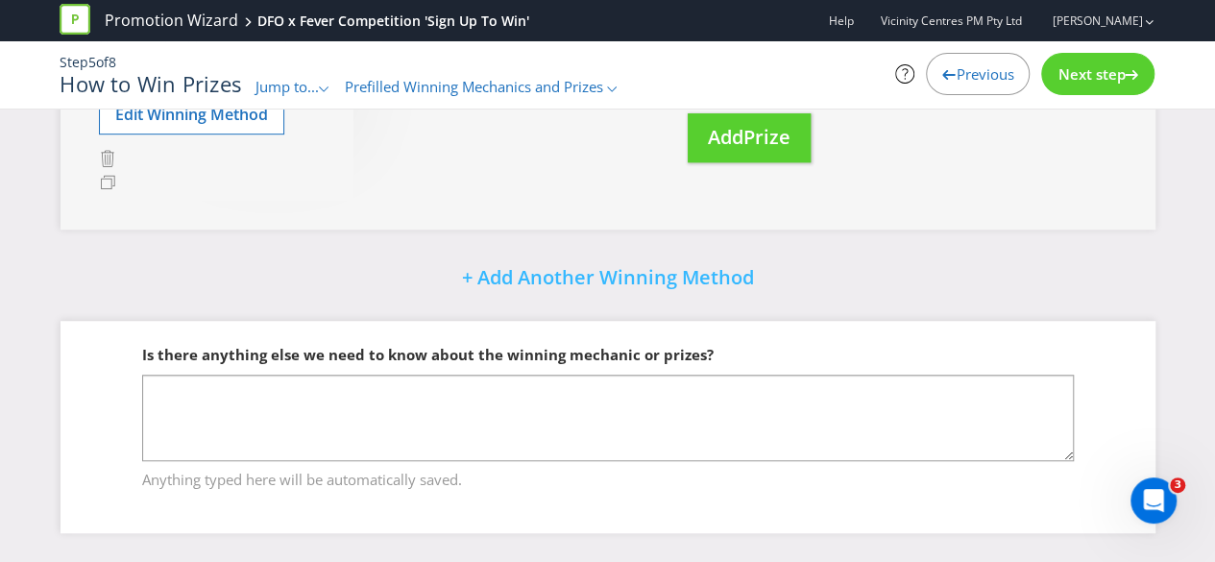
click at [978, 80] on span "Previous" at bounding box center [985, 73] width 58 height 19
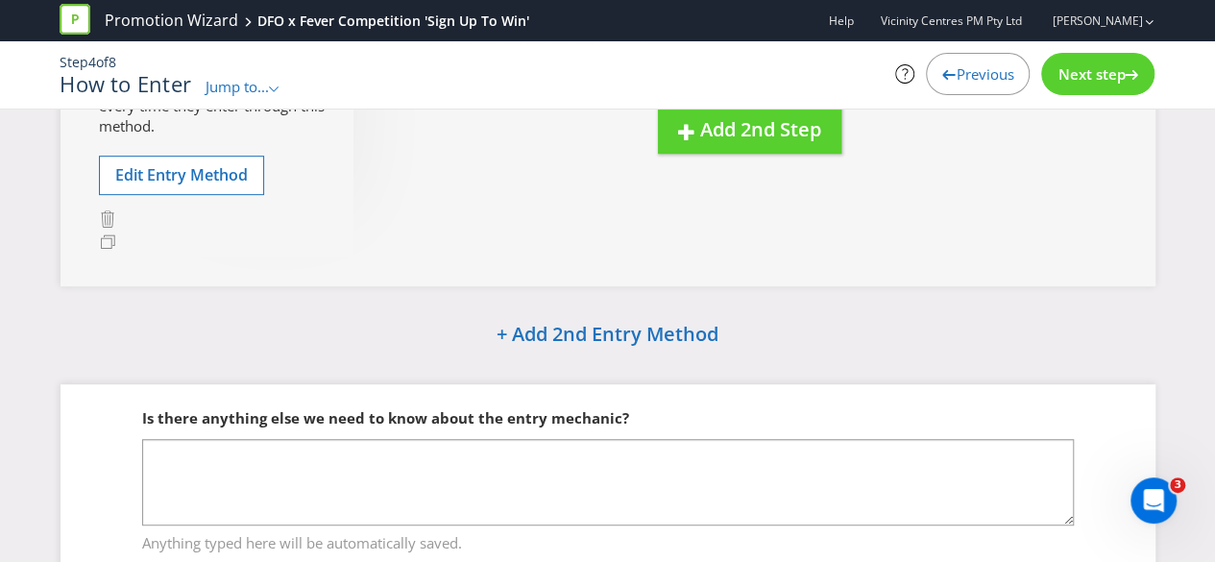
scroll to position [155, 0]
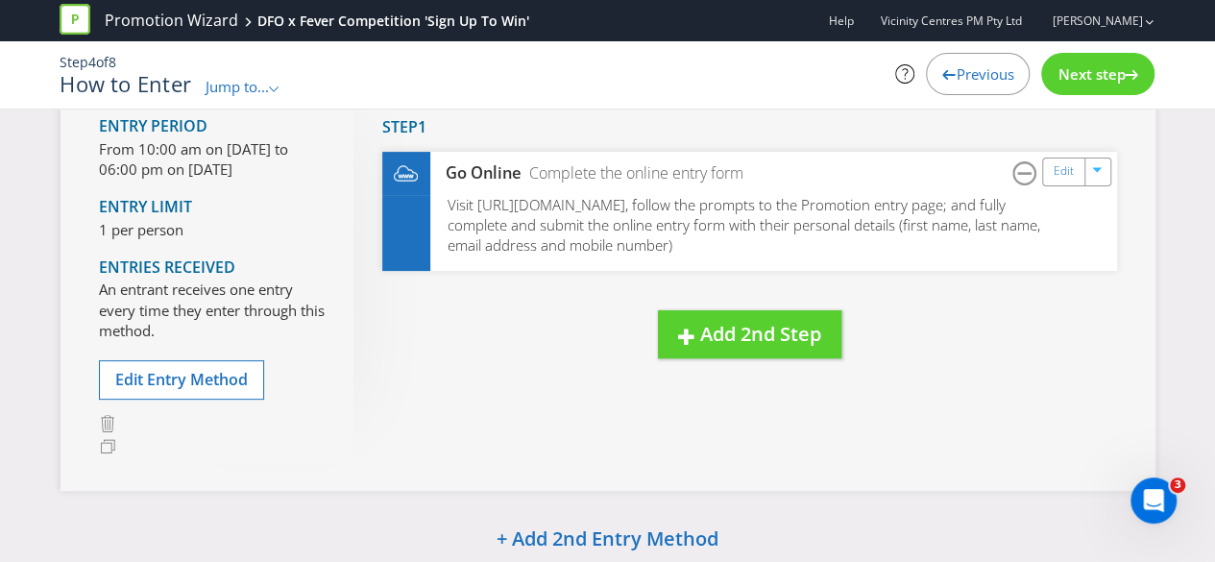
click at [968, 85] on div "Previous" at bounding box center [978, 74] width 104 height 42
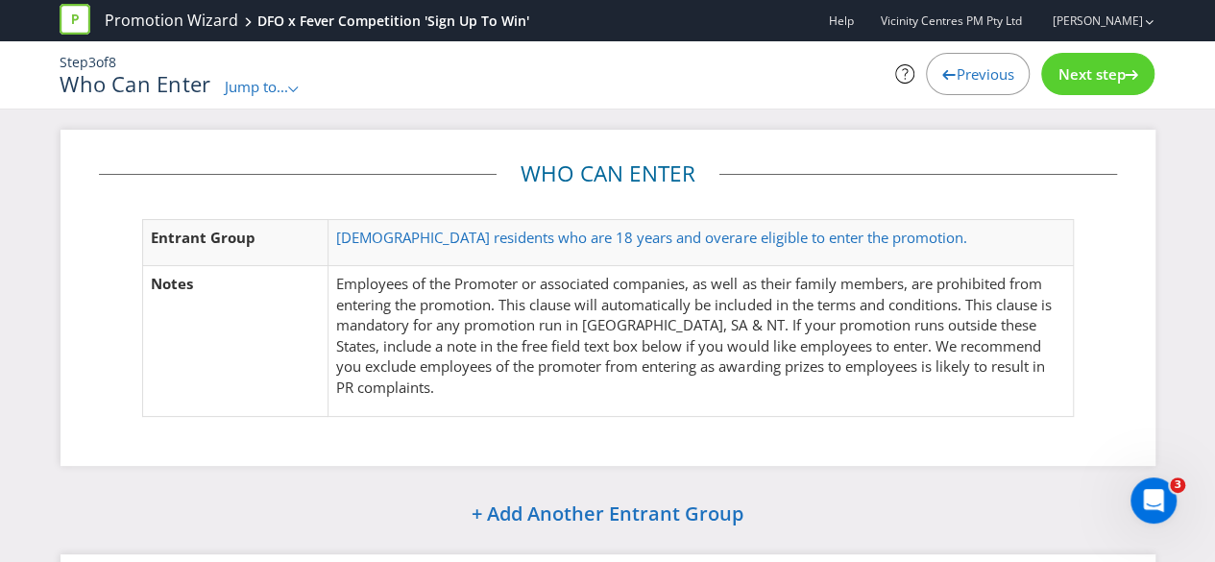
click at [968, 91] on div "Previous" at bounding box center [978, 74] width 104 height 42
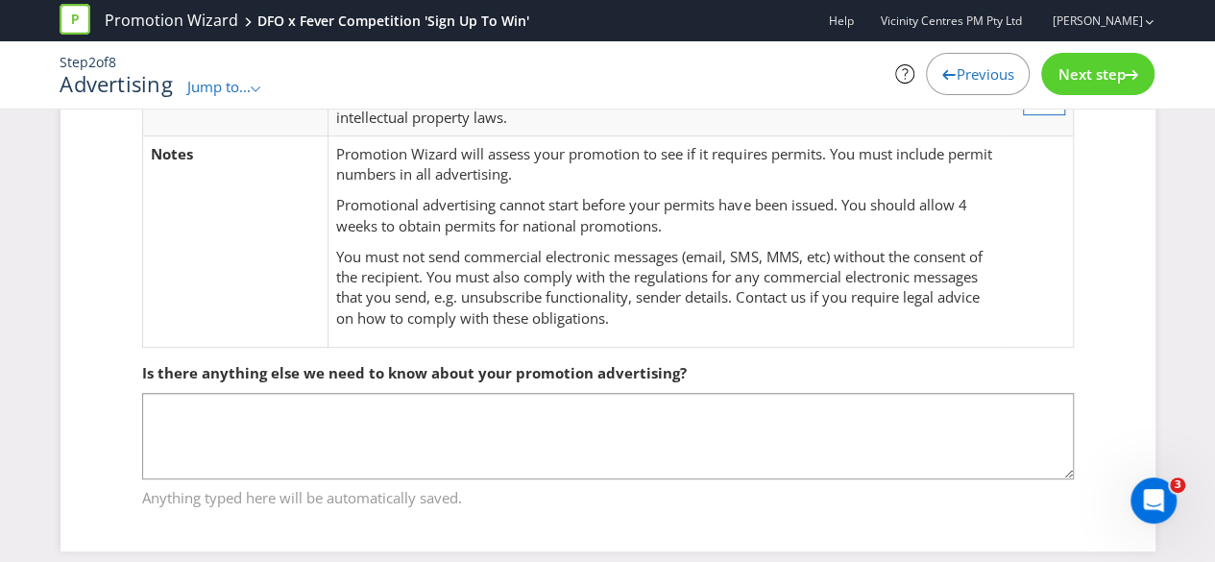
scroll to position [332, 0]
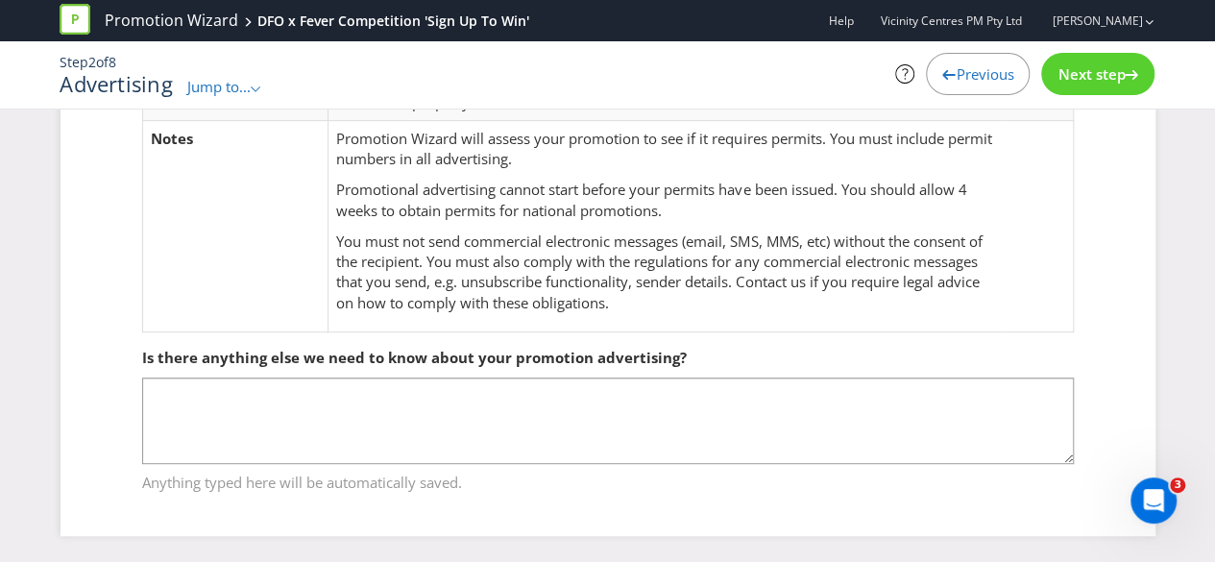
click at [967, 66] on span "Previous" at bounding box center [985, 73] width 58 height 19
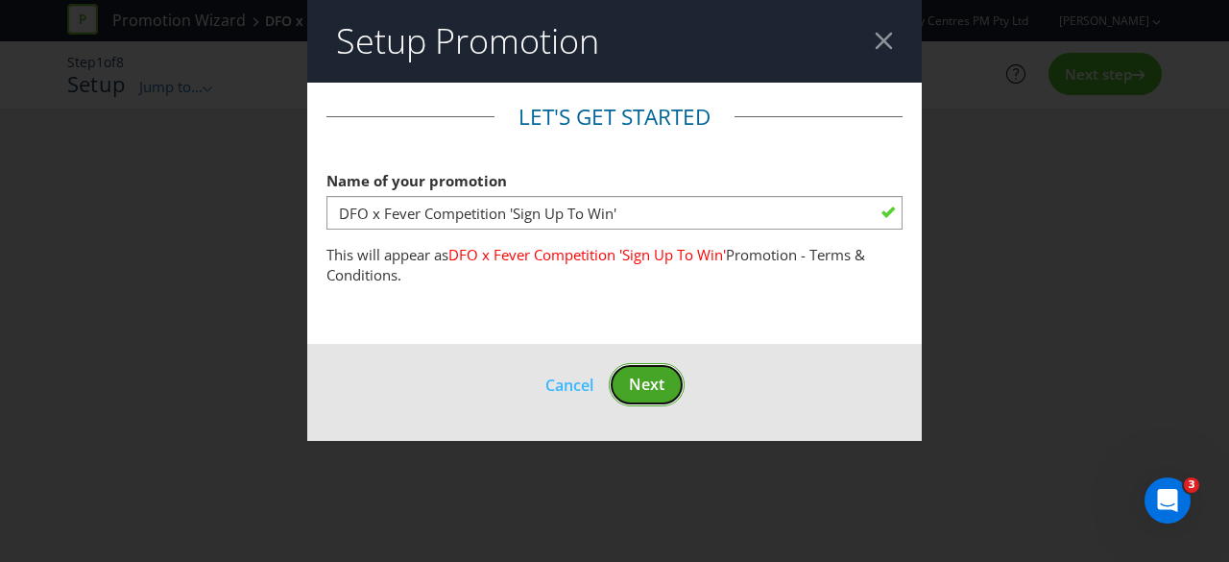
click at [651, 395] on span "Next" at bounding box center [647, 384] width 36 height 21
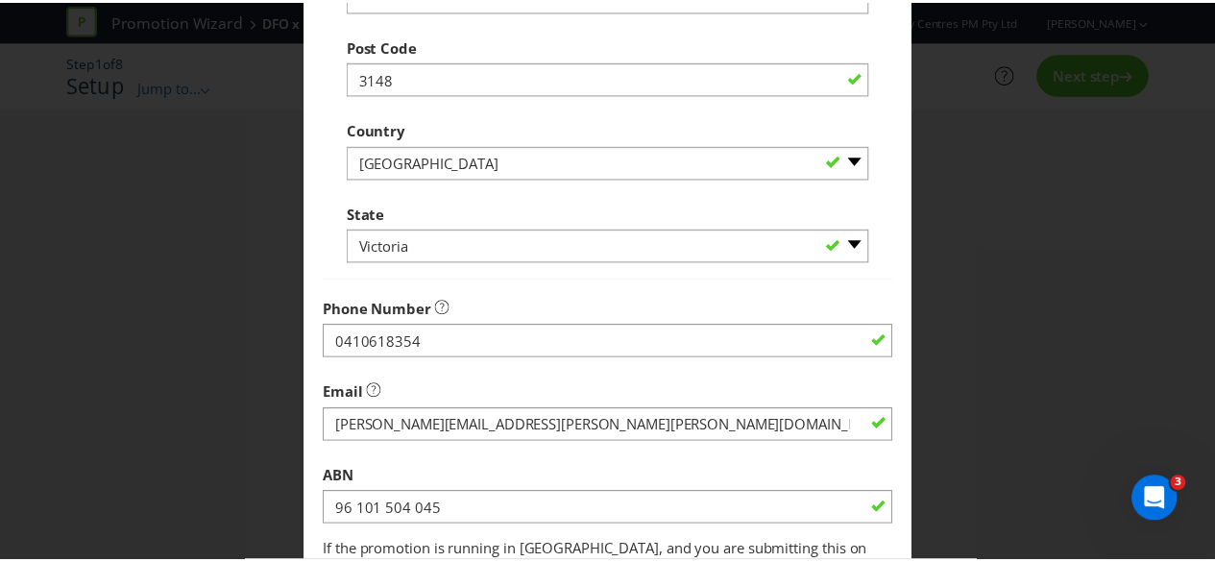
scroll to position [690, 0]
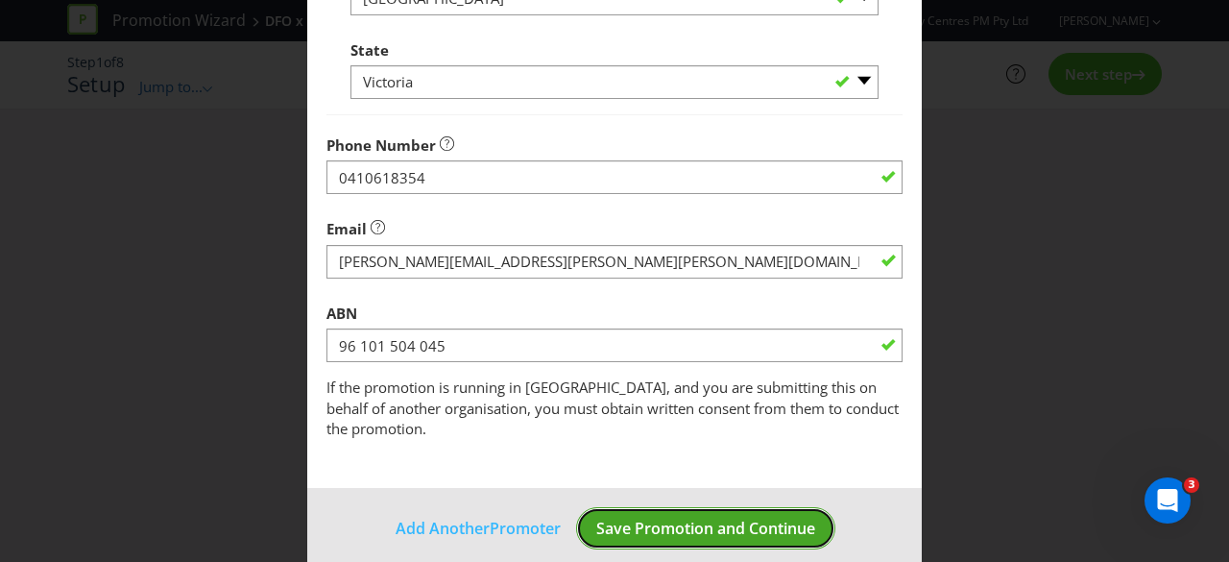
click at [675, 518] on span "Save Promotion and Continue" at bounding box center [705, 528] width 219 height 21
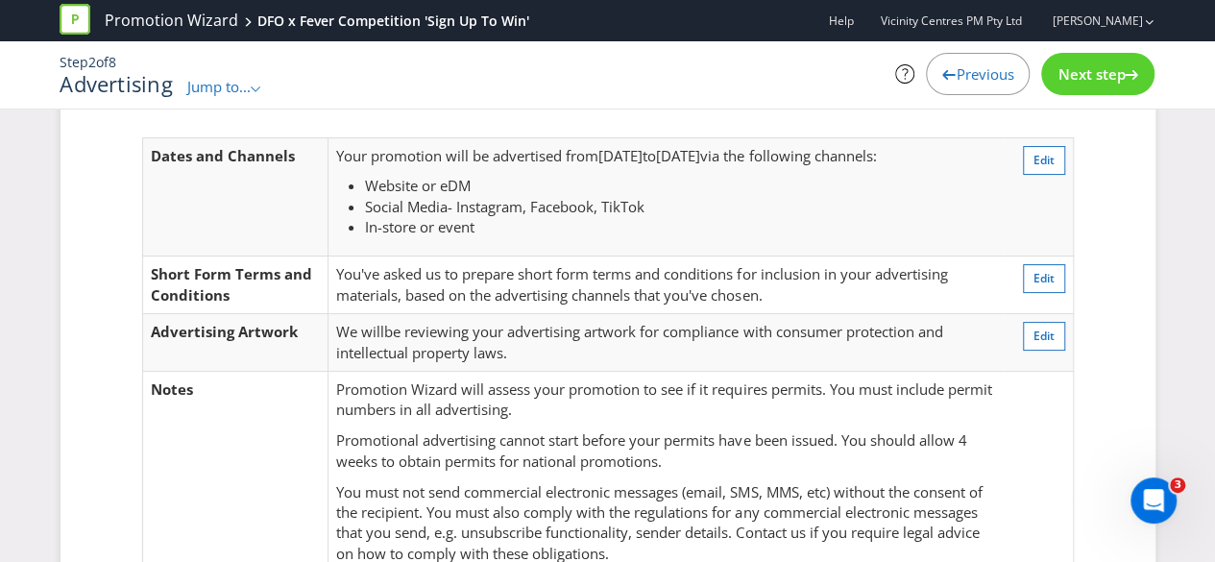
scroll to position [192, 0]
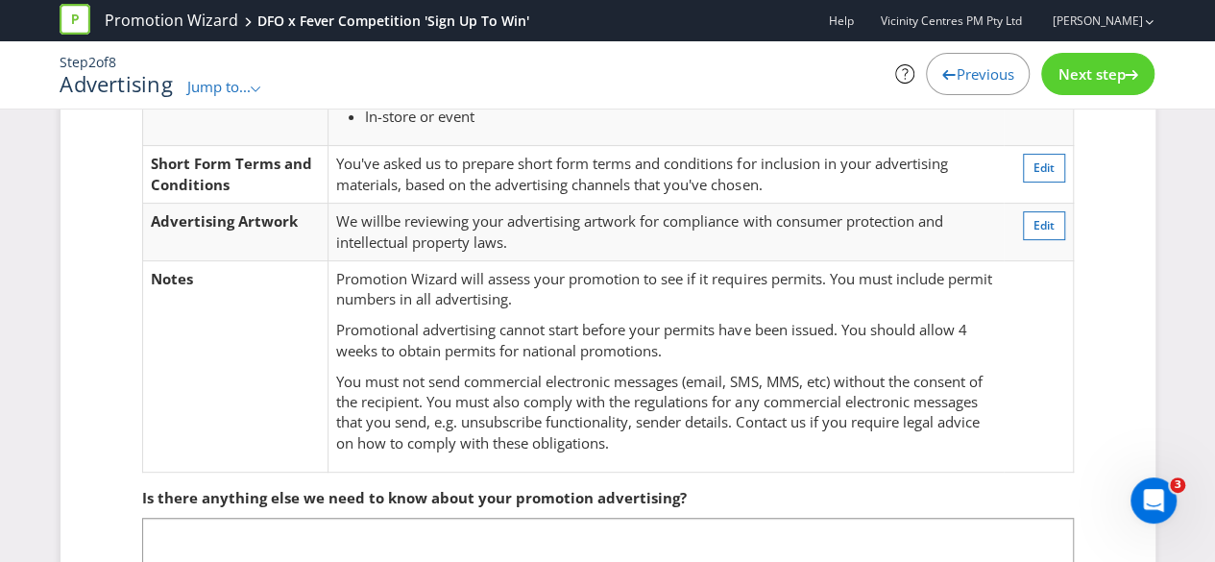
click at [965, 86] on div "Previous" at bounding box center [978, 74] width 104 height 42
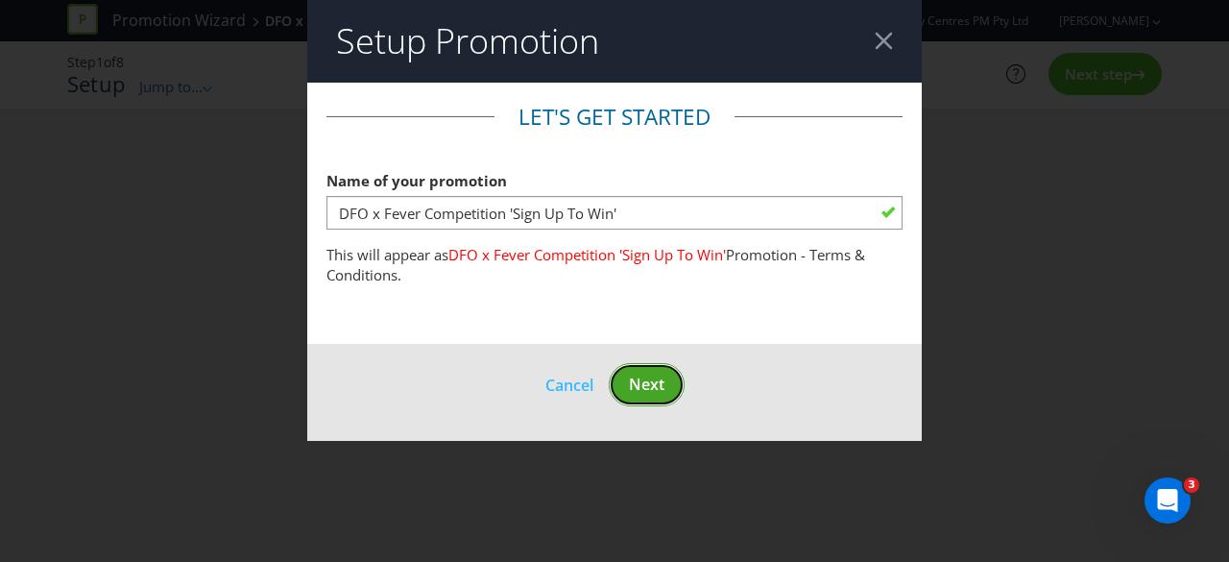
click at [645, 380] on span "Next" at bounding box center [647, 384] width 36 height 21
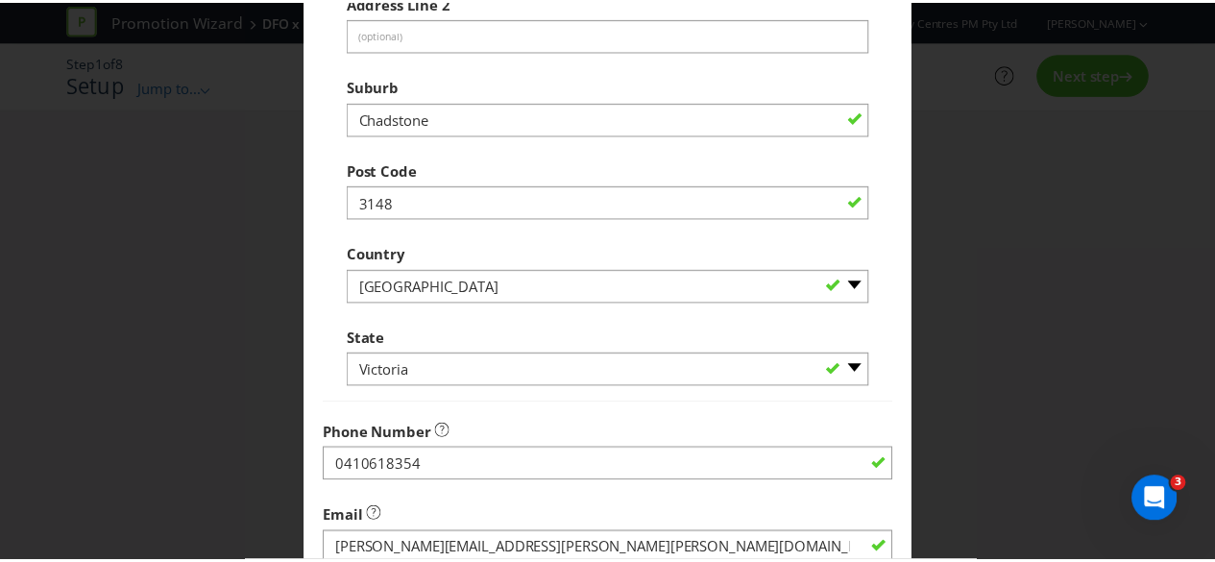
scroll to position [690, 0]
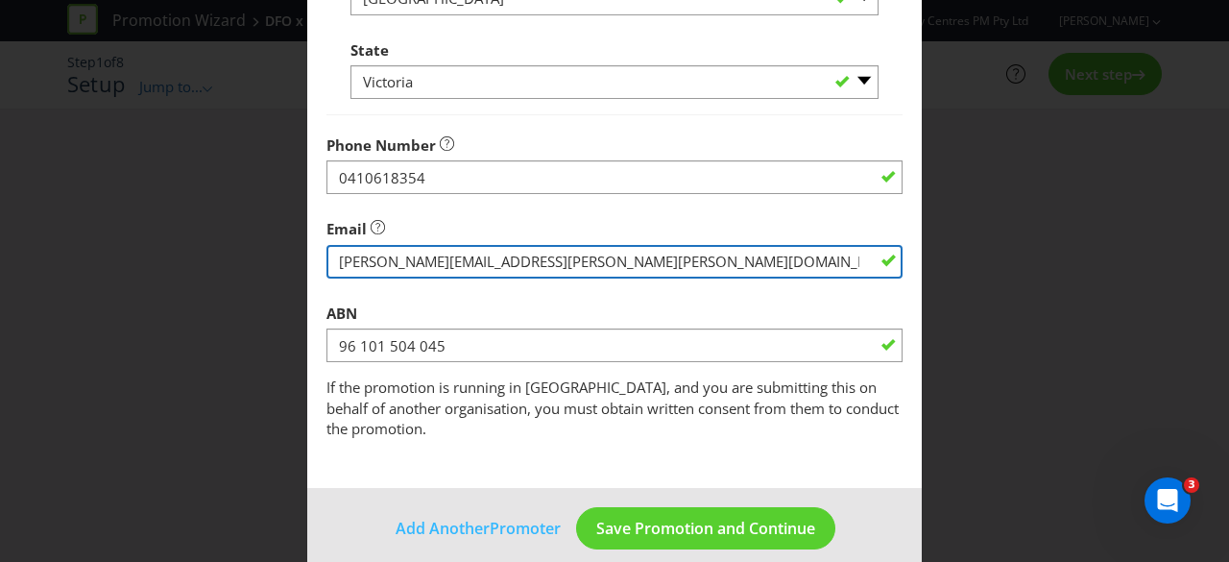
drag, startPoint x: 603, startPoint y: 264, endPoint x: 257, endPoint y: 277, distance: 345.9
click at [257, 277] on div "Edit Promoter Promoter Information Company Name VICINITY CENTRES PM PTY LTD Wha…" at bounding box center [614, 281] width 1229 height 562
type input "[PERSON_NAME][EMAIL_ADDRESS][PERSON_NAME][DOMAIN_NAME]"
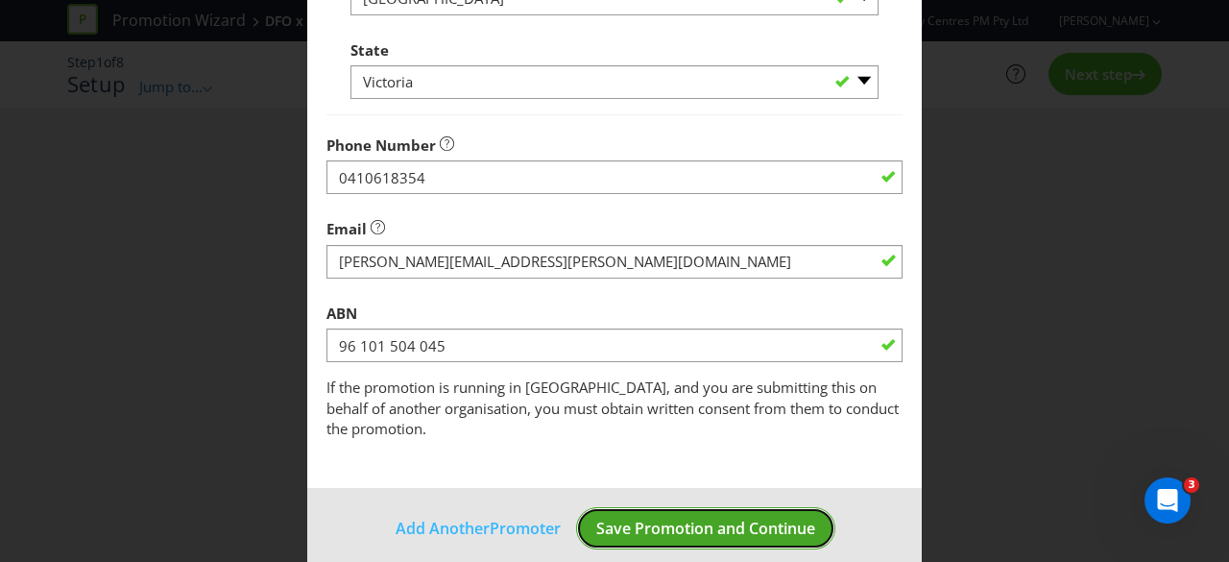
click at [655, 520] on button "Save Promotion and Continue" at bounding box center [705, 528] width 259 height 43
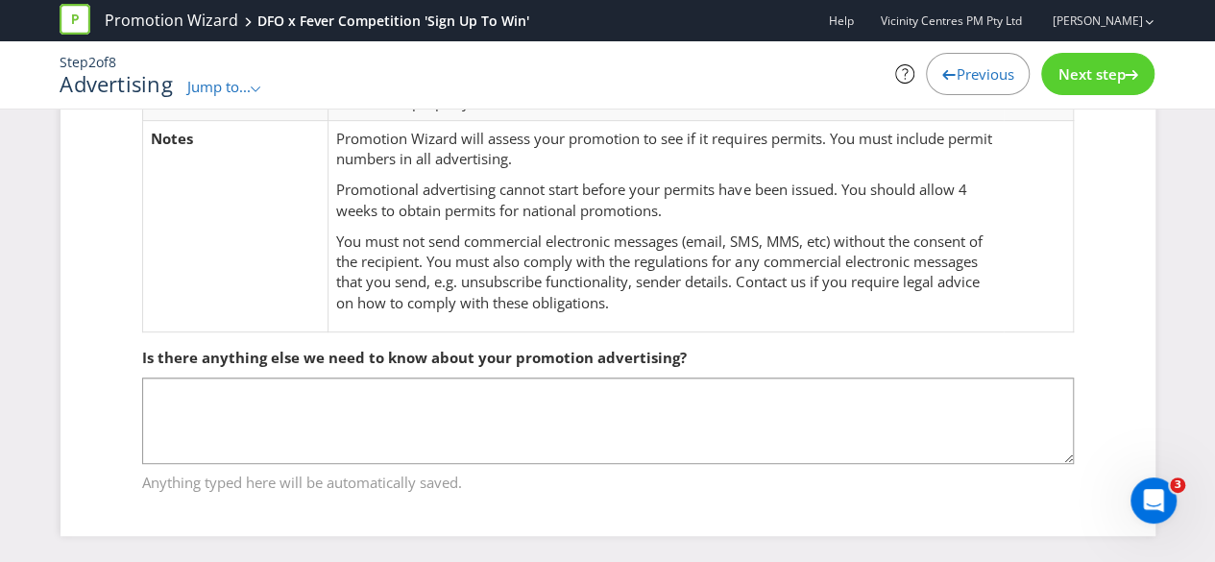
click at [1102, 73] on span "Next step" at bounding box center [1090, 73] width 67 height 19
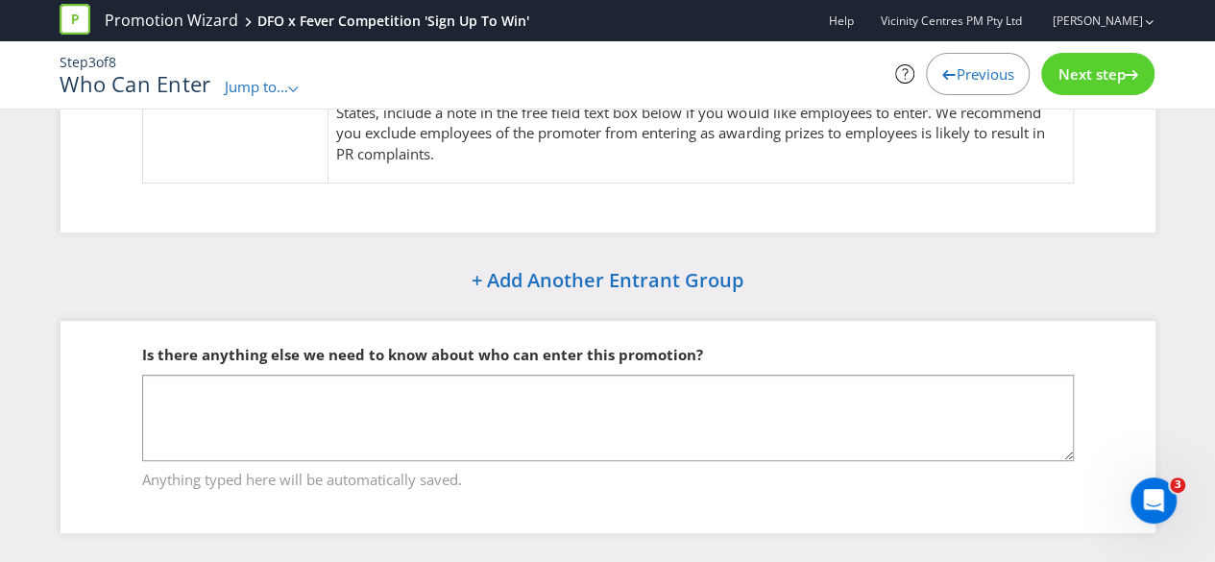
scroll to position [230, 0]
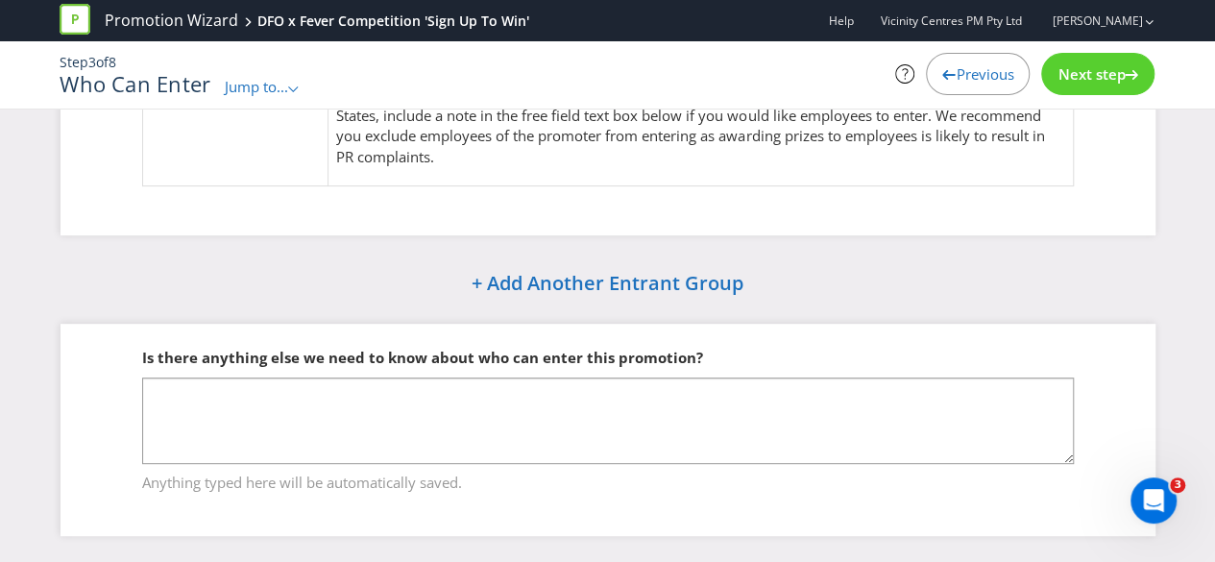
click at [1102, 73] on span "Next step" at bounding box center [1090, 73] width 67 height 19
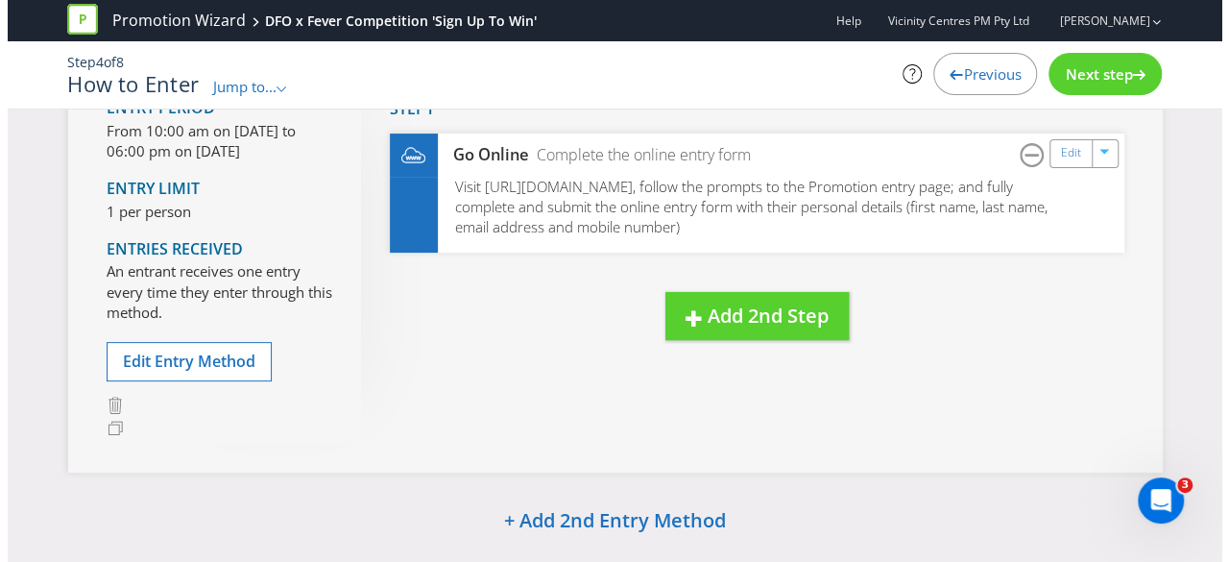
scroll to position [44, 0]
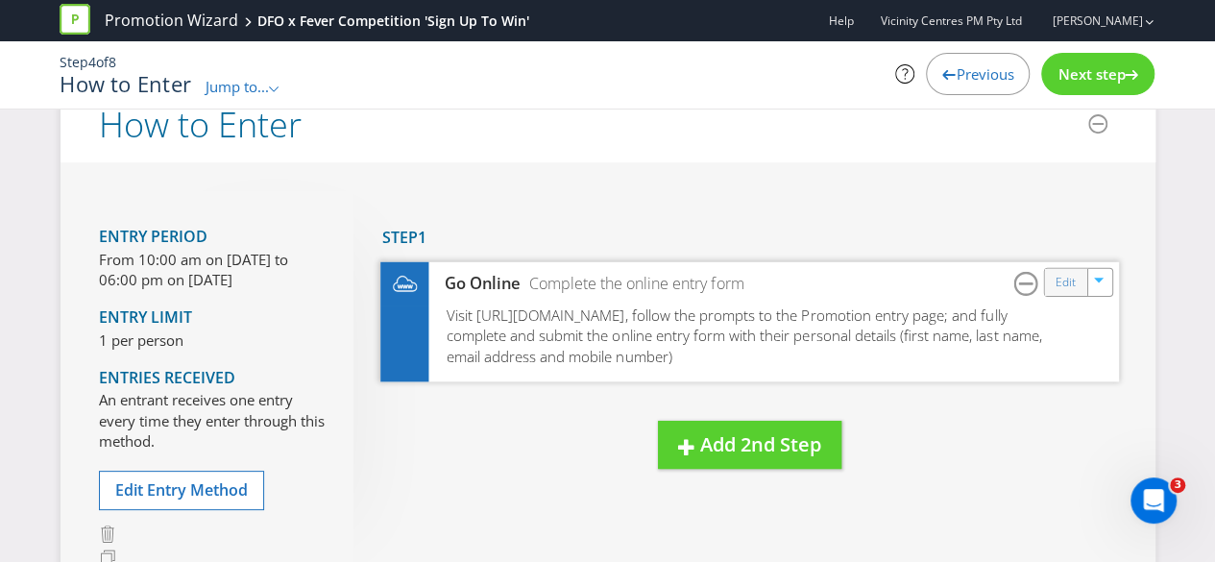
click at [1053, 285] on div "Edit" at bounding box center [1065, 281] width 43 height 27
click at [1095, 283] on icon "button" at bounding box center [1100, 284] width 12 height 12
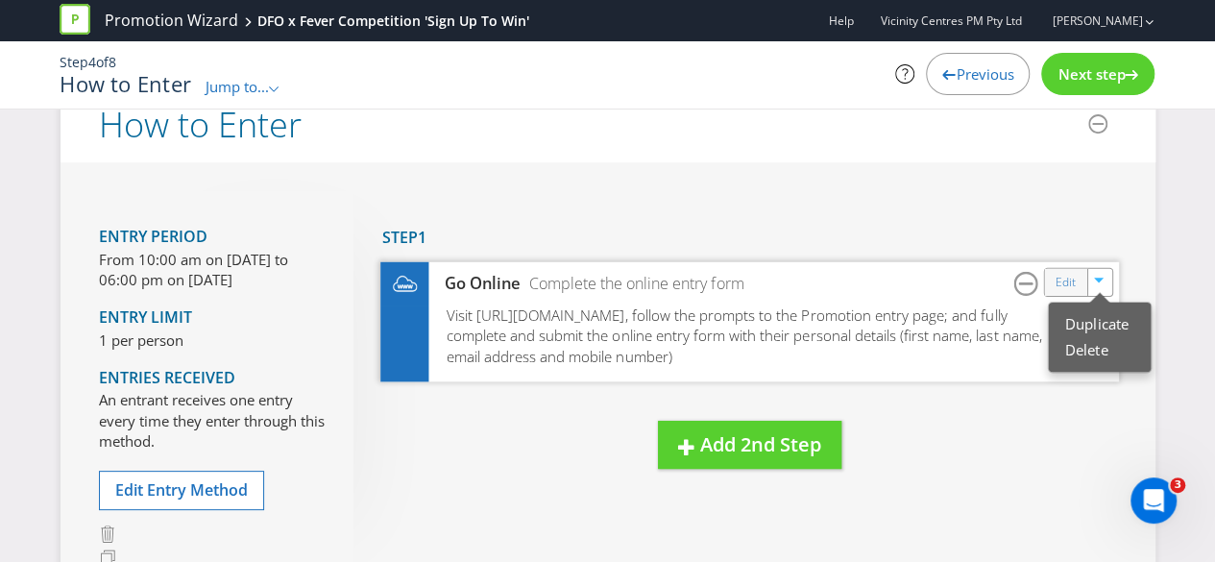
click at [1079, 286] on div "Edit" at bounding box center [1065, 281] width 43 height 27
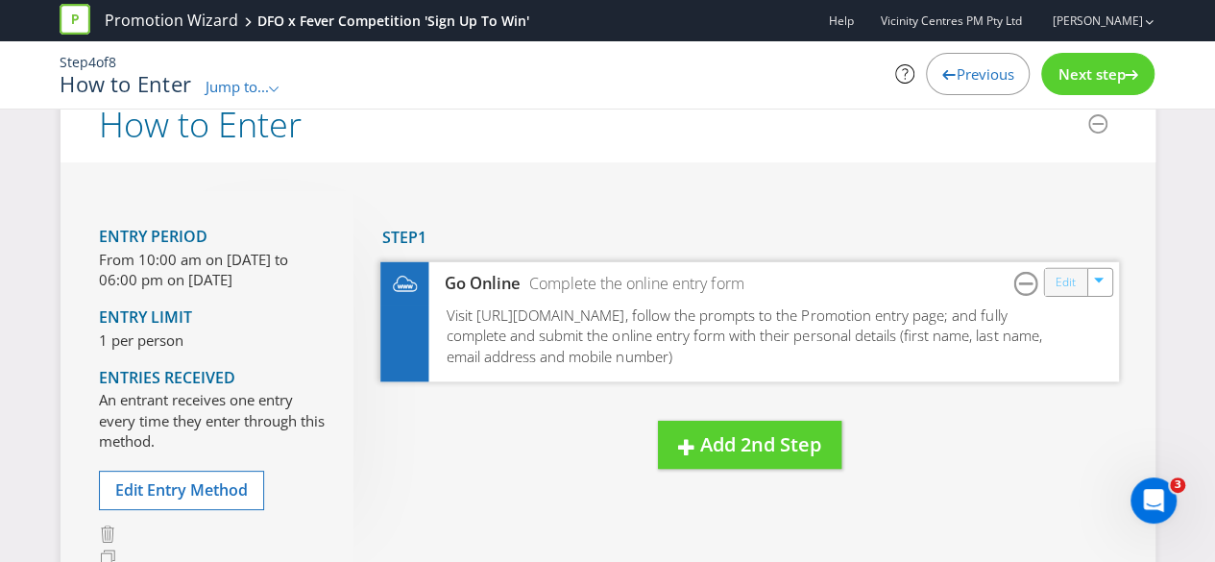
click at [1075, 286] on link "Edit" at bounding box center [1064, 282] width 20 height 22
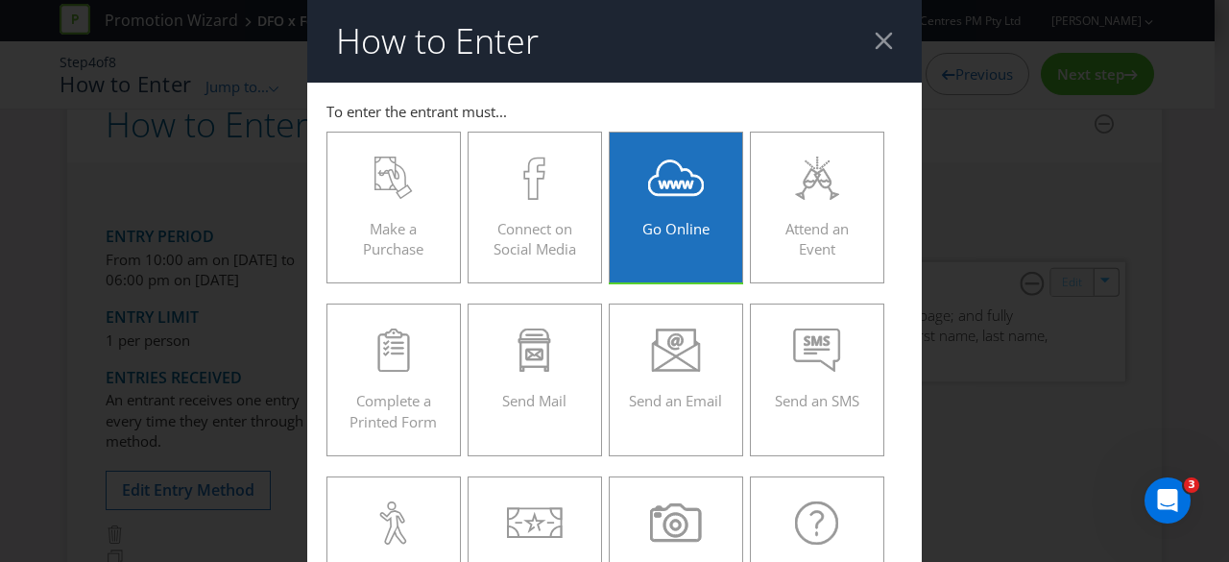
click at [1075, 286] on div "How to Enter To enter the entrant must... Make a Purchase Connect on Social Med…" at bounding box center [614, 281] width 1229 height 562
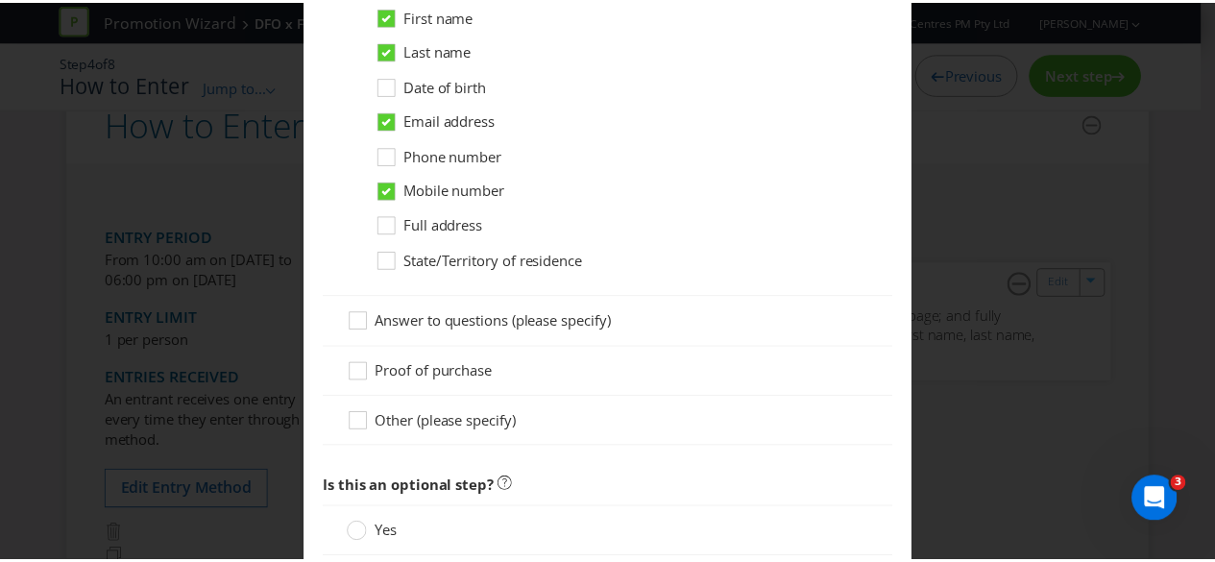
scroll to position [1422, 0]
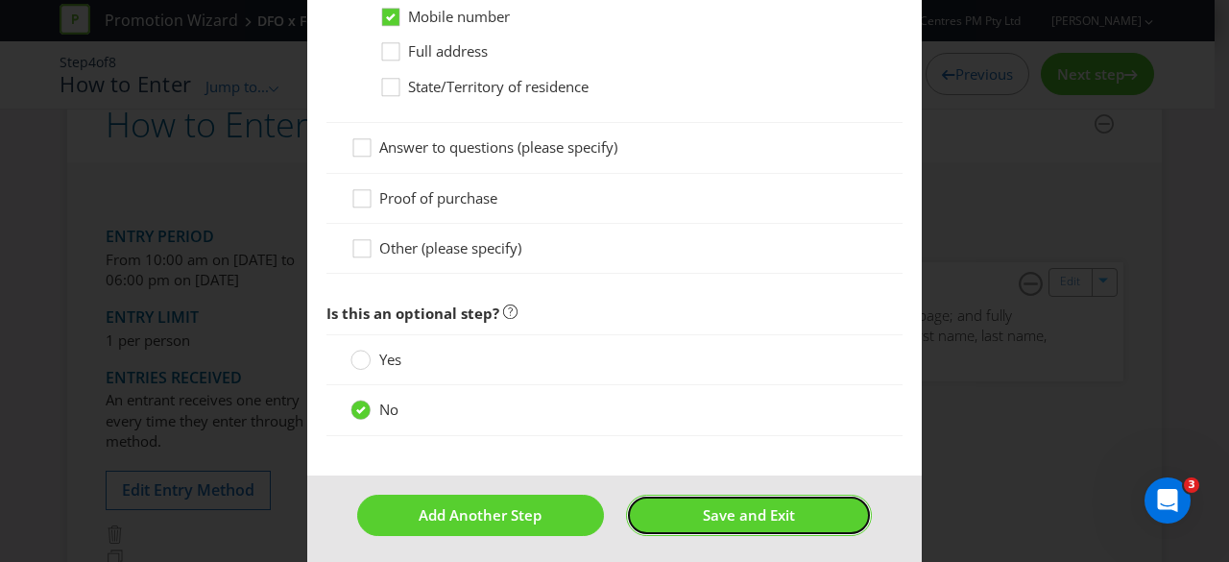
click at [818, 505] on button "Save and Exit" at bounding box center [749, 515] width 247 height 41
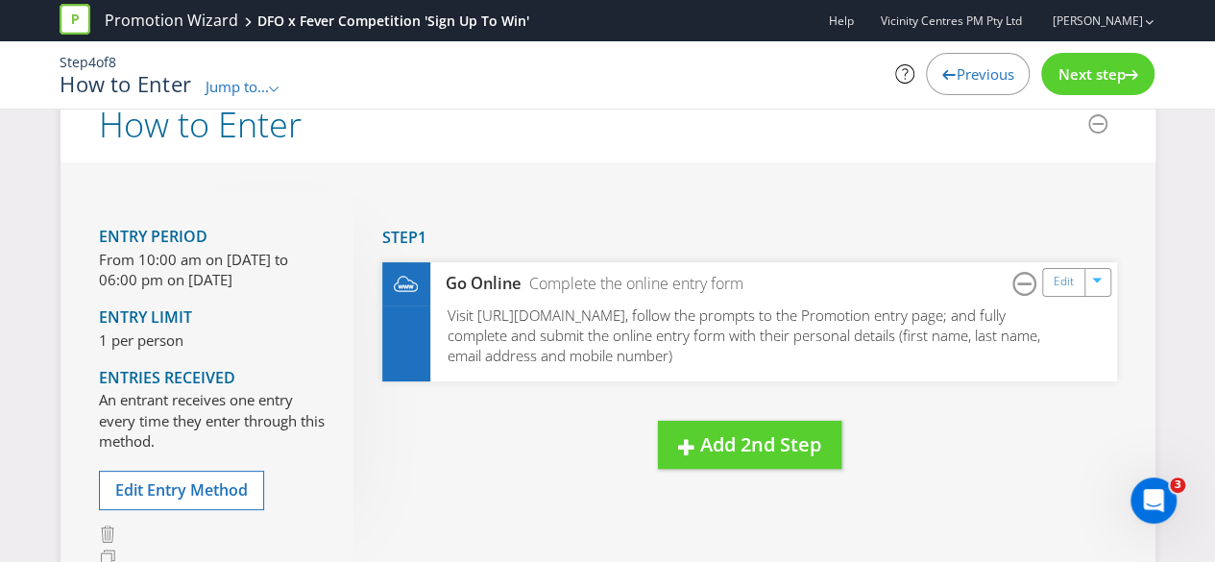
click at [1115, 72] on span "Next step" at bounding box center [1090, 73] width 67 height 19
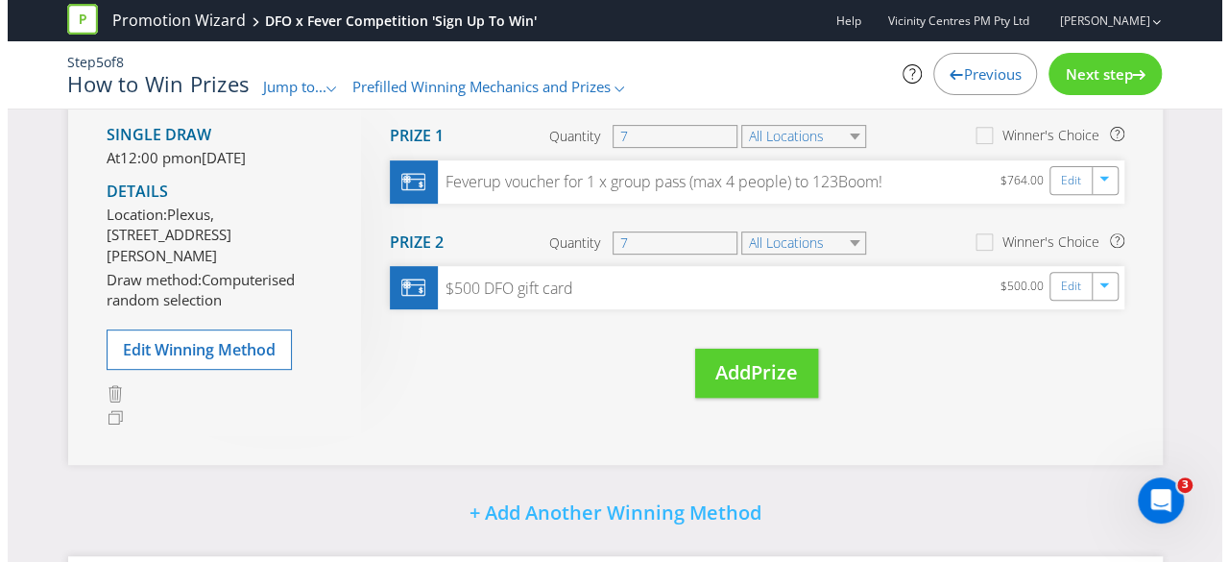
scroll to position [152, 0]
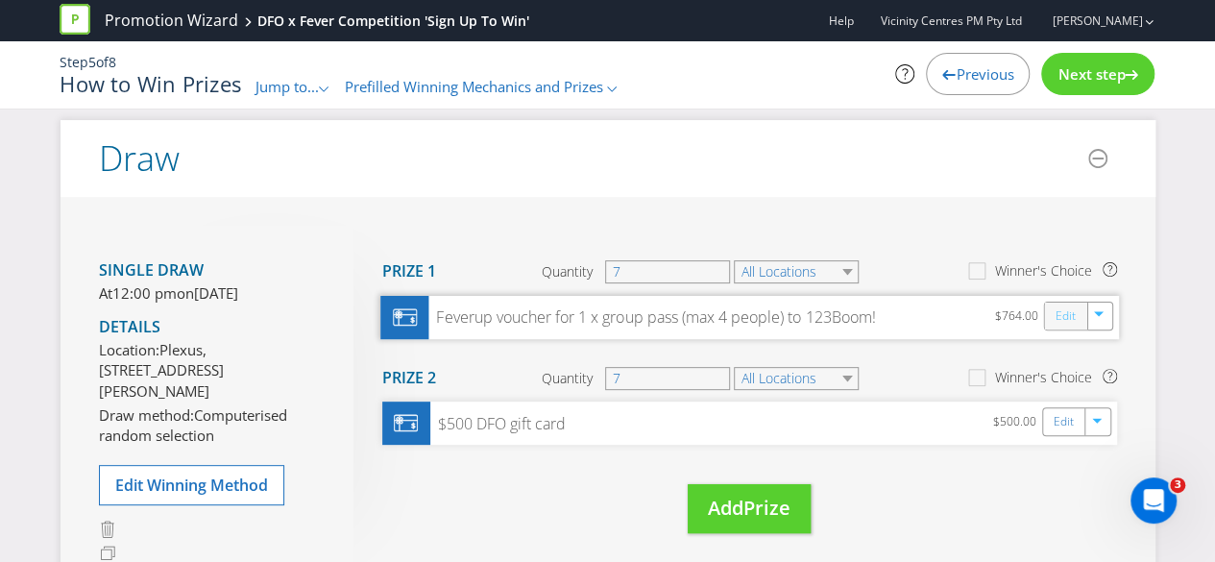
click at [1064, 314] on link "Edit" at bounding box center [1064, 315] width 20 height 22
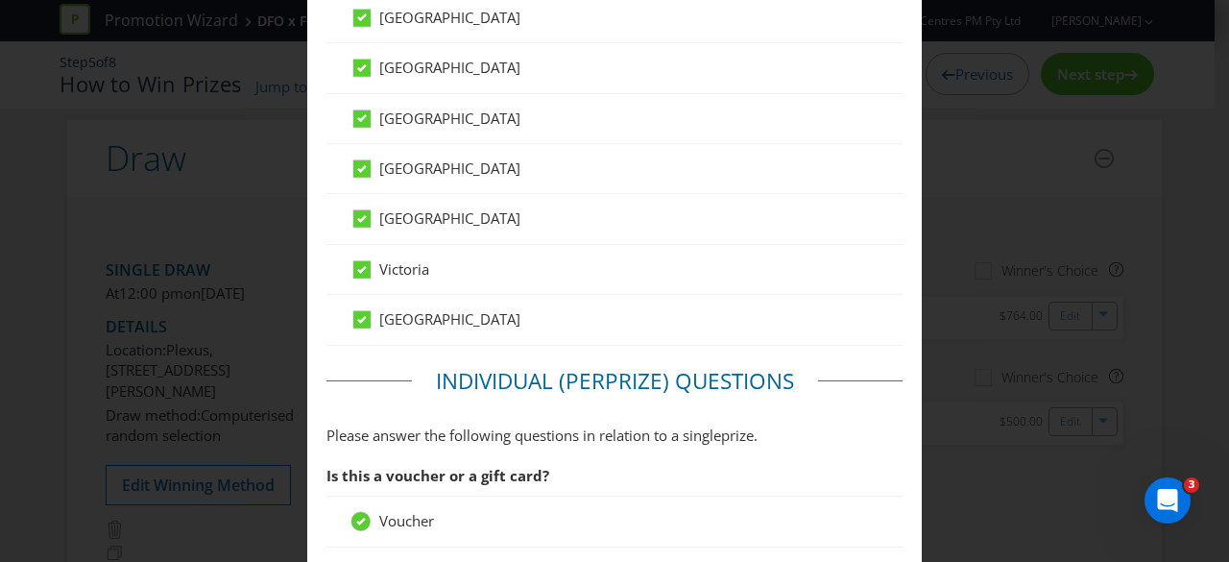
scroll to position [1056, 0]
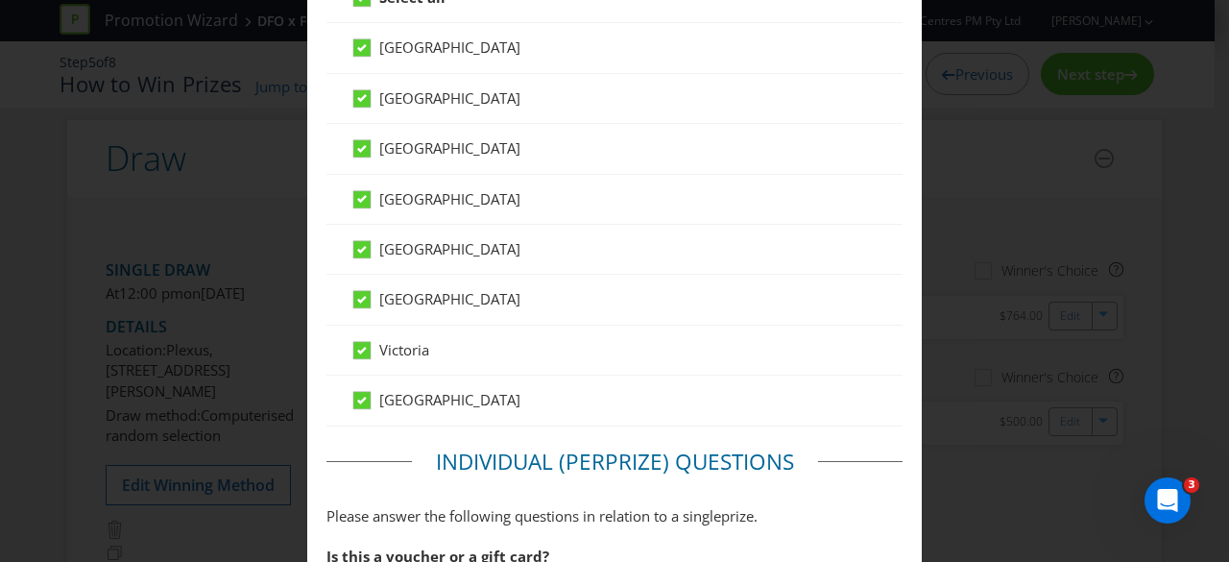
click at [379, 295] on span "[GEOGRAPHIC_DATA]" at bounding box center [449, 298] width 141 height 19
click at [0, 0] on input "[GEOGRAPHIC_DATA]" at bounding box center [0, 0] width 0 height 0
click at [369, 251] on icon at bounding box center [365, 253] width 29 height 29
click at [0, 0] on input "[GEOGRAPHIC_DATA]" at bounding box center [0, 0] width 0 height 0
click at [366, 149] on icon at bounding box center [361, 148] width 17 height 17
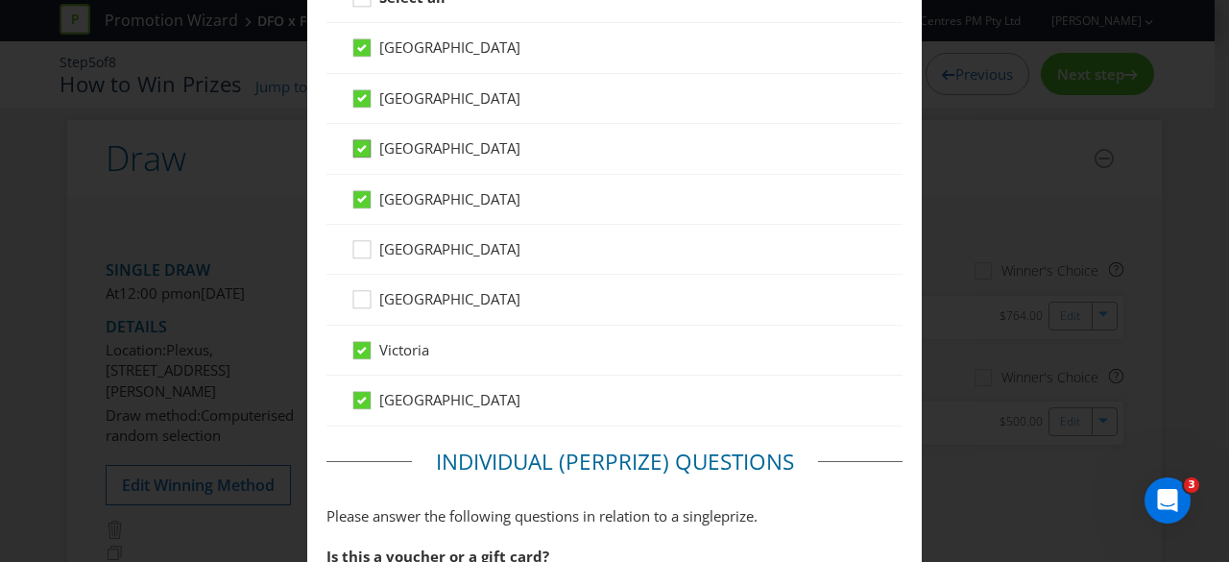
click at [0, 0] on input "[GEOGRAPHIC_DATA]" at bounding box center [0, 0] width 0 height 0
click at [361, 57] on icon at bounding box center [365, 51] width 29 height 29
click at [0, 0] on input "[GEOGRAPHIC_DATA]" at bounding box center [0, 0] width 0 height 0
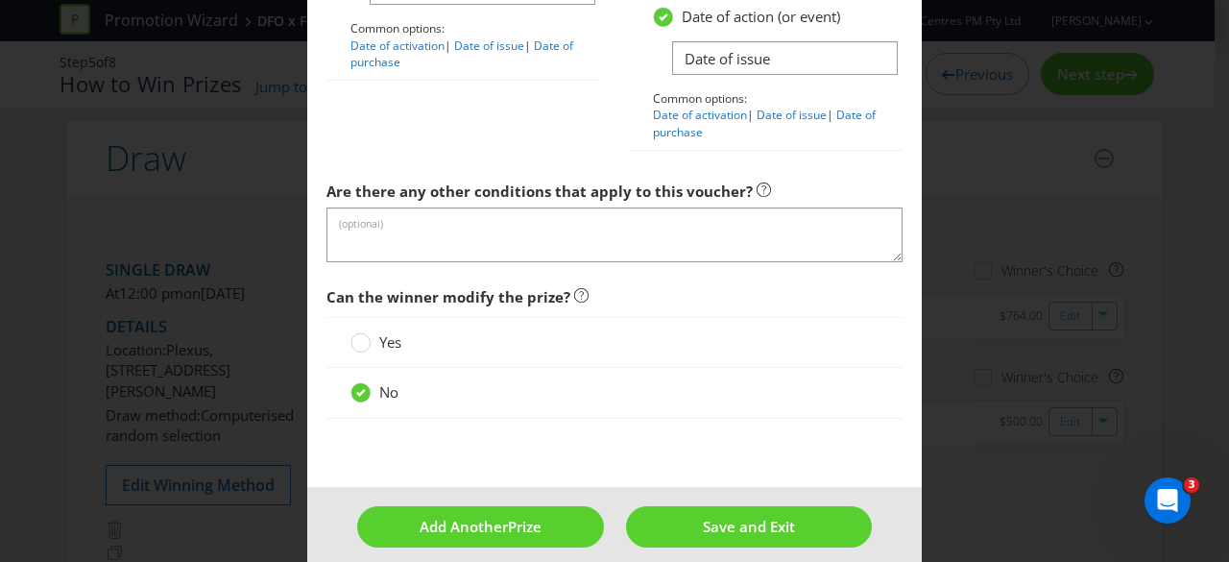
scroll to position [2553, 0]
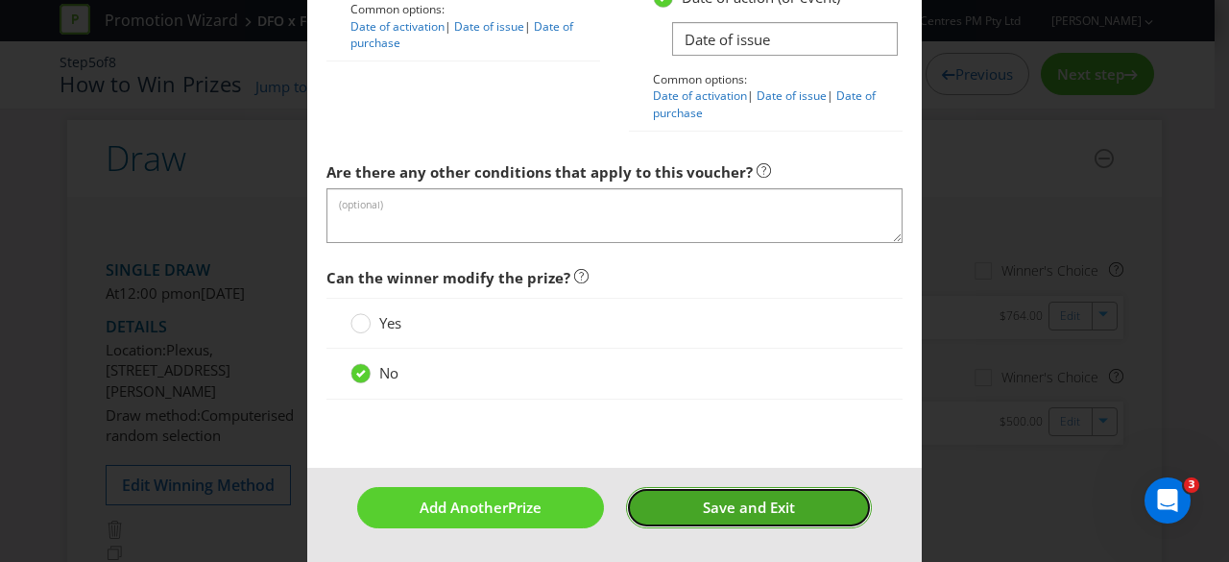
click at [711, 500] on span "Save and Exit" at bounding box center [749, 506] width 92 height 19
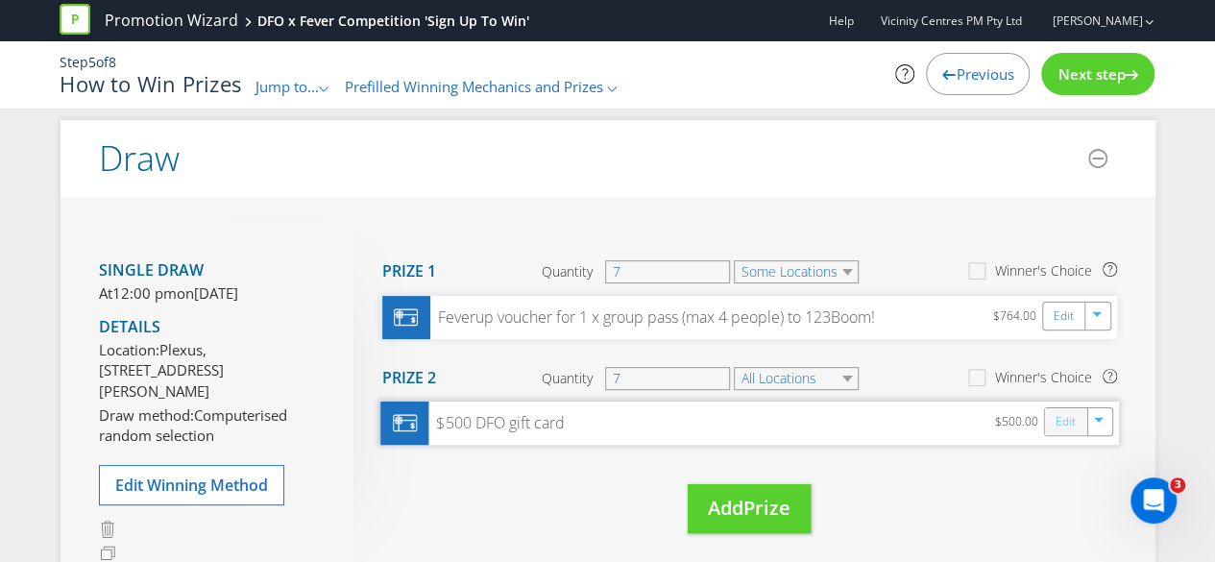
click at [1064, 423] on link "Edit" at bounding box center [1064, 422] width 20 height 22
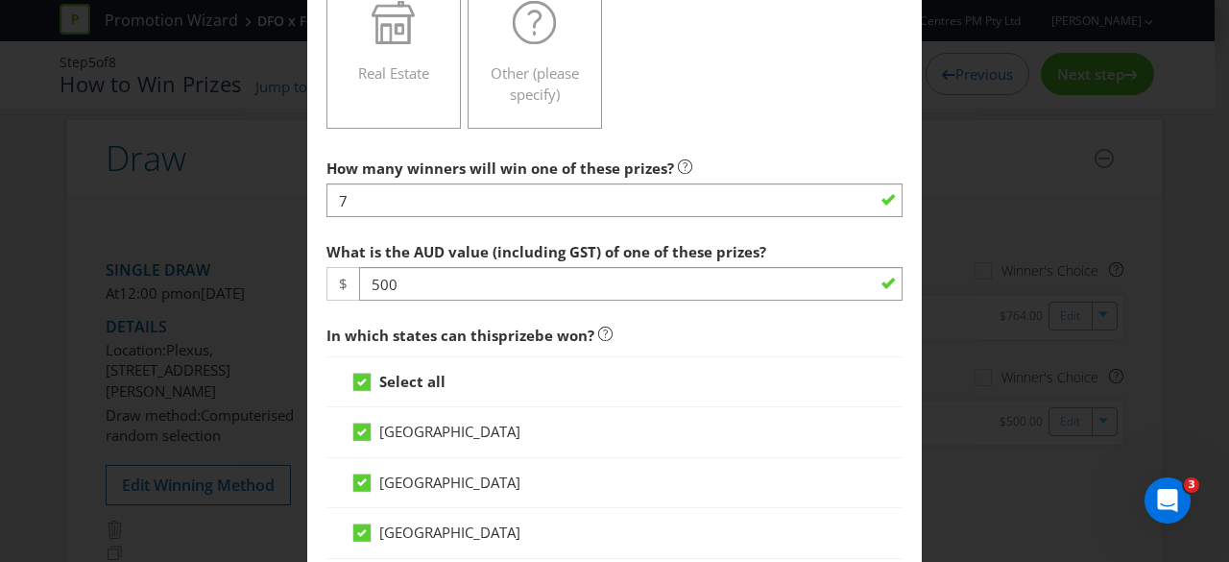
scroll to position [864, 0]
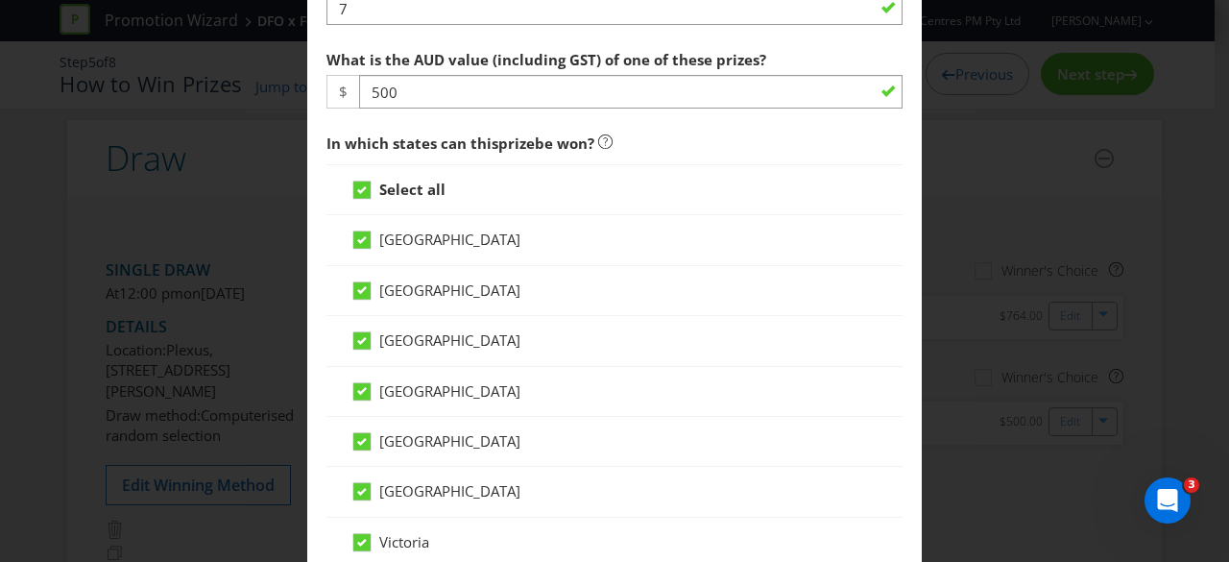
click at [384, 236] on span "[GEOGRAPHIC_DATA]" at bounding box center [449, 239] width 141 height 19
click at [0, 0] on input "[GEOGRAPHIC_DATA]" at bounding box center [0, 0] width 0 height 0
click at [365, 290] on icon at bounding box center [361, 290] width 17 height 17
click at [0, 0] on input "[GEOGRAPHIC_DATA]" at bounding box center [0, 0] width 0 height 0
click at [373, 287] on icon at bounding box center [365, 294] width 29 height 29
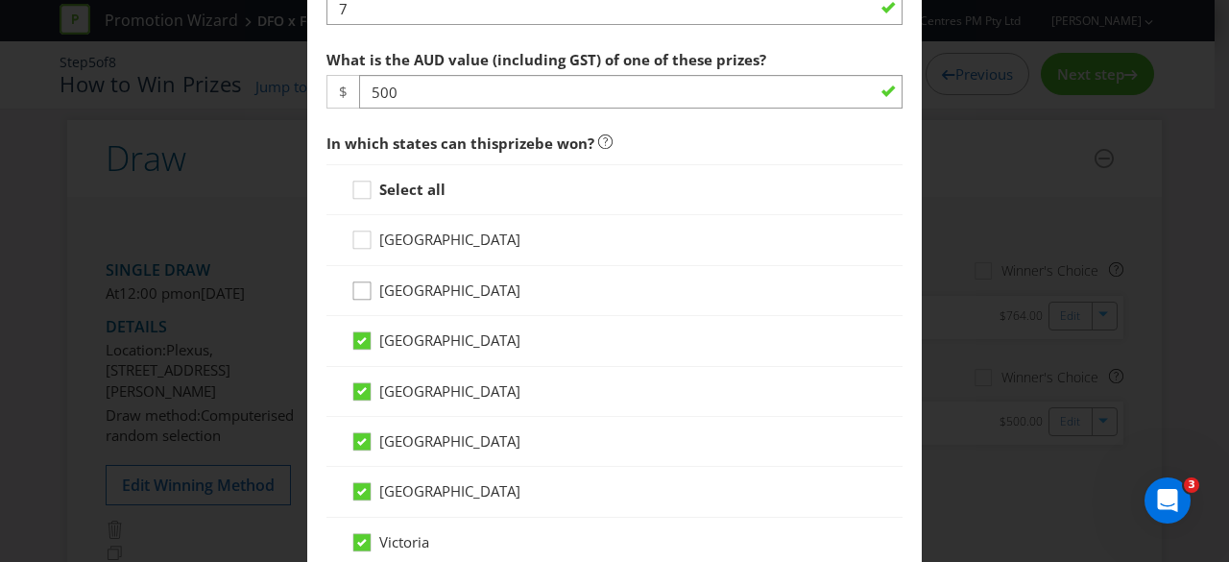
click at [0, 0] on input "[GEOGRAPHIC_DATA]" at bounding box center [0, 0] width 0 height 0
click at [375, 343] on icon at bounding box center [365, 344] width 29 height 29
click at [0, 0] on input "[GEOGRAPHIC_DATA]" at bounding box center [0, 0] width 0 height 0
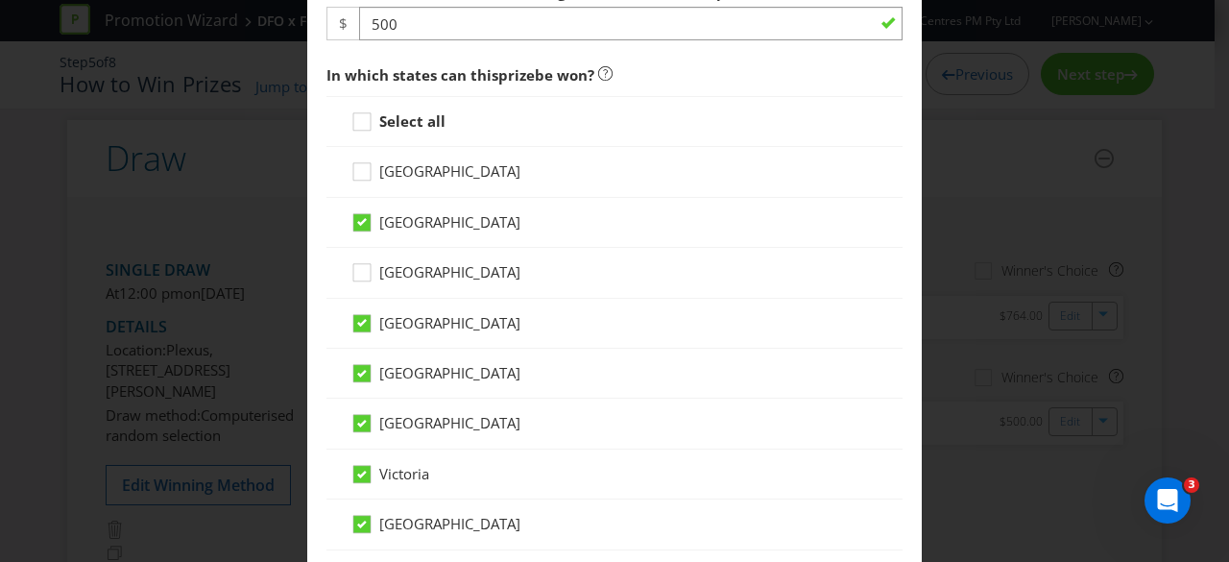
scroll to position [960, 0]
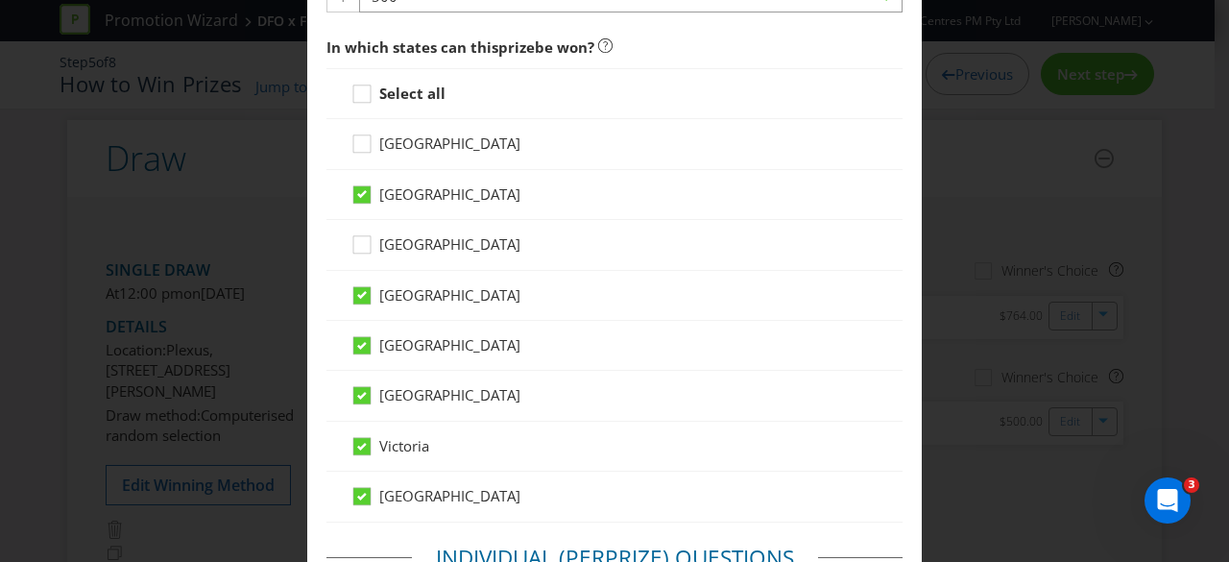
click at [387, 349] on span "[GEOGRAPHIC_DATA]" at bounding box center [449, 344] width 141 height 19
click at [0, 0] on input "[GEOGRAPHIC_DATA]" at bounding box center [0, 0] width 0 height 0
click at [383, 394] on span "[GEOGRAPHIC_DATA]" at bounding box center [449, 394] width 141 height 19
click at [0, 0] on input "[GEOGRAPHIC_DATA]" at bounding box center [0, 0] width 0 height 0
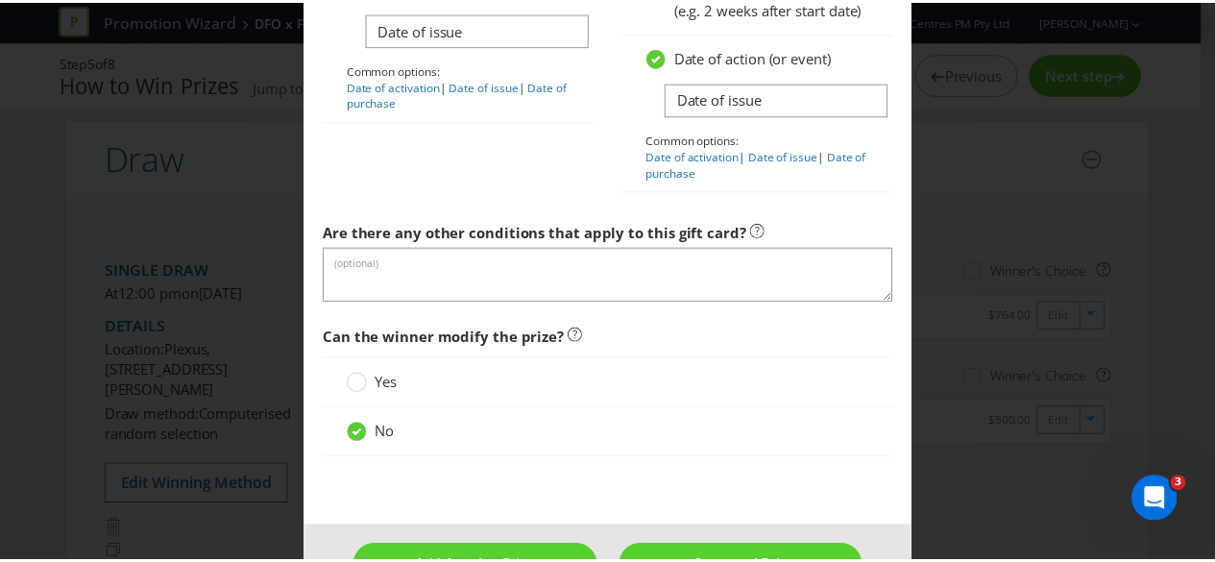
scroll to position [2469, 0]
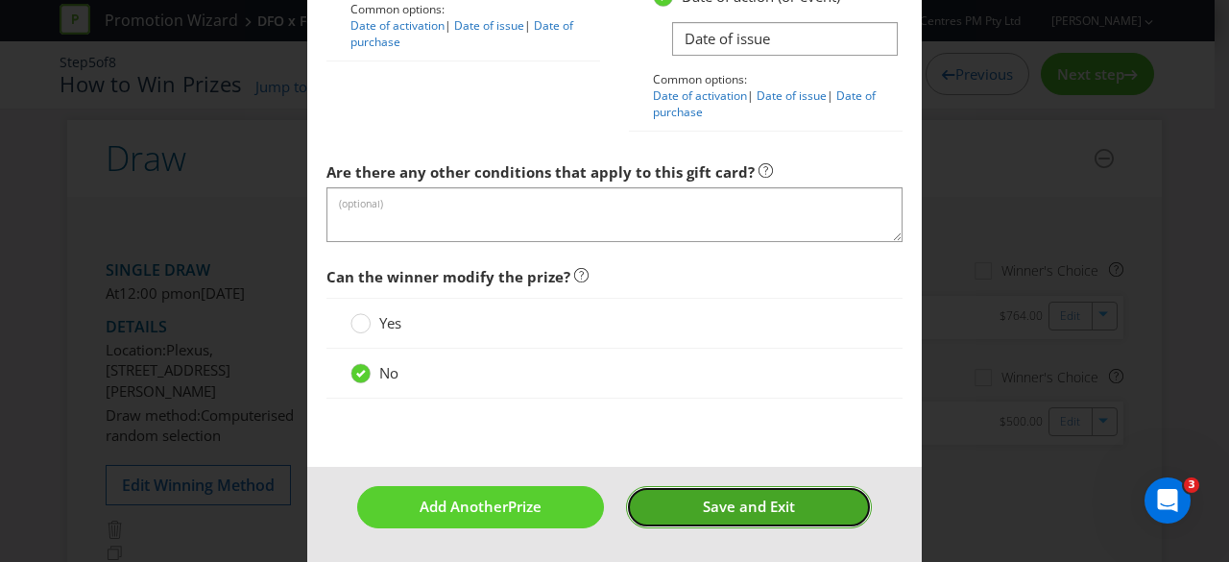
click at [793, 504] on button "Save and Exit" at bounding box center [749, 506] width 247 height 41
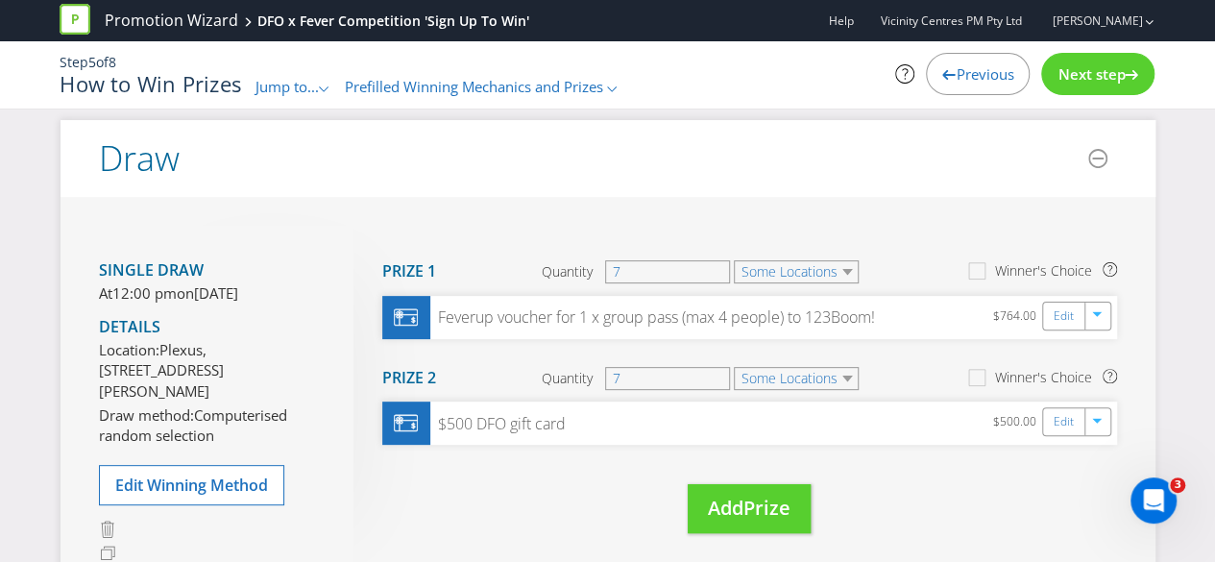
click at [1079, 80] on span "Next step" at bounding box center [1090, 73] width 67 height 19
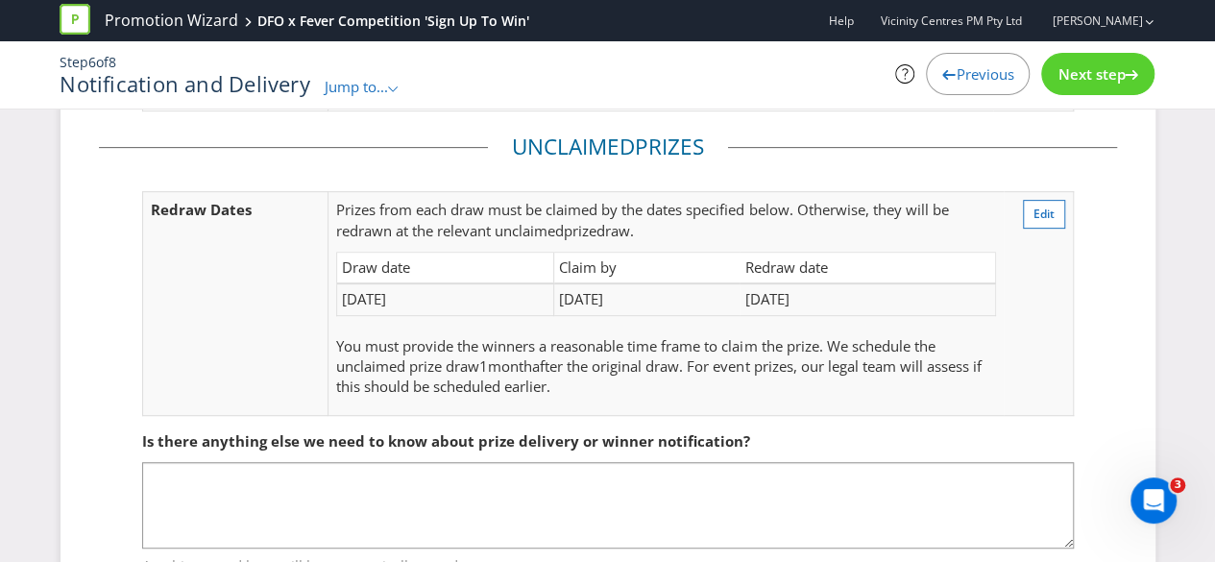
scroll to position [406, 0]
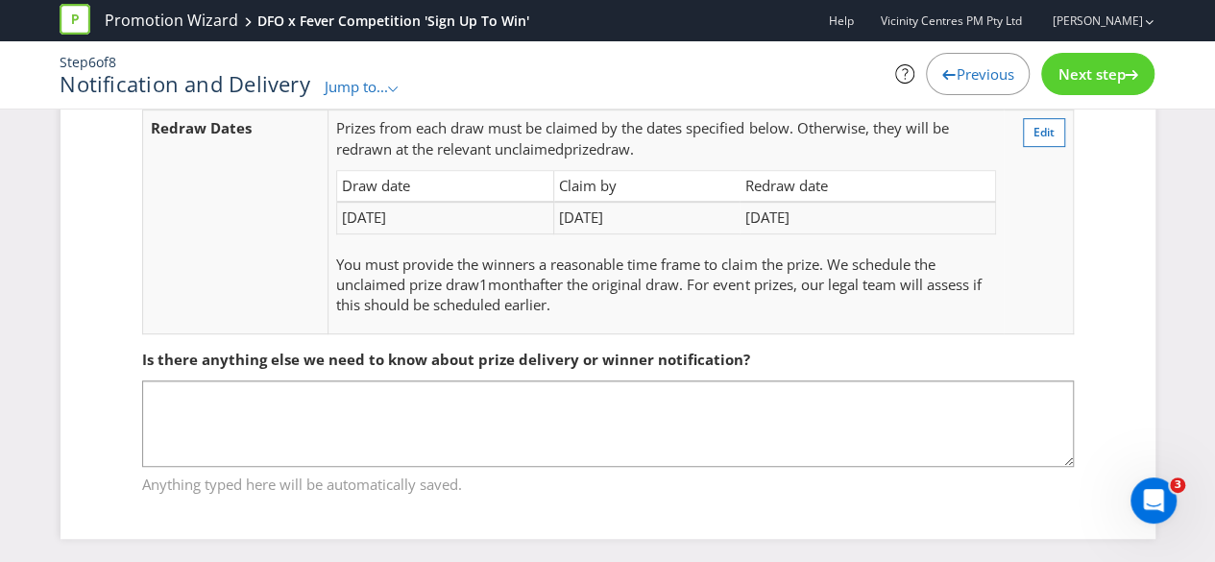
click at [1062, 78] on span "Next step" at bounding box center [1090, 73] width 67 height 19
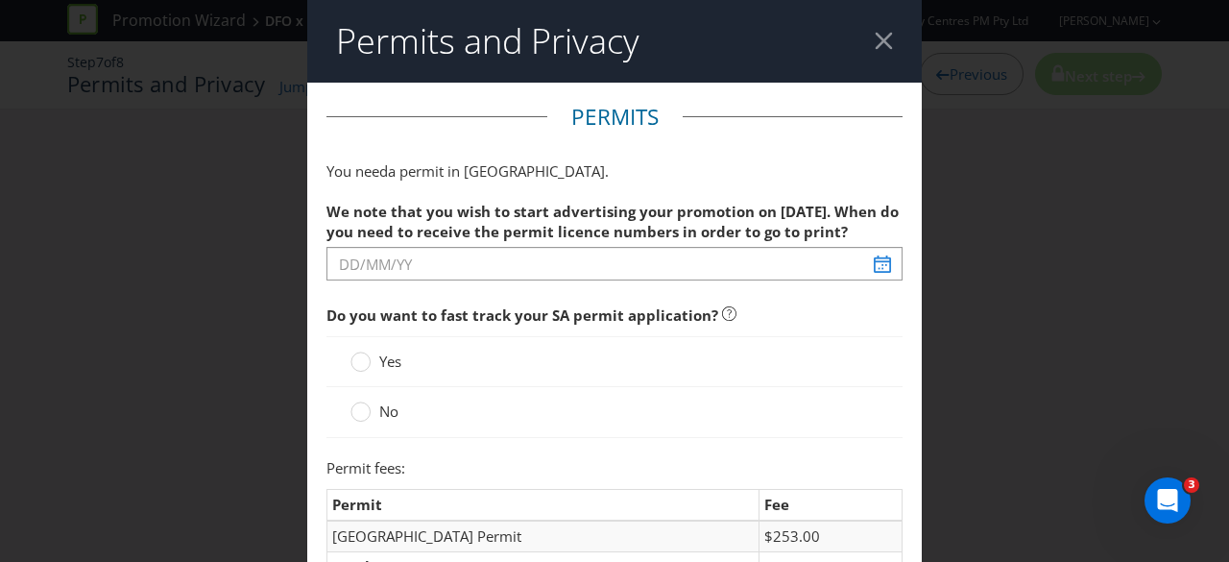
click at [882, 43] on div at bounding box center [884, 41] width 18 height 18
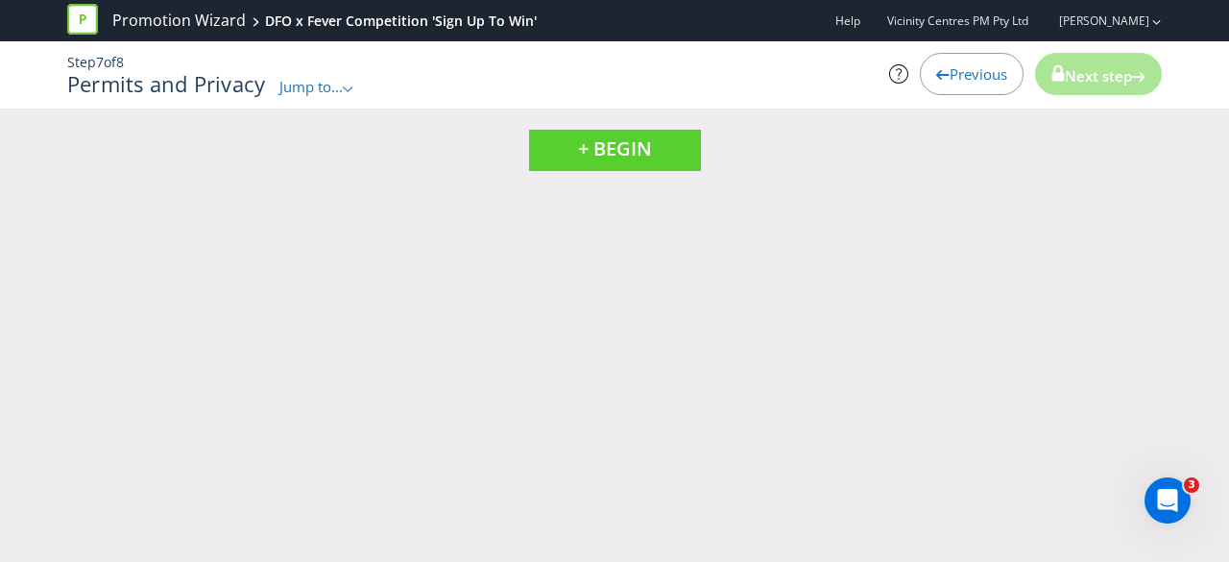
click at [343, 84] on span "Jump to..." at bounding box center [310, 86] width 63 height 19
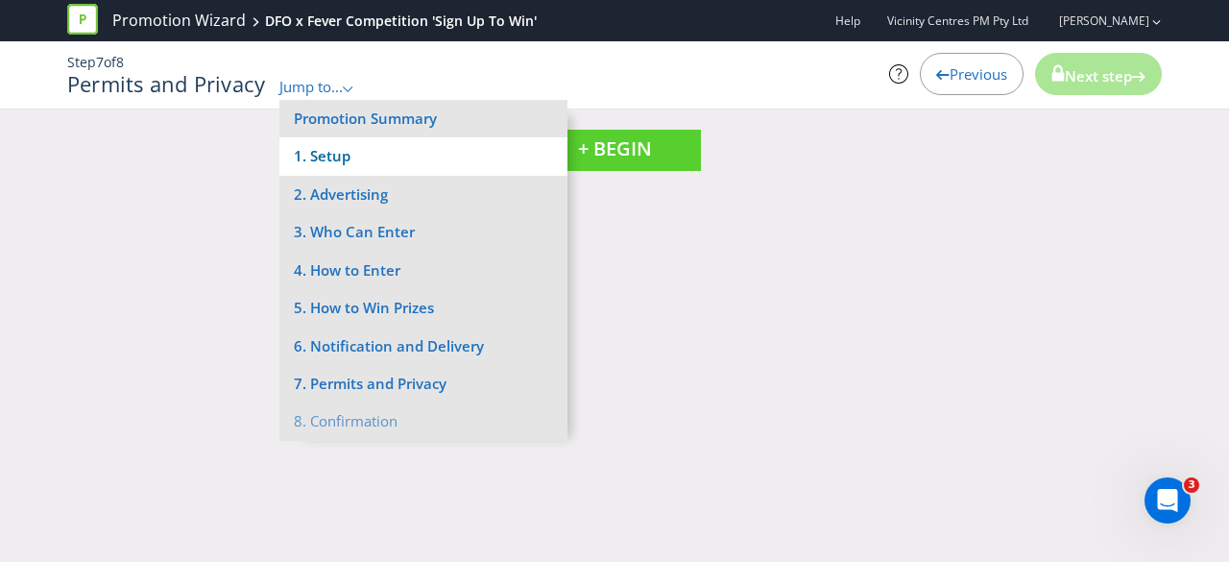
click at [417, 156] on li "1. Setup" at bounding box center [423, 155] width 288 height 37
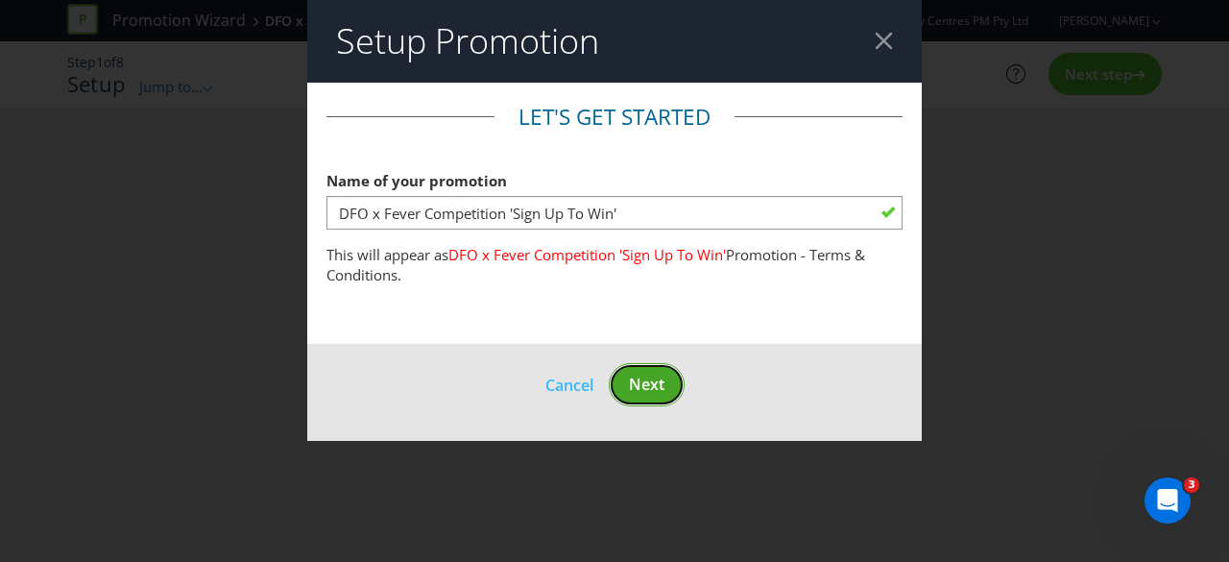
click at [636, 377] on span "Next" at bounding box center [647, 384] width 36 height 21
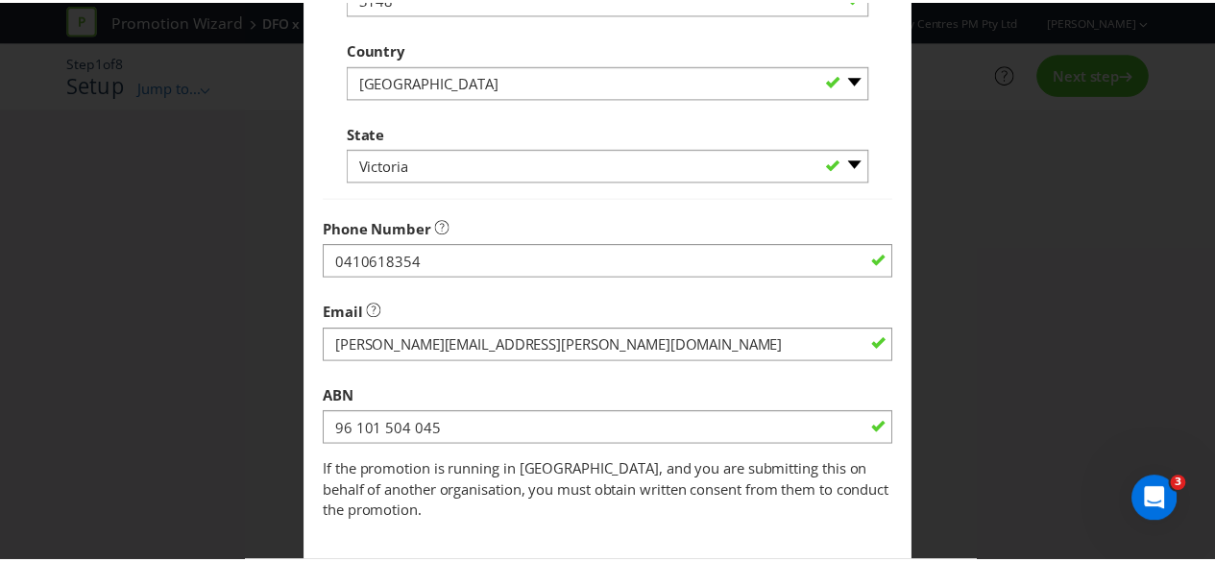
scroll to position [690, 0]
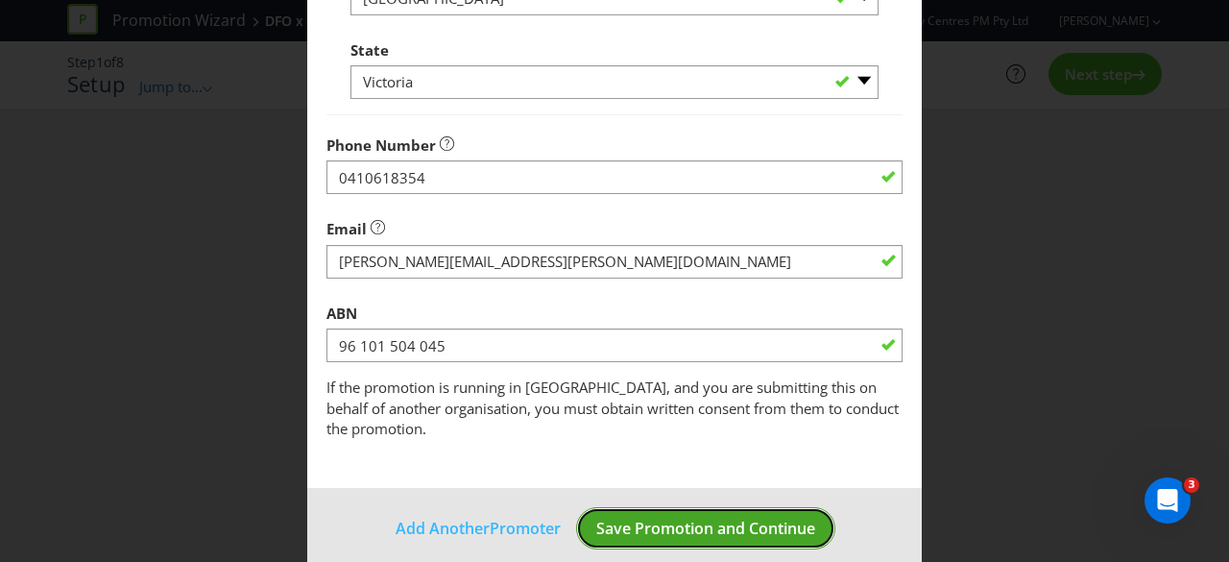
click at [666, 507] on button "Save Promotion and Continue" at bounding box center [705, 528] width 259 height 43
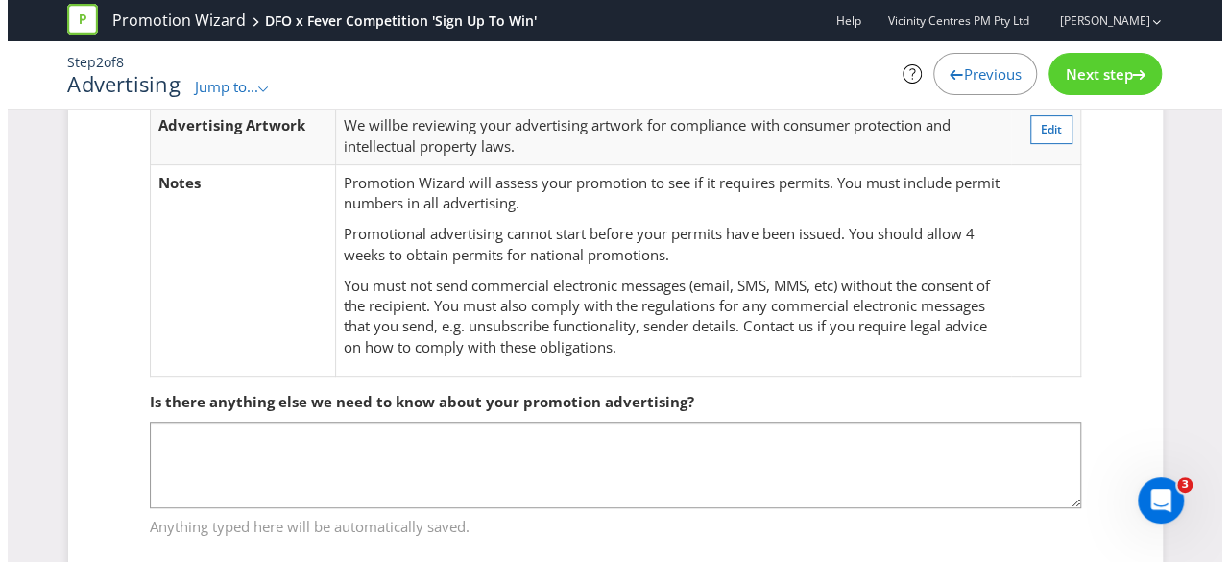
scroll to position [96, 0]
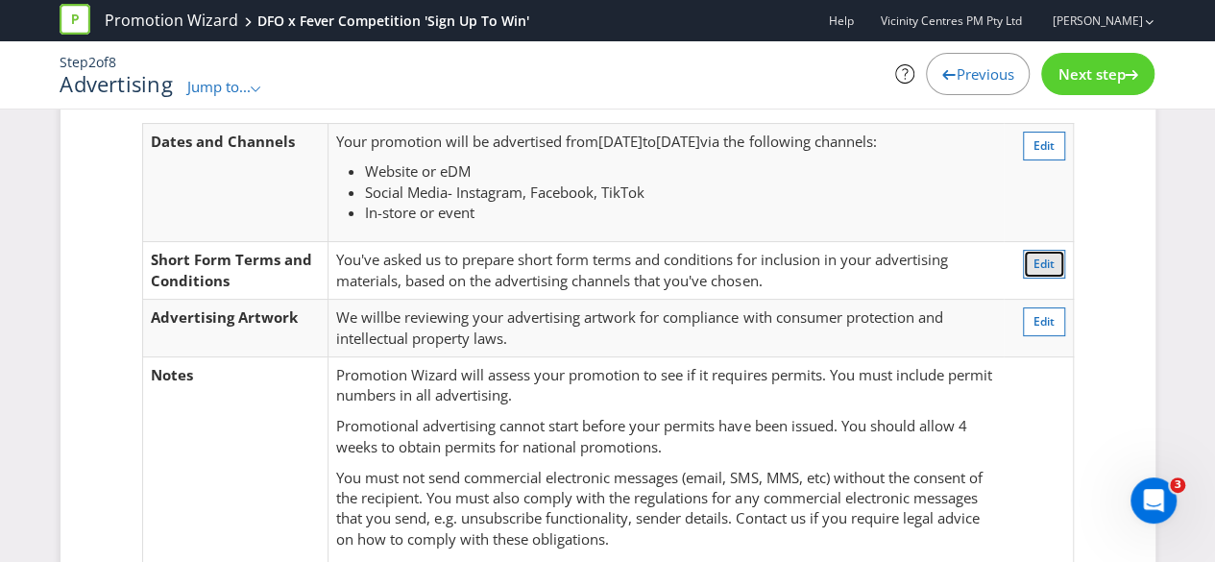
click at [1053, 269] on span "Edit" at bounding box center [1043, 263] width 21 height 16
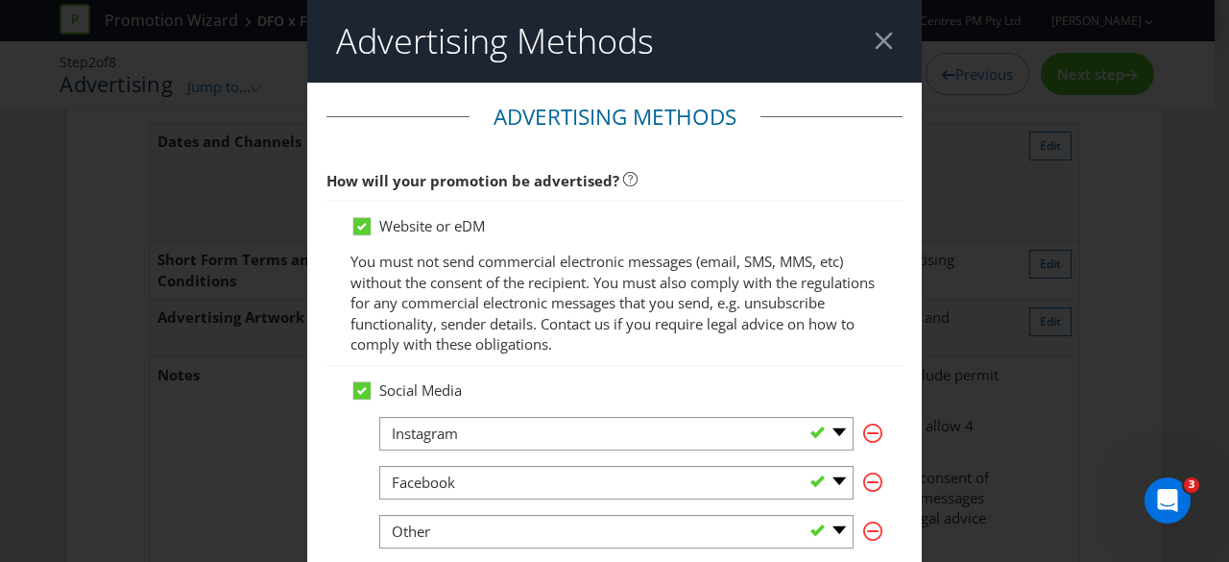
click at [875, 39] on div at bounding box center [884, 41] width 18 height 18
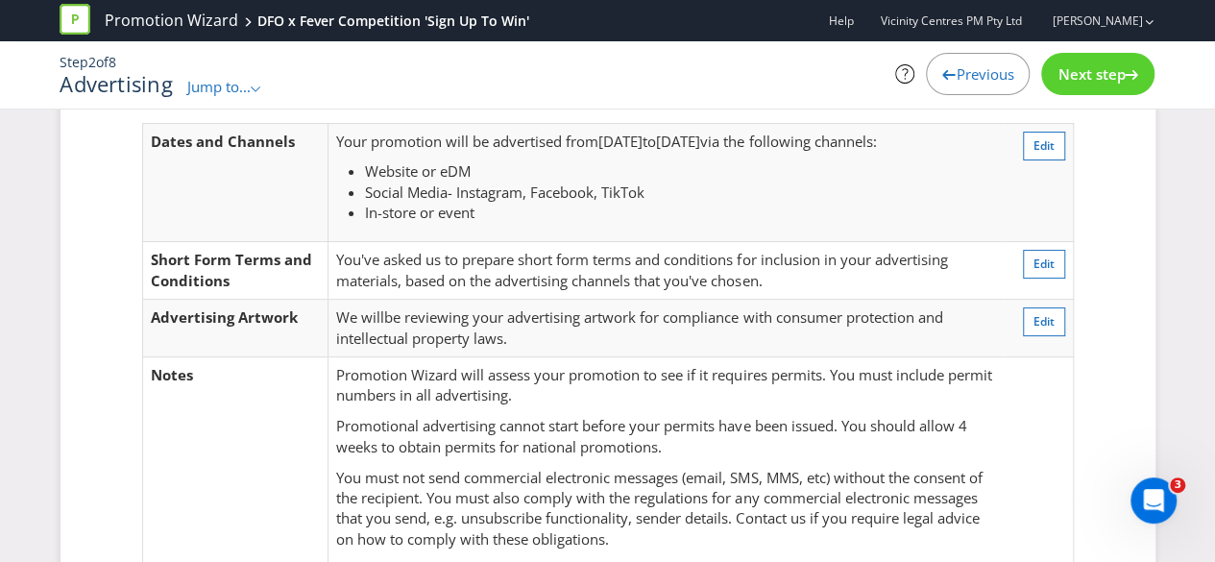
click at [1057, 128] on div "Promotion Wizard DFO x Fever Competition 'Sign Up To Win' Help Vicinity Centres…" at bounding box center [607, 65] width 1215 height 130
click at [1055, 134] on button "Edit" at bounding box center [1044, 146] width 42 height 29
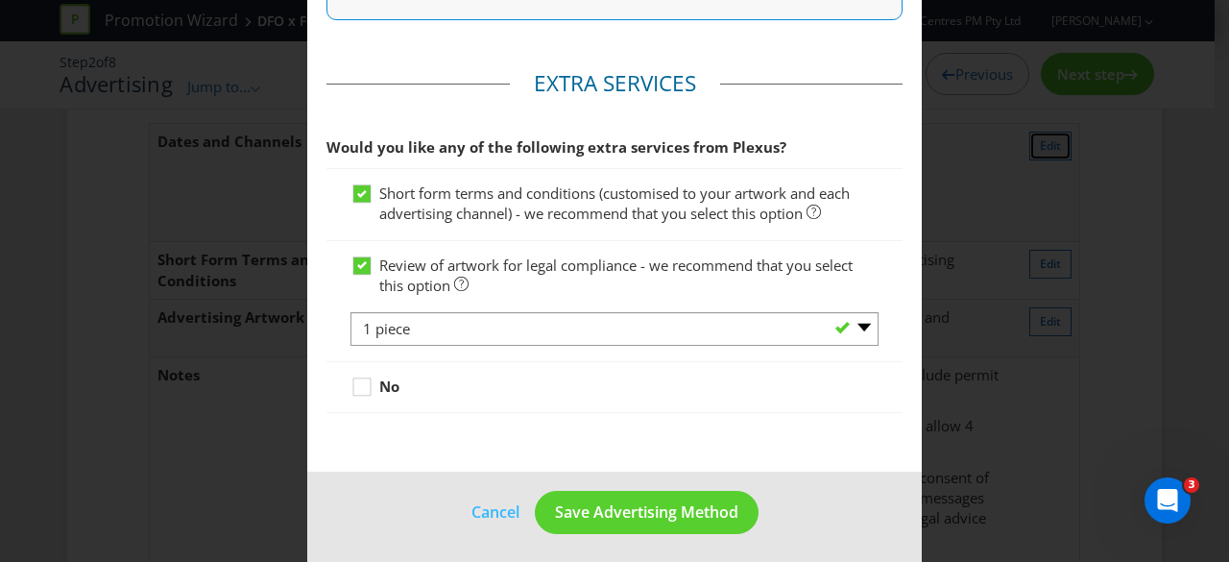
scroll to position [1264, 0]
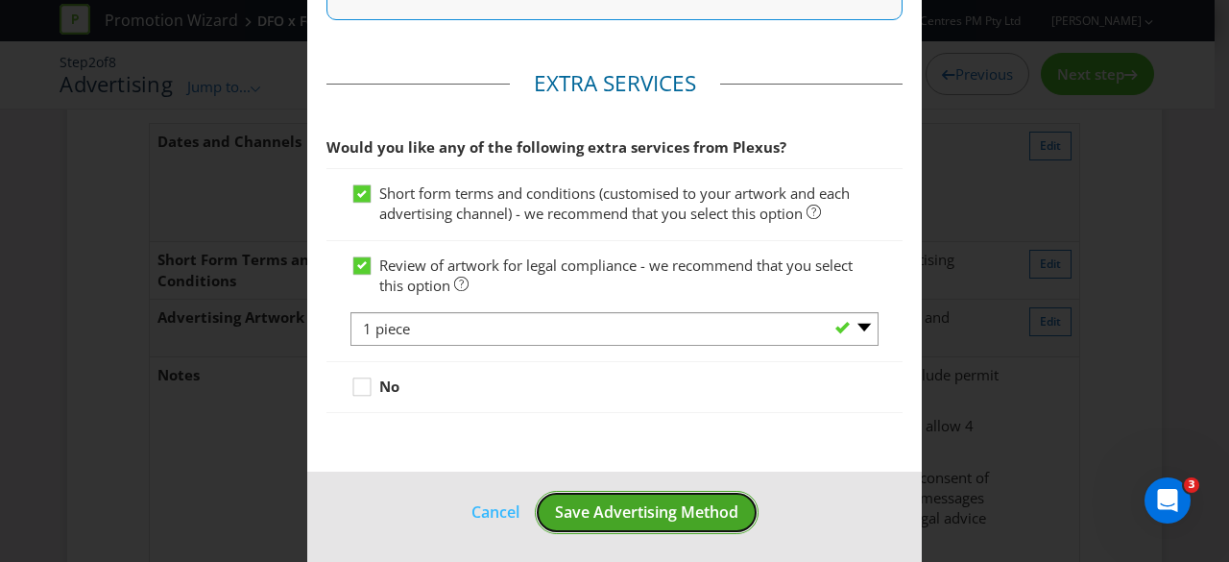
click at [711, 501] on span "Save Advertising Method" at bounding box center [646, 511] width 183 height 21
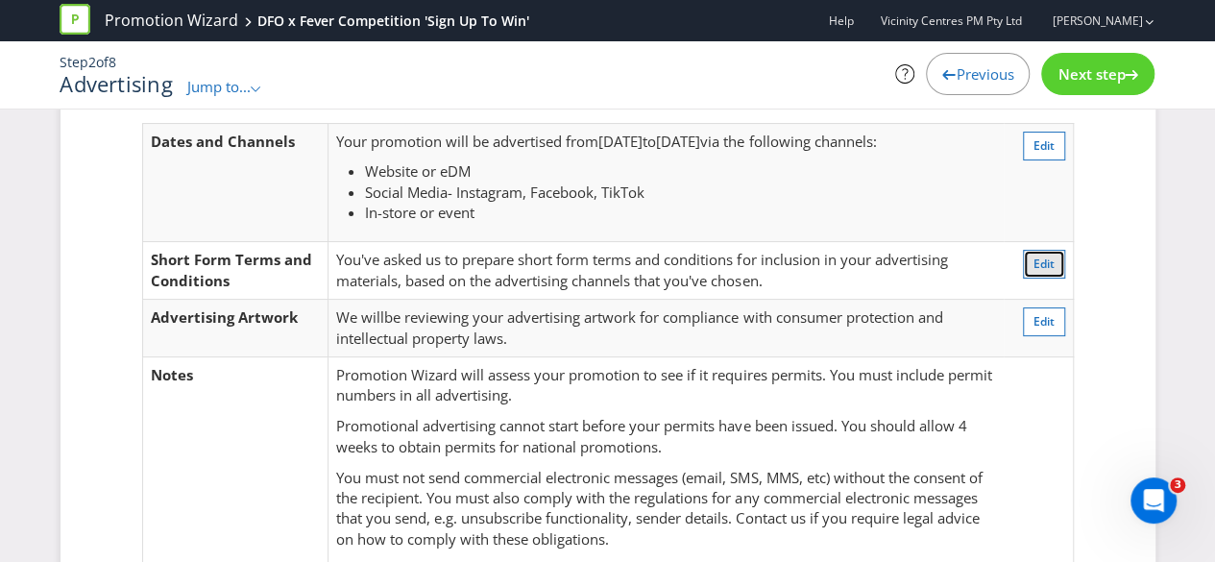
click at [1027, 269] on button "Edit" at bounding box center [1044, 264] width 42 height 29
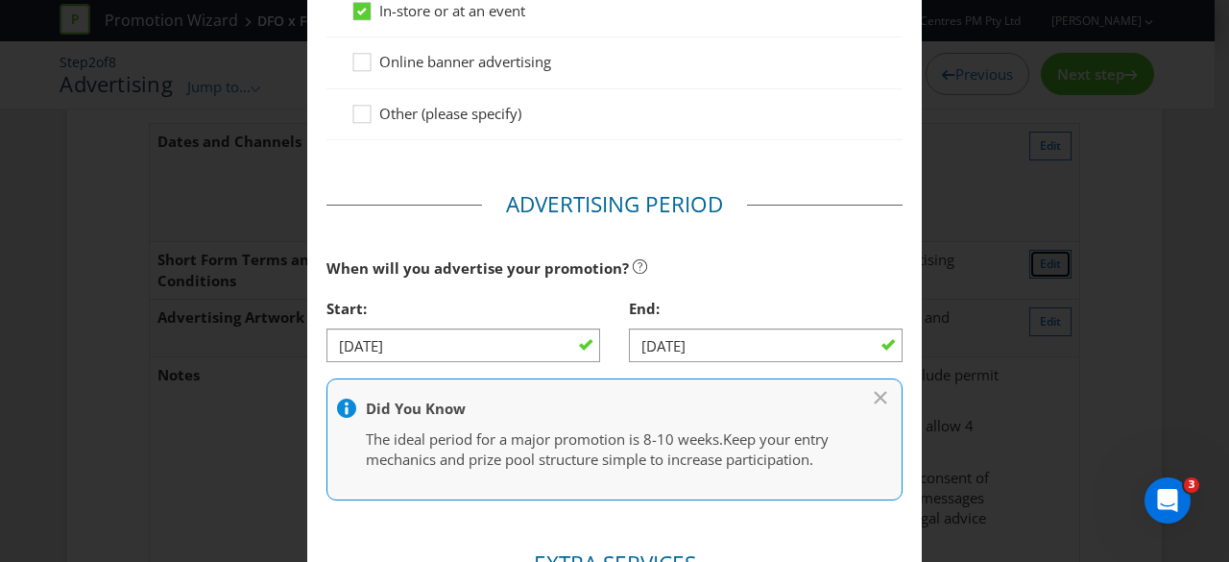
scroll to position [1264, 0]
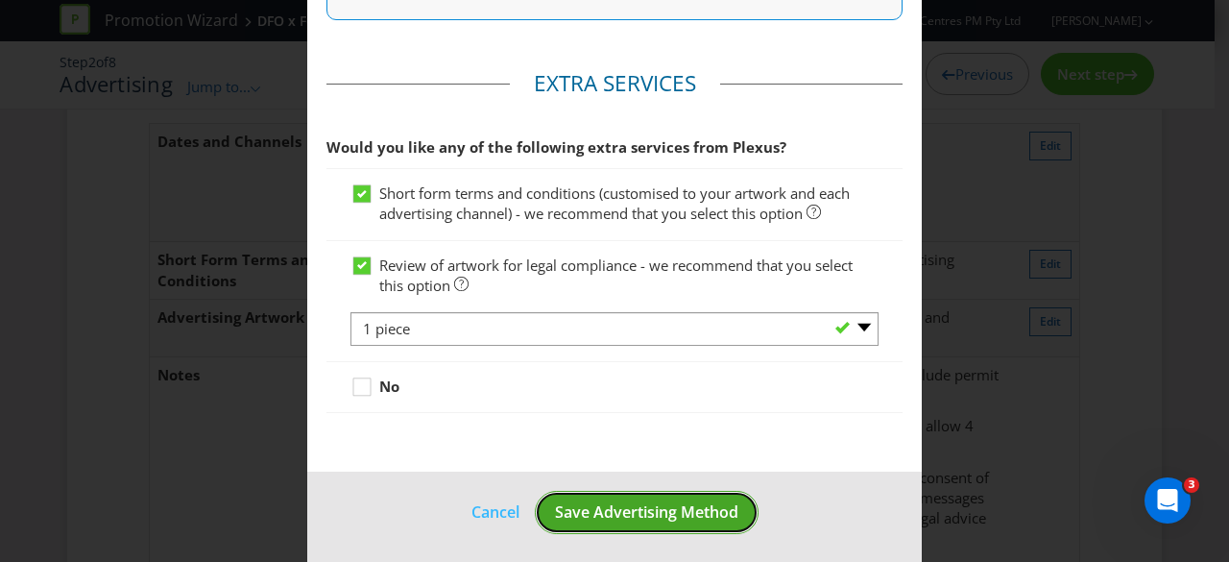
click at [679, 501] on span "Save Advertising Method" at bounding box center [646, 511] width 183 height 21
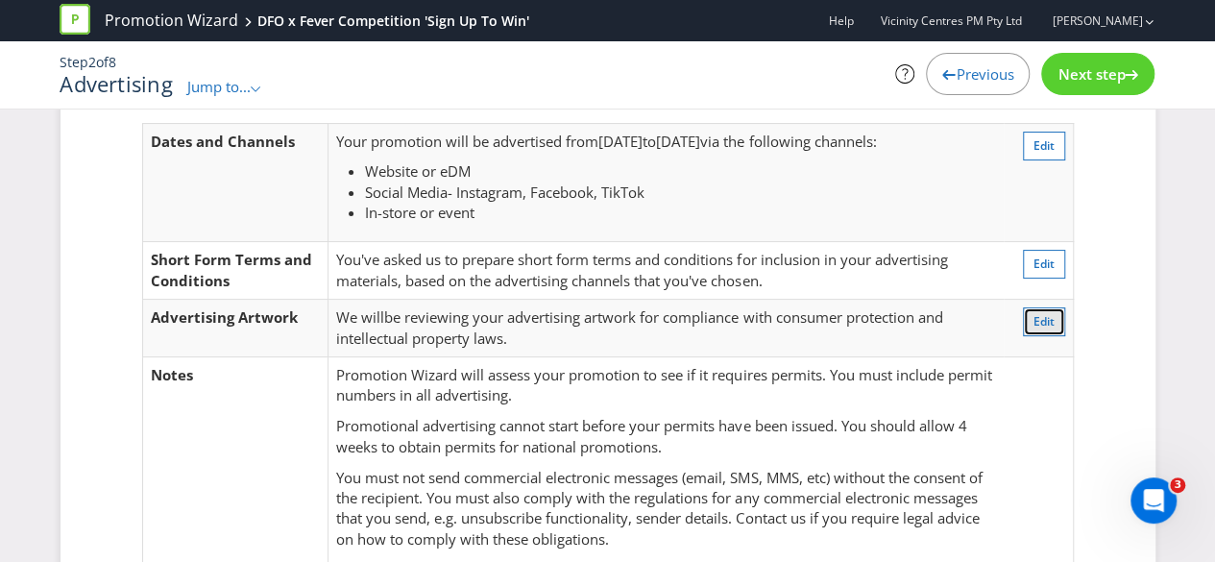
click at [1046, 320] on span "Edit" at bounding box center [1043, 321] width 21 height 16
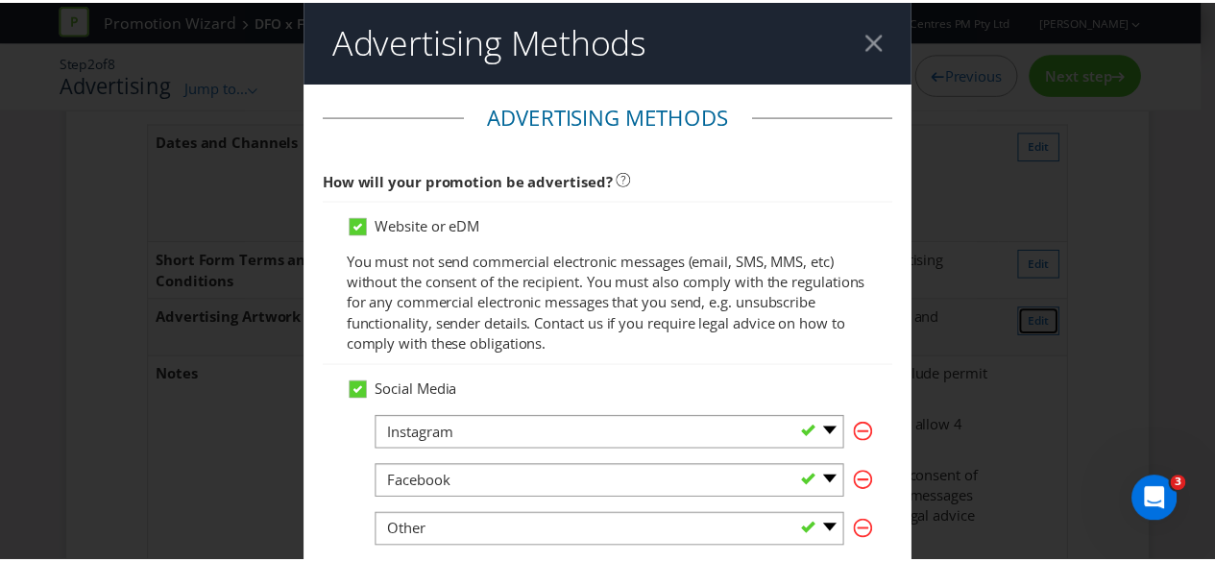
scroll to position [1264, 0]
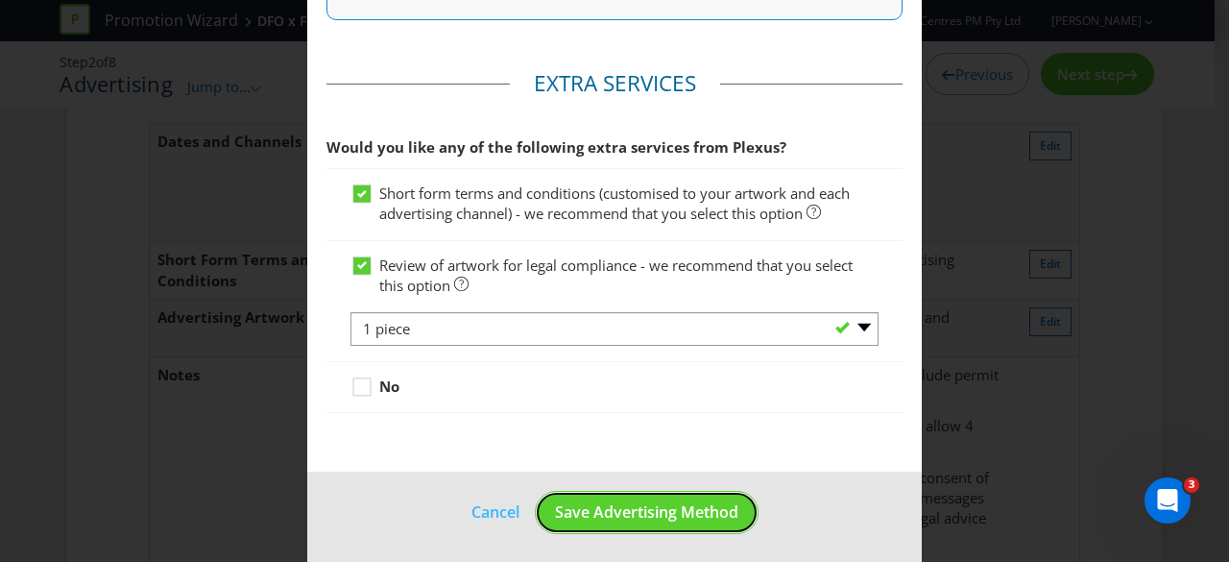
click at [723, 491] on button "Save Advertising Method" at bounding box center [647, 512] width 224 height 43
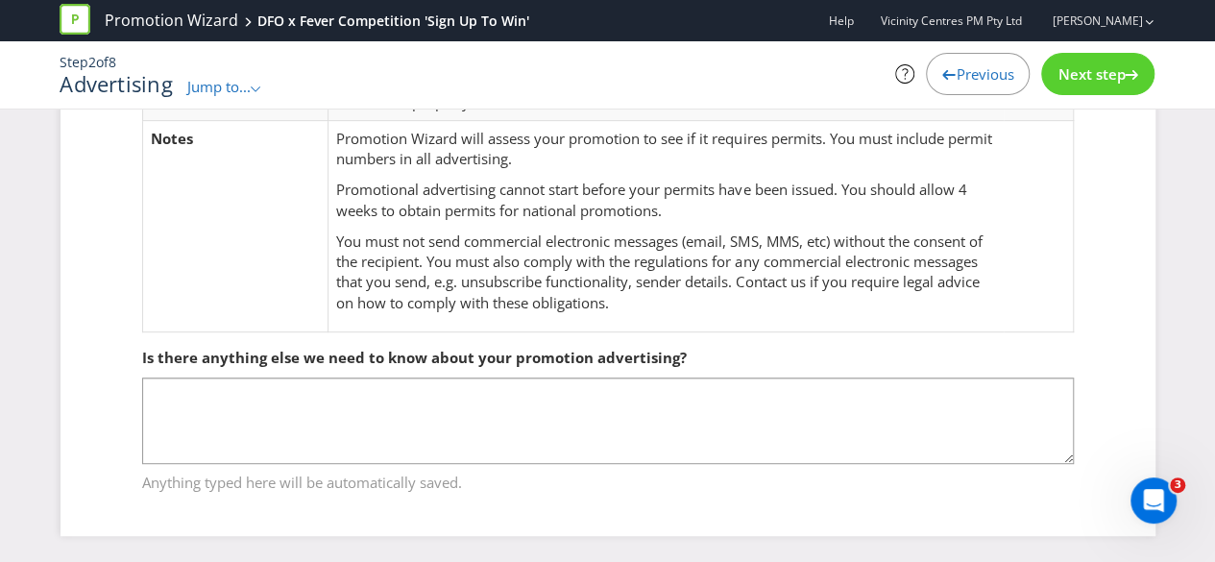
click at [1059, 85] on div "Next step" at bounding box center [1097, 74] width 113 height 42
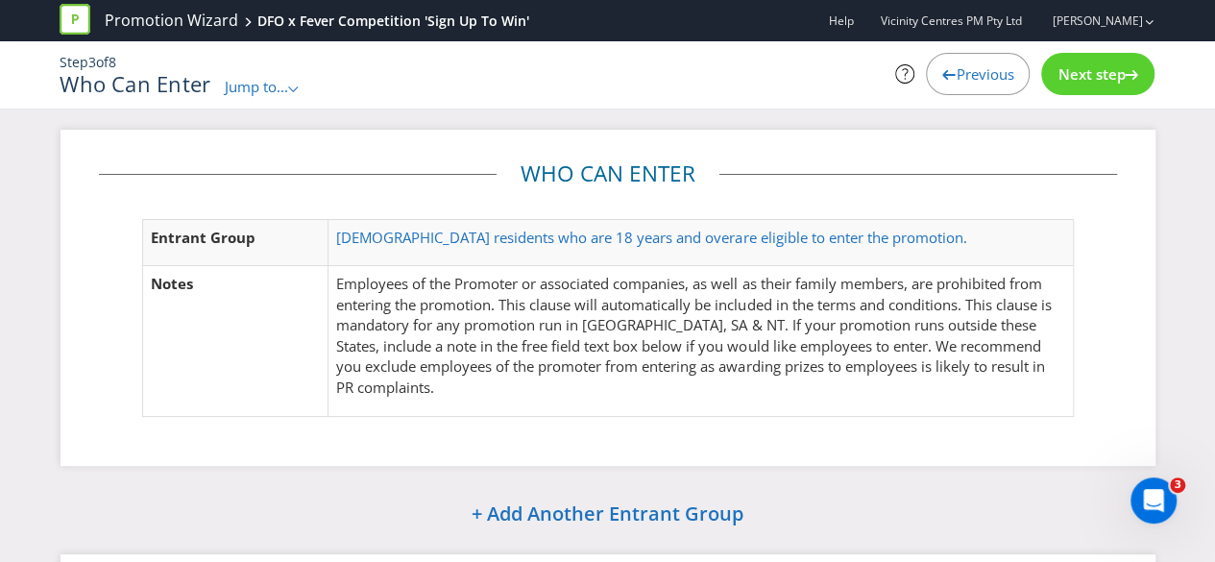
click at [1097, 67] on span "Next step" at bounding box center [1090, 73] width 67 height 19
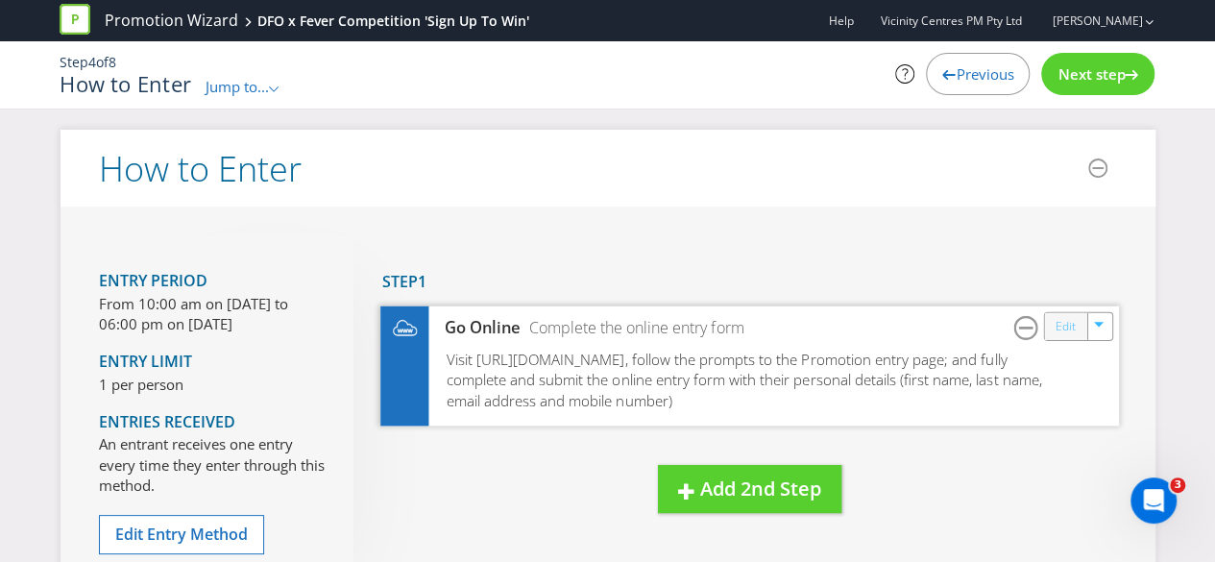
click at [1054, 332] on link "Edit" at bounding box center [1064, 326] width 20 height 22
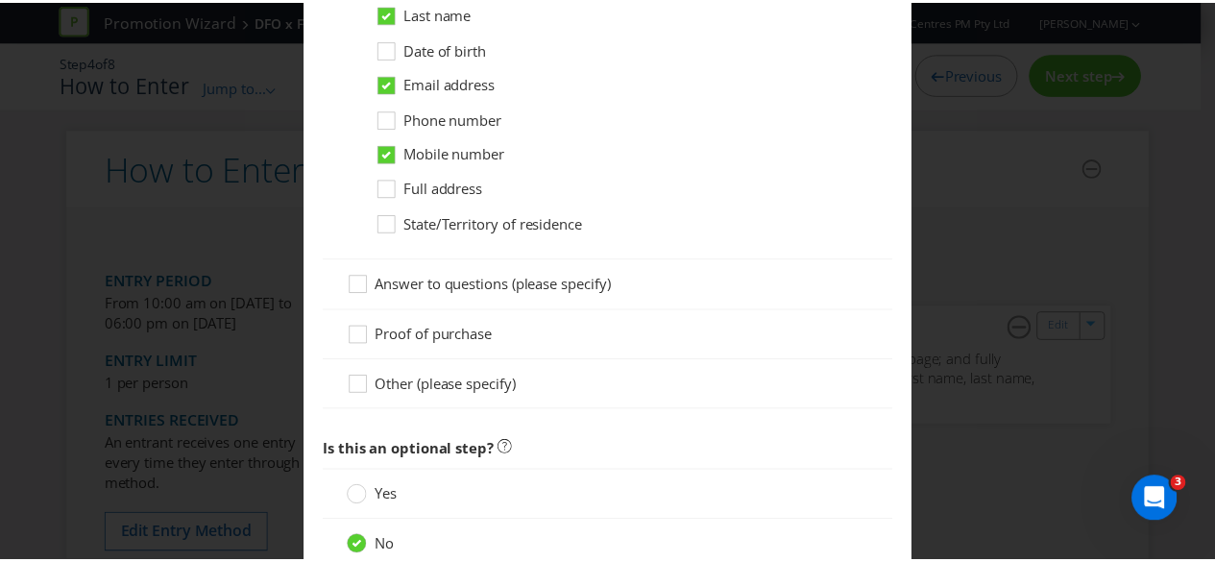
scroll to position [1422, 0]
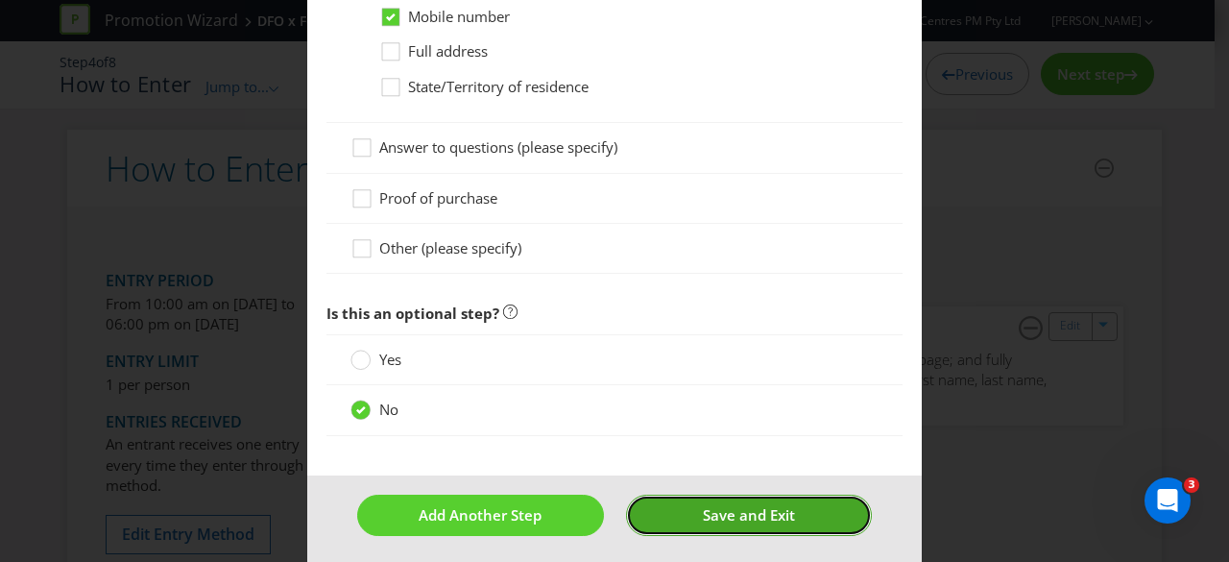
click at [750, 515] on span "Save and Exit" at bounding box center [749, 514] width 92 height 19
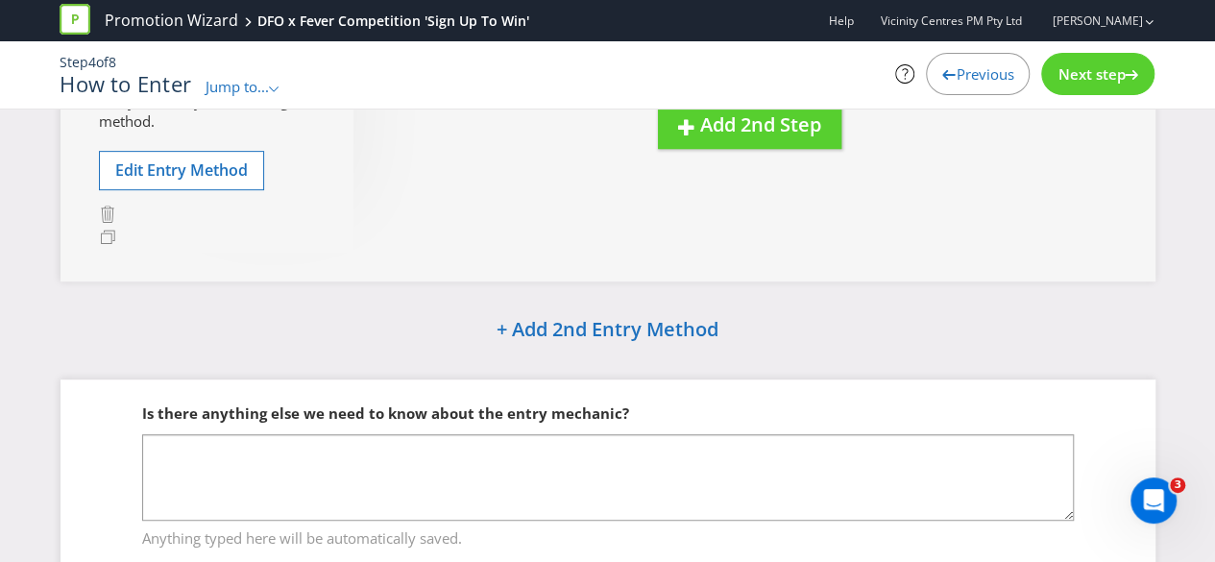
scroll to position [443, 0]
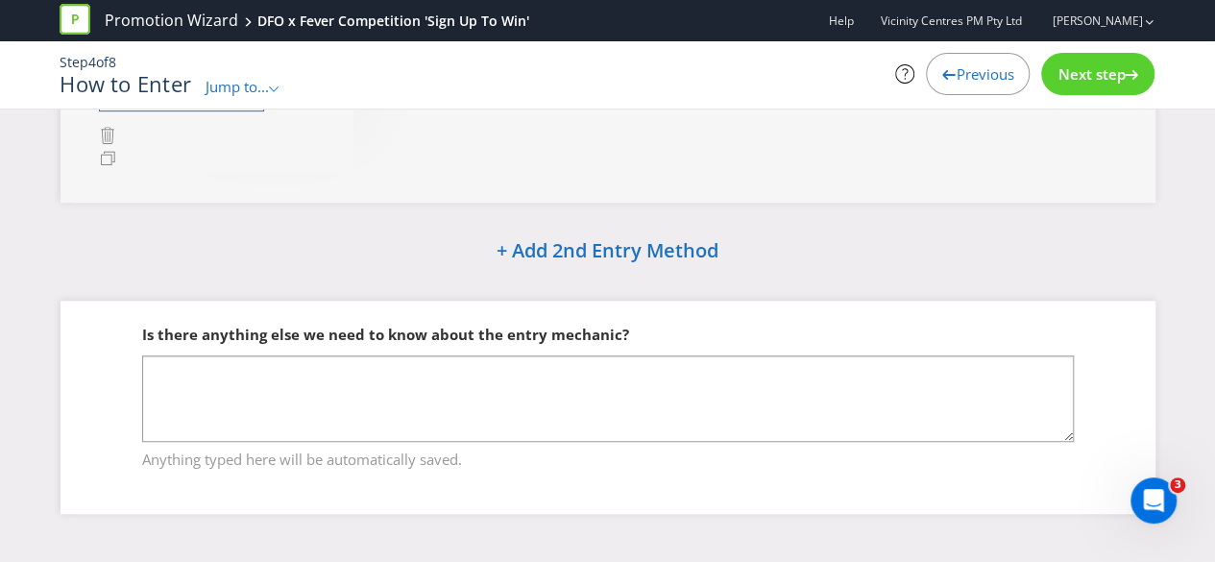
click at [1093, 84] on div "Next step" at bounding box center [1097, 74] width 113 height 42
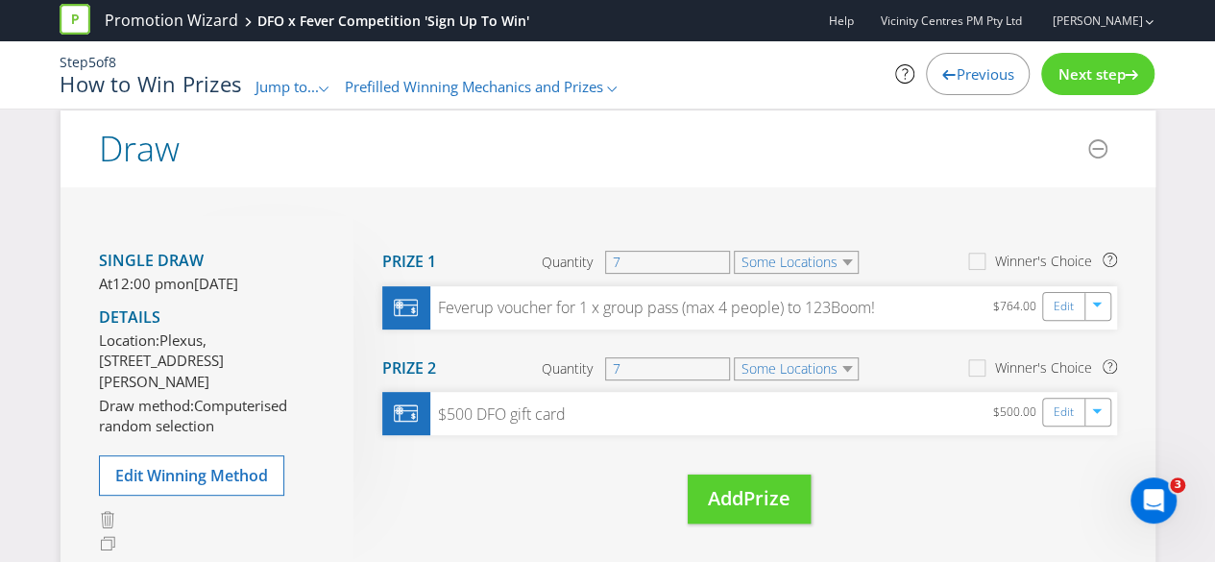
scroll to position [155, 0]
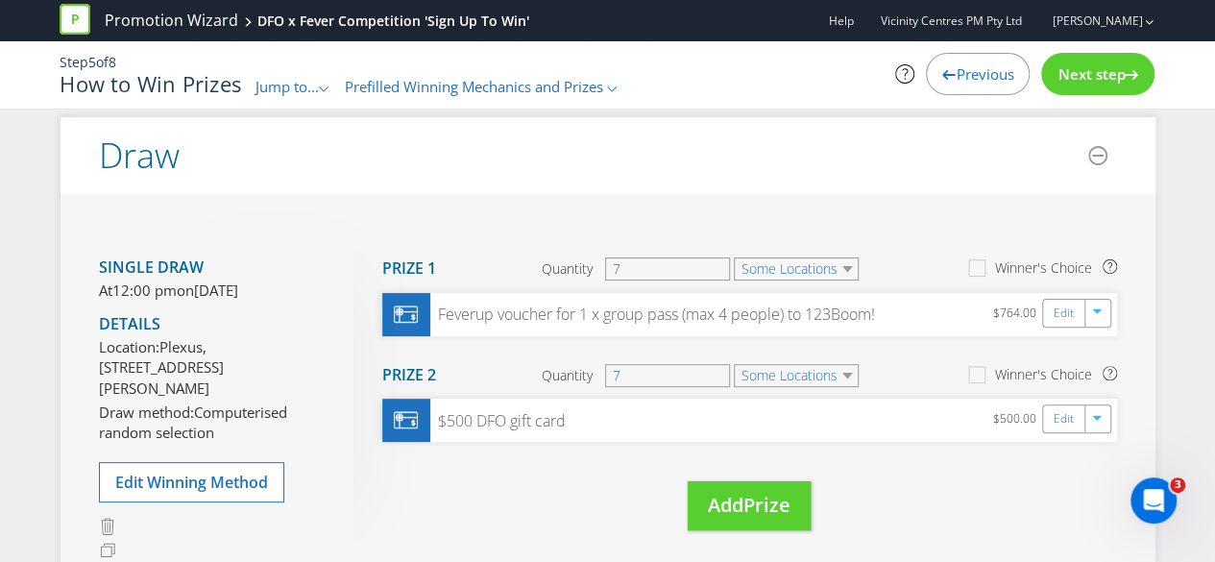
click at [1091, 98] on div "Step 5 of 8 How to Win Prizes Jump to... .st0{fill-rule:evenodd;clip-rule:eveno…" at bounding box center [607, 74] width 1124 height 67
click at [1098, 84] on div "Next step" at bounding box center [1097, 74] width 113 height 42
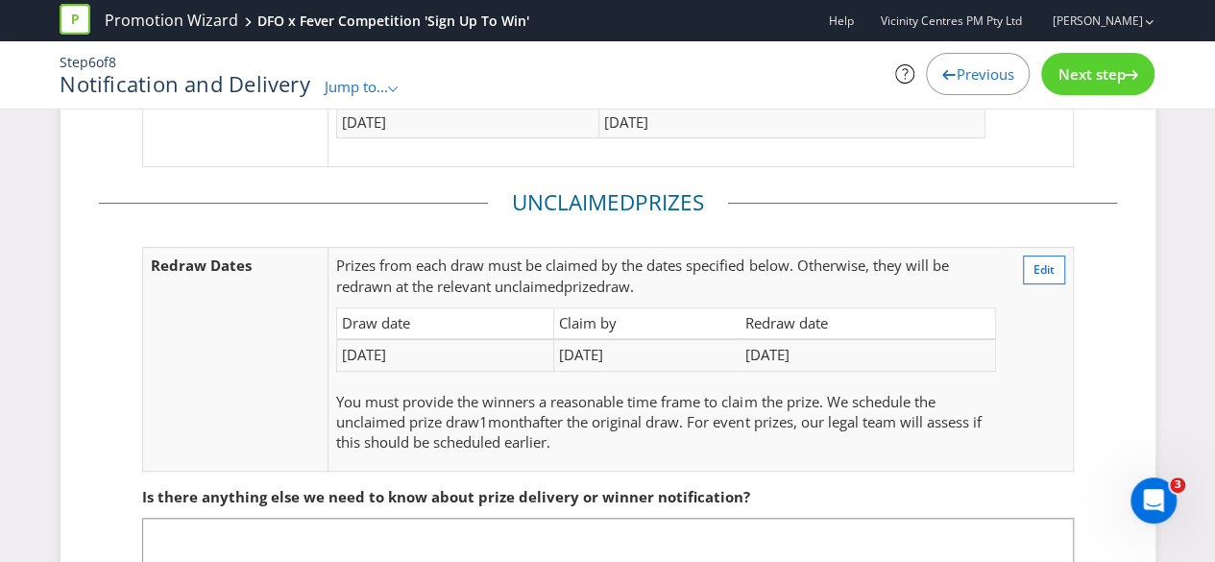
scroll to position [406, 0]
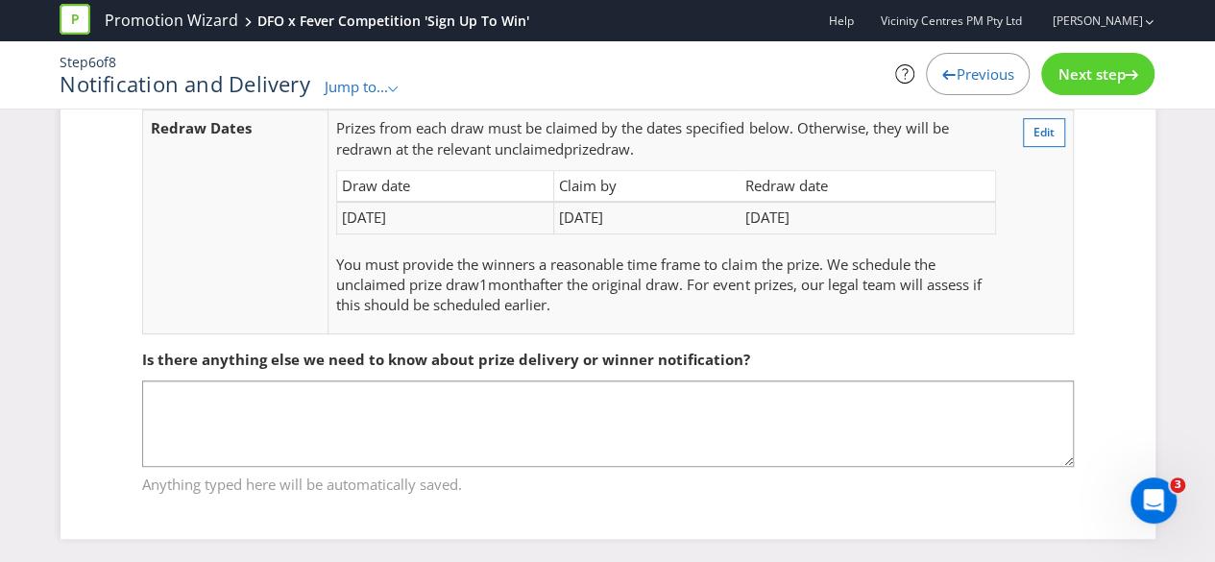
click at [1096, 87] on div "Next step" at bounding box center [1097, 74] width 113 height 42
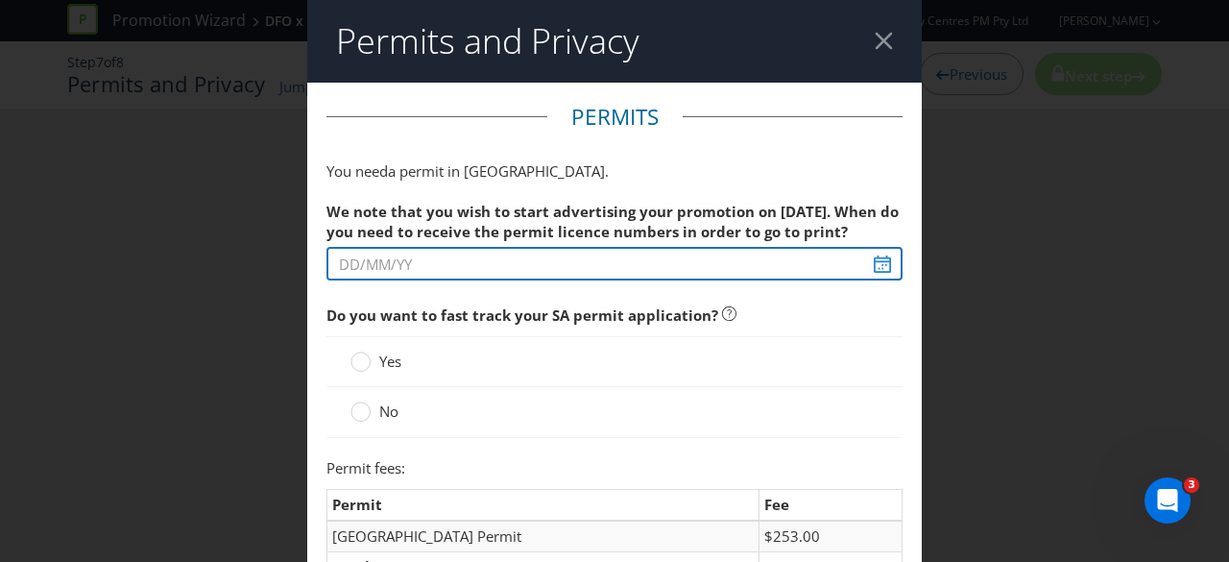
click at [788, 270] on input "text" at bounding box center [615, 264] width 576 height 34
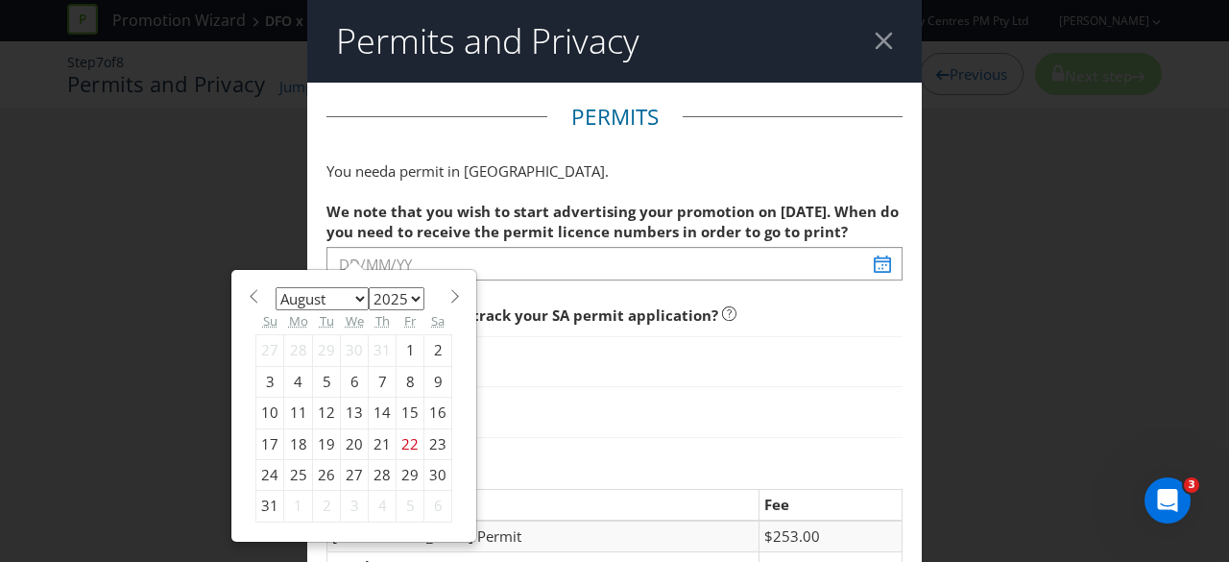
click at [286, 473] on div "25" at bounding box center [298, 474] width 29 height 31
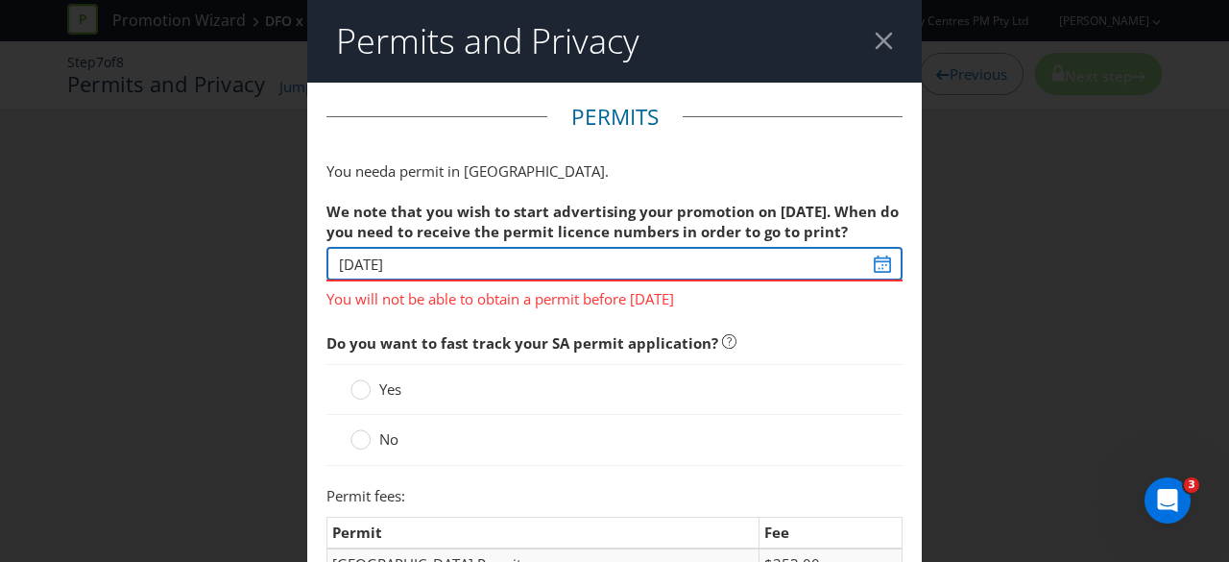
click at [857, 262] on input "[DATE]" at bounding box center [615, 264] width 576 height 34
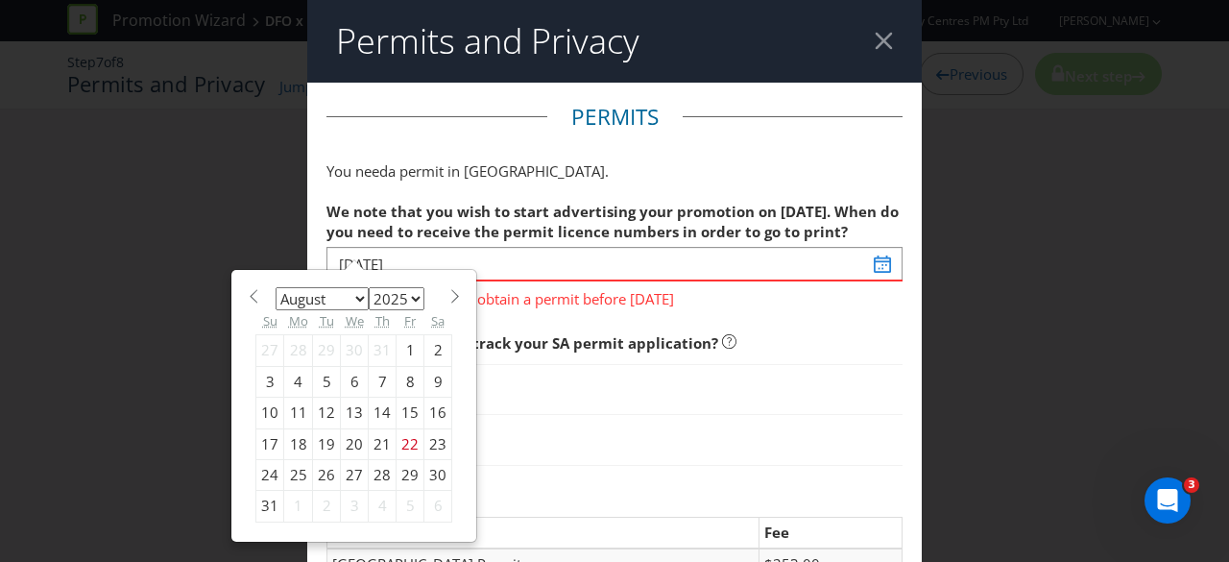
click at [397, 472] on div "29" at bounding box center [411, 474] width 28 height 31
type input "[DATE]"
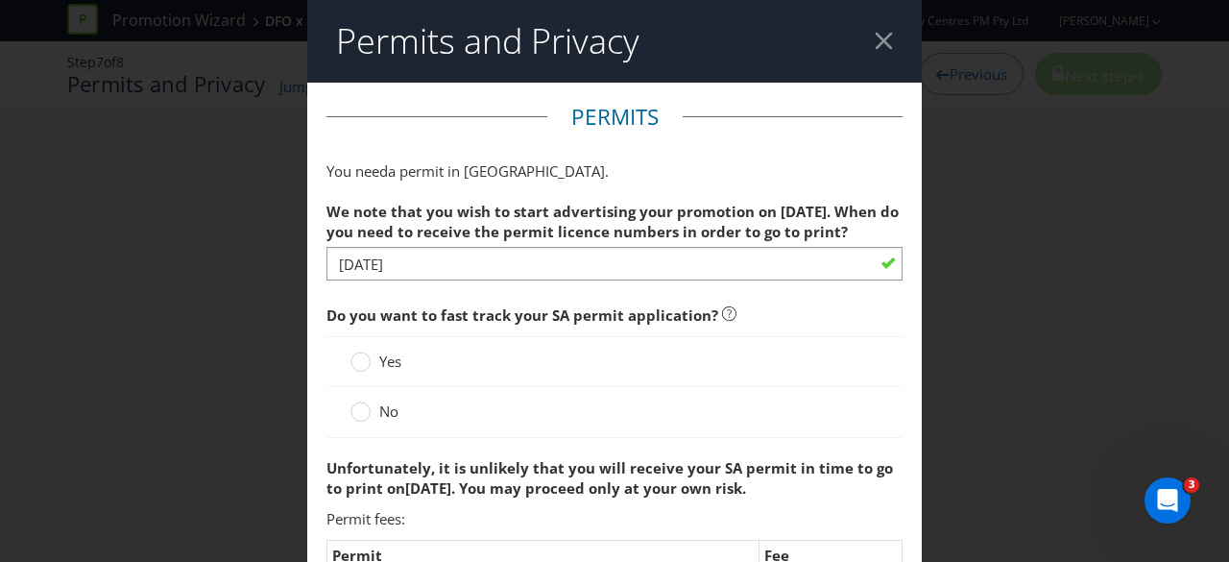
click at [373, 430] on div "No" at bounding box center [615, 412] width 576 height 50
click at [380, 416] on span "No" at bounding box center [388, 410] width 19 height 19
click at [0, 0] on input "No" at bounding box center [0, 0] width 0 height 0
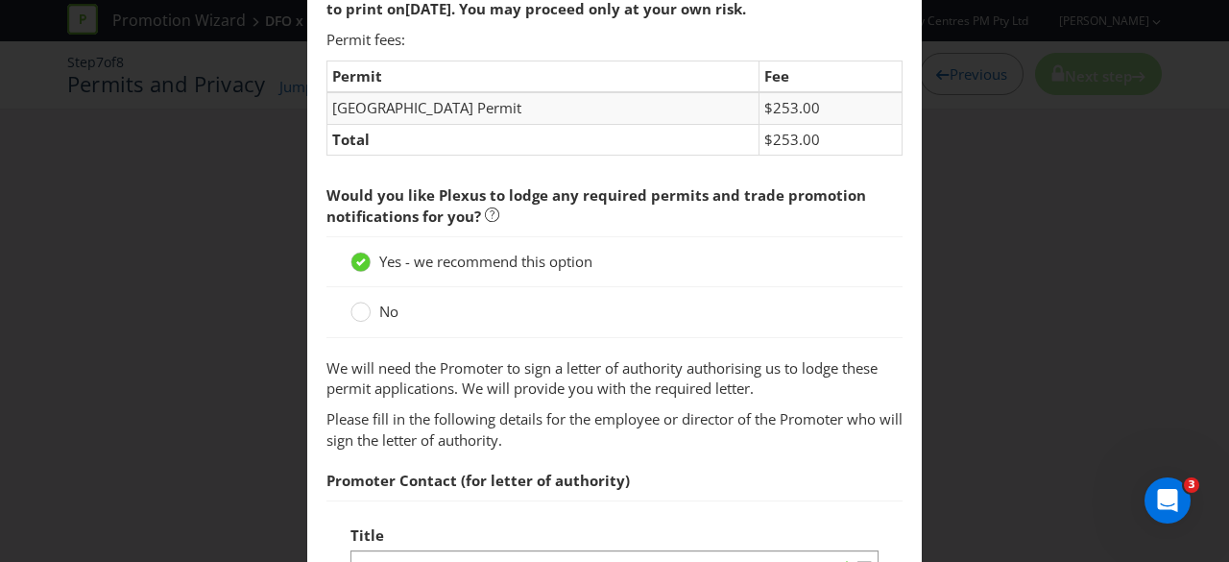
scroll to position [480, 0]
click at [379, 304] on span "No" at bounding box center [388, 310] width 19 height 19
click at [0, 0] on input "No" at bounding box center [0, 0] width 0 height 0
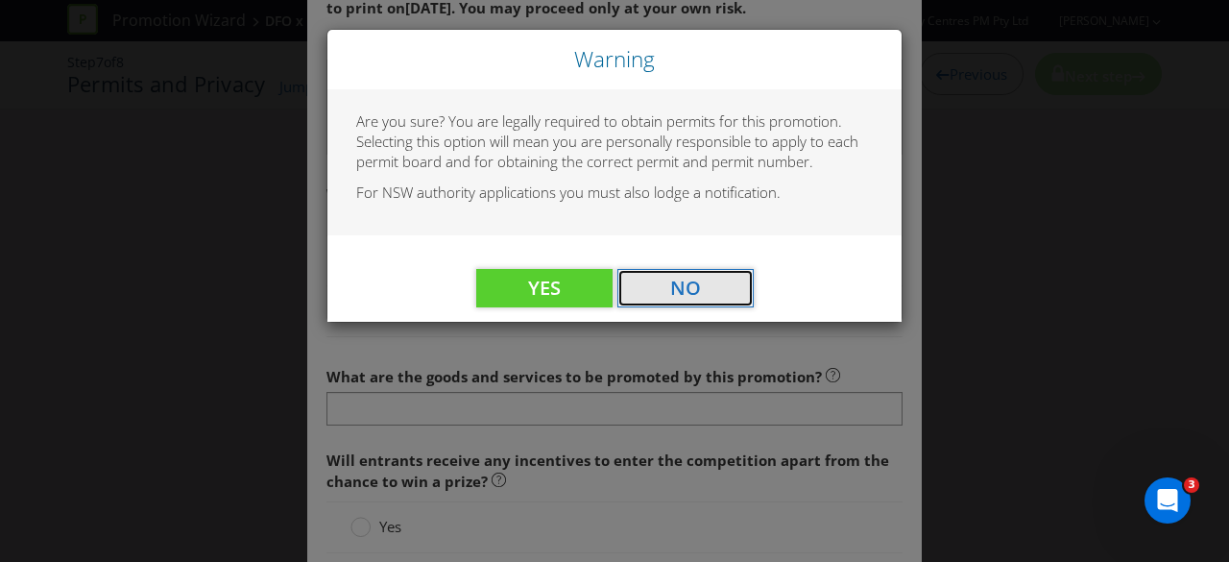
click at [670, 288] on span "No" at bounding box center [685, 288] width 31 height 26
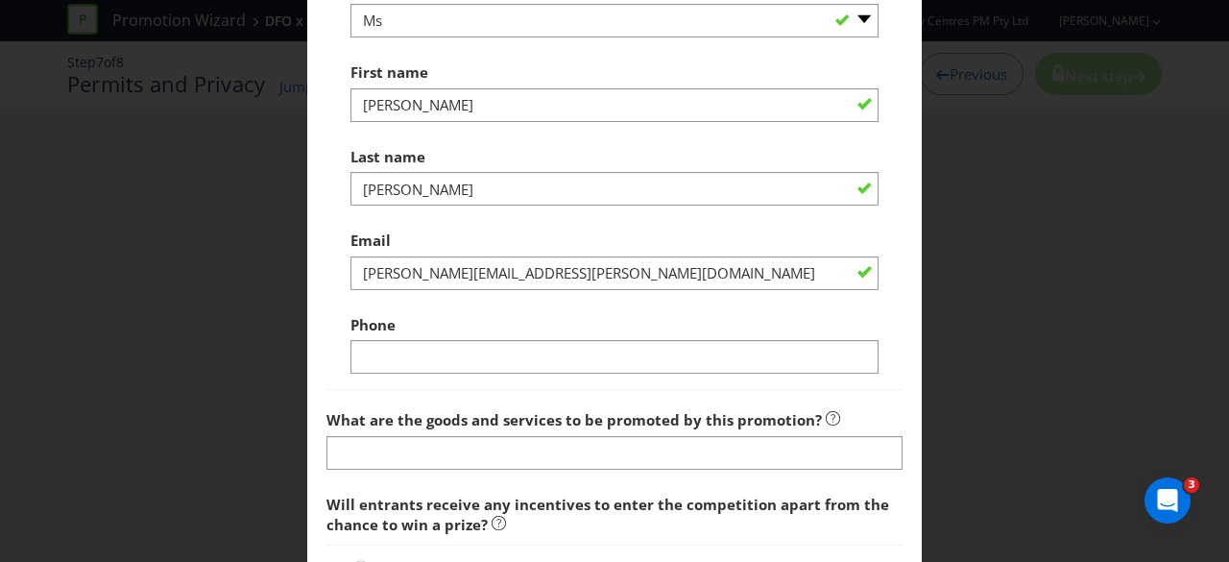
scroll to position [1056, 0]
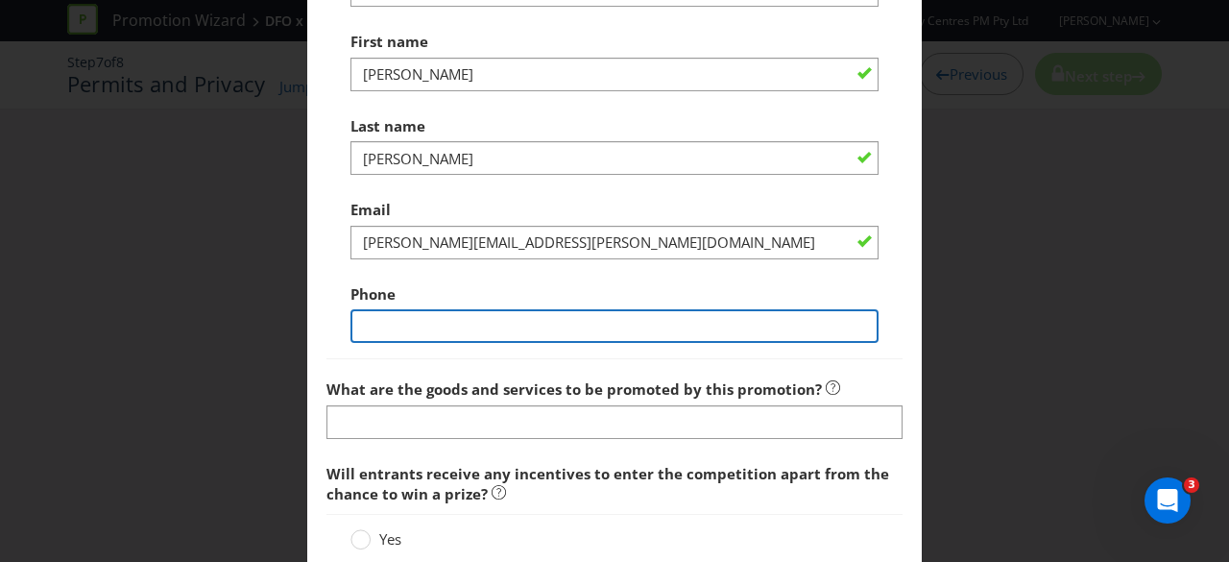
click at [474, 324] on input "text" at bounding box center [615, 326] width 528 height 34
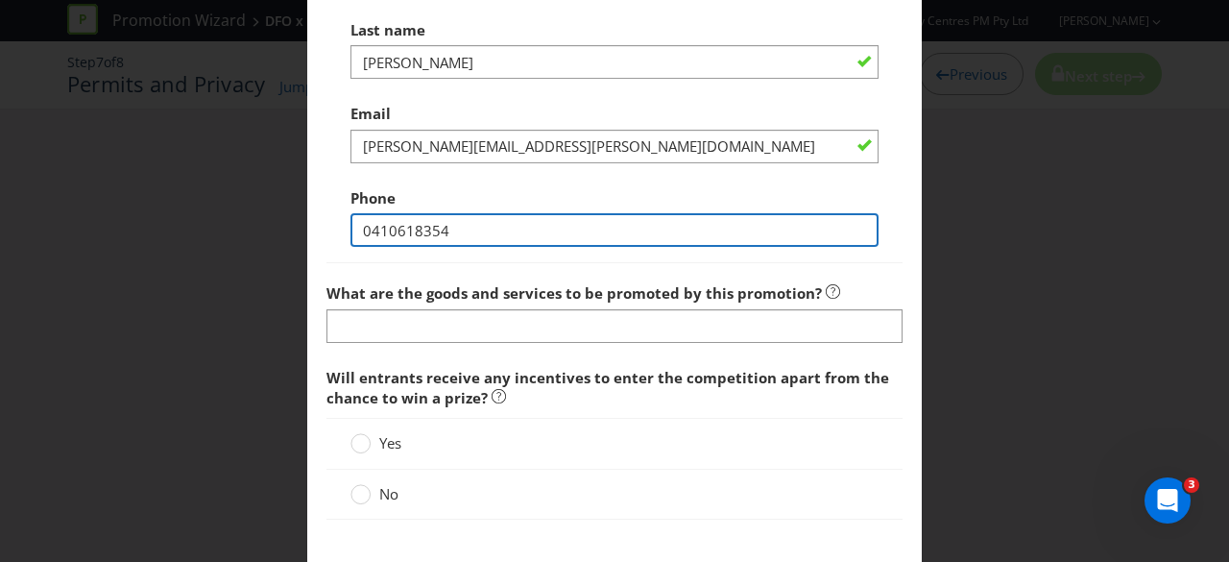
type input "0410618354"
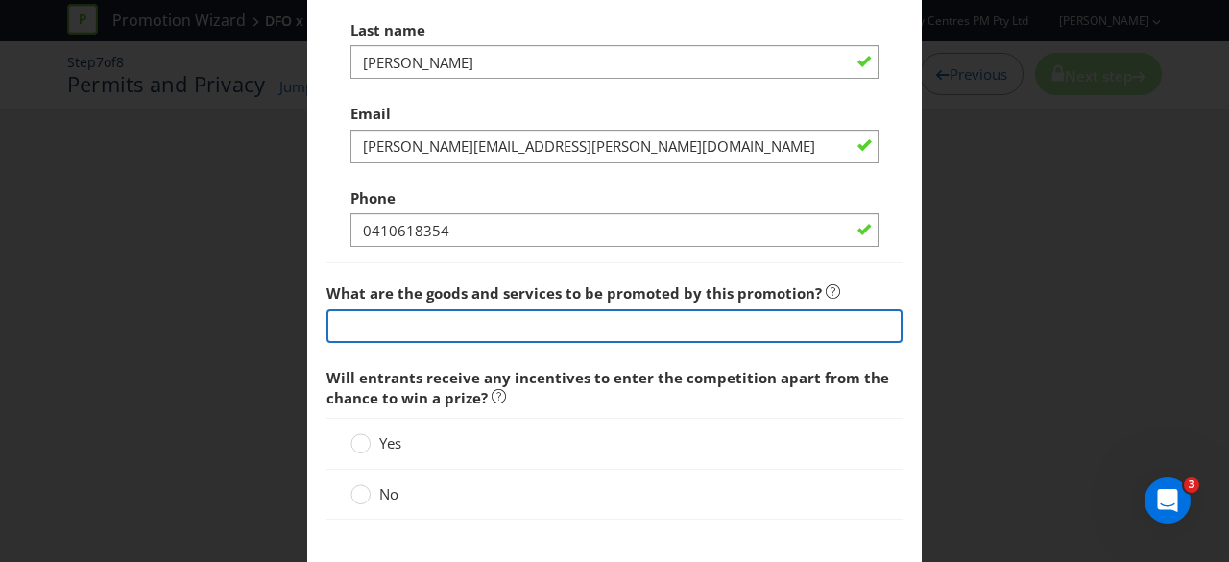
click at [460, 324] on input "text" at bounding box center [615, 326] width 576 height 34
type input "g"
type input "V"
type input "Fever Vouchers & DFO Gift Cards"
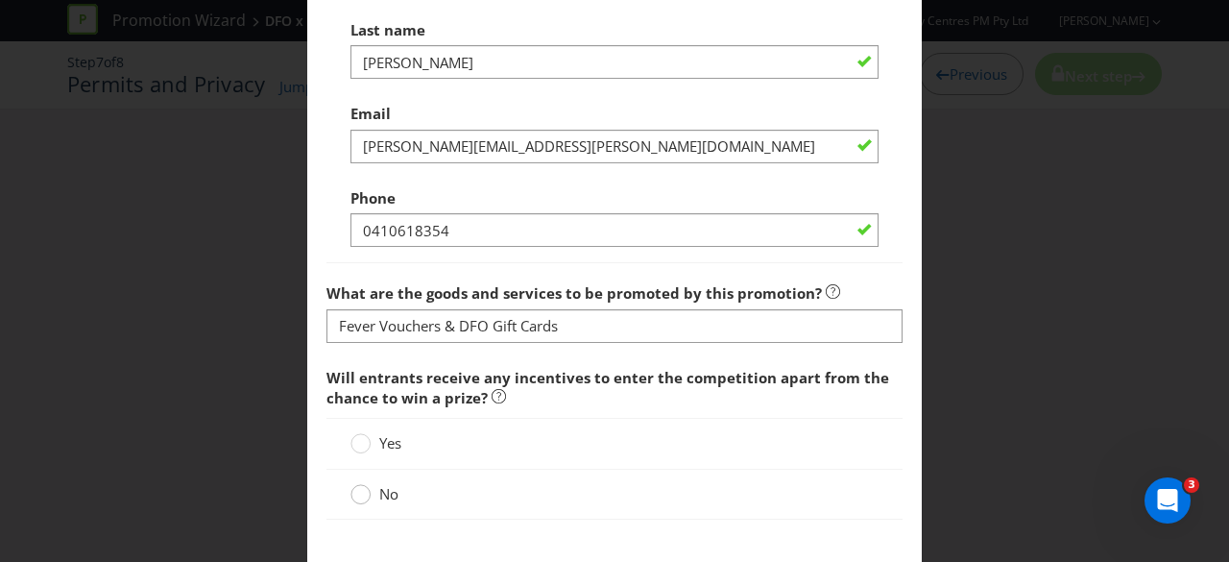
click at [357, 490] on circle at bounding box center [360, 494] width 19 height 19
click at [0, 0] on input "No" at bounding box center [0, 0] width 0 height 0
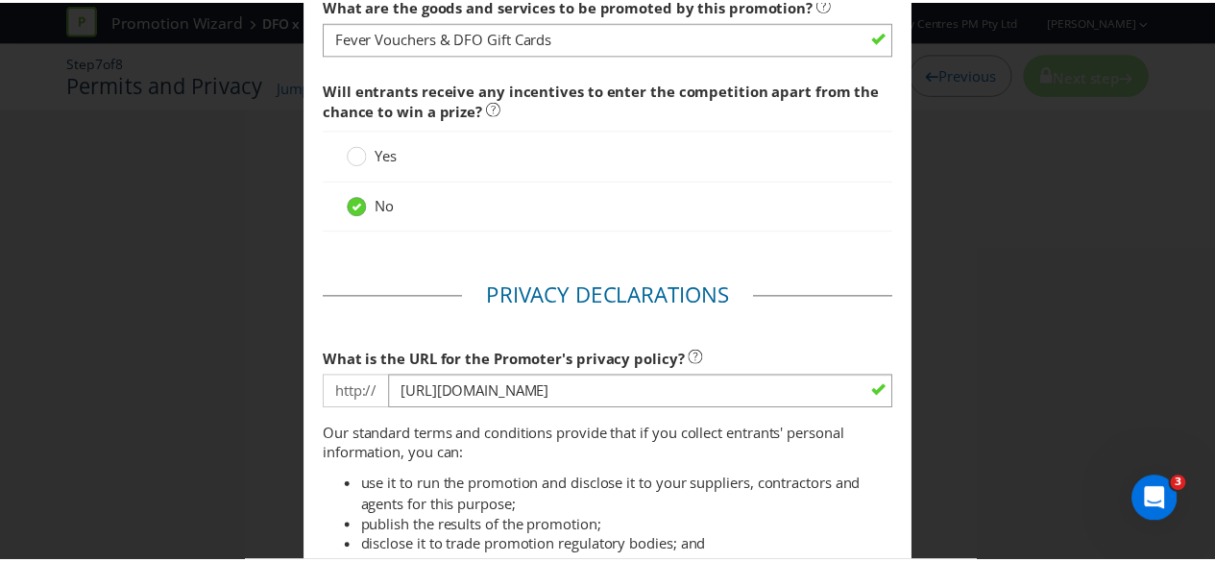
scroll to position [1767, 0]
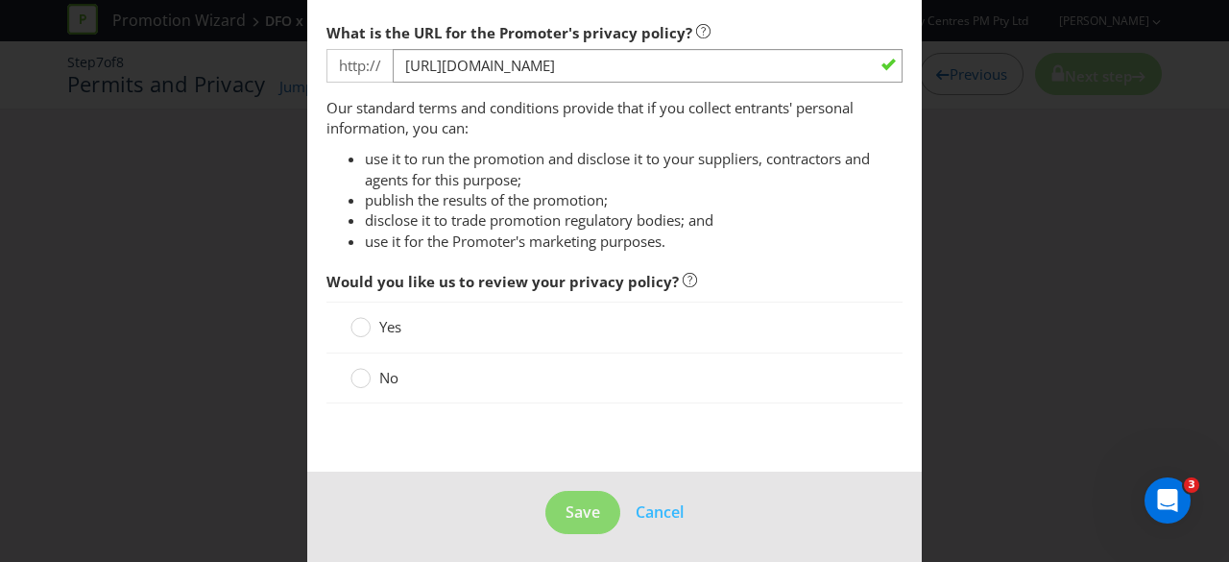
click at [379, 368] on span "No" at bounding box center [388, 377] width 19 height 19
click at [0, 0] on input "No" at bounding box center [0, 0] width 0 height 0
click at [566, 501] on span "Save" at bounding box center [583, 511] width 35 height 21
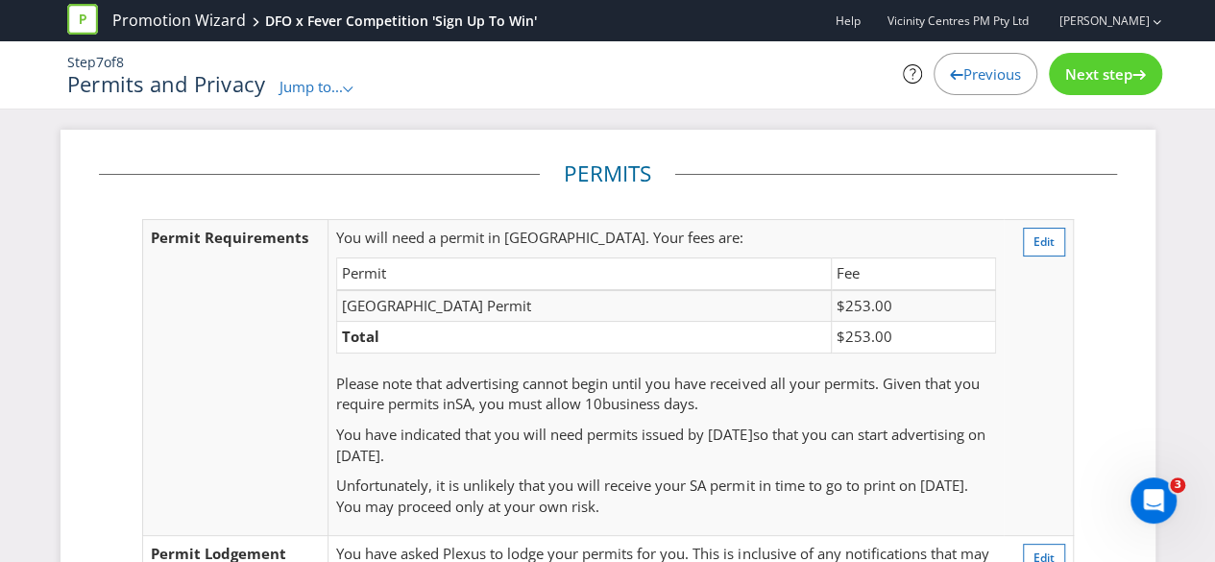
click at [1083, 61] on div "Next step" at bounding box center [1105, 74] width 113 height 42
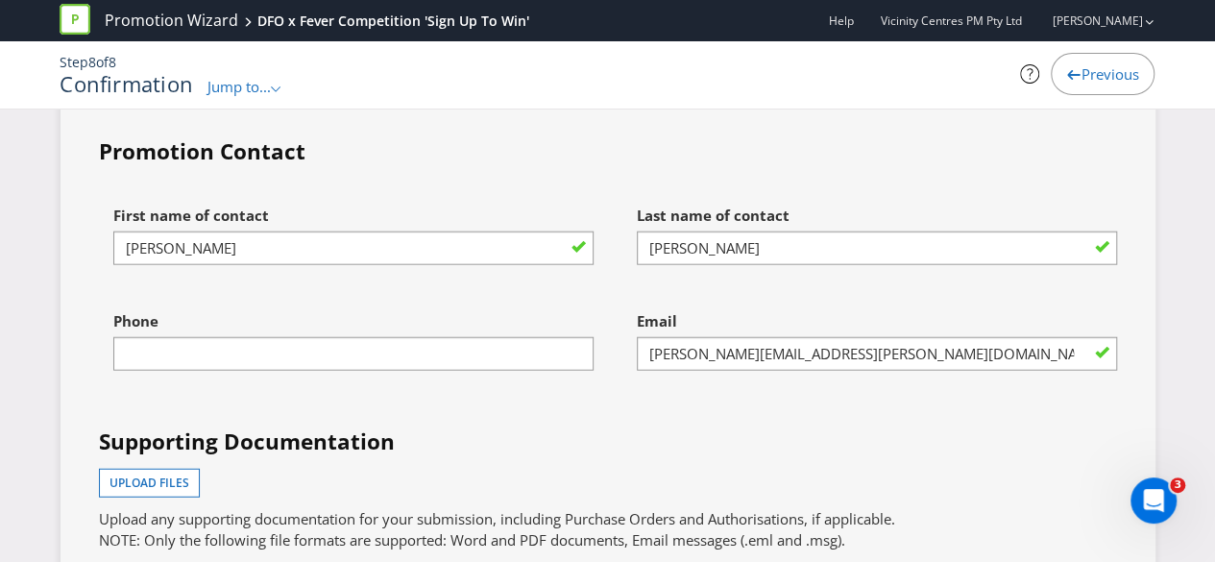
scroll to position [5800, 0]
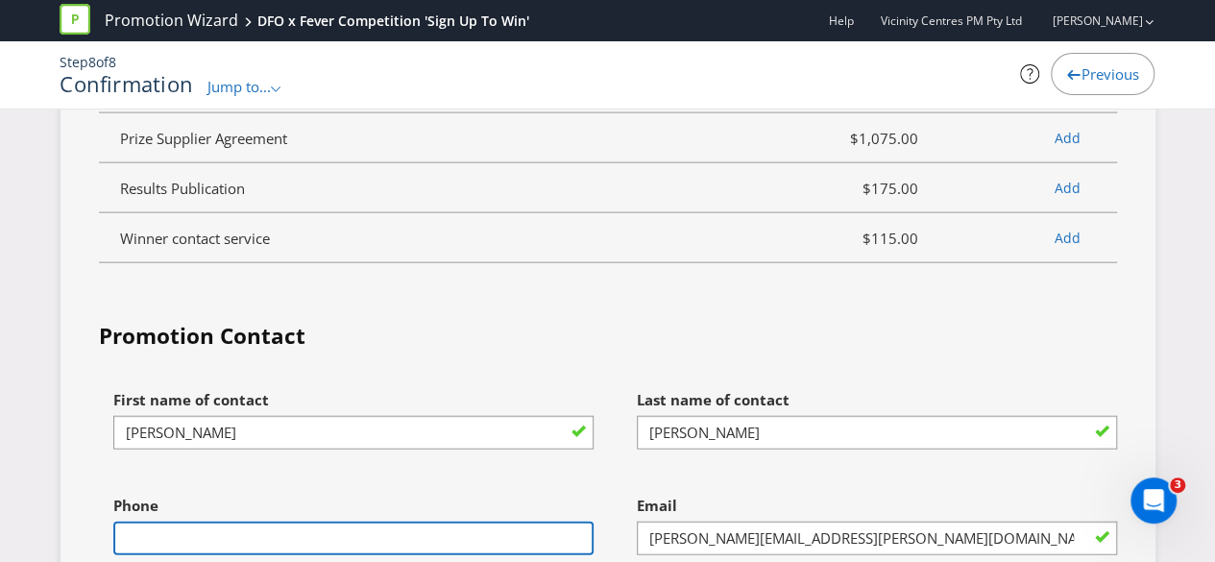
scroll to position [5704, 0]
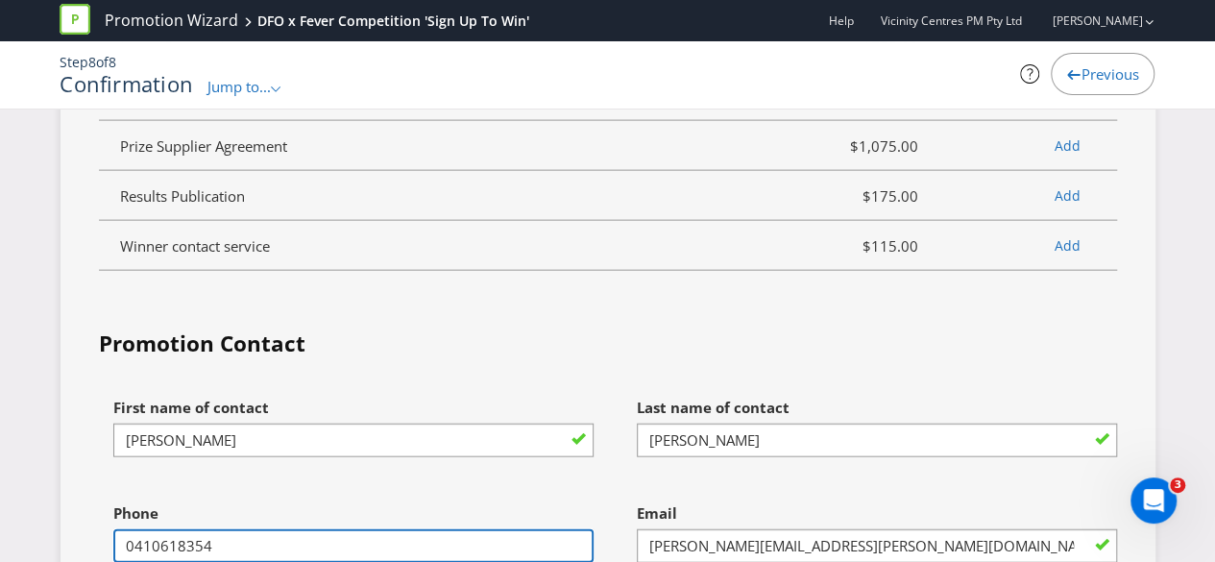
type input "0410618354"
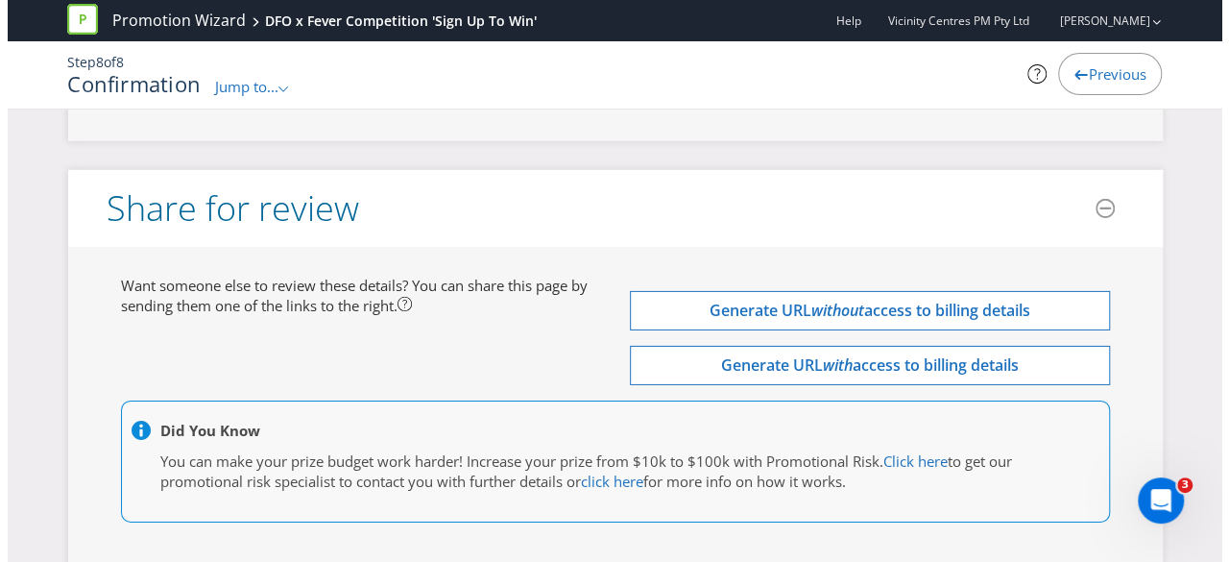
scroll to position [6665, 0]
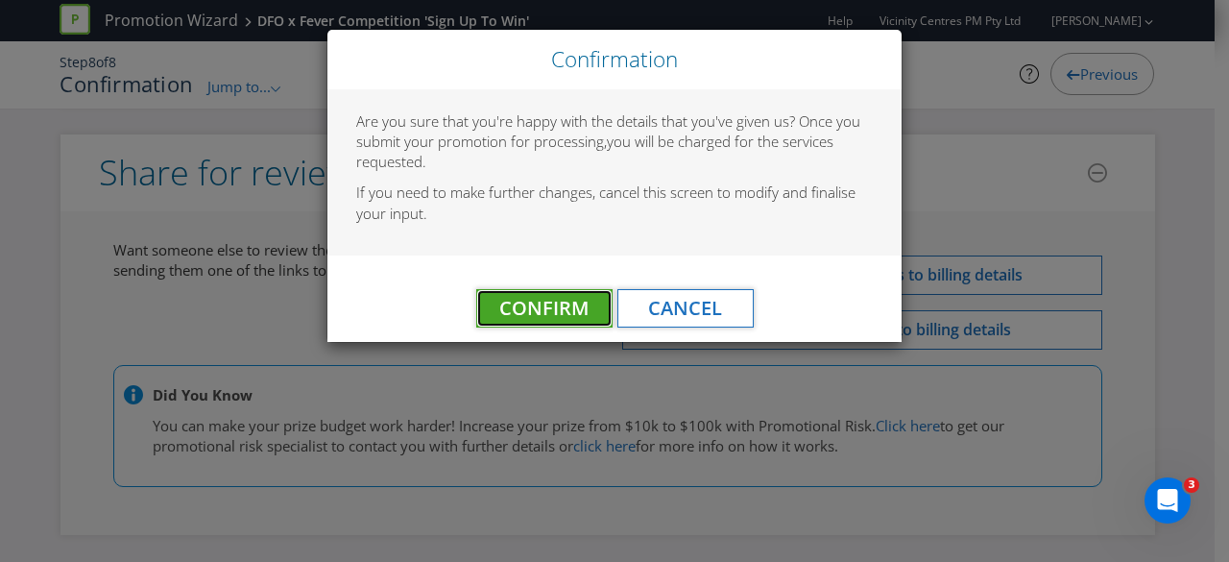
click at [546, 322] on button "Confirm" at bounding box center [544, 308] width 136 height 38
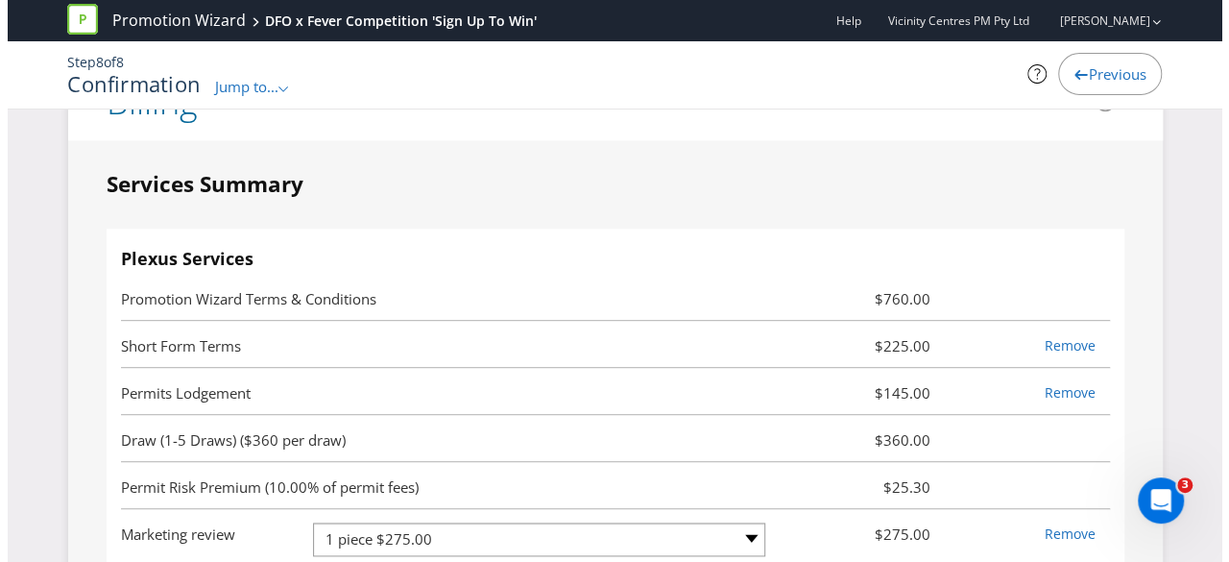
scroll to position [0, 0]
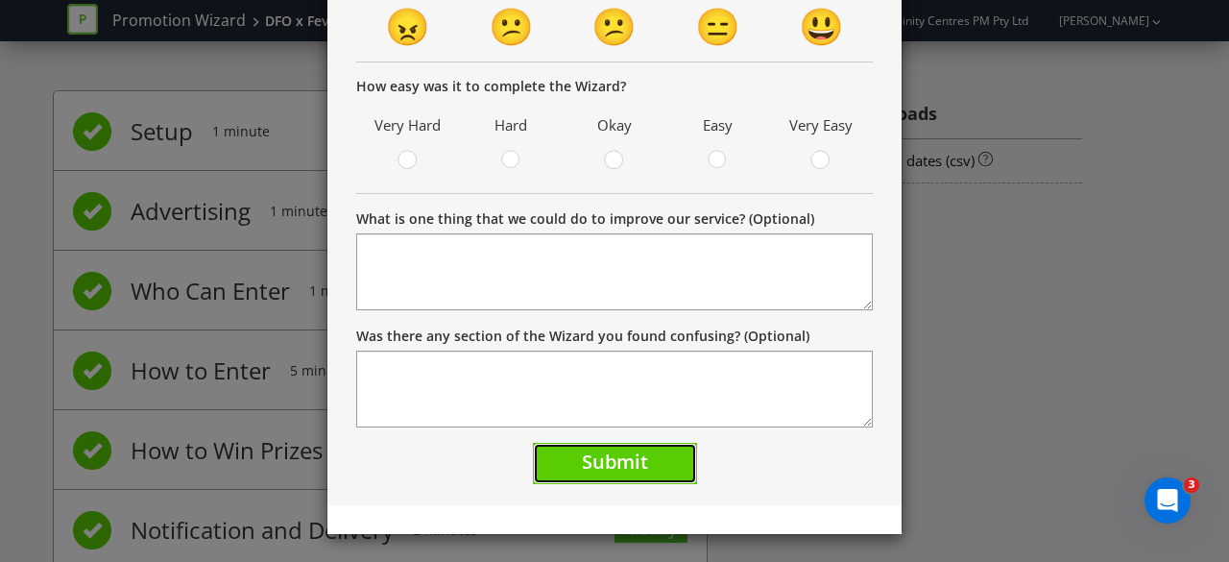
click at [678, 454] on button "Submit" at bounding box center [615, 463] width 164 height 41
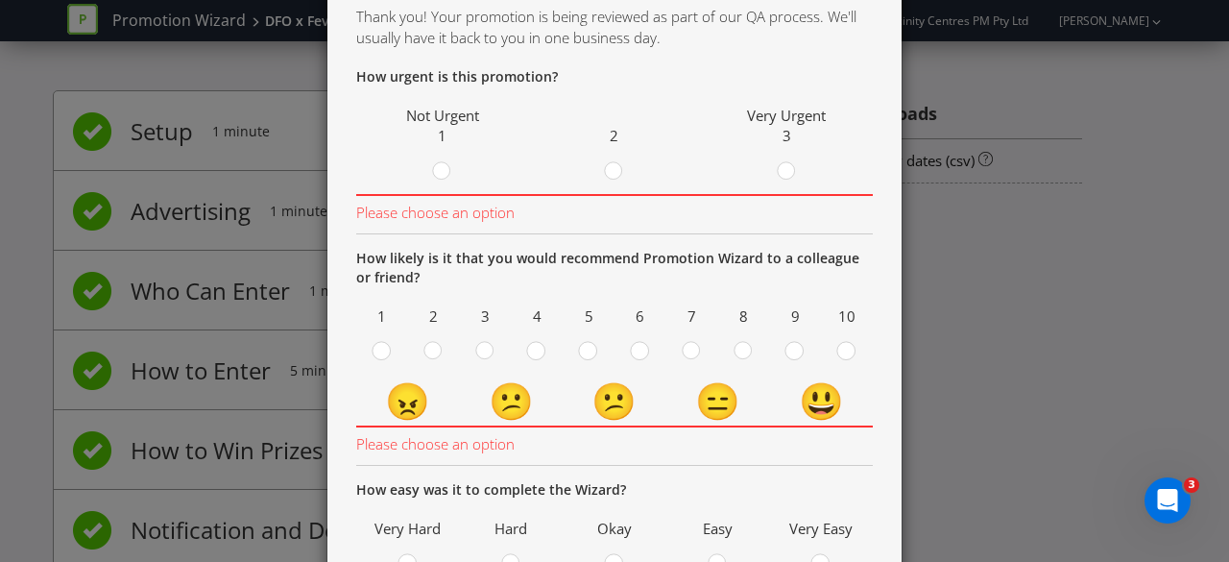
scroll to position [88, 0]
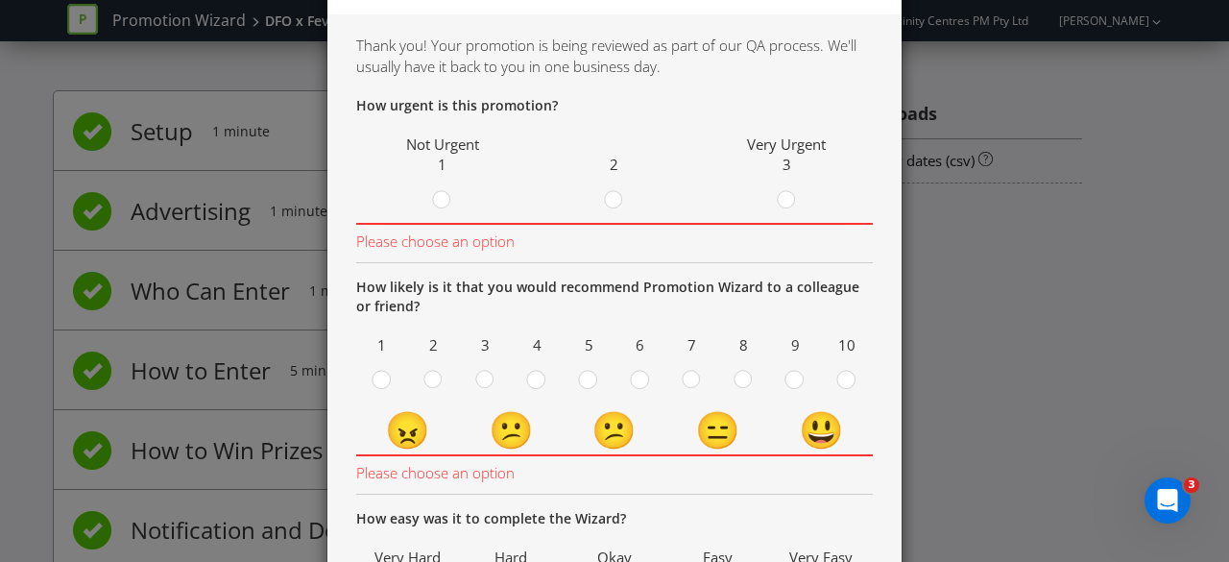
click at [1016, 309] on div "Thank you Thank you! Your promotion is being reviewed as part of our QA process…" at bounding box center [614, 281] width 1229 height 562
click at [610, 192] on div at bounding box center [615, 194] width 10 height 10
click at [0, 0] on input "radio" at bounding box center [0, 0] width 0 height 0
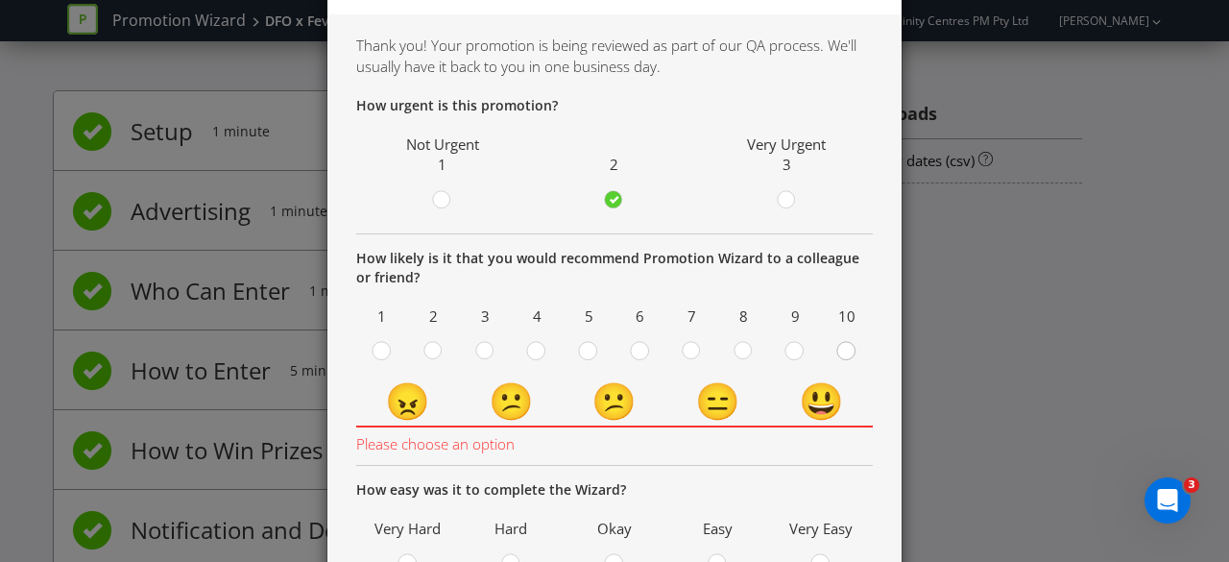
click at [847, 349] on circle at bounding box center [845, 350] width 17 height 17
click at [0, 0] on input "radio" at bounding box center [0, 0] width 0 height 0
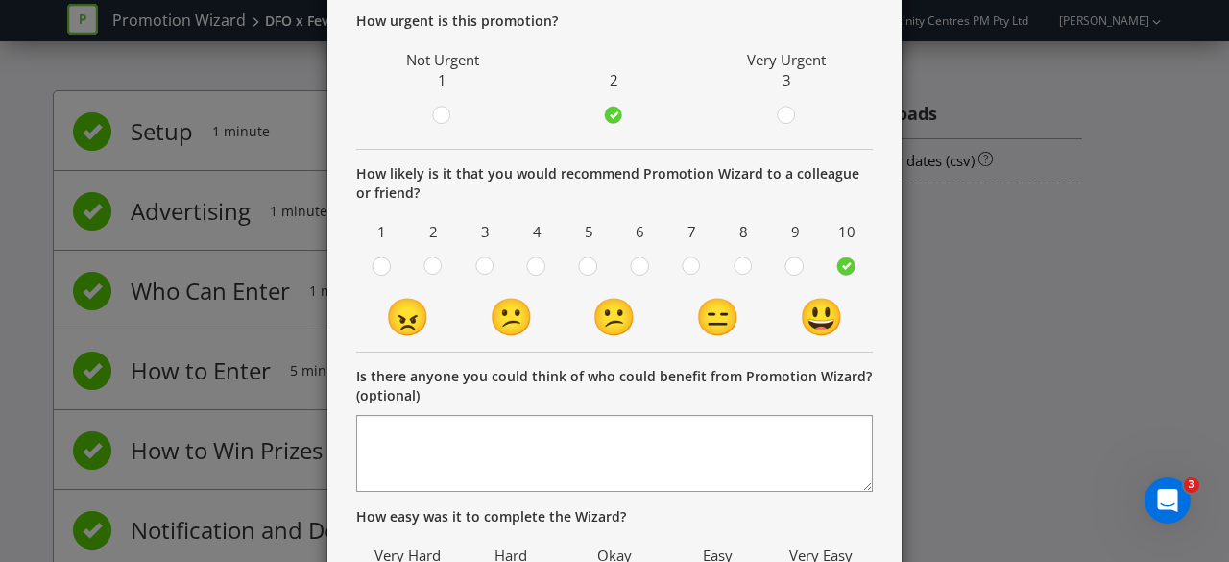
scroll to position [280, 0]
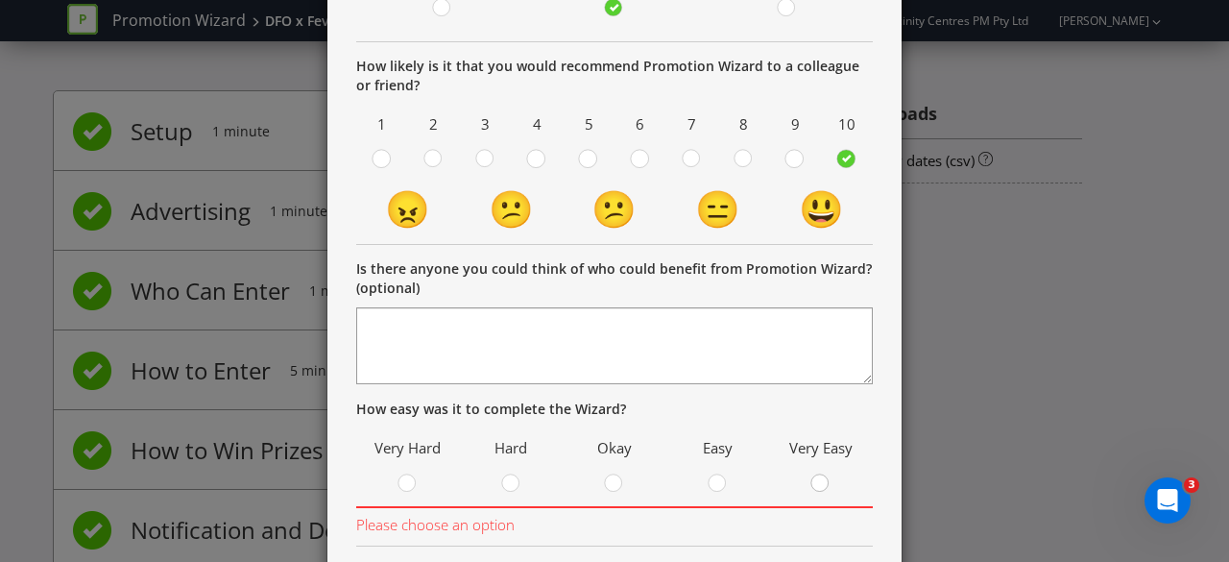
click at [816, 479] on div at bounding box center [821, 477] width 10 height 10
click at [0, 0] on input "radio" at bounding box center [0, 0] width 0 height 0
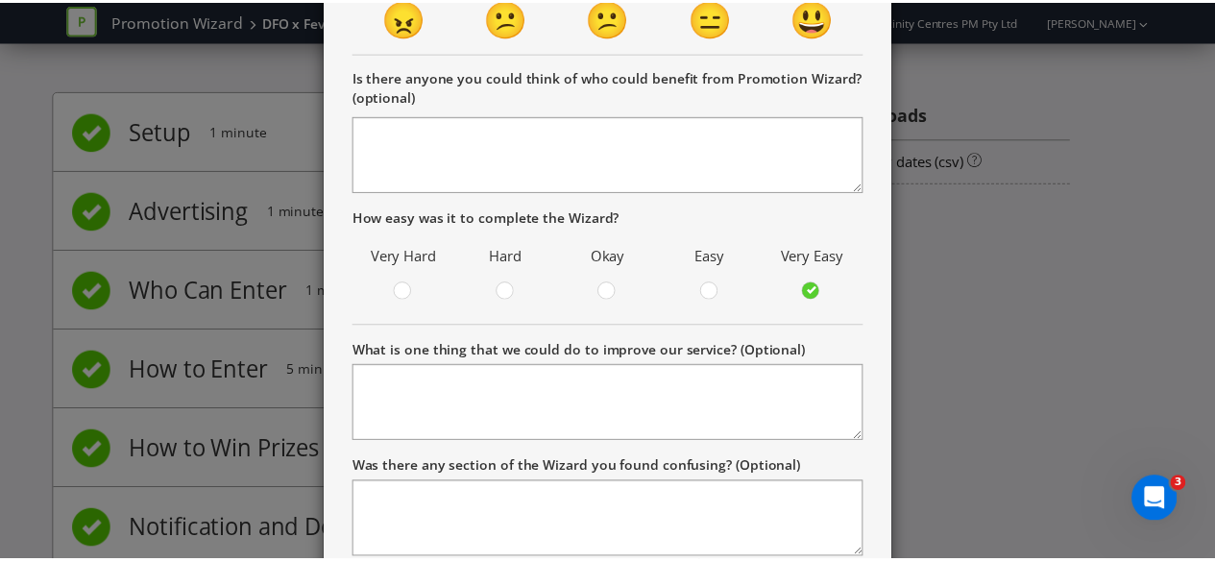
scroll to position [603, 0]
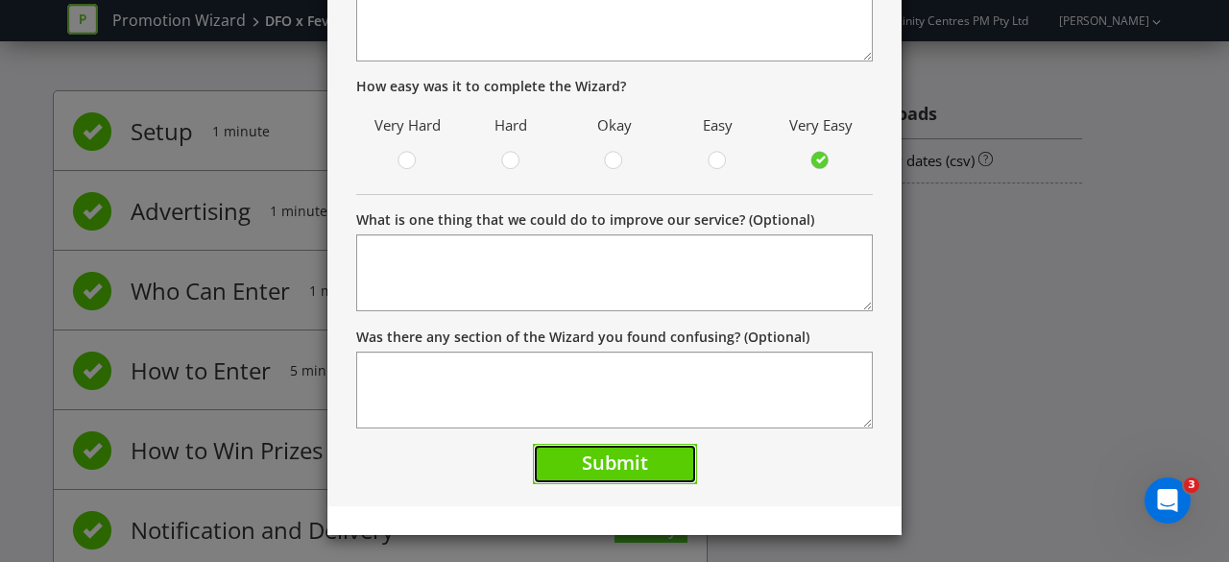
click at [659, 452] on button "Submit" at bounding box center [615, 464] width 164 height 41
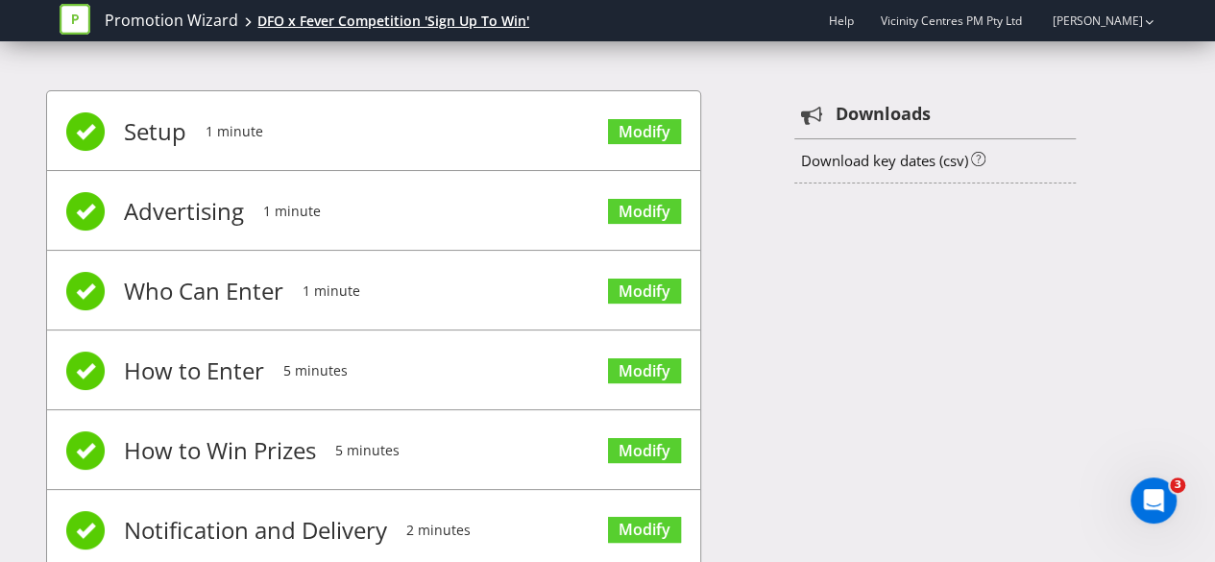
click at [492, 18] on div "DFO x Fever Competition 'Sign Up To Win'" at bounding box center [393, 21] width 272 height 19
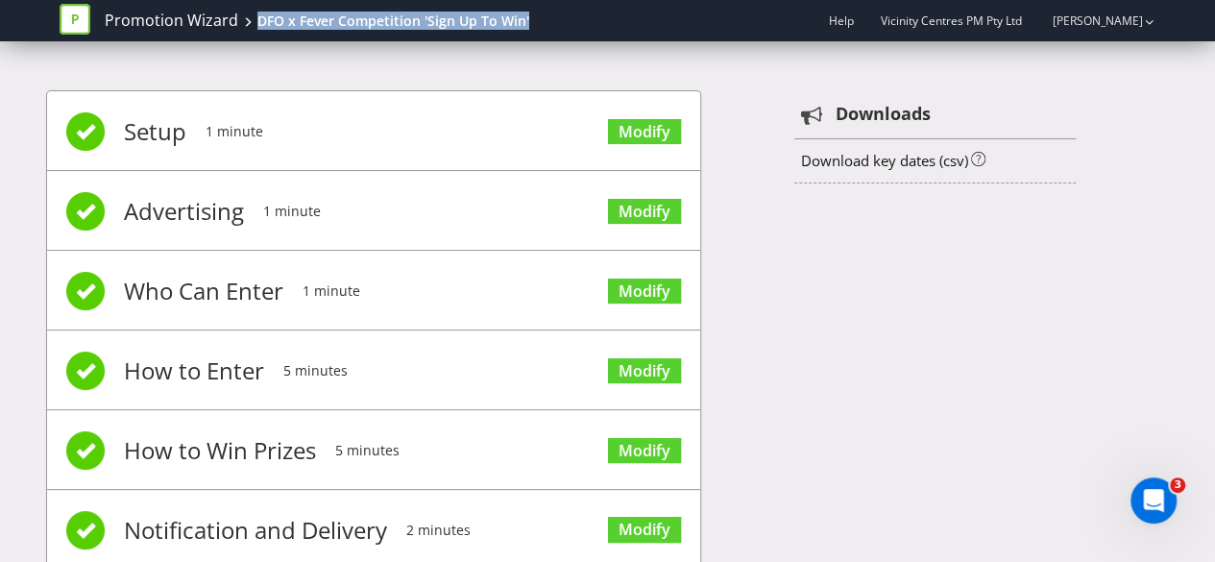
drag, startPoint x: 548, startPoint y: 14, endPoint x: 248, endPoint y: 16, distance: 300.6
click at [248, 16] on div "Promotion Wizard DFO x Fever Competition 'Sign Up To Win' Help Vicinity Centres…" at bounding box center [607, 20] width 1095 height 41
copy div "DFO x Fever Competition 'Sign Up To Win'"
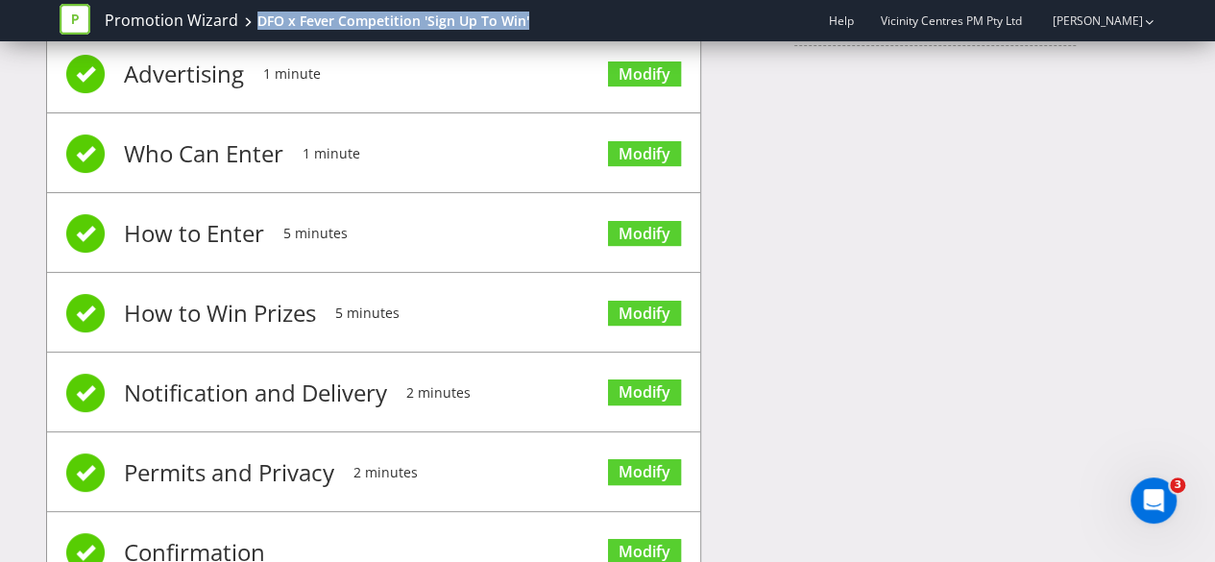
scroll to position [207, 0]
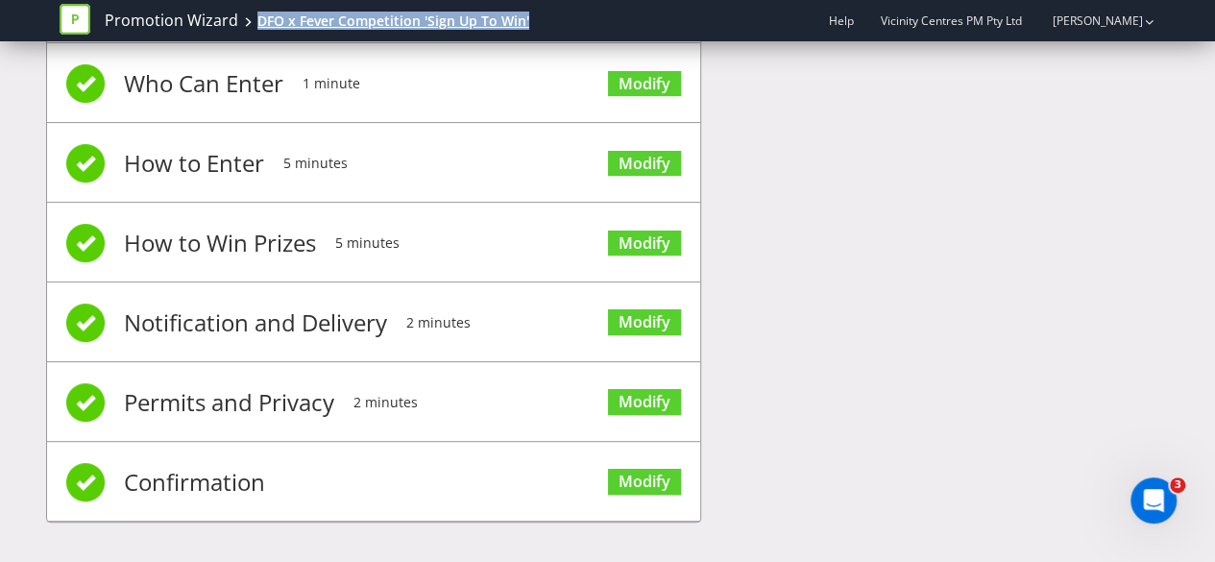
copy div "DFO x Fever Competition 'Sign Up To Win'"
